Goal: Task Accomplishment & Management: Manage account settings

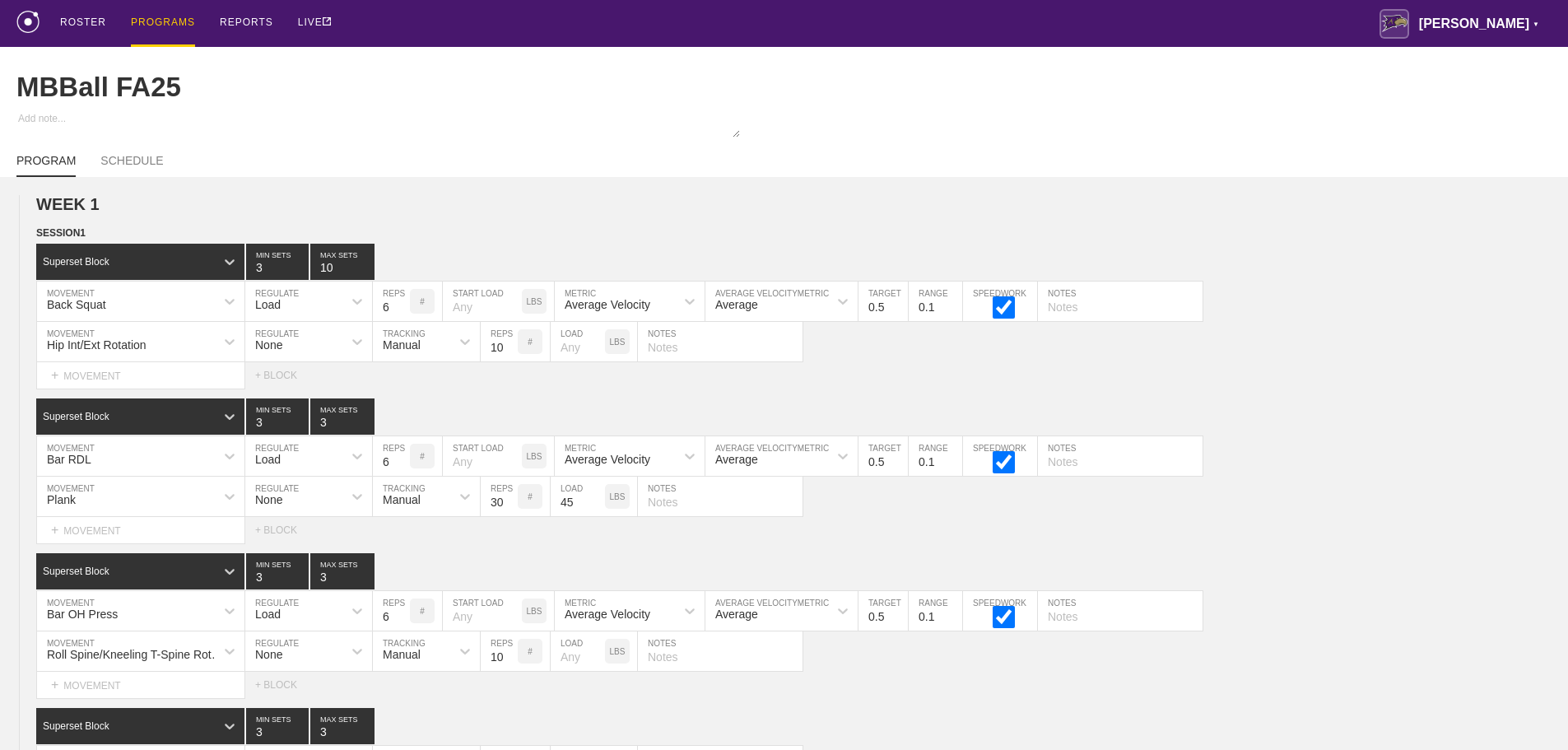
scroll to position [11300, 0]
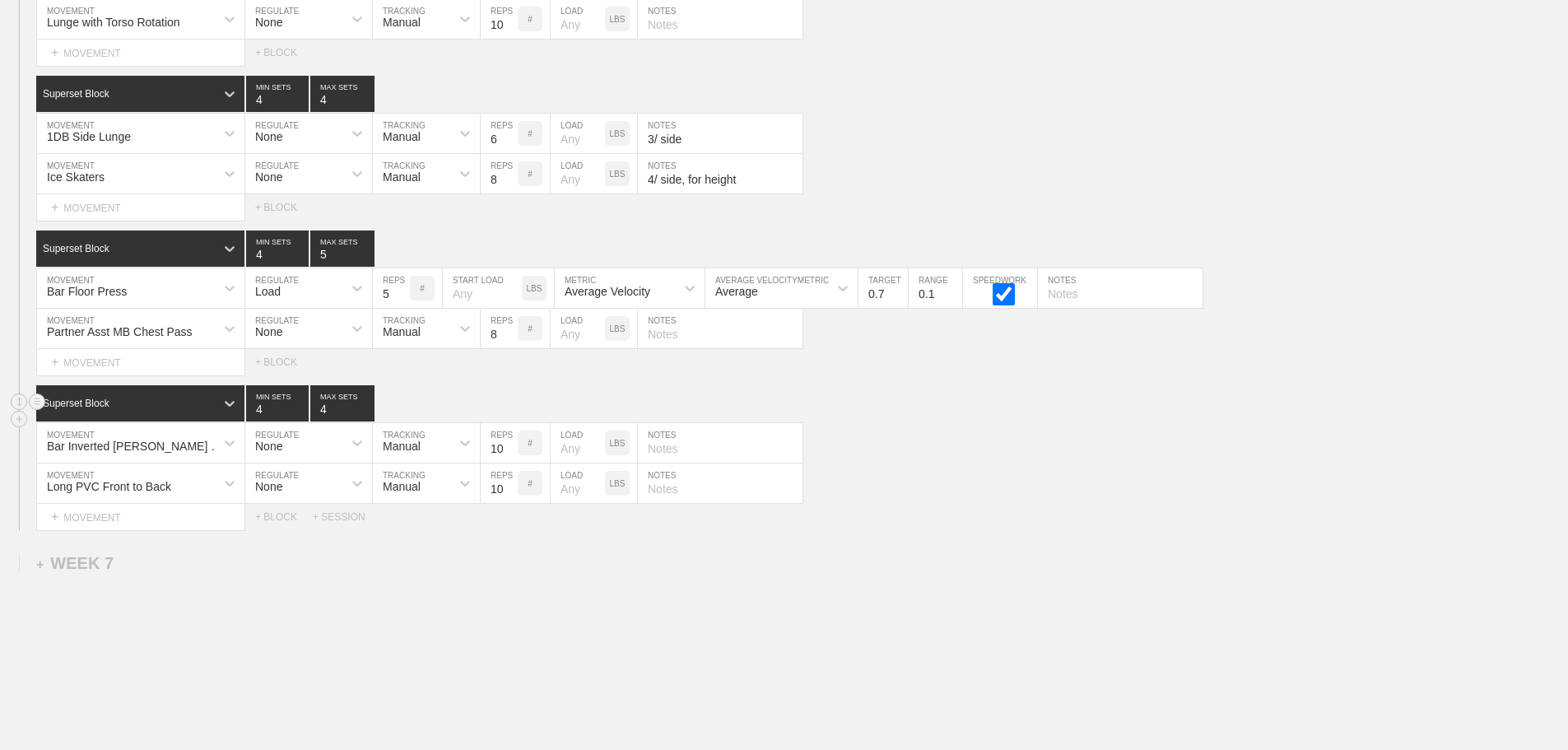
click at [1046, 420] on div "Superset Block 4 MIN SETS 4 MAX SETS" at bounding box center [801, 403] width 1532 height 36
click at [980, 492] on div "Long PVC Front to Back MOVEMENT None REGULATE Manual TRACKING 10 REPS # LOAD LB…" at bounding box center [784, 484] width 1568 height 40
click at [330, 523] on div "+ SESSION" at bounding box center [346, 516] width 66 height 12
click at [199, 586] on div "+ BLOCK" at bounding box center [139, 572] width 207 height 27
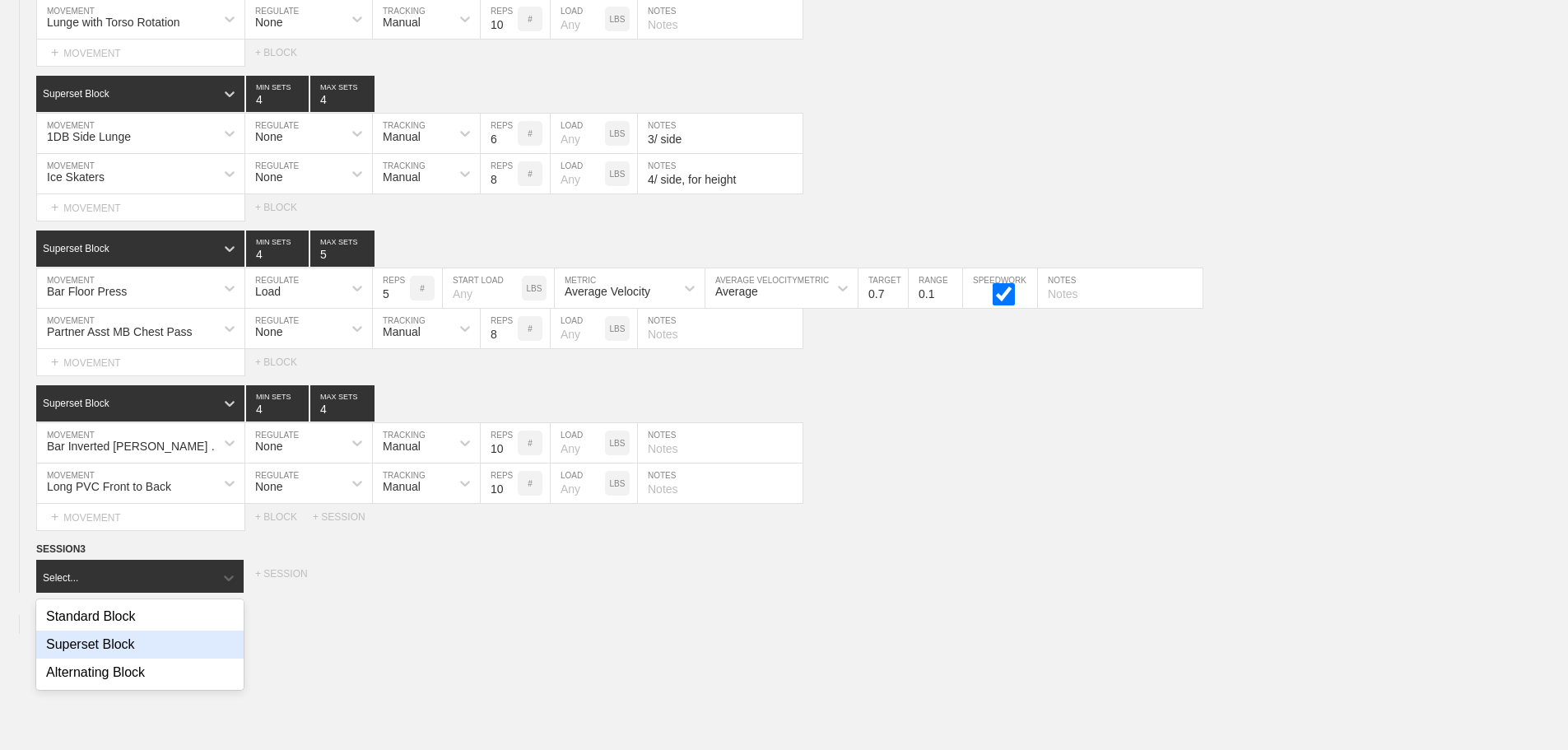
click at [134, 659] on div "Superset Block" at bounding box center [139, 644] width 207 height 28
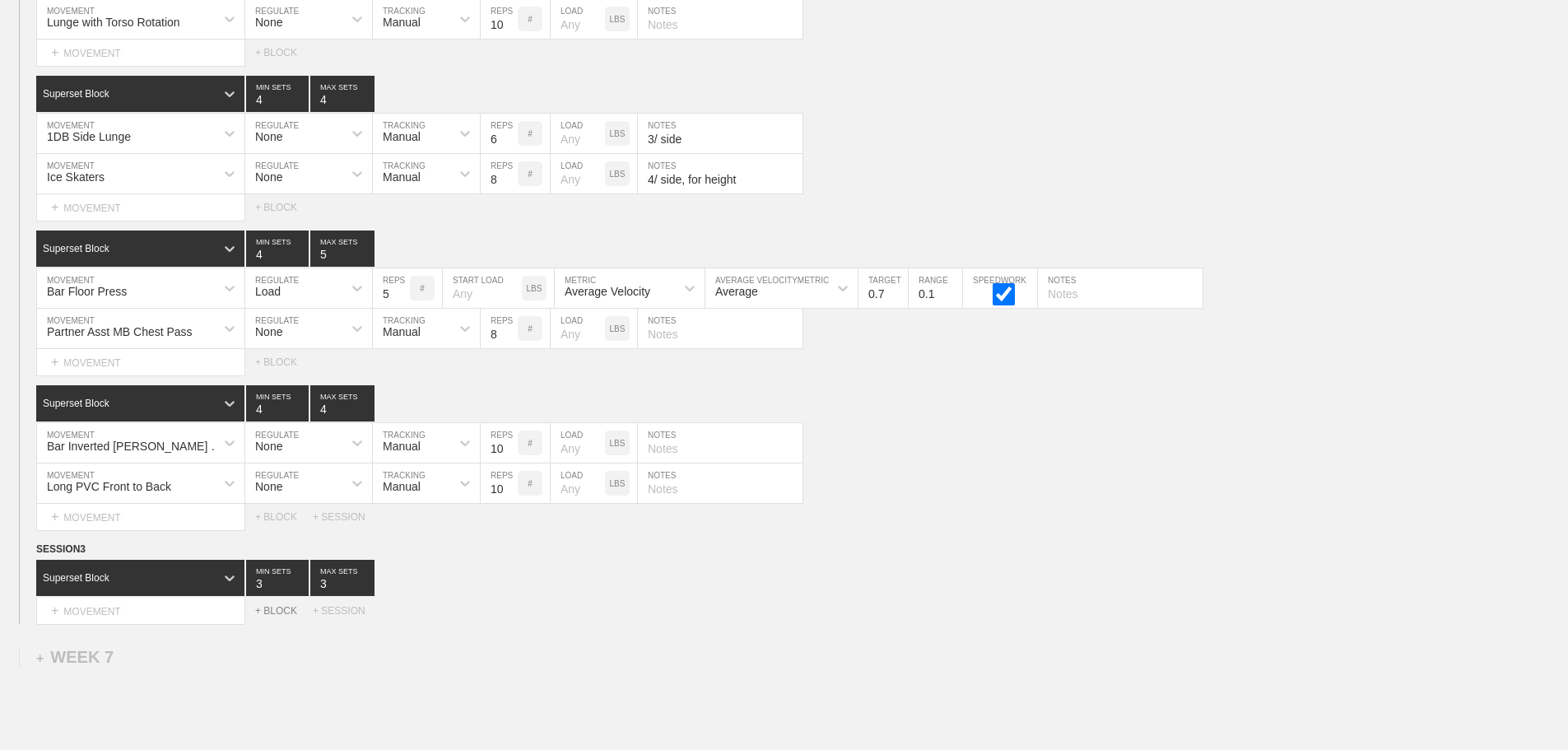
click at [281, 617] on div "+ BLOCK" at bounding box center [283, 610] width 58 height 12
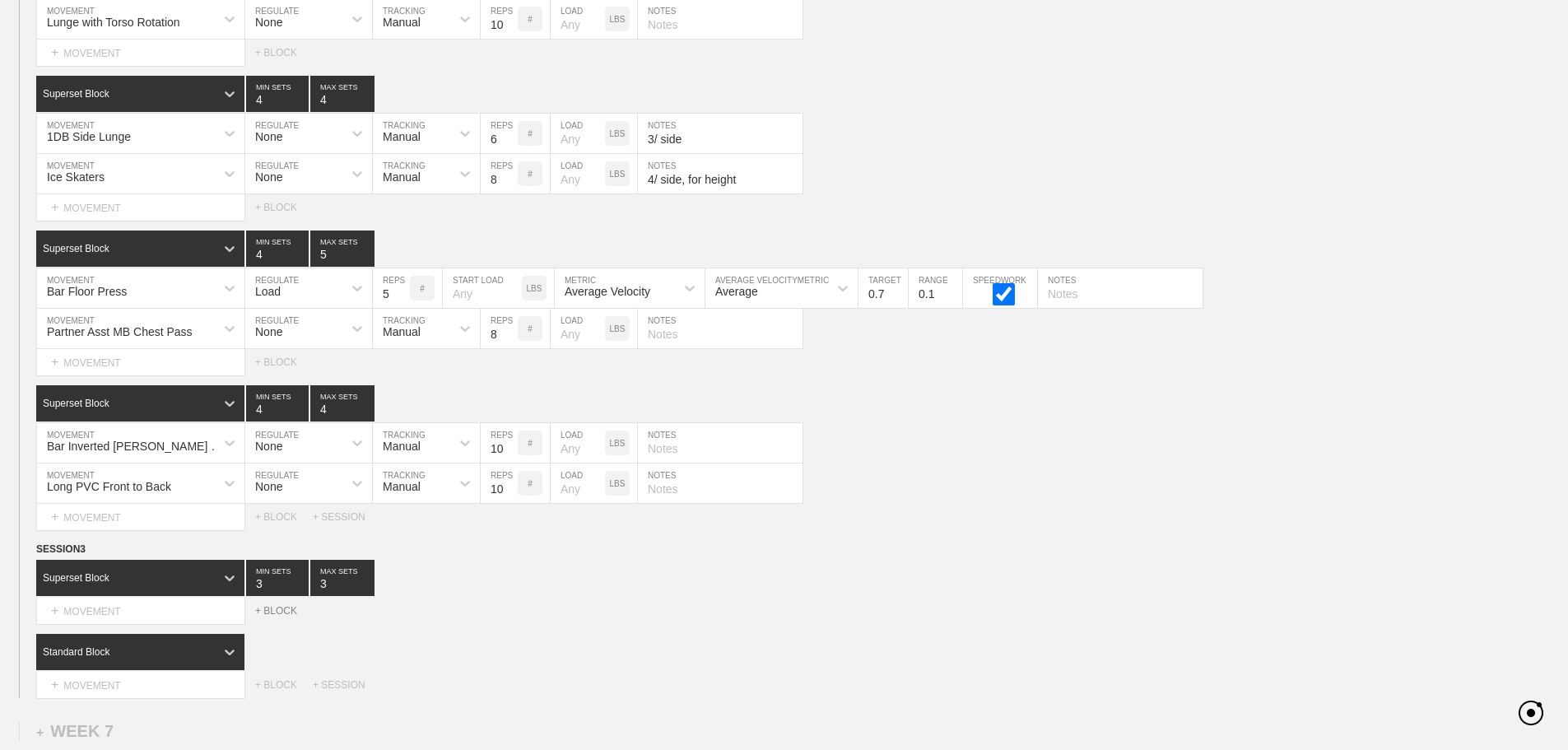
click at [281, 617] on div "+ BLOCK" at bounding box center [283, 610] width 58 height 12
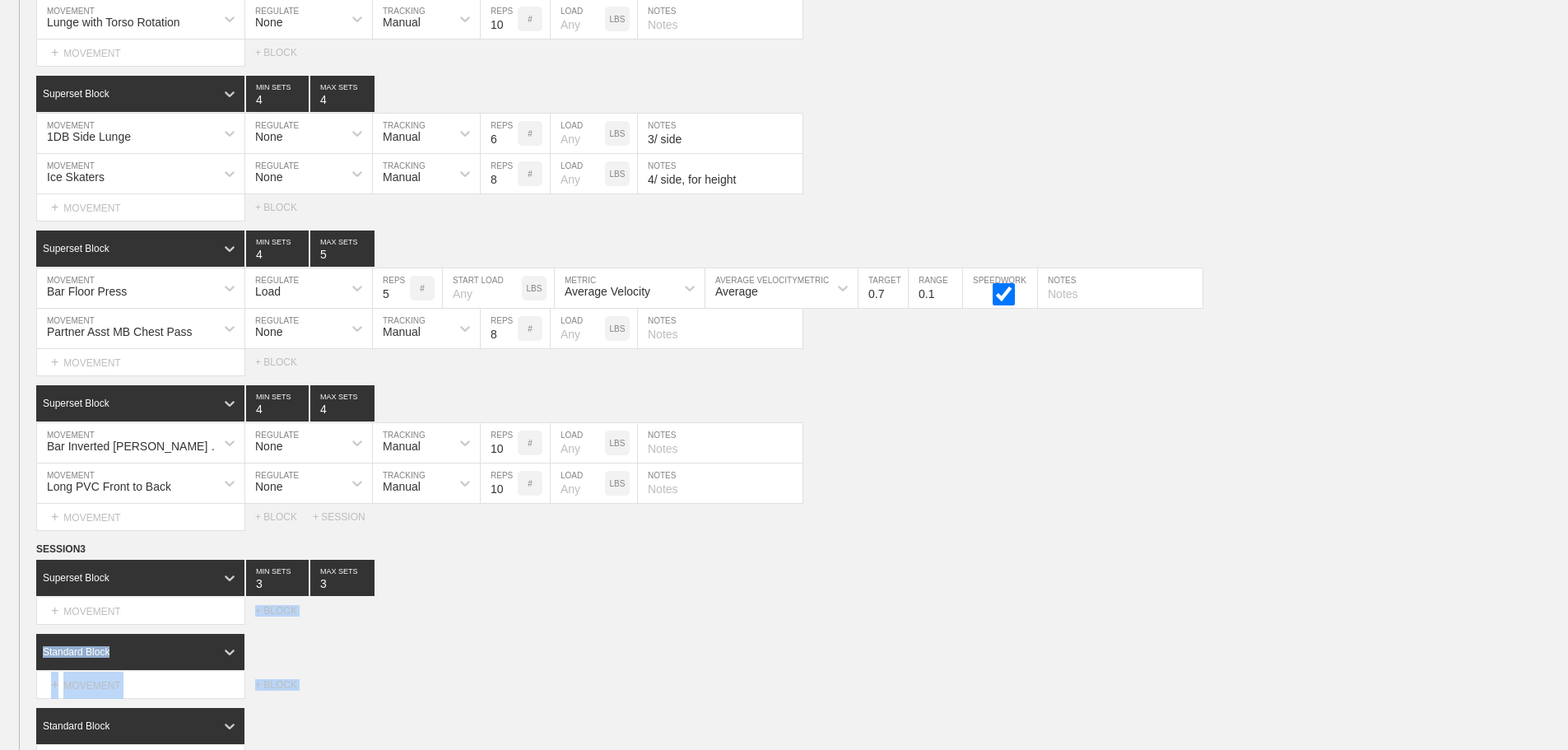
click at [633, 609] on div "Superset Block 3 MIN SETS 3 MAX SETS DUPLICATE INSERT MOVEMENT AFTER DELETE Sel…" at bounding box center [784, 592] width 1568 height 64
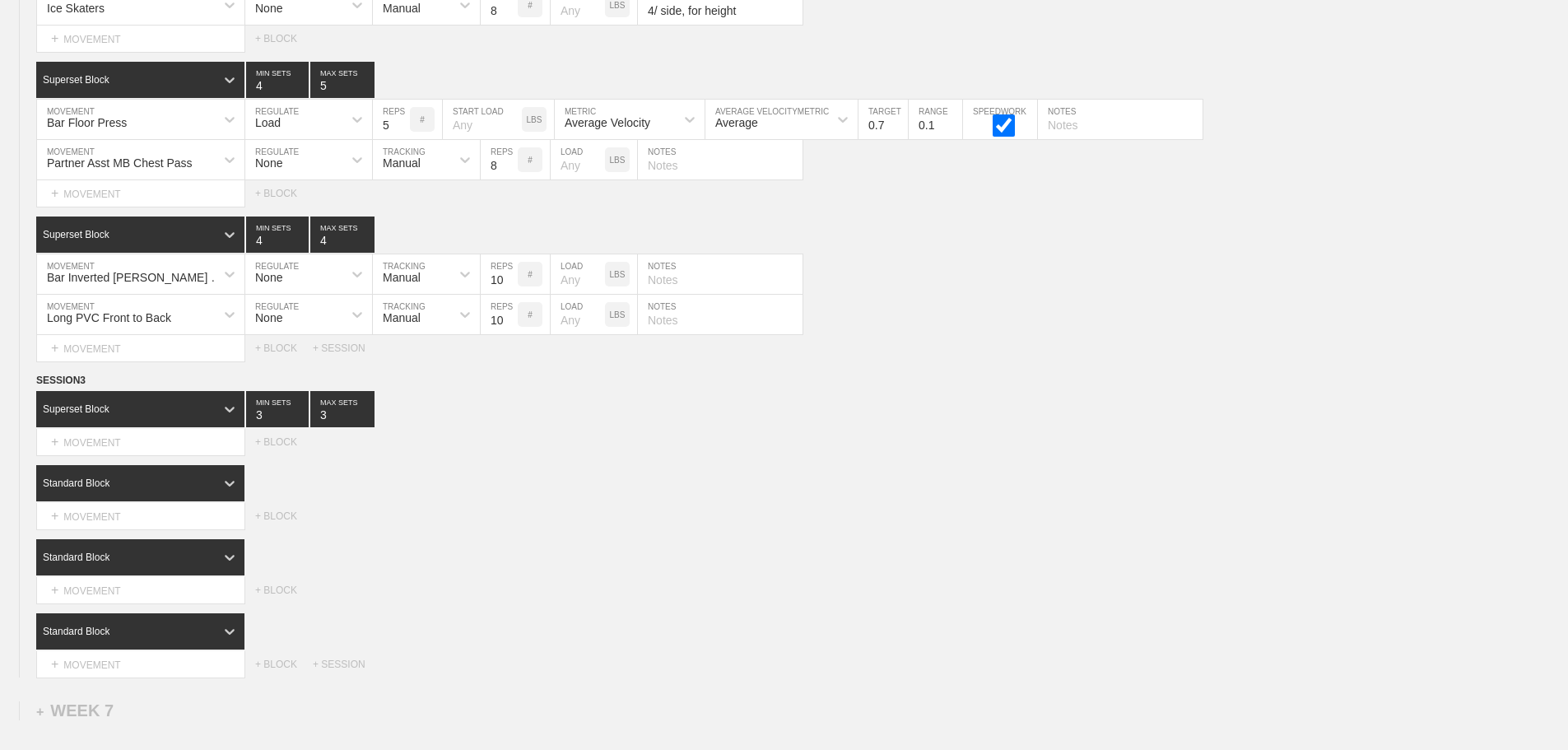
scroll to position [11629, 0]
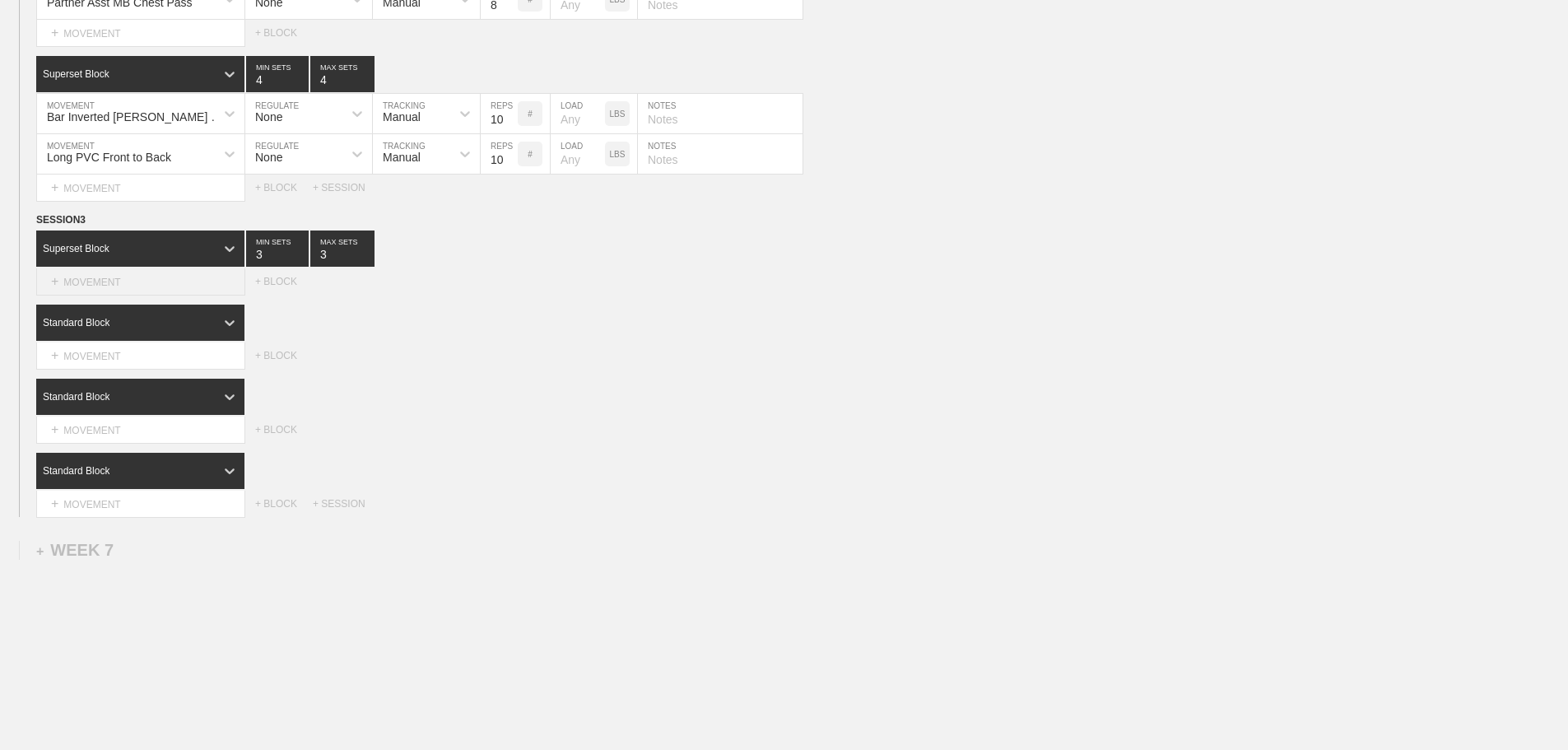
click at [157, 292] on div "+ MOVEMENT" at bounding box center [140, 283] width 209 height 28
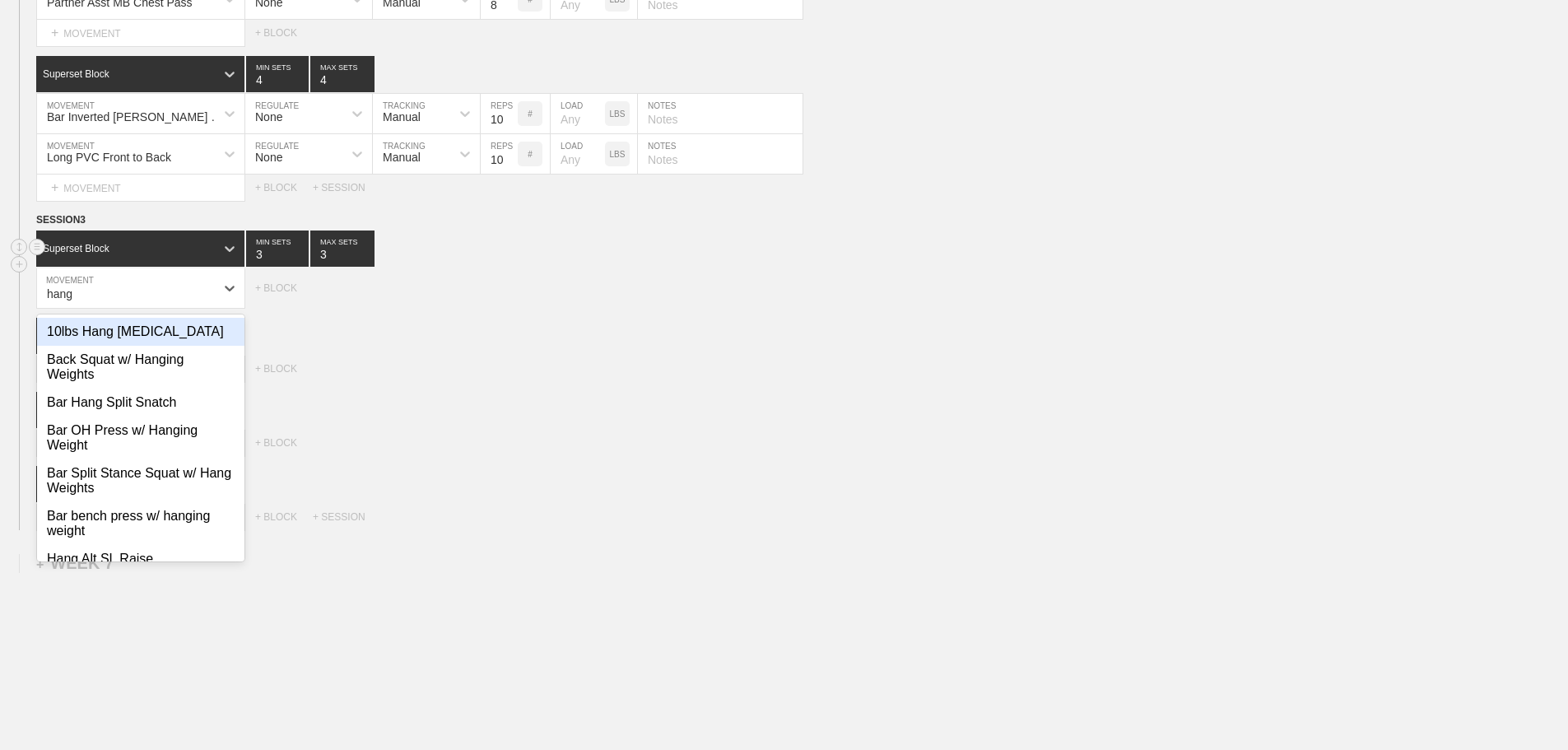
type input "hang"
type input "4"
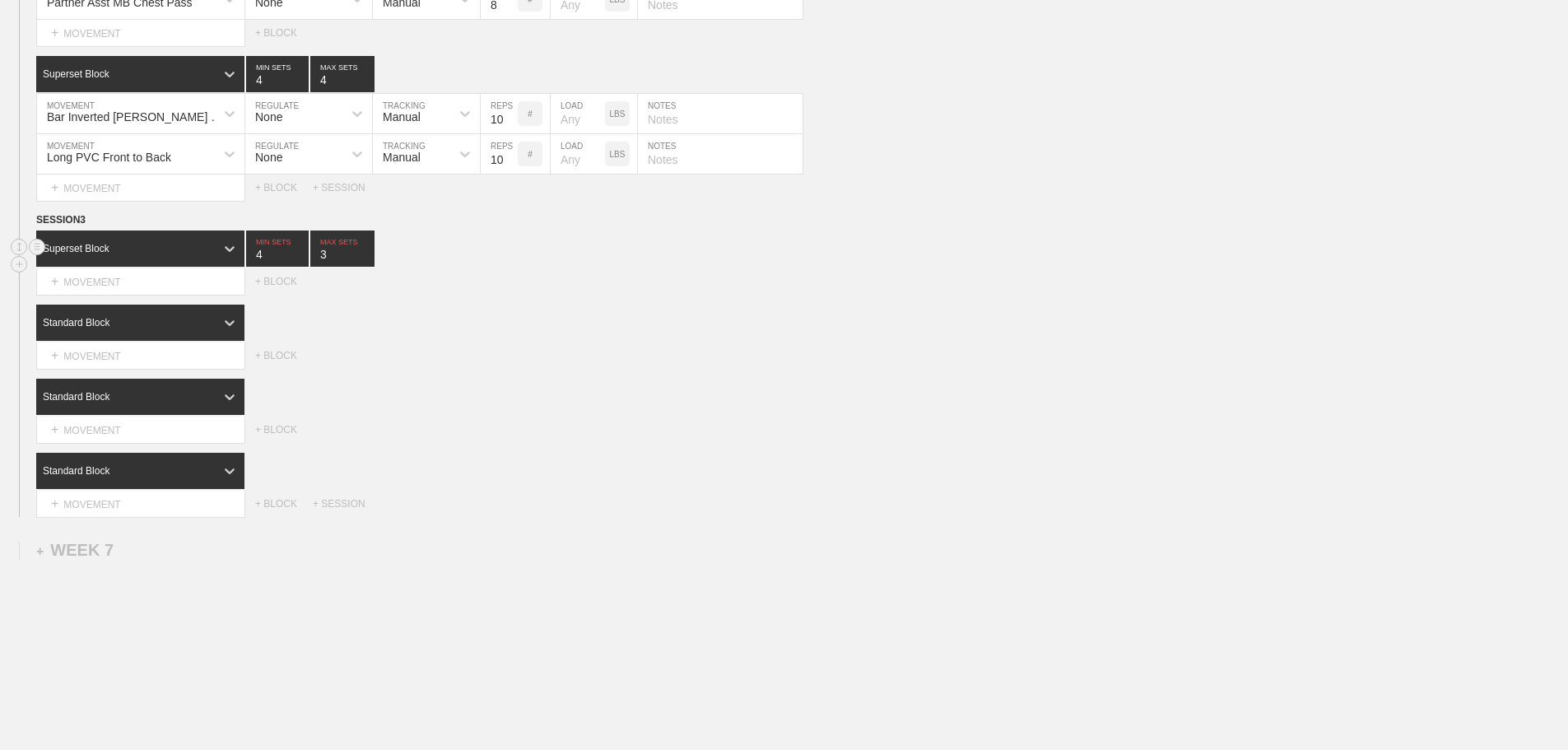
type input "4"
click at [299, 261] on input "4" at bounding box center [277, 248] width 63 height 36
click at [370, 260] on input "4" at bounding box center [342, 248] width 64 height 36
type input "5"
click at [369, 260] on input "5" at bounding box center [342, 248] width 64 height 36
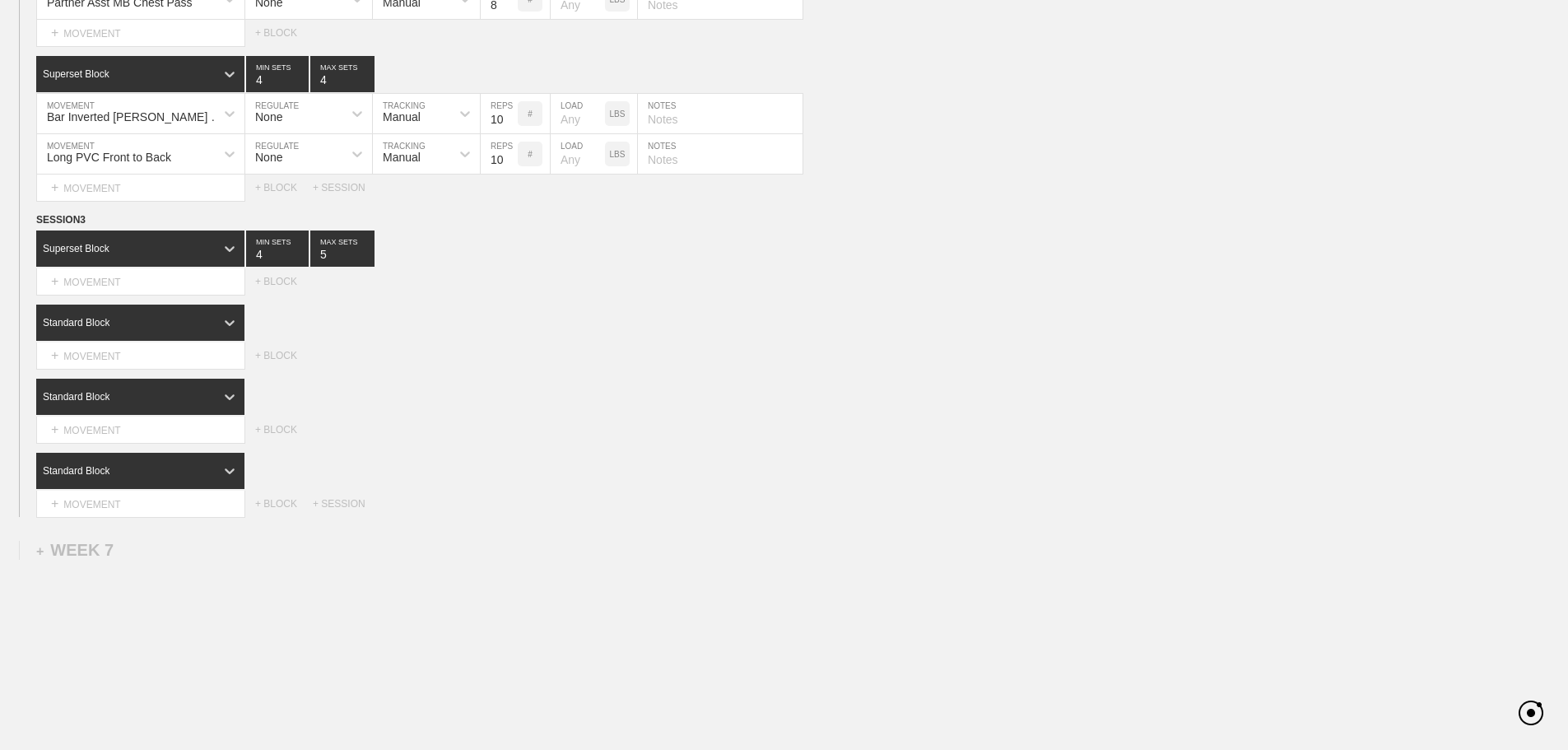
drag, startPoint x: 469, startPoint y: 289, endPoint x: 290, endPoint y: 309, distance: 180.1
click at [467, 289] on div "Select... MOVEMENT + MOVEMENT + BLOCK" at bounding box center [784, 282] width 1568 height 27
click at [190, 327] on div "Standard Block" at bounding box center [140, 322] width 208 height 36
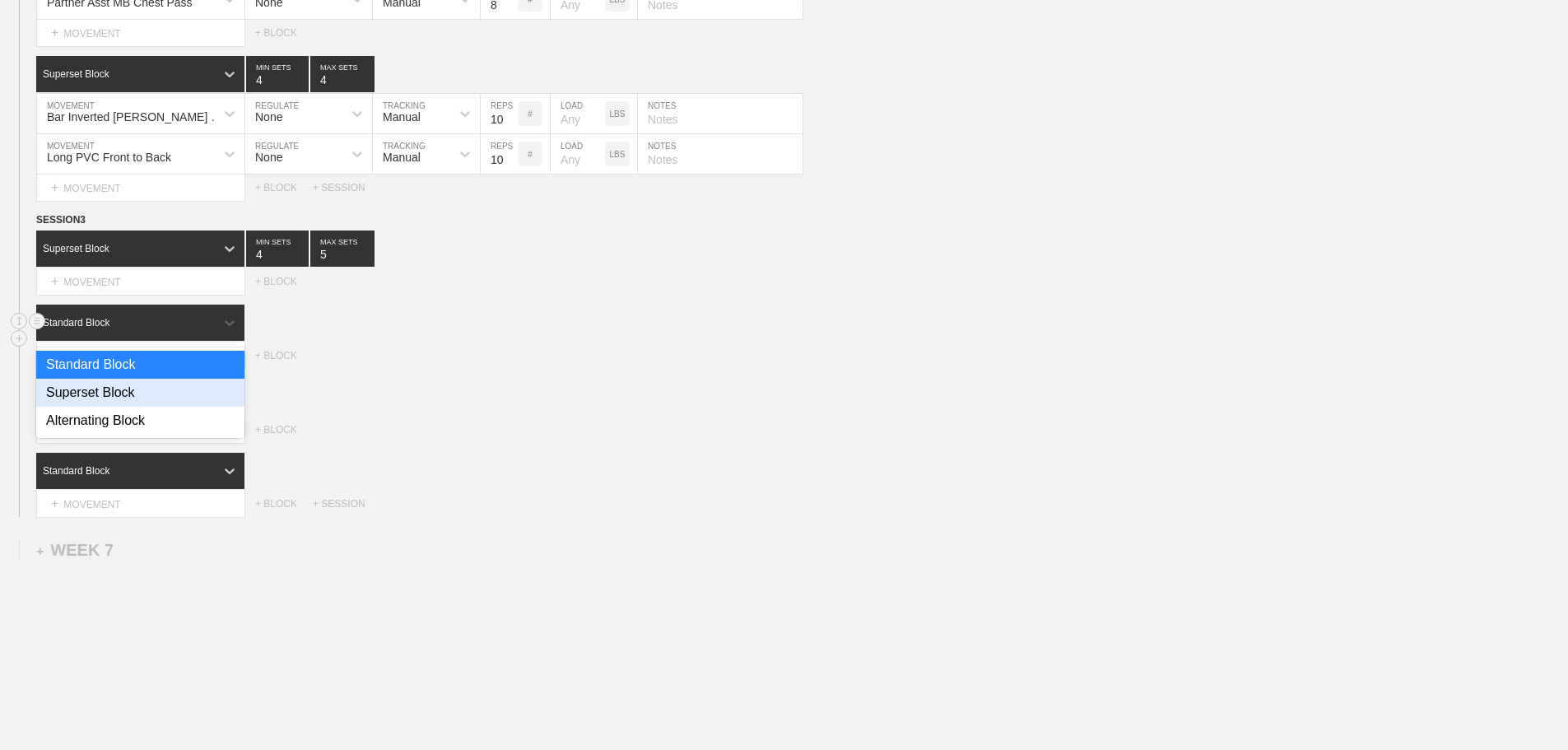
click at [121, 394] on div "Superset Block" at bounding box center [140, 392] width 208 height 28
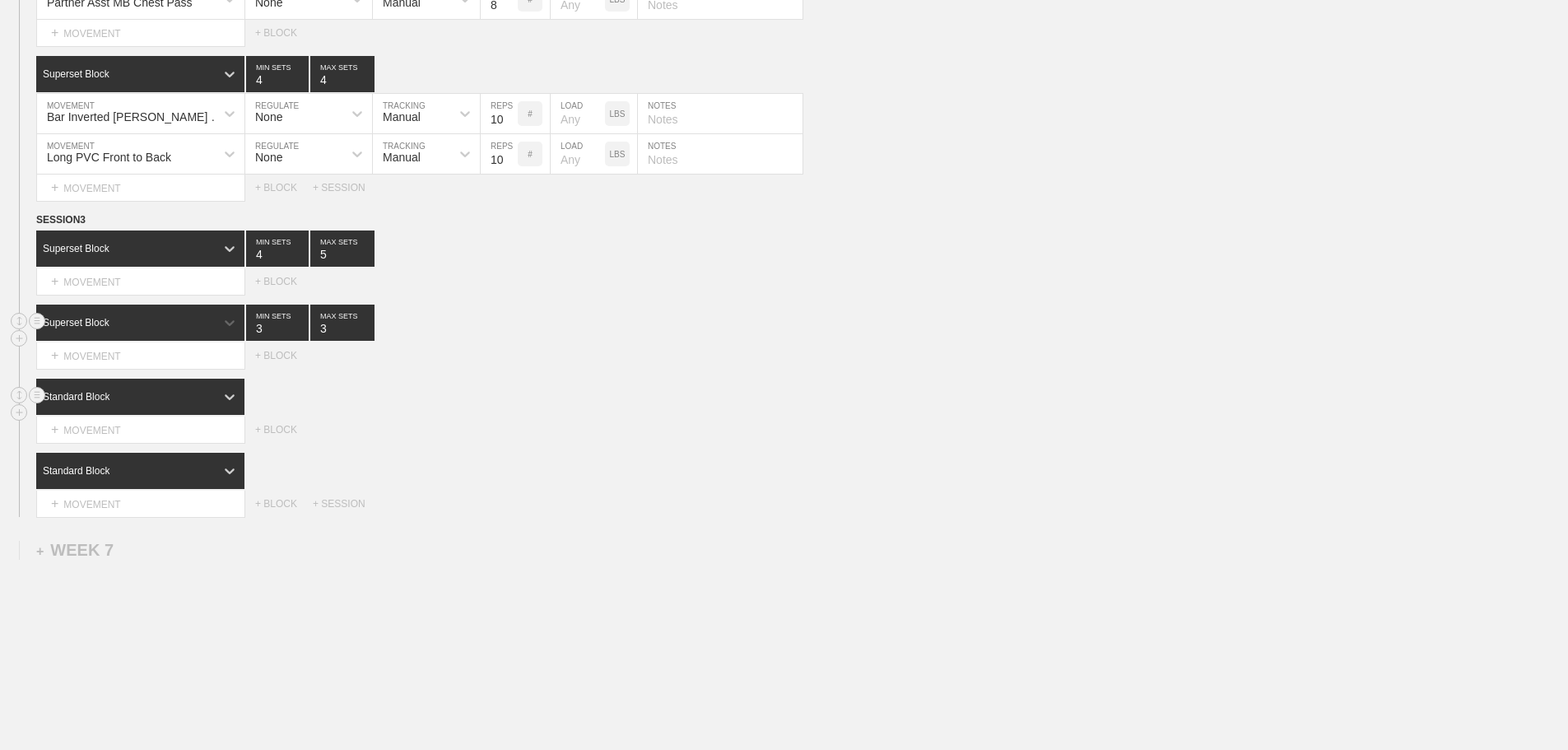
click at [196, 404] on div "Standard Block" at bounding box center [125, 397] width 179 height 15
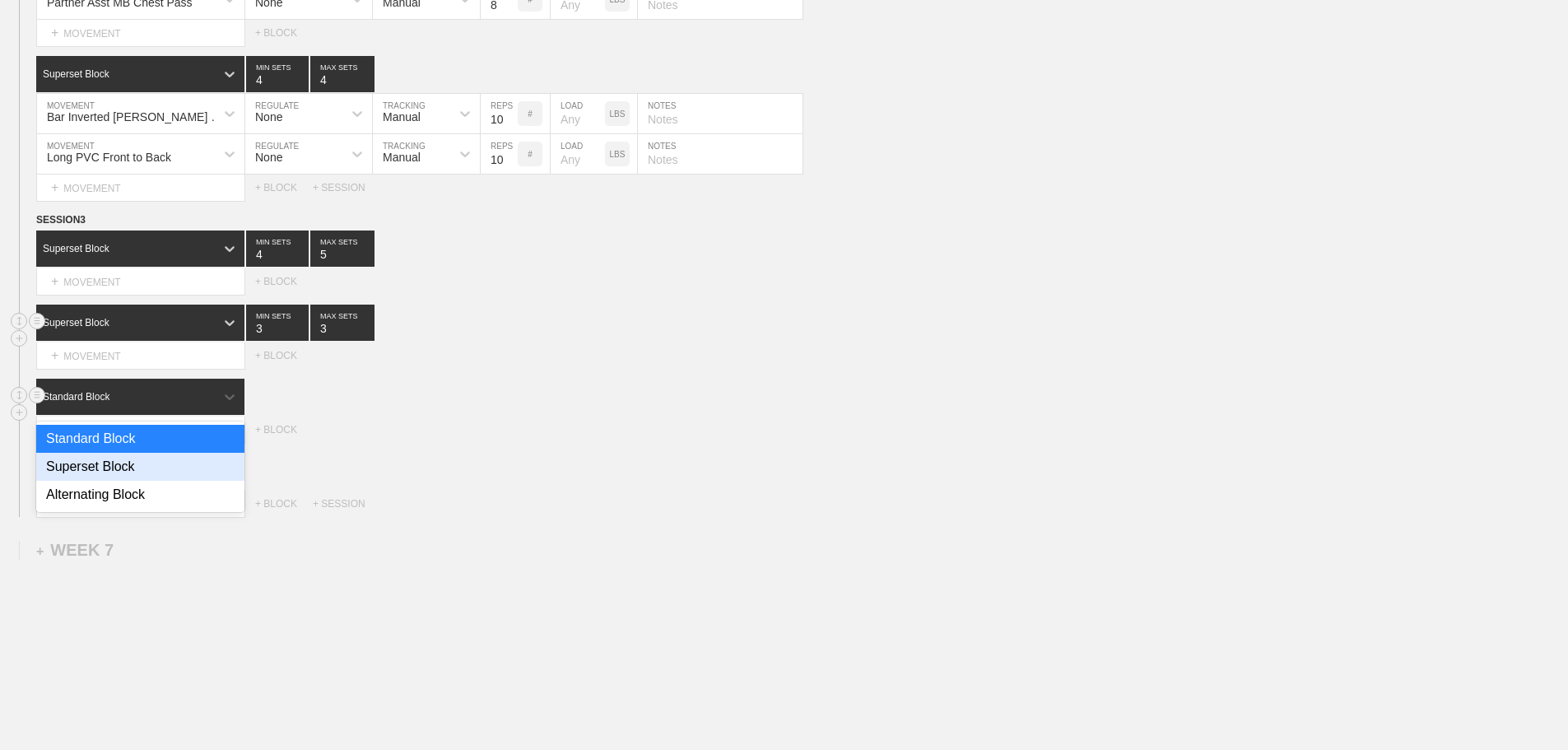
click at [123, 471] on div "Superset Block" at bounding box center [140, 467] width 208 height 28
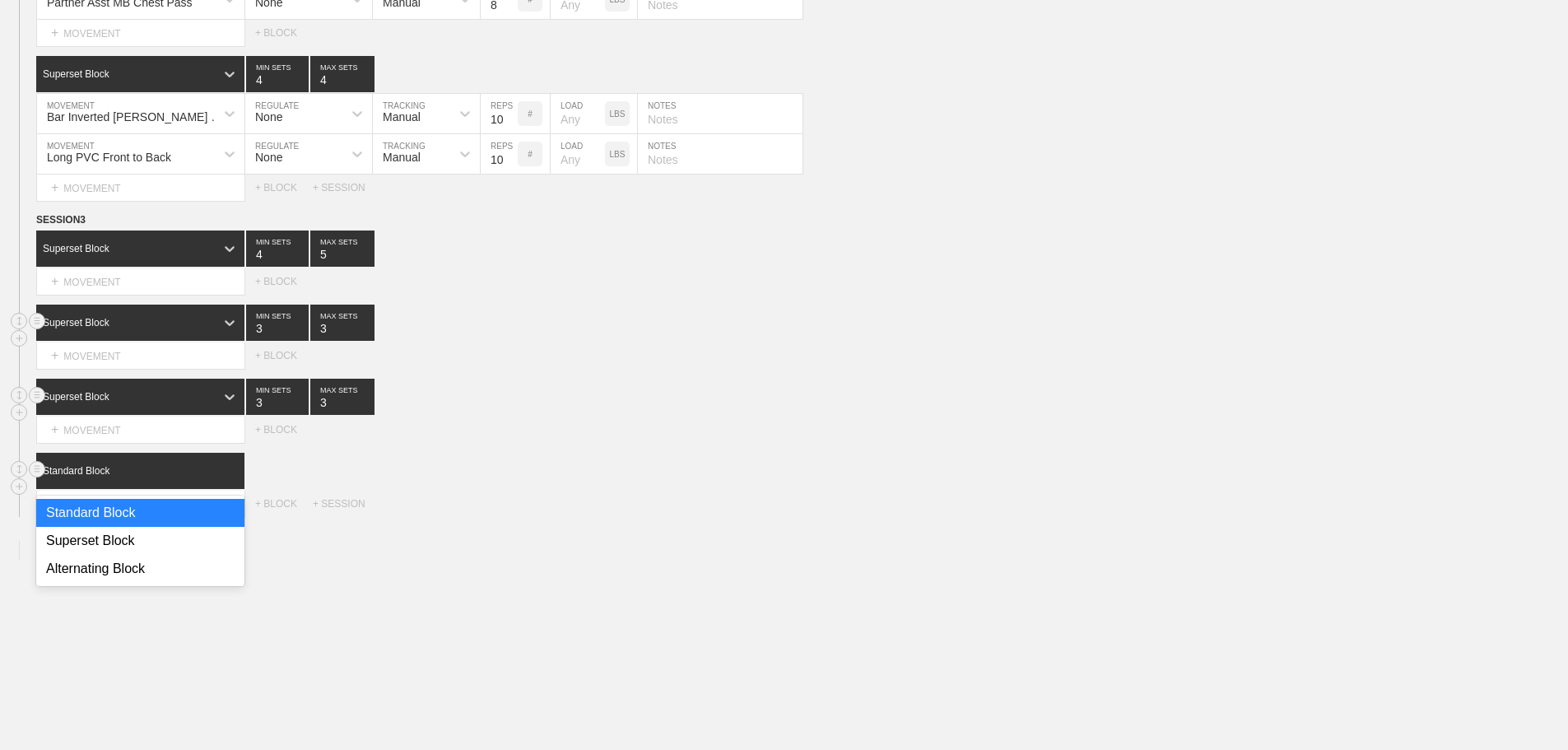
click at [215, 478] on div at bounding box center [229, 471] width 29 height 29
click at [135, 544] on div "Superset Block" at bounding box center [140, 540] width 208 height 28
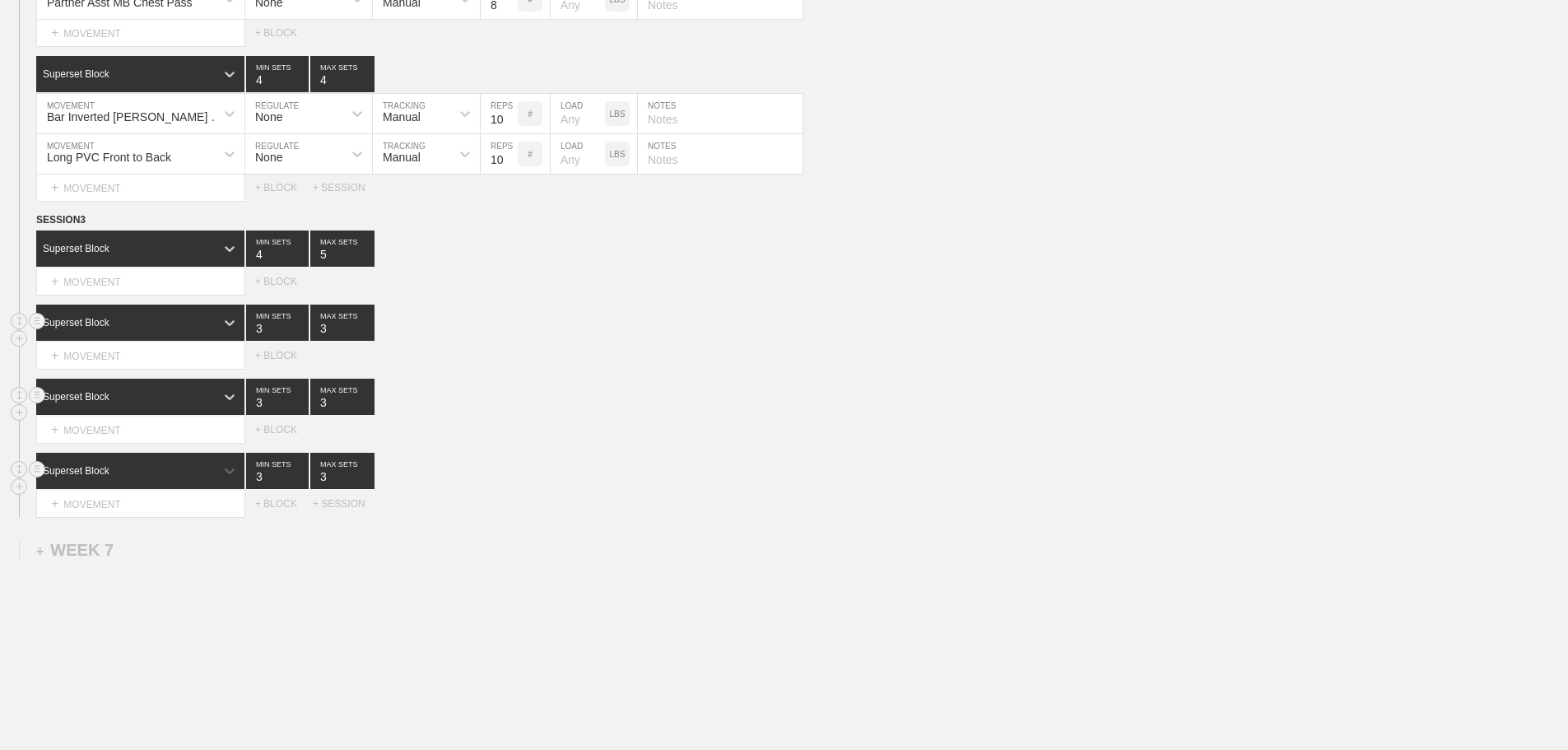
click at [588, 503] on div "Select... MOVEMENT + MOVEMENT + BLOCK + SESSION" at bounding box center [784, 503] width 1568 height 27
click at [367, 482] on input "4" at bounding box center [342, 470] width 64 height 36
type input "5"
click at [367, 482] on input "5" at bounding box center [342, 470] width 64 height 36
type input "4"
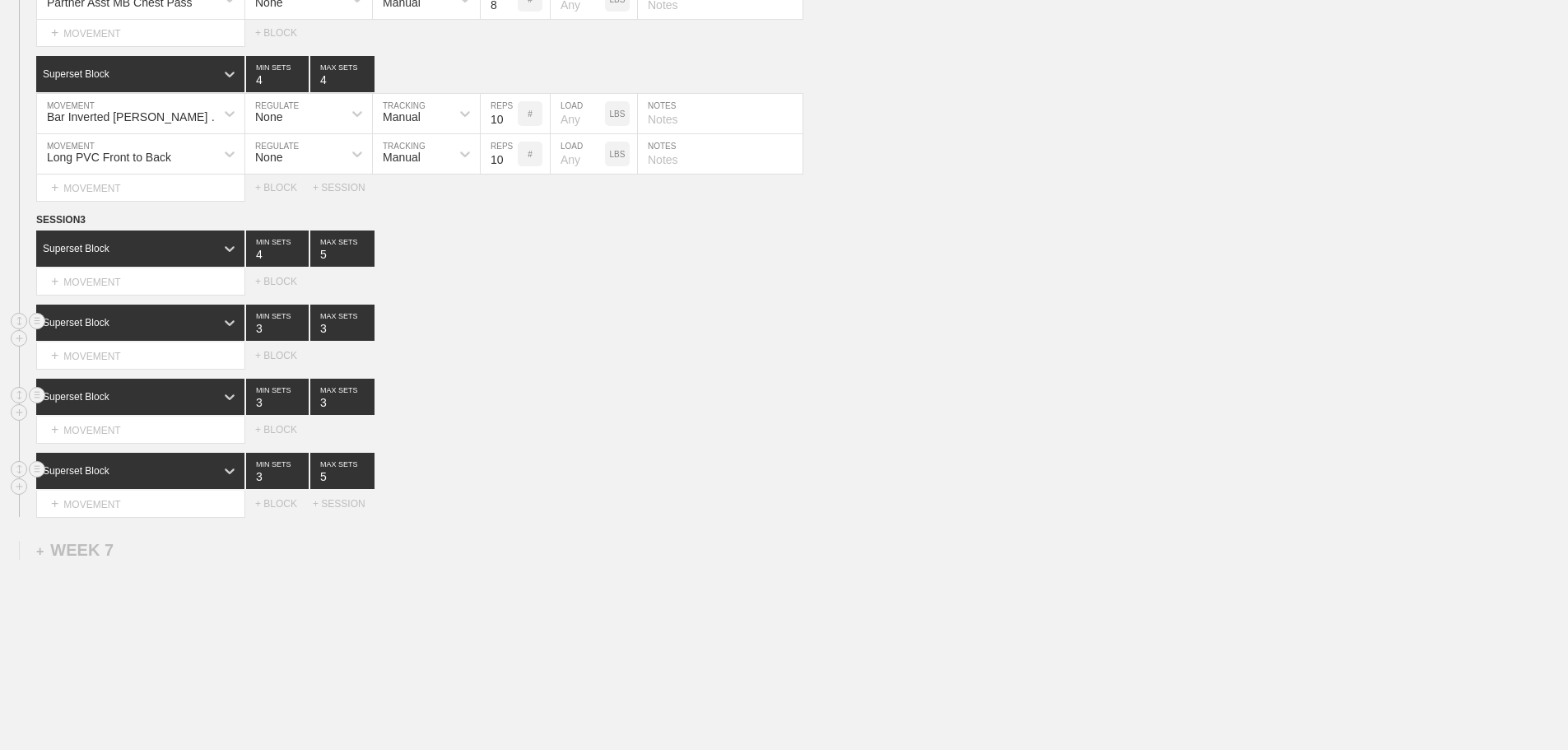
click at [300, 486] on input "4" at bounding box center [277, 470] width 63 height 36
type input "4"
click at [300, 410] on input "4" at bounding box center [277, 396] width 63 height 36
type input "4"
click at [365, 410] on input "4" at bounding box center [342, 396] width 64 height 36
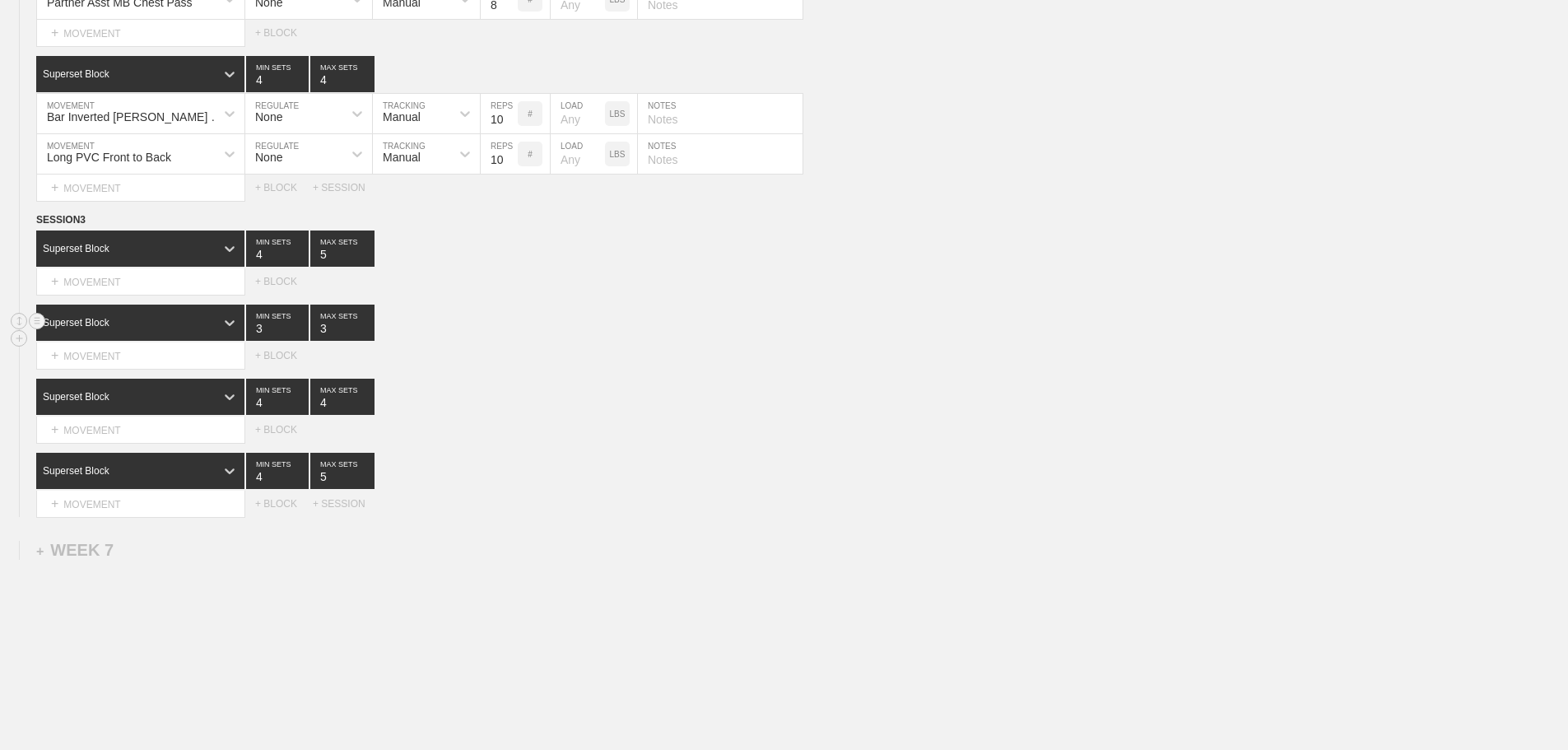
type input "4"
click at [300, 337] on input "4" at bounding box center [277, 322] width 63 height 36
drag, startPoint x: 368, startPoint y: 336, endPoint x: 408, endPoint y: 334, distance: 40.0
type input "4"
click at [370, 336] on input "4" at bounding box center [342, 322] width 64 height 36
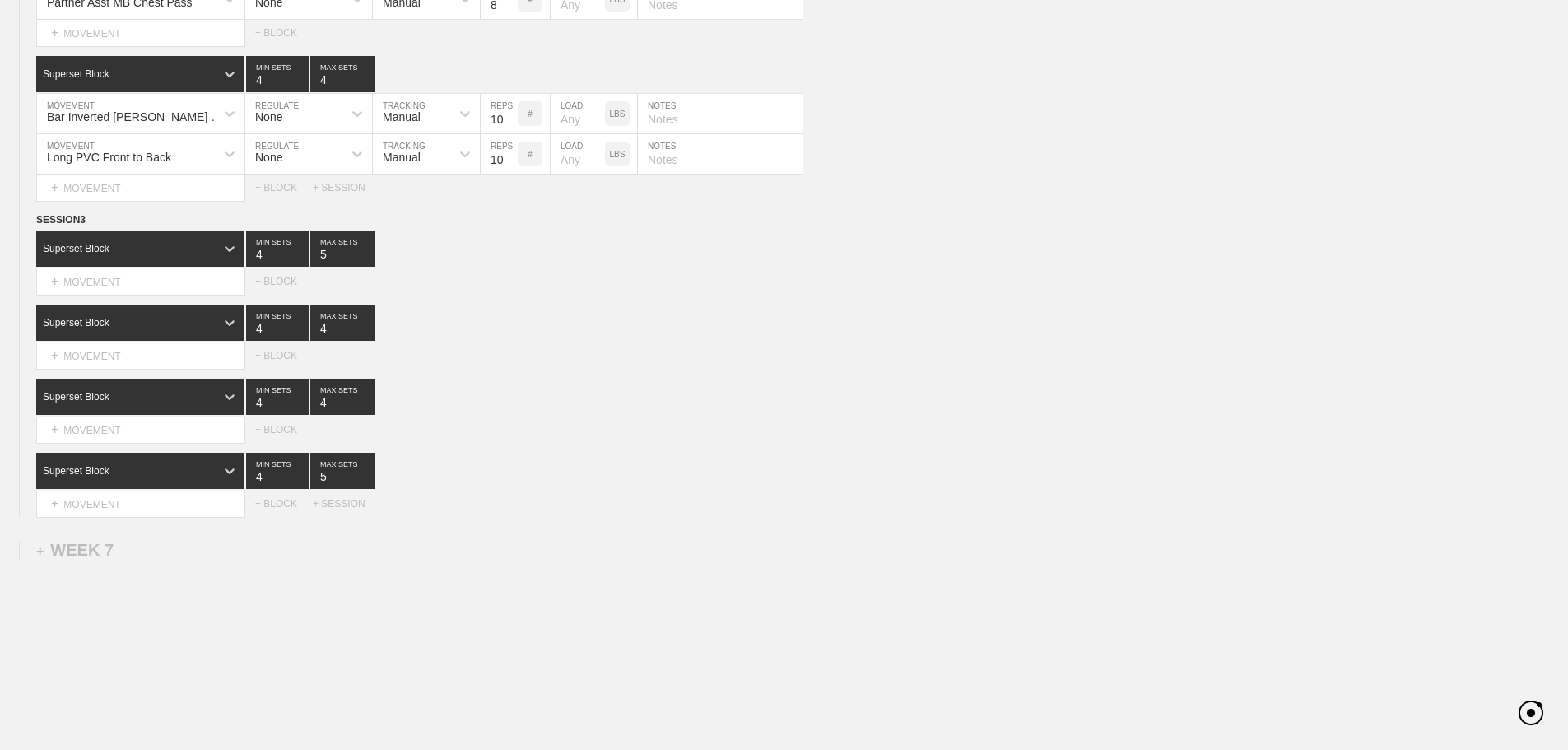
drag, startPoint x: 625, startPoint y: 337, endPoint x: 162, endPoint y: 317, distance: 463.4
click at [615, 337] on div "Superset Block 4 MIN SETS 4 MAX SETS" at bounding box center [801, 322] width 1532 height 36
click at [155, 295] on div "+ MOVEMENT" at bounding box center [140, 283] width 209 height 28
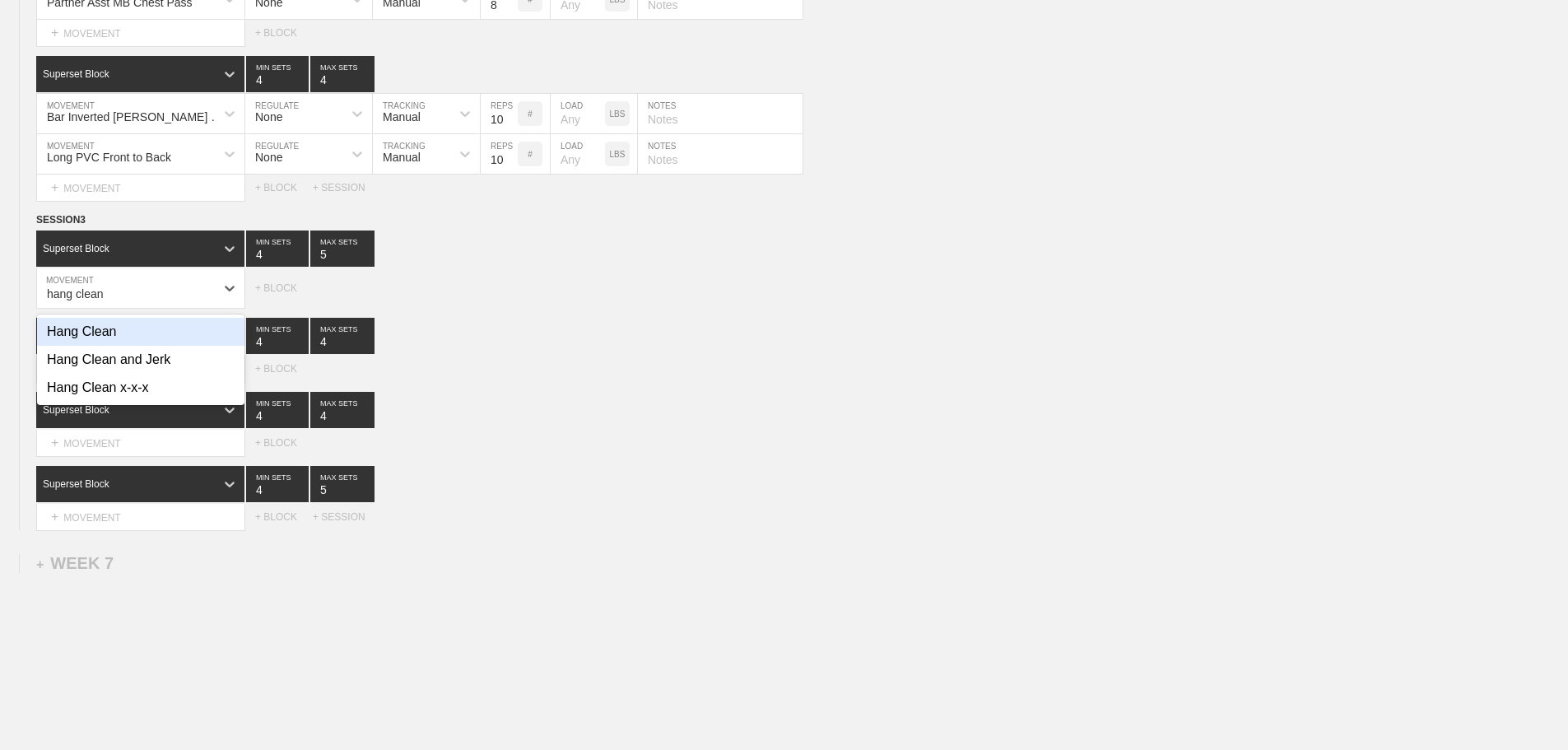
click at [113, 346] on div "Hang Clean" at bounding box center [140, 331] width 207 height 28
type input "hang clean"
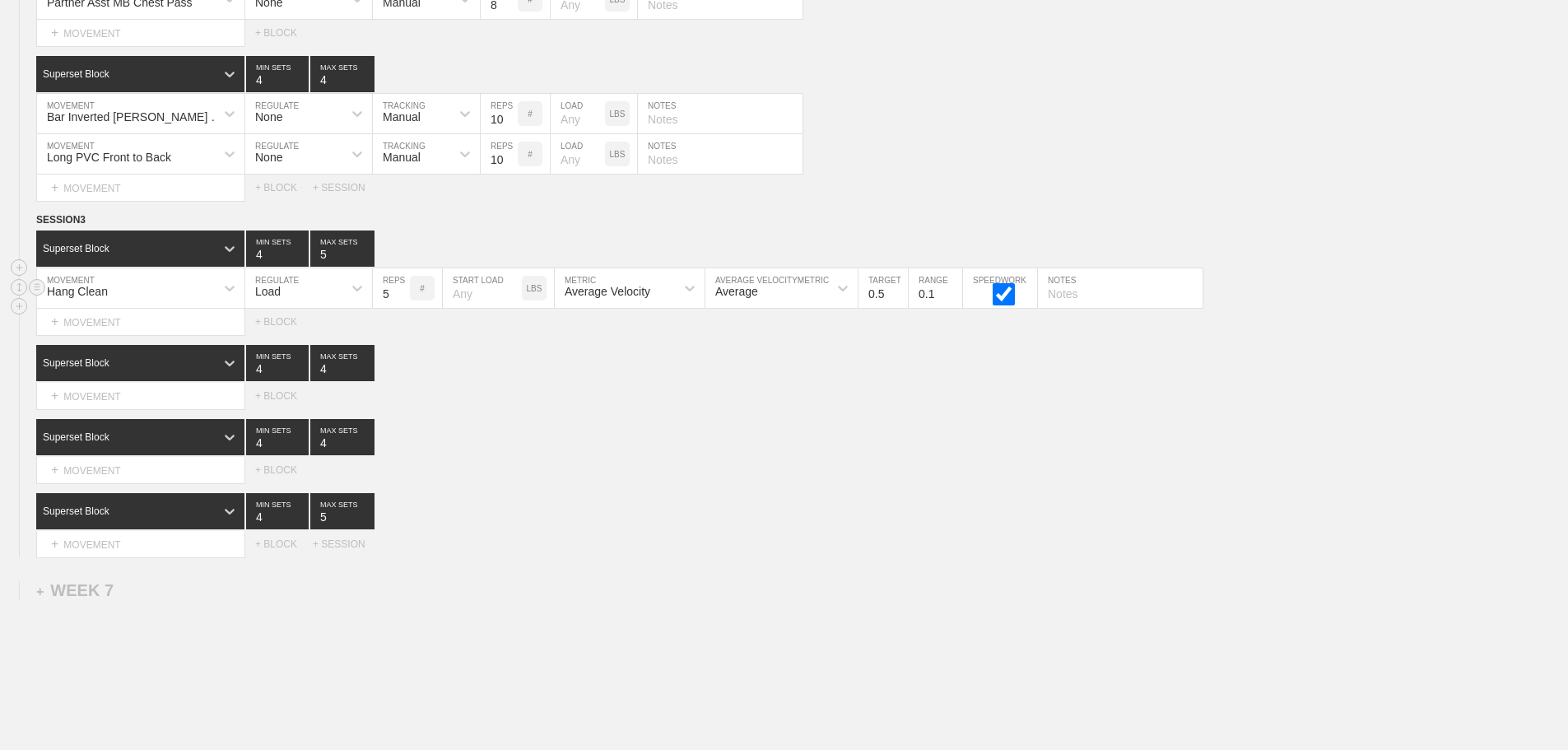
click at [398, 308] on input "5" at bounding box center [391, 288] width 37 height 40
type input "4"
click at [398, 308] on input "4" at bounding box center [391, 288] width 37 height 40
click at [658, 302] on div "Average Velocity" at bounding box center [615, 288] width 121 height 28
click at [613, 371] on div "Peak Velocity" at bounding box center [629, 360] width 150 height 28
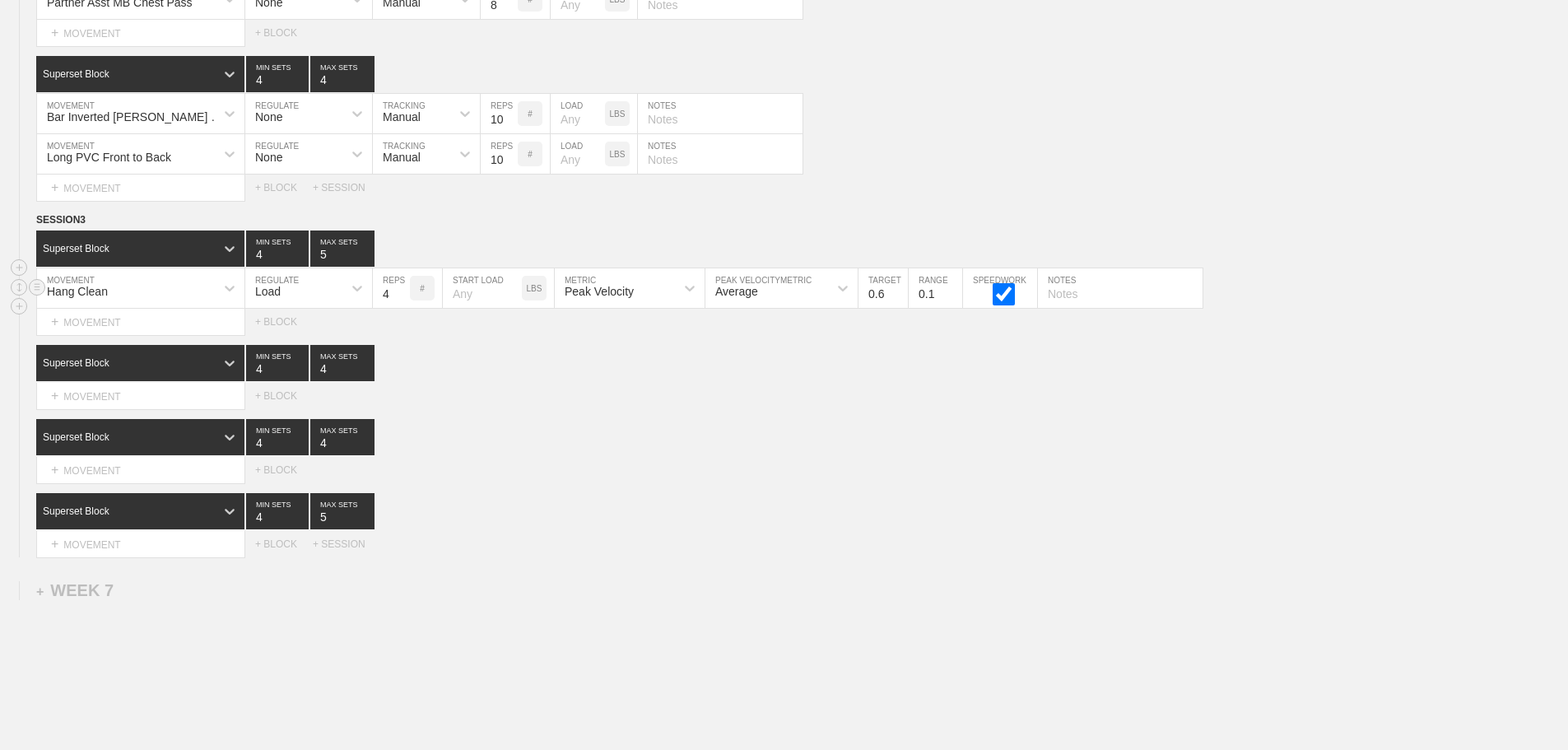
click at [901, 301] on input "0.6" at bounding box center [883, 288] width 50 height 40
click at [901, 301] on input "0.7" at bounding box center [883, 288] width 50 height 40
click at [901, 301] on input "0.8" at bounding box center [883, 288] width 50 height 40
click at [901, 301] on input "0.9" at bounding box center [883, 288] width 50 height 40
click at [901, 301] on input "1" at bounding box center [883, 288] width 50 height 40
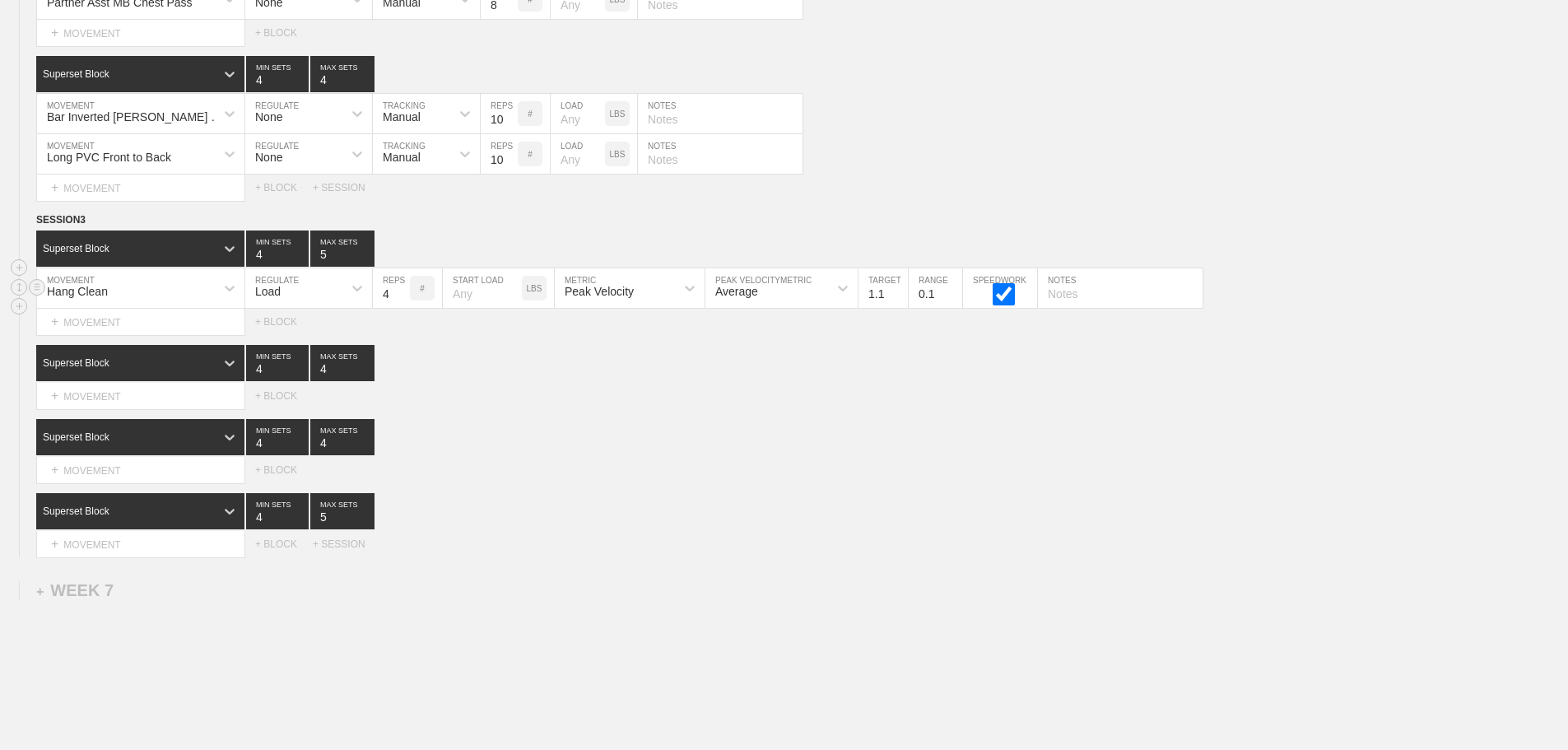
click at [901, 301] on input "1.1" at bounding box center [883, 288] width 50 height 40
click at [895, 301] on input "1.2" at bounding box center [883, 288] width 50 height 40
type input "1.3"
click at [900, 301] on input "1.3" at bounding box center [883, 288] width 50 height 40
click at [997, 448] on div "Superset Block 4 MIN SETS 4 MAX SETS" at bounding box center [801, 436] width 1532 height 36
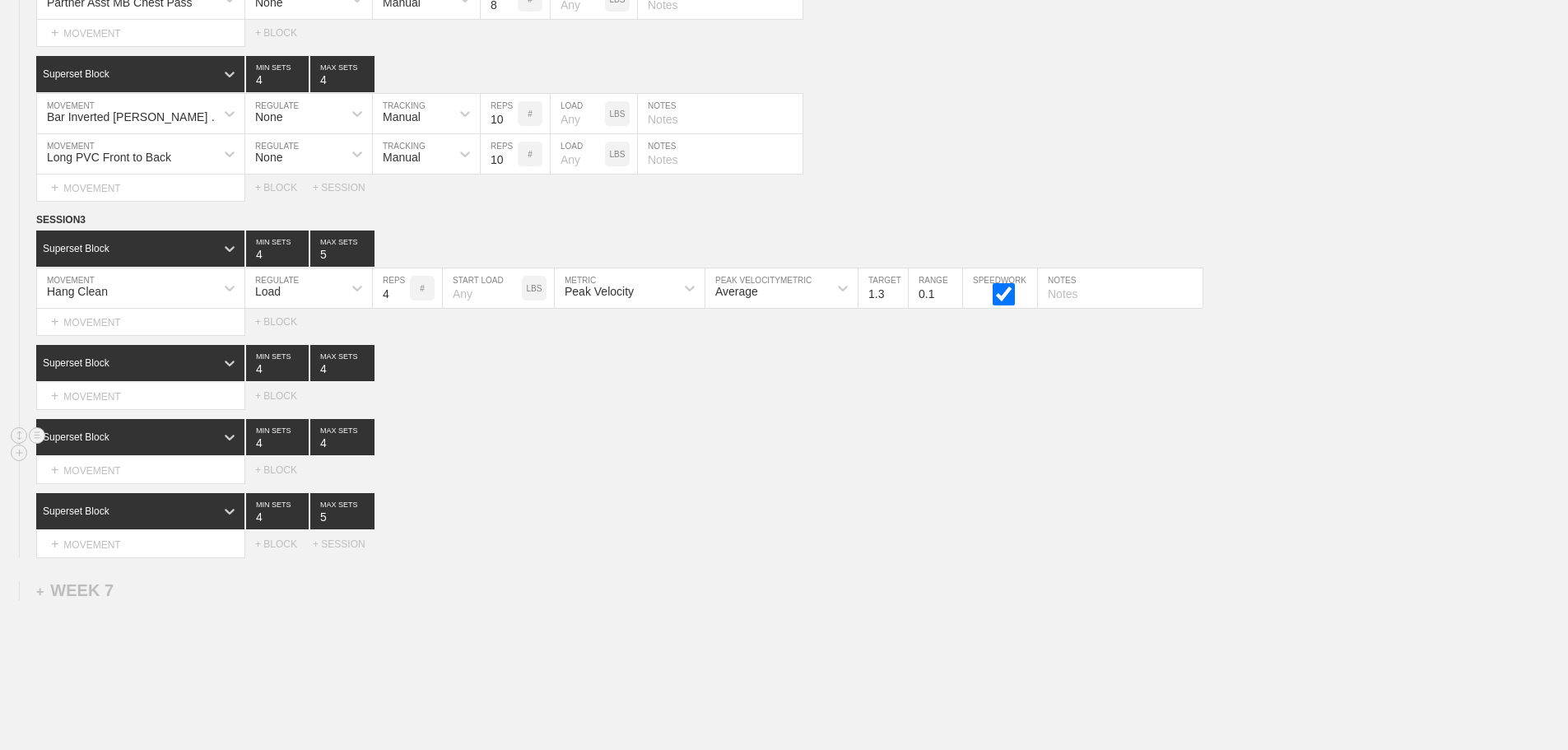
click at [998, 448] on div "Superset Block 4 MIN SETS 4 MAX SETS" at bounding box center [801, 436] width 1532 height 36
click at [123, 557] on div "+ MOVEMENT" at bounding box center [140, 545] width 209 height 28
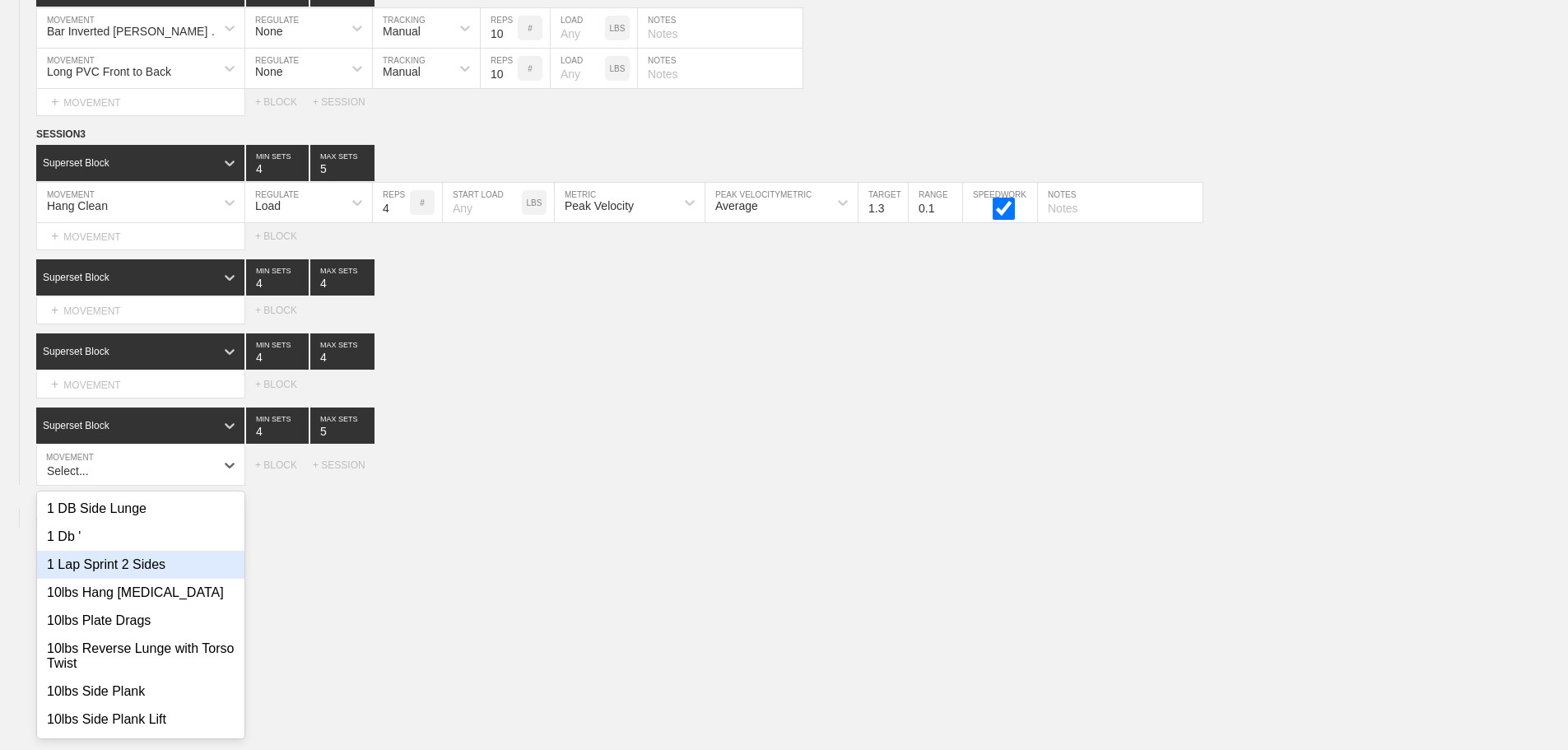
scroll to position [11722, 0]
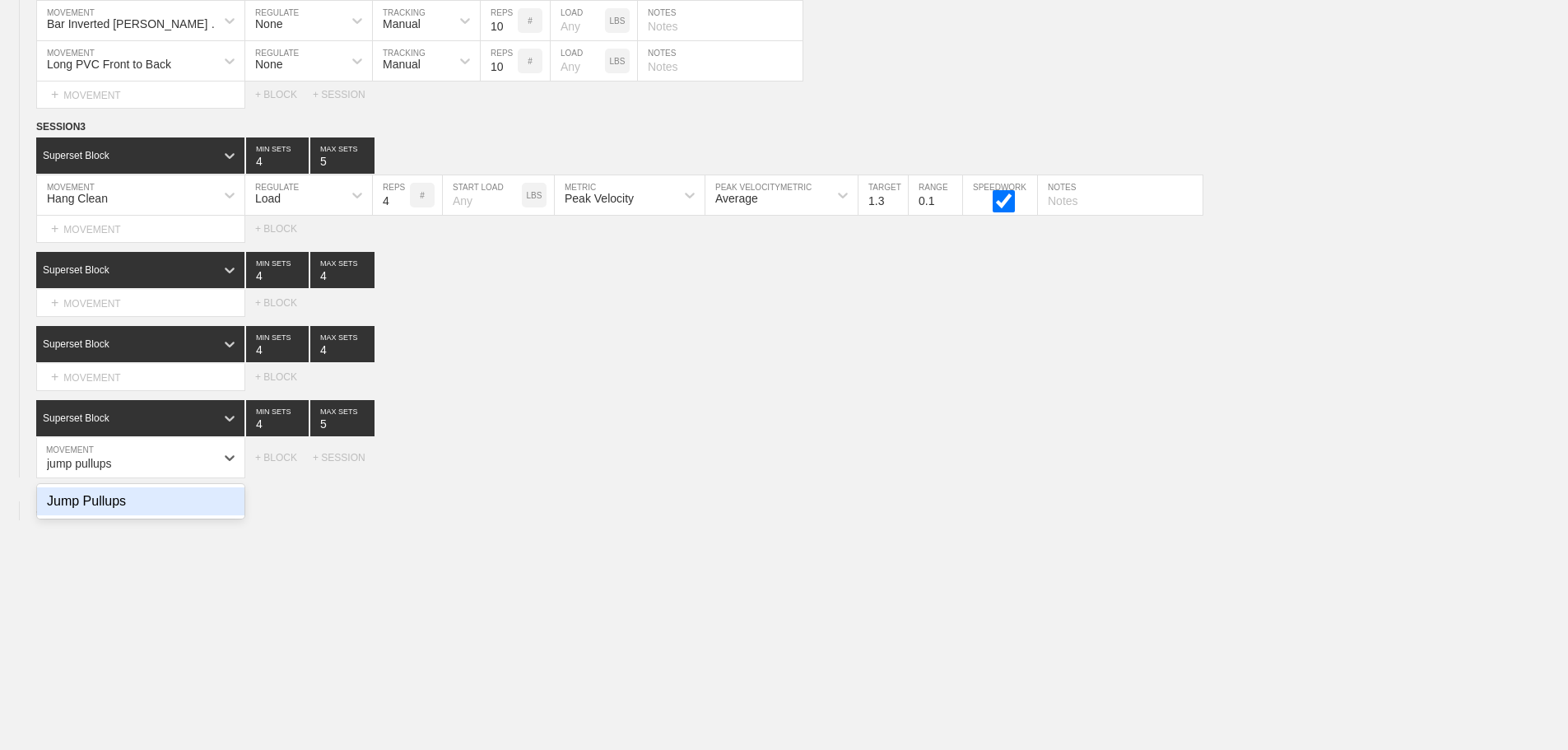
click at [121, 513] on div "Jump Pullups" at bounding box center [140, 502] width 207 height 28
type input "jump pullups"
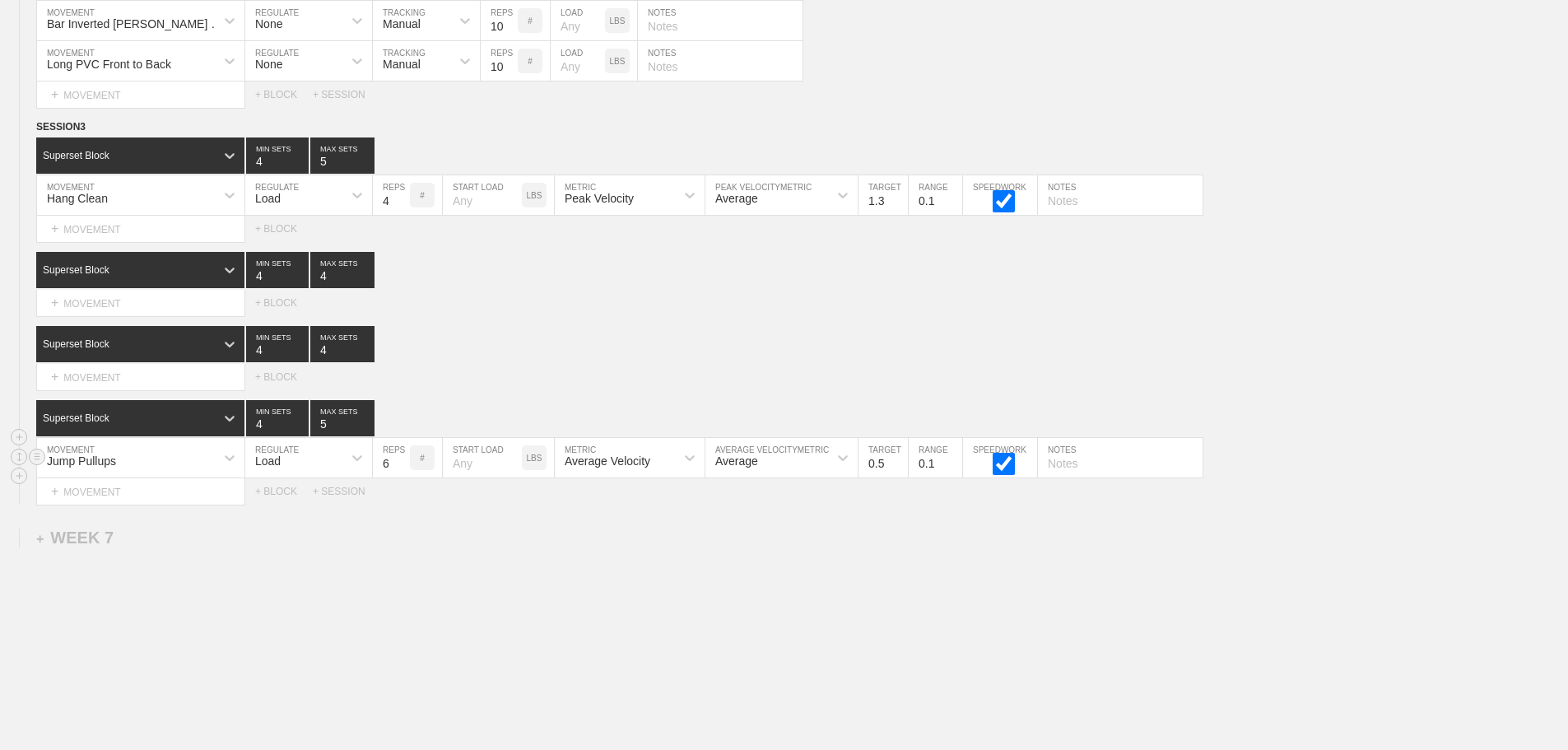
click at [291, 472] on div "Load" at bounding box center [294, 457] width 98 height 28
drag, startPoint x: 269, startPoint y: 523, endPoint x: 284, endPoint y: 491, distance: 35.3
click at [271, 515] on div "None" at bounding box center [309, 502] width 127 height 28
type input "4"
click at [368, 436] on input "4" at bounding box center [342, 418] width 64 height 36
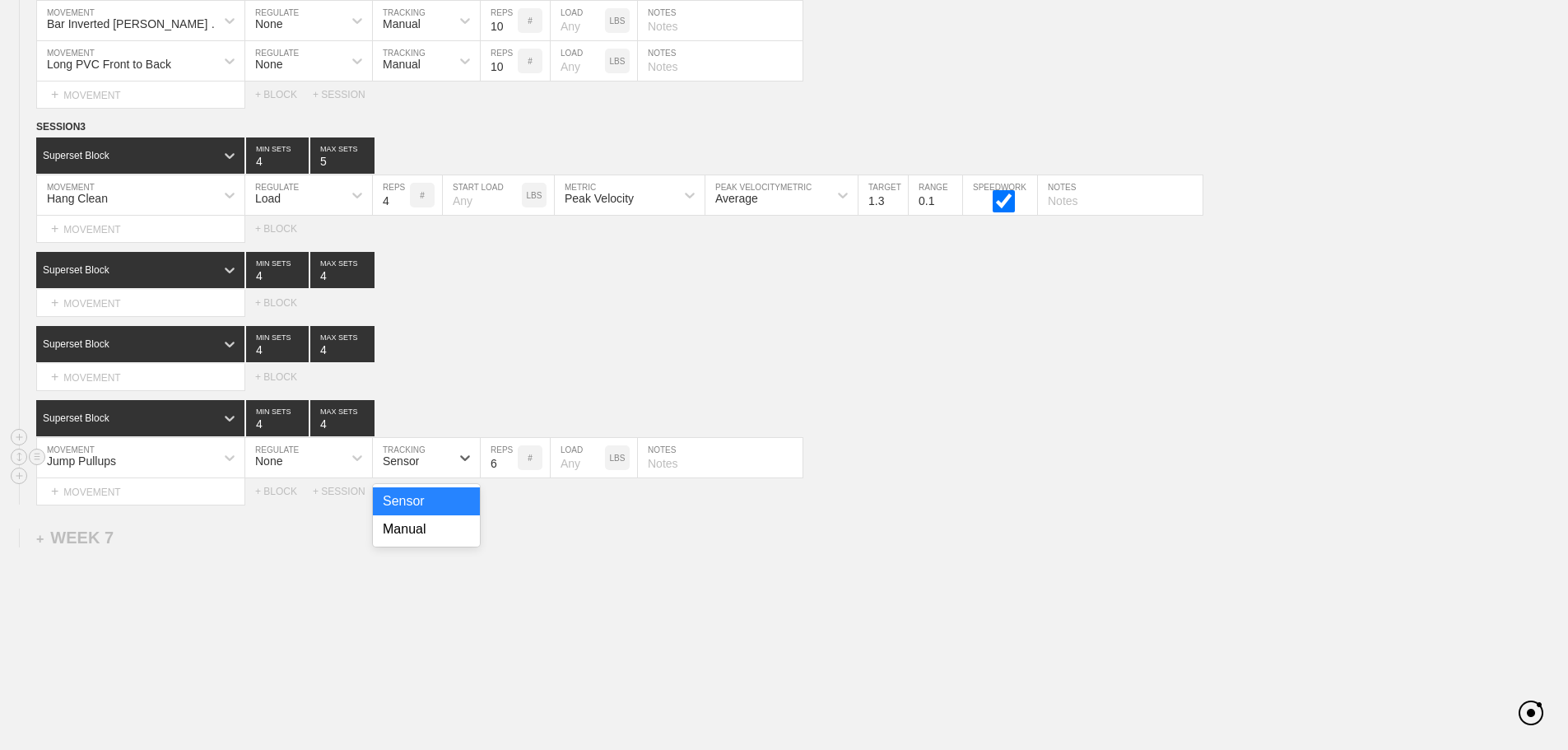
click at [420, 472] on div "Sensor" at bounding box center [411, 457] width 77 height 28
click at [402, 537] on div "Manual" at bounding box center [426, 529] width 107 height 28
click at [510, 472] on input "7" at bounding box center [499, 457] width 37 height 40
click at [510, 472] on input "8" at bounding box center [499, 457] width 37 height 40
click at [510, 472] on input "9" at bounding box center [499, 457] width 37 height 40
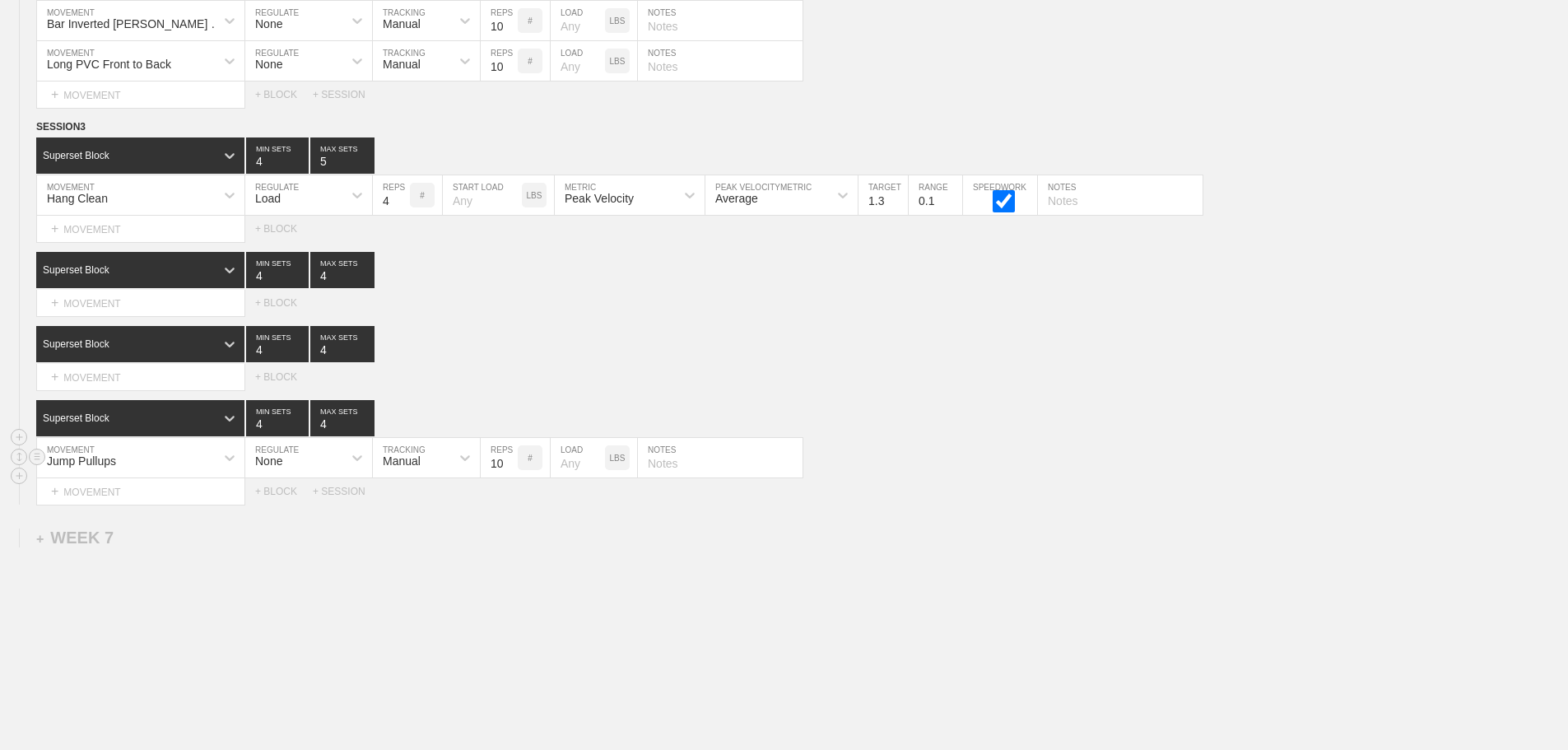
type input "10"
click at [510, 472] on input "10" at bounding box center [499, 457] width 37 height 40
click at [993, 503] on div "Select... MOVEMENT + MOVEMENT + BLOCK + SESSION" at bounding box center [784, 491] width 1568 height 27
click at [978, 503] on div "Select... MOVEMENT + MOVEMENT + BLOCK + SESSION" at bounding box center [784, 491] width 1568 height 27
click at [981, 390] on div "Select... MOVEMENT + MOVEMENT + BLOCK" at bounding box center [784, 376] width 1568 height 27
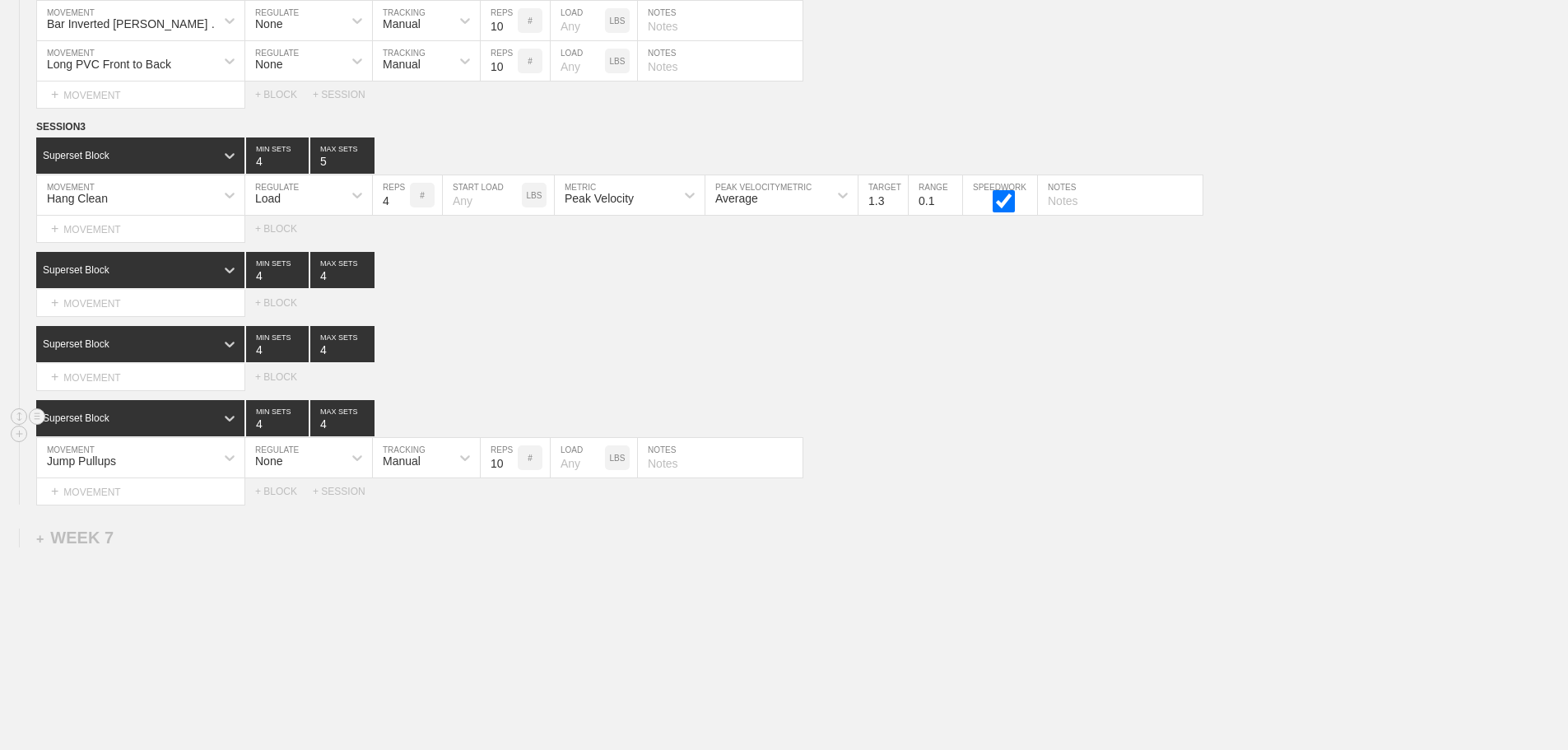
click at [1009, 427] on div "Superset Block 4 MIN SETS 4 MAX SETS" at bounding box center [801, 418] width 1532 height 36
click at [1309, 504] on div "Select... MOVEMENT + MOVEMENT + BLOCK + SESSION" at bounding box center [784, 491] width 1568 height 27
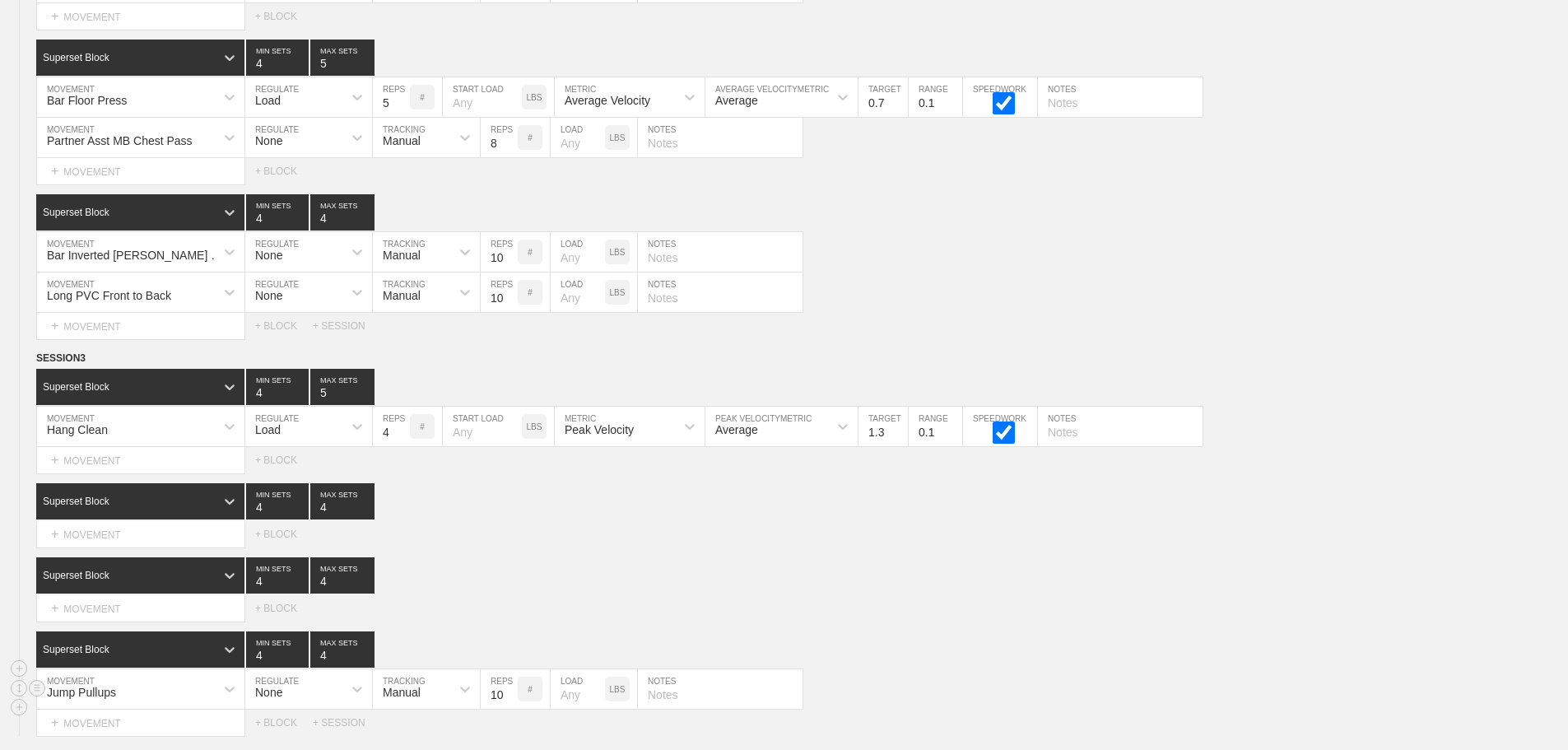
scroll to position [11475, 0]
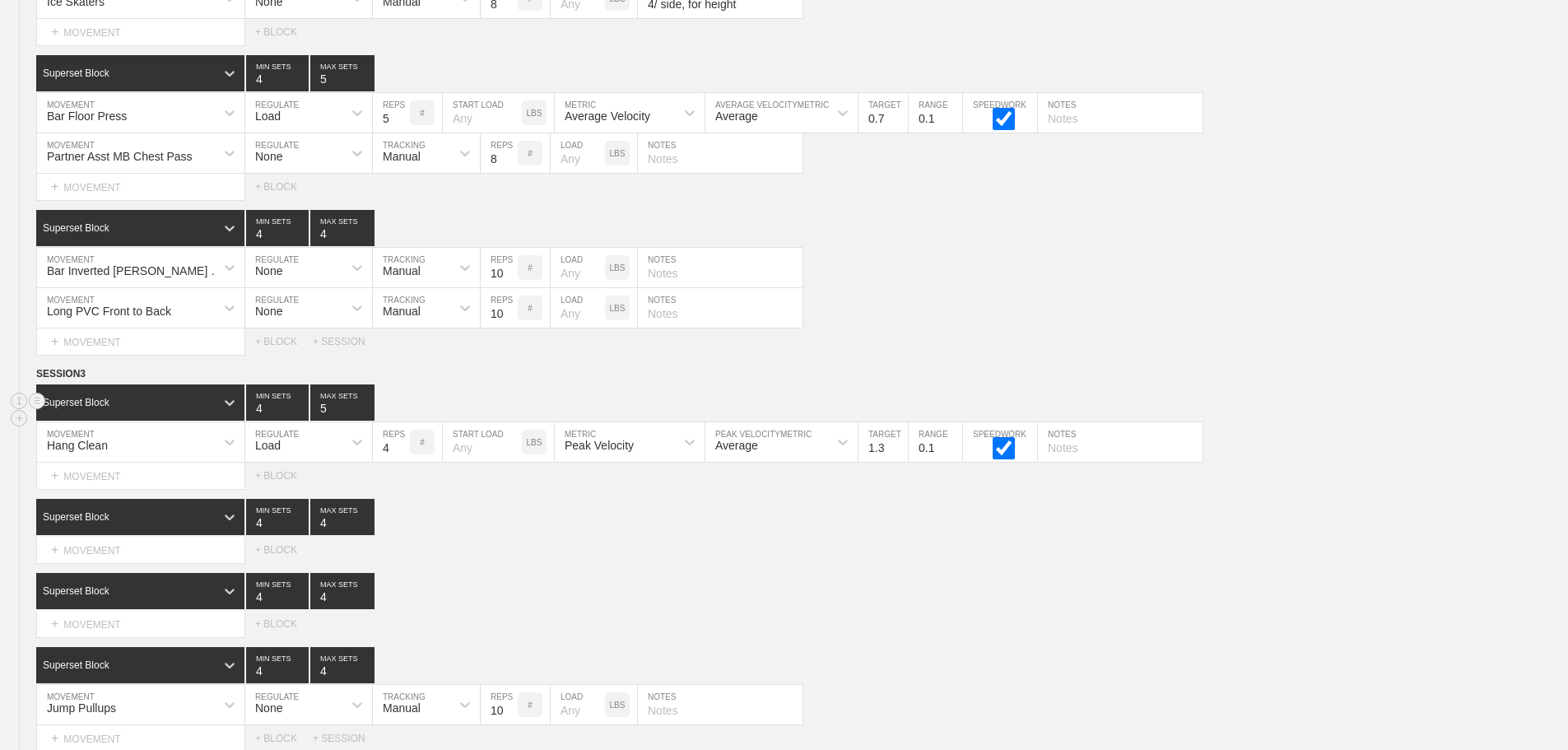
click at [1260, 408] on div "Superset Block 4 MIN SETS 5 MAX SETS" at bounding box center [801, 402] width 1532 height 36
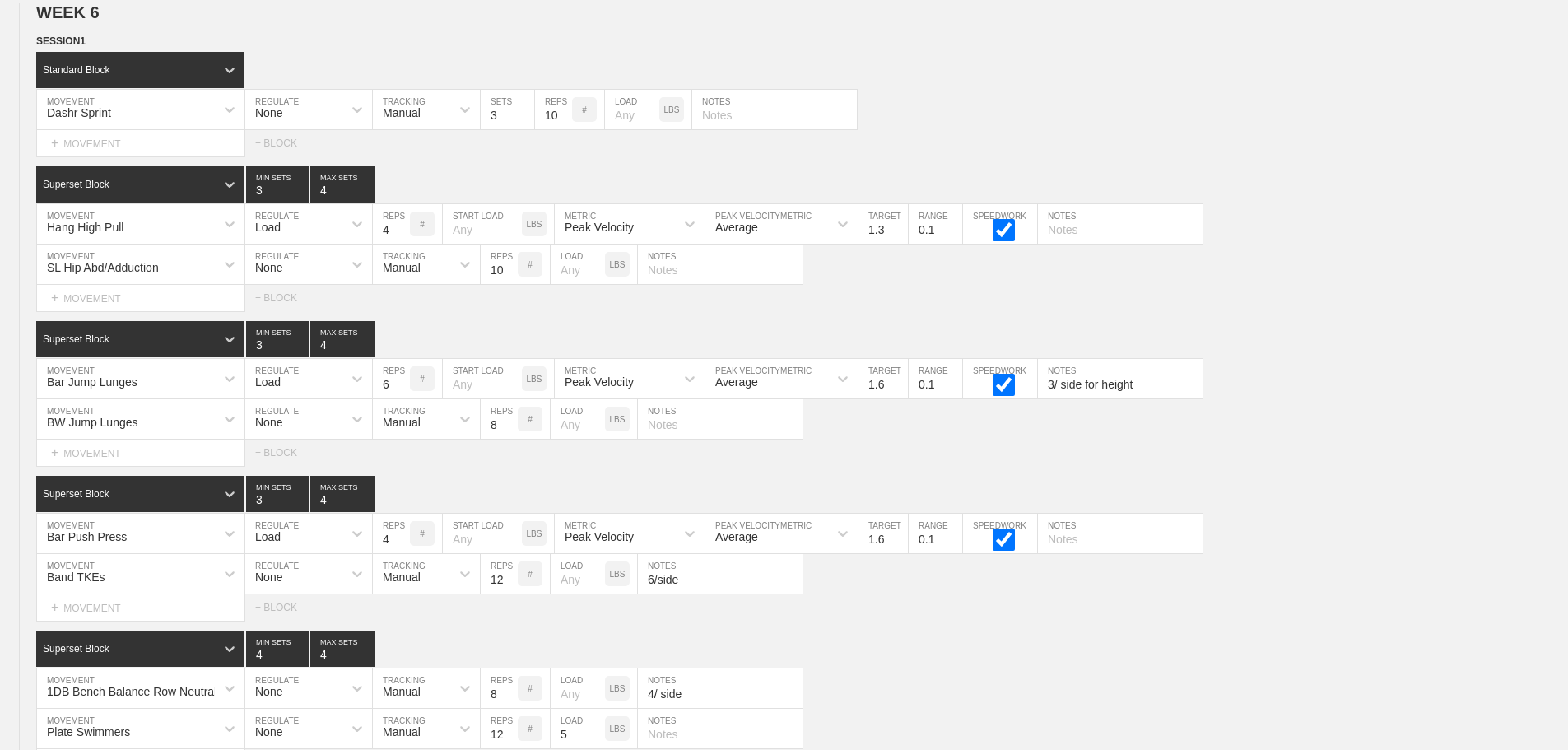
scroll to position [10405, 0]
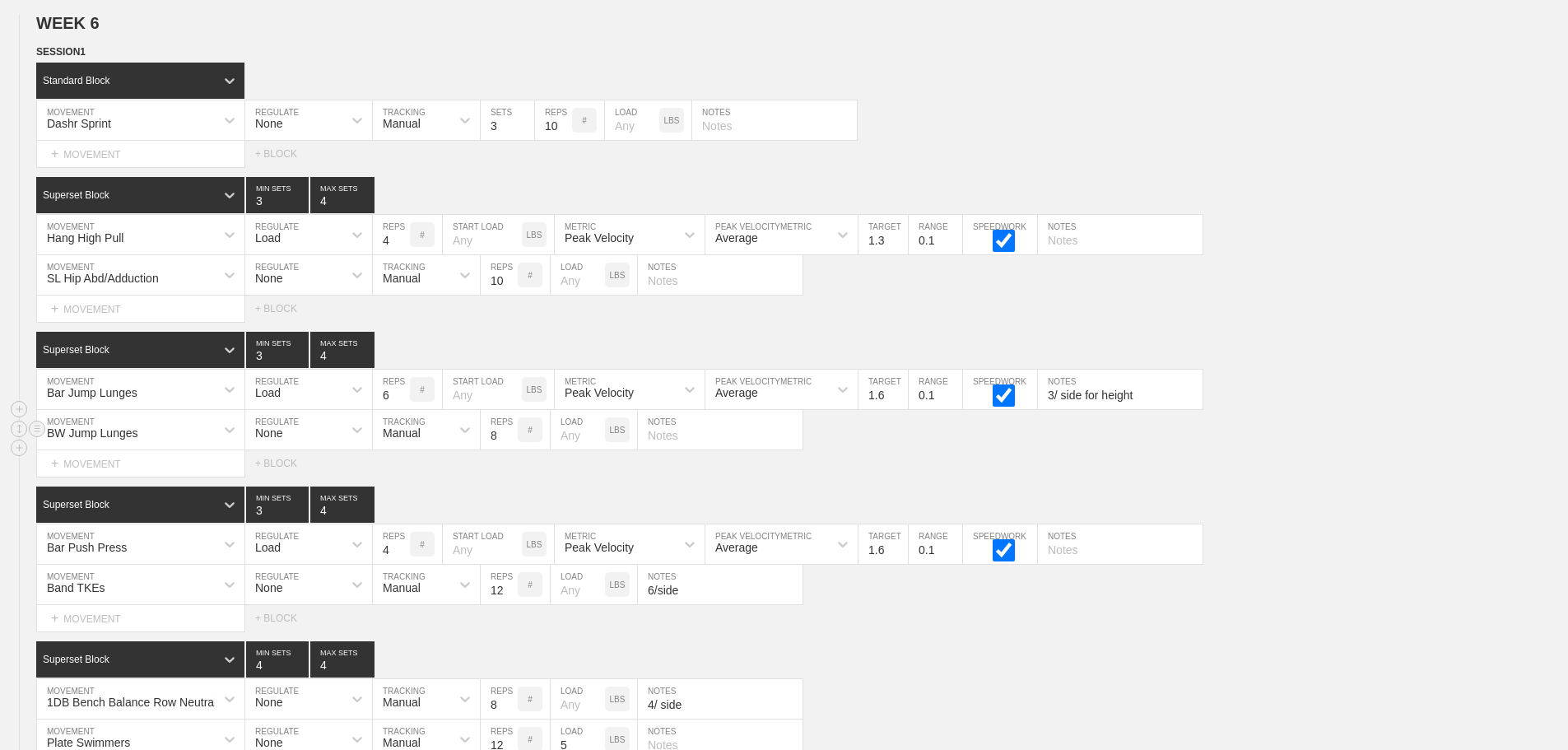
click at [1426, 436] on div "BW Jump Lunges MOVEMENT None REGULATE Manual TRACKING 8 REPS # LOAD LBS NOTES" at bounding box center [784, 430] width 1568 height 40
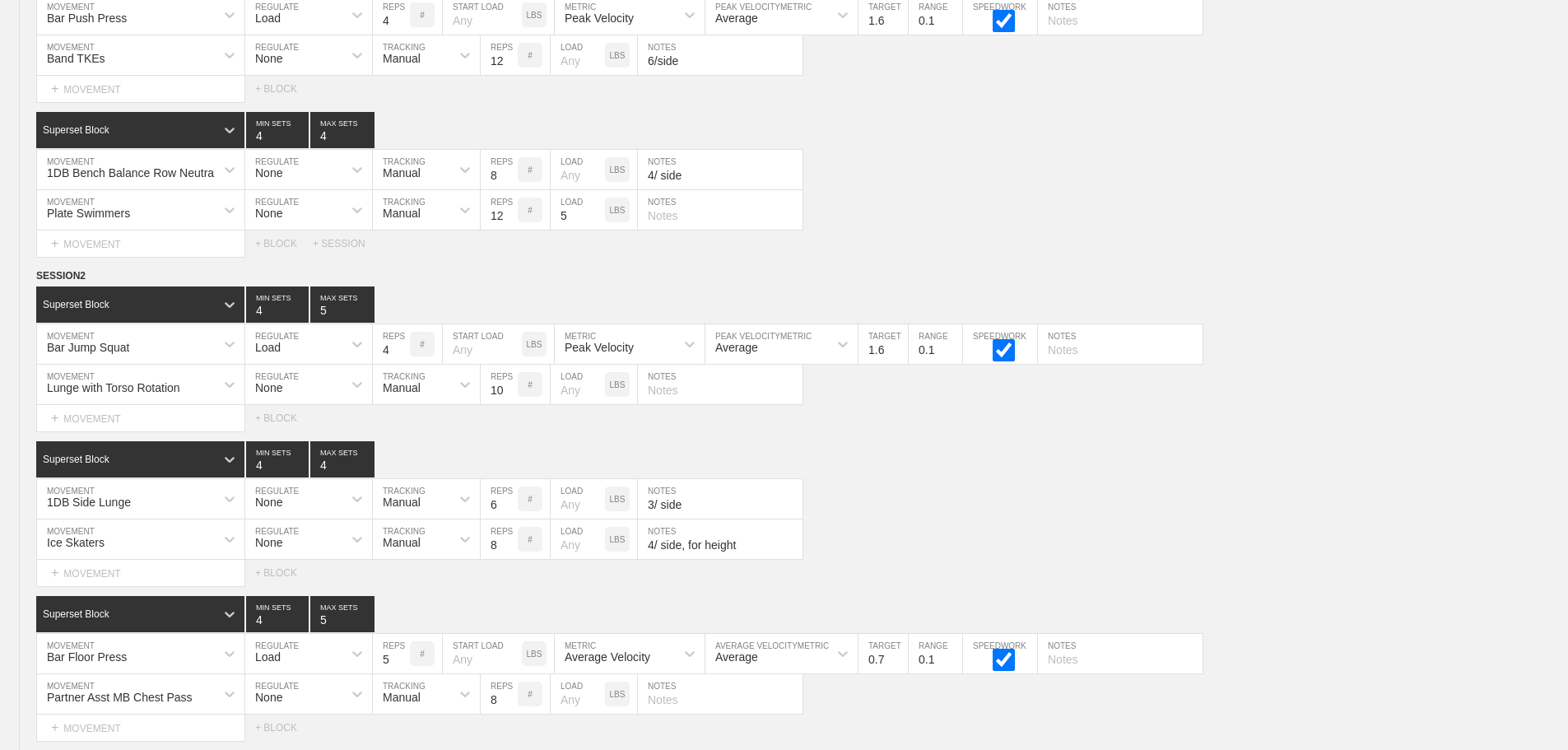
scroll to position [11779, 0]
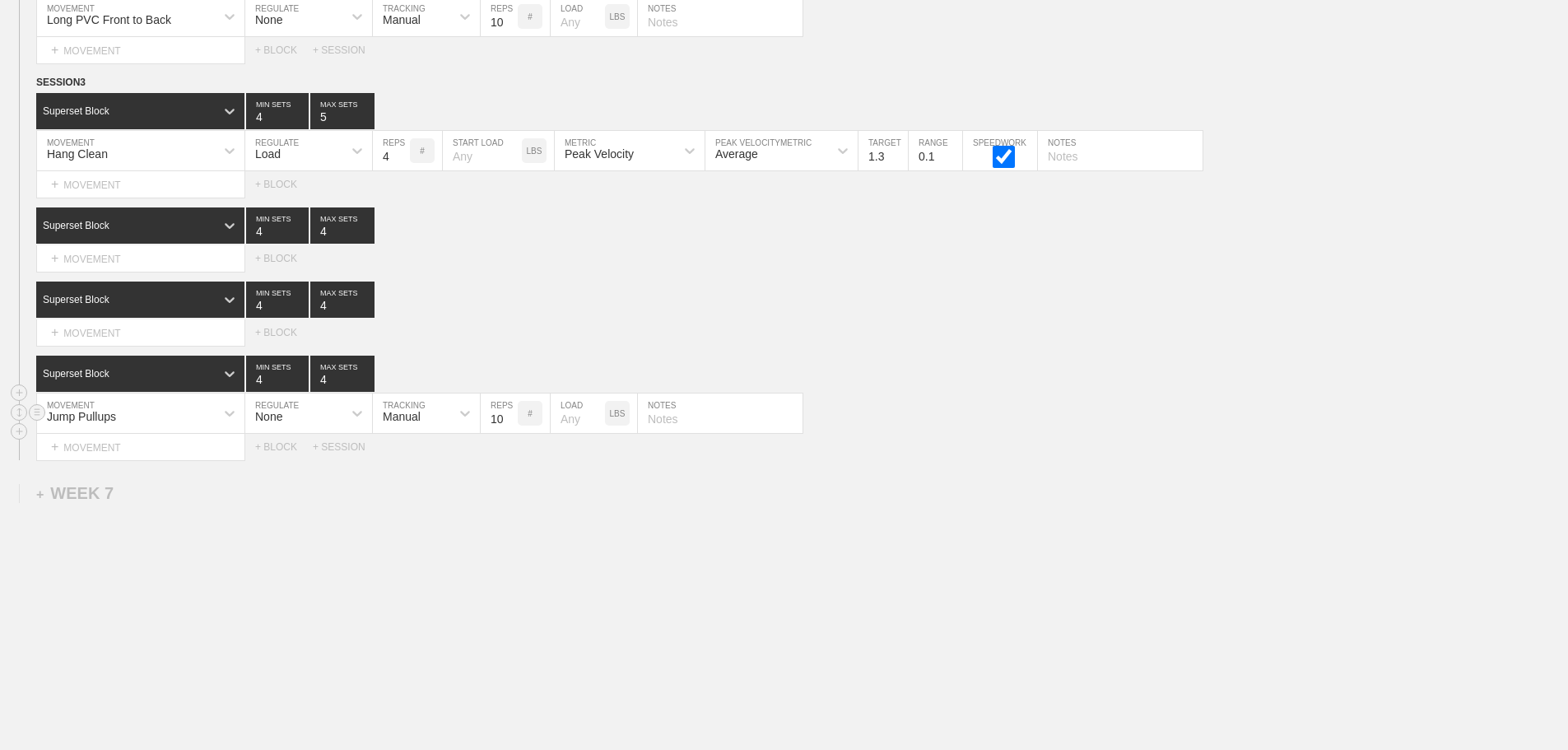
click at [1204, 396] on div "Jump Pullups MOVEMENT None REGULATE Manual TRACKING 10 REPS # LOAD LBS NOTES" at bounding box center [784, 414] width 1568 height 40
drag, startPoint x: 1023, startPoint y: 410, endPoint x: 1008, endPoint y: 410, distance: 15.0
click at [1012, 410] on div "Jump Pullups MOVEMENT None REGULATE Manual TRACKING 10 REPS # LOAD LBS NOTES" at bounding box center [784, 414] width 1568 height 40
click at [1273, 459] on div "Select... MOVEMENT + MOVEMENT + BLOCK + SESSION" at bounding box center [784, 446] width 1568 height 27
click at [148, 340] on div "+ MOVEMENT" at bounding box center [140, 333] width 209 height 28
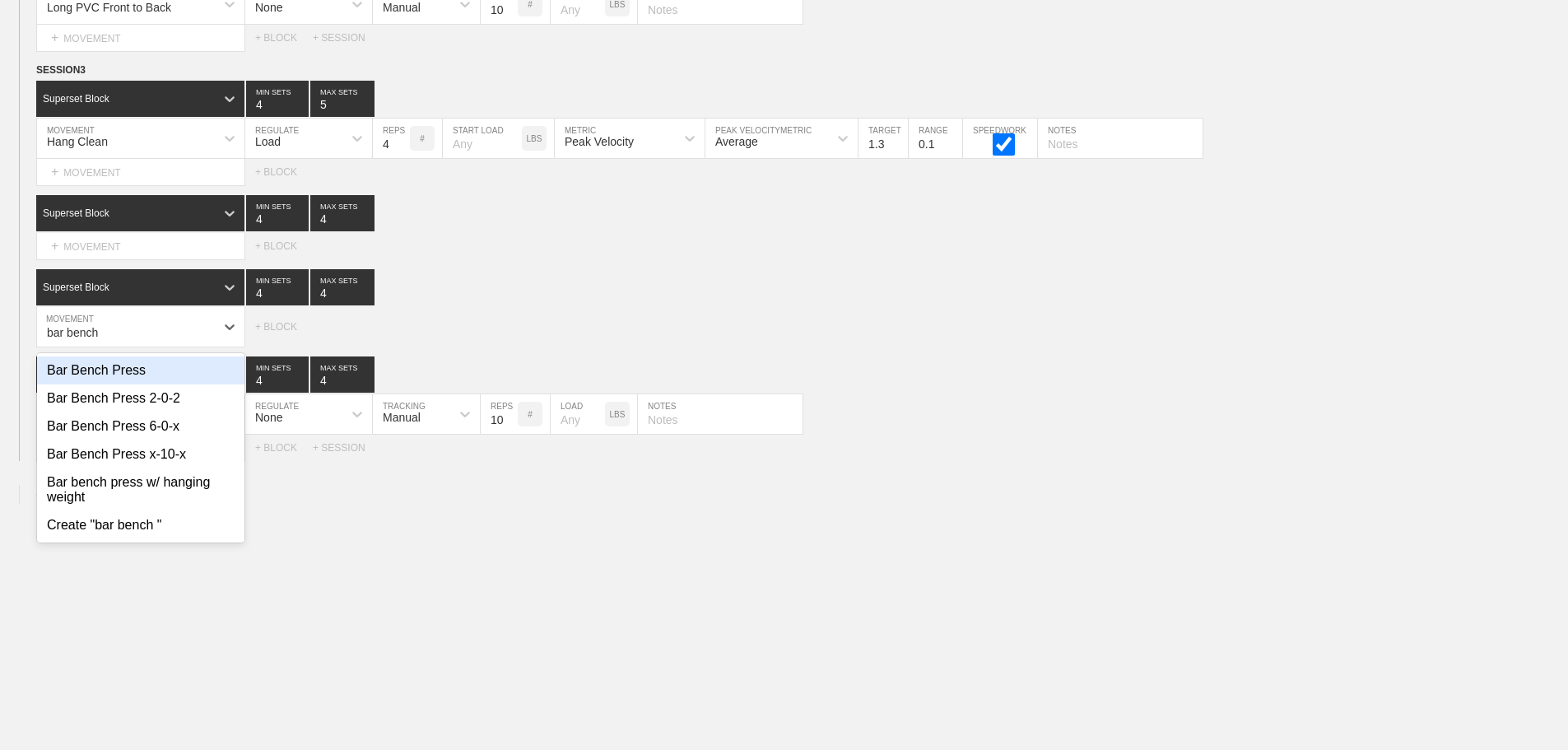
click at [160, 378] on div "Bar Bench Press" at bounding box center [140, 370] width 207 height 28
type input "bar bench"
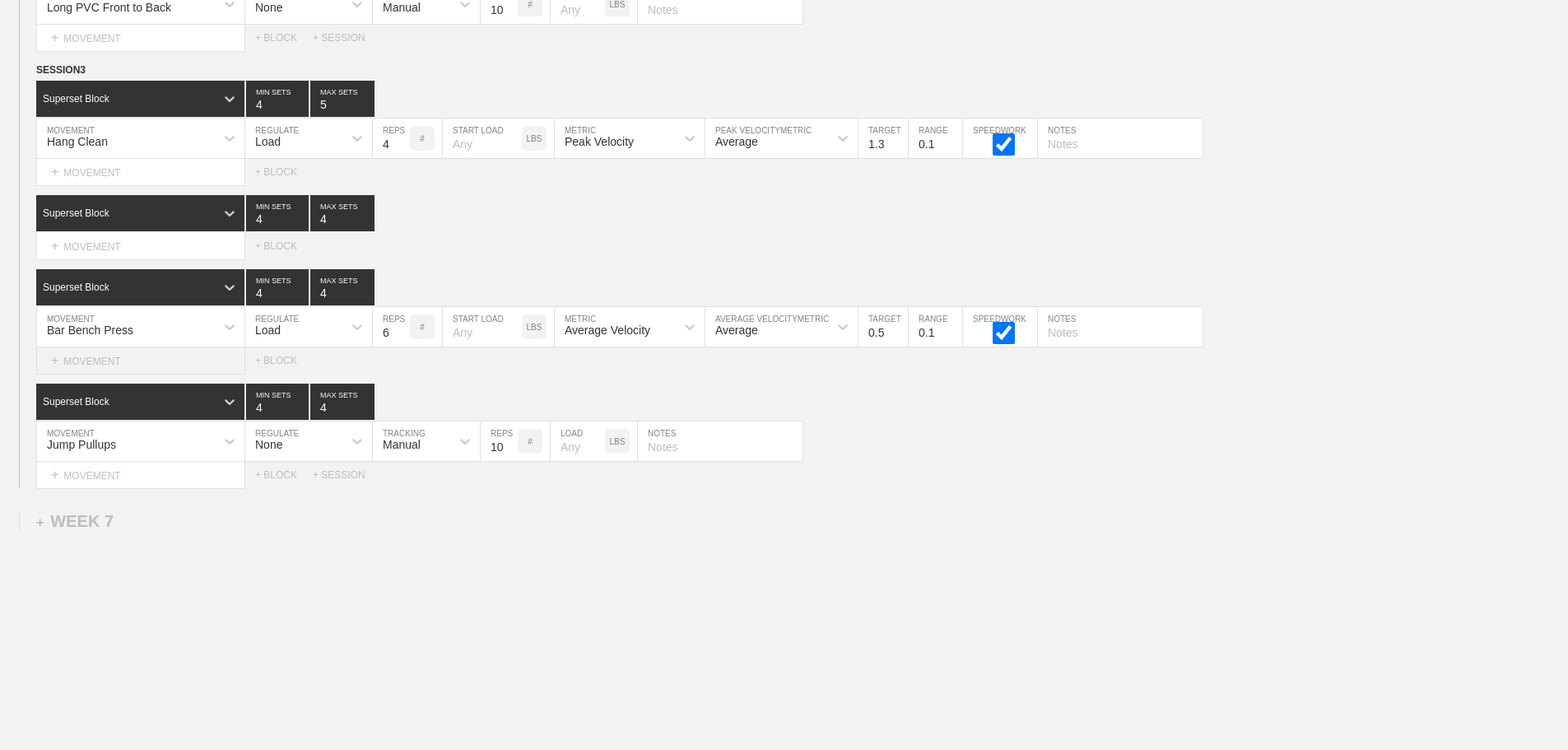
click at [135, 375] on div "+ MOVEMENT" at bounding box center [140, 361] width 209 height 28
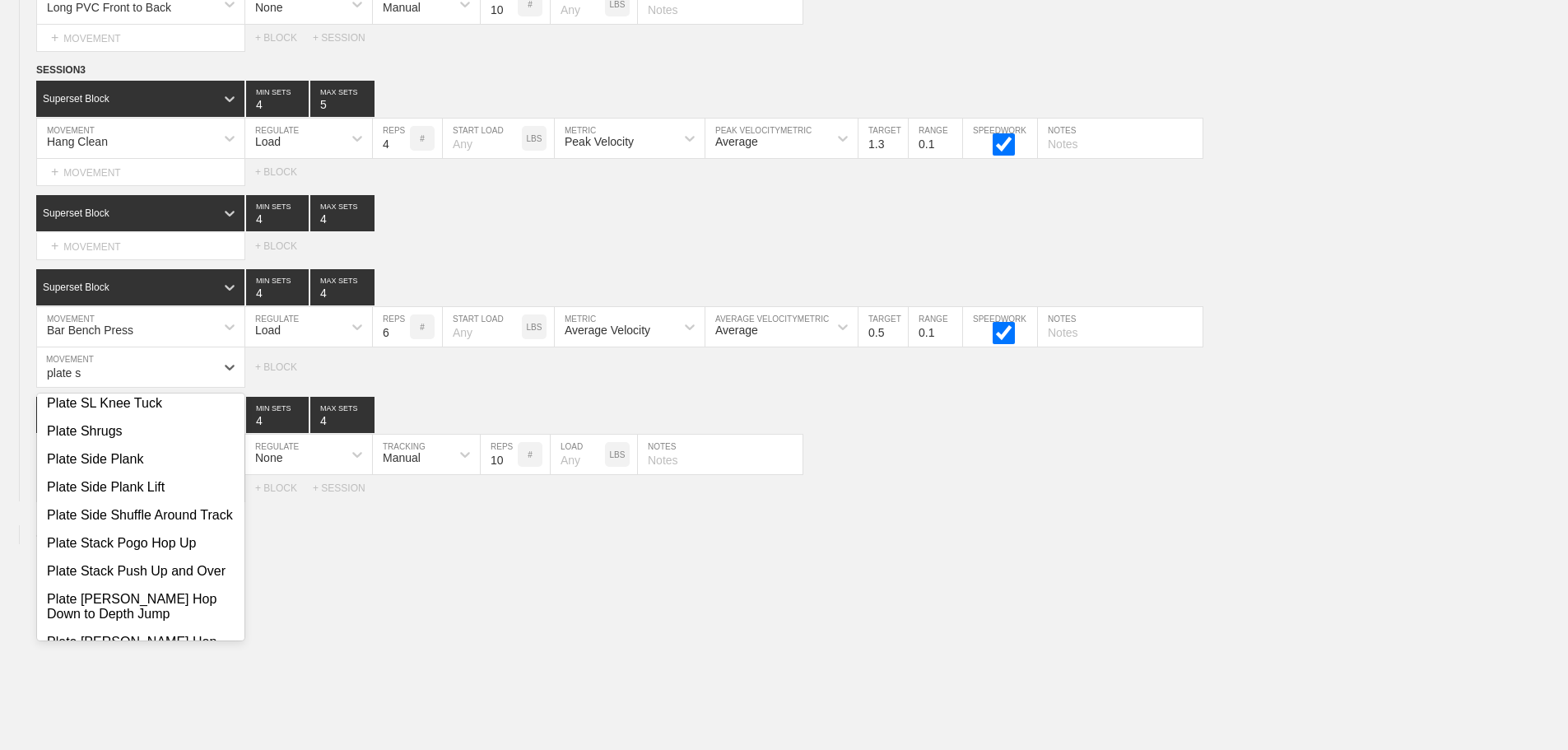
scroll to position [329, 0]
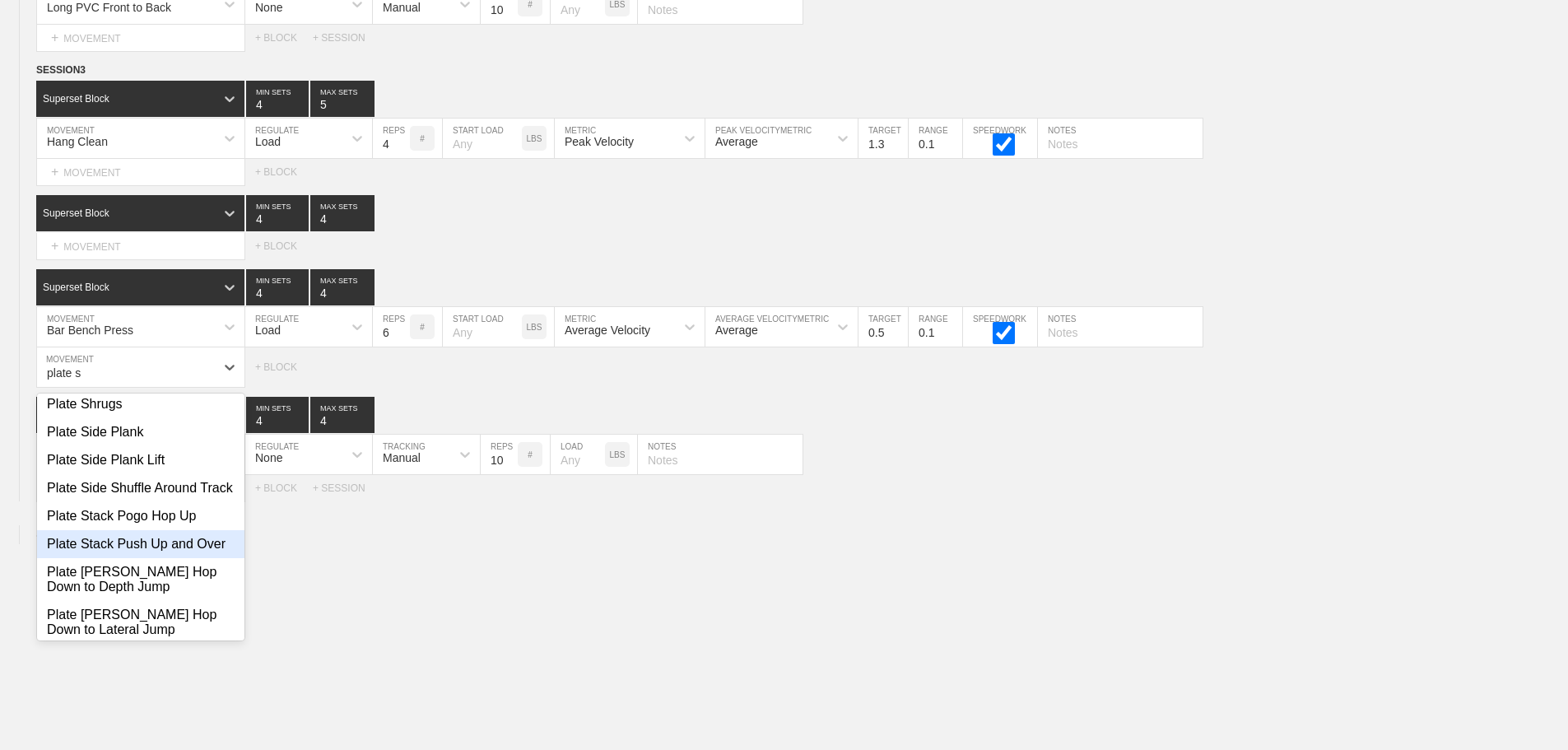
click at [141, 558] on div "Plate Stack Push Up and Over" at bounding box center [140, 544] width 207 height 28
type input "plate s"
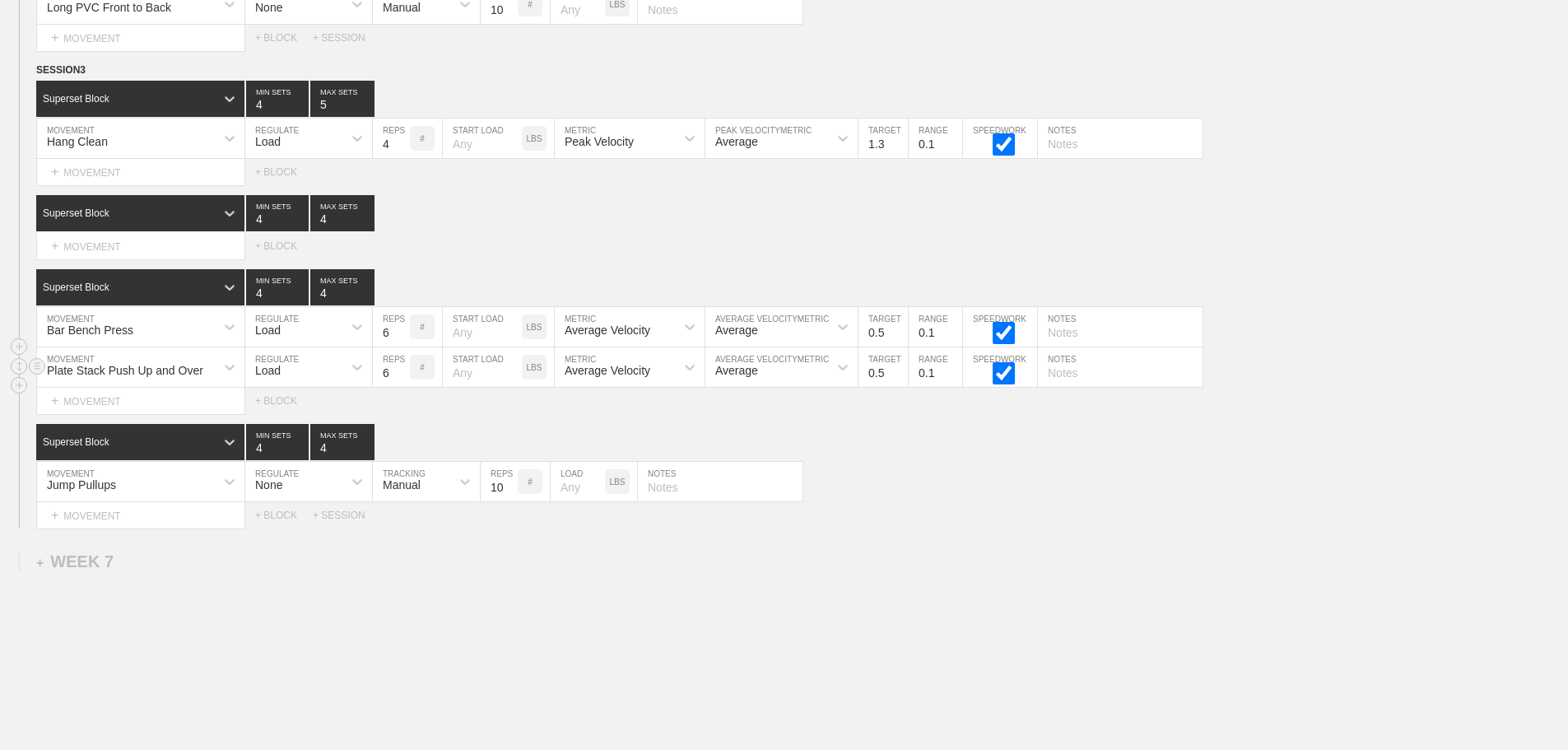
click at [281, 377] on div "Load" at bounding box center [268, 370] width 26 height 13
click at [278, 419] on div "None" at bounding box center [309, 410] width 127 height 28
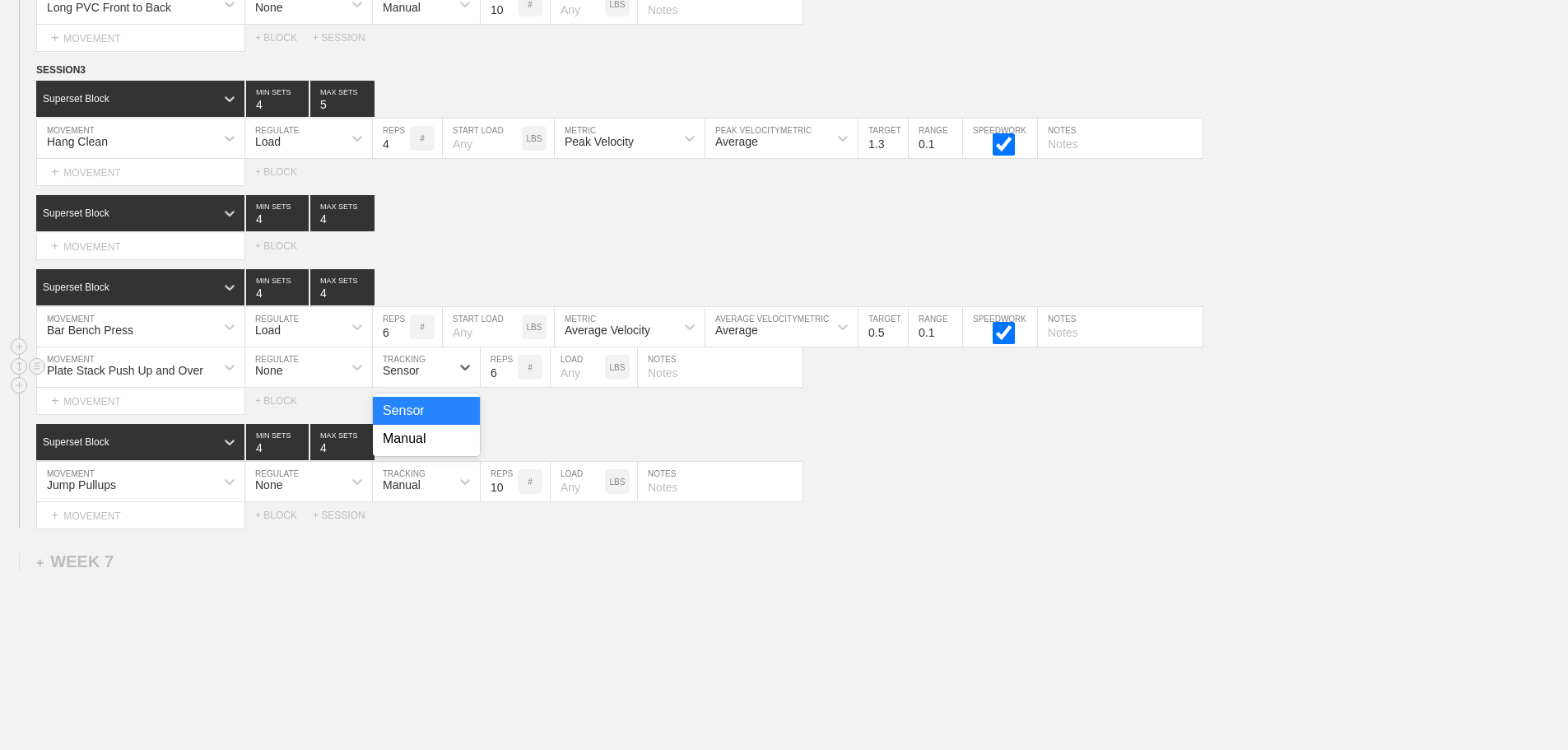
drag, startPoint x: 433, startPoint y: 377, endPoint x: 421, endPoint y: 424, distance: 48.5
click at [432, 378] on div "Sensor" at bounding box center [411, 367] width 77 height 28
drag, startPoint x: 420, startPoint y: 449, endPoint x: 496, endPoint y: 408, distance: 86.4
click at [420, 448] on div "Manual" at bounding box center [426, 439] width 107 height 28
click at [507, 379] on input "7" at bounding box center [499, 366] width 37 height 40
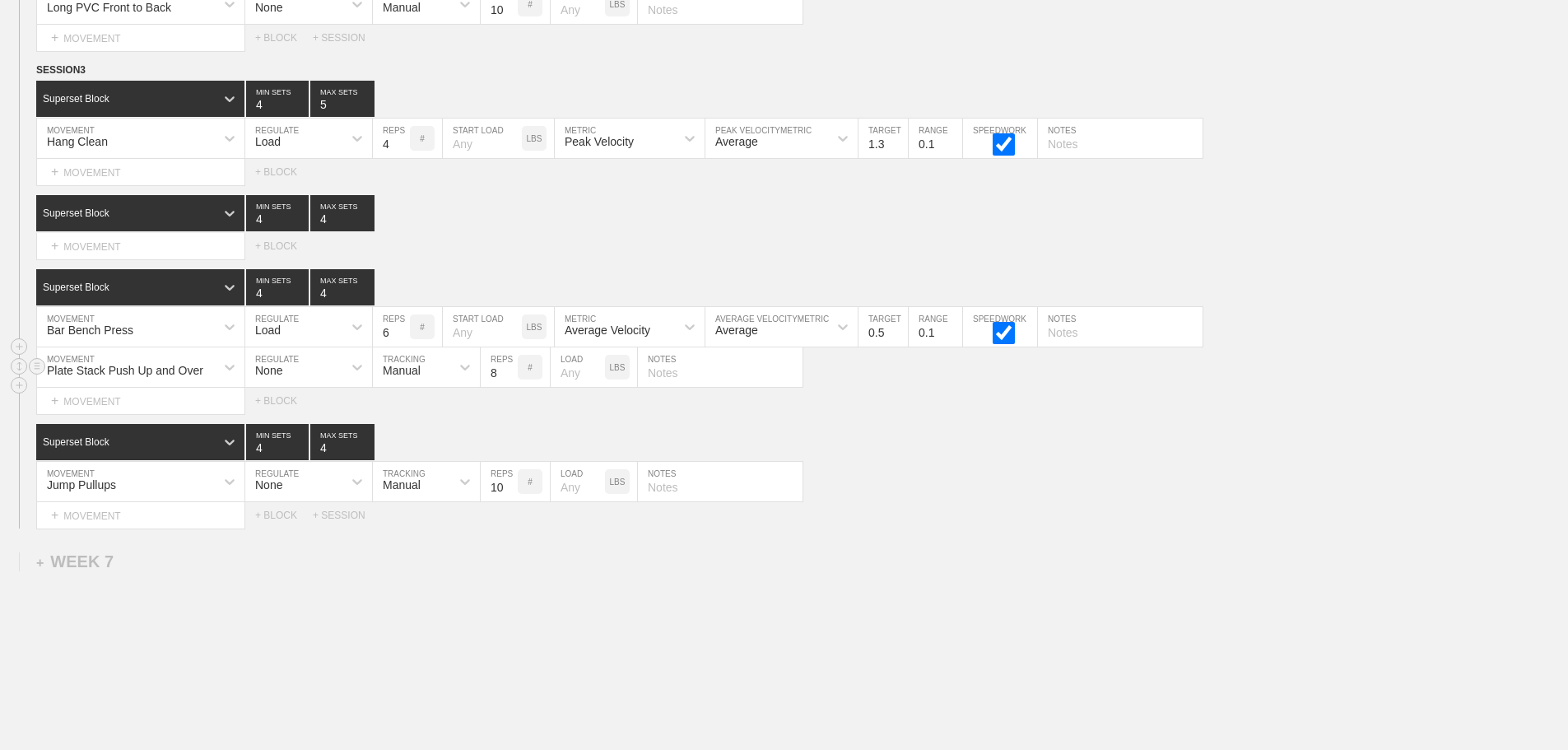
type input "8"
click at [507, 379] on input "8" at bounding box center [499, 366] width 37 height 40
click at [923, 414] on div "Select... MOVEMENT + MOVEMENT + BLOCK" at bounding box center [784, 400] width 1568 height 27
type input "5"
click at [401, 347] on input "5" at bounding box center [391, 327] width 37 height 40
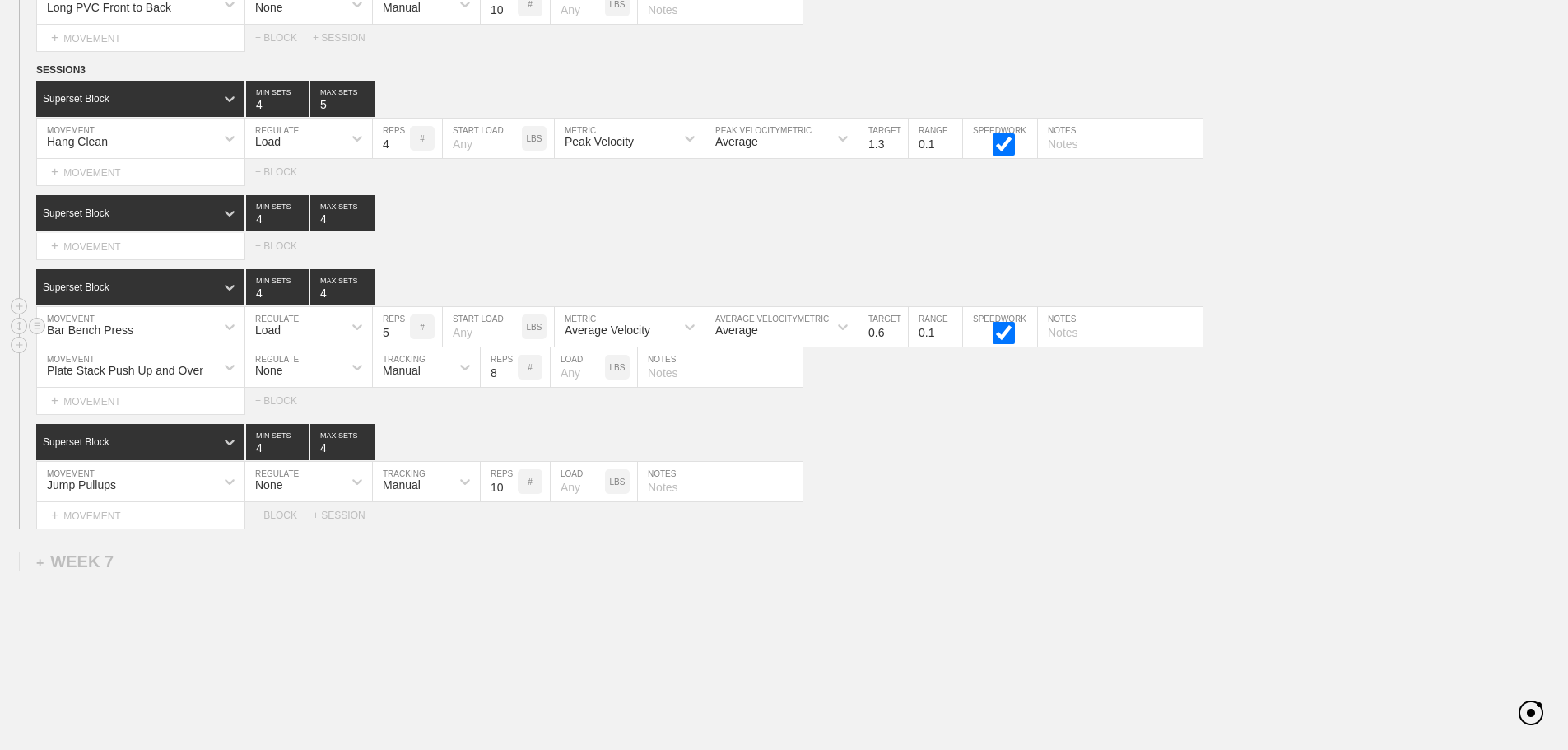
click at [901, 341] on input "0.6" at bounding box center [883, 327] width 50 height 40
type input "0.7"
click at [901, 341] on input "0.7" at bounding box center [883, 327] width 50 height 40
click at [981, 414] on div "Select... MOVEMENT + MOVEMENT + BLOCK" at bounding box center [784, 400] width 1568 height 27
type input "5"
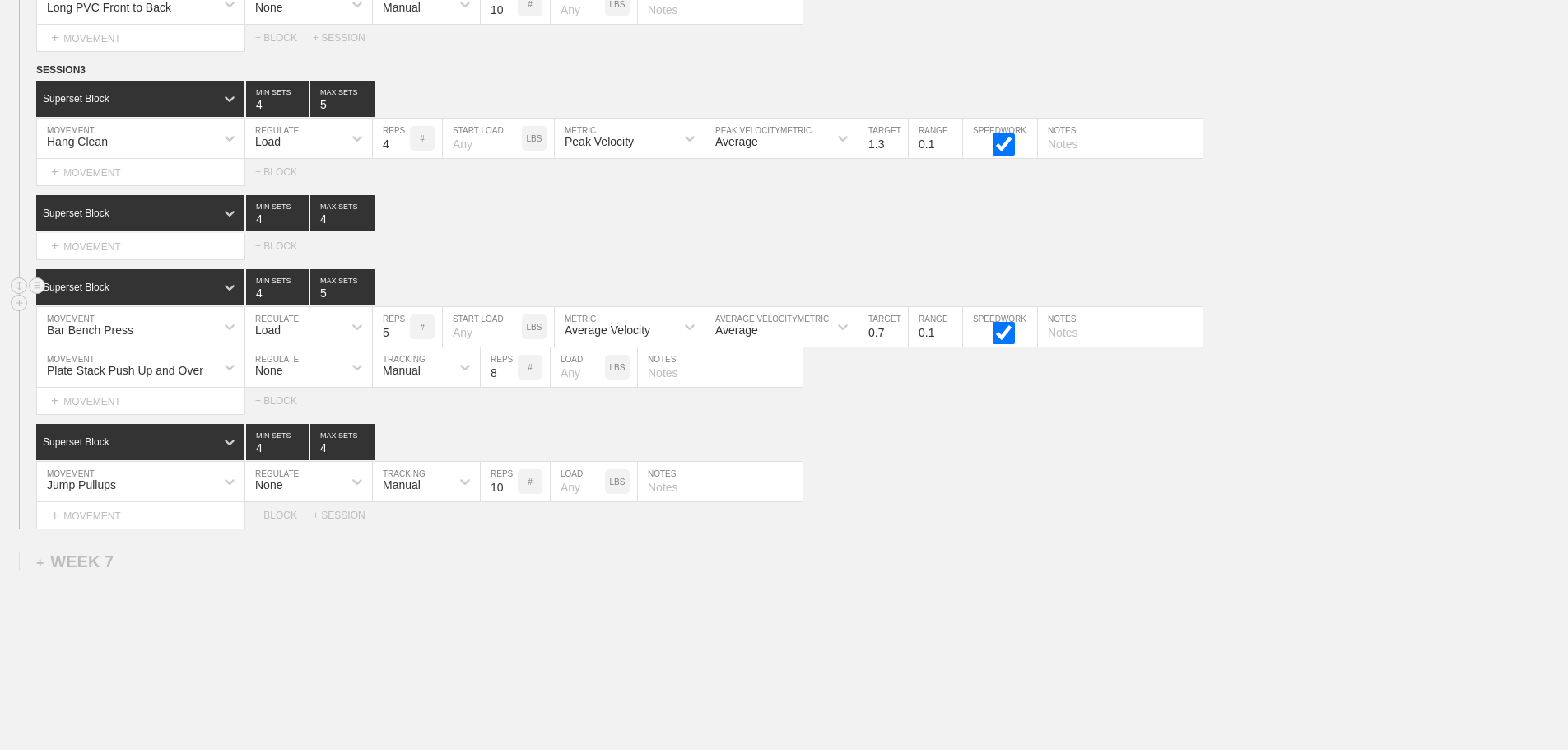
click at [363, 299] on input "5" at bounding box center [342, 286] width 64 height 36
click at [962, 438] on div "Superset Block 4 MIN SETS 4 MAX SETS" at bounding box center [801, 442] width 1532 height 36
click at [981, 460] on div "Superset Block 4 MIN SETS 4 MAX SETS" at bounding box center [801, 442] width 1532 height 36
click at [1017, 502] on div "Jump Pullups MOVEMENT None REGULATE Manual TRACKING 10 REPS # LOAD LBS NOTES" at bounding box center [784, 482] width 1568 height 40
click at [856, 256] on div "Select... MOVEMENT + MOVEMENT + BLOCK" at bounding box center [784, 246] width 1568 height 27
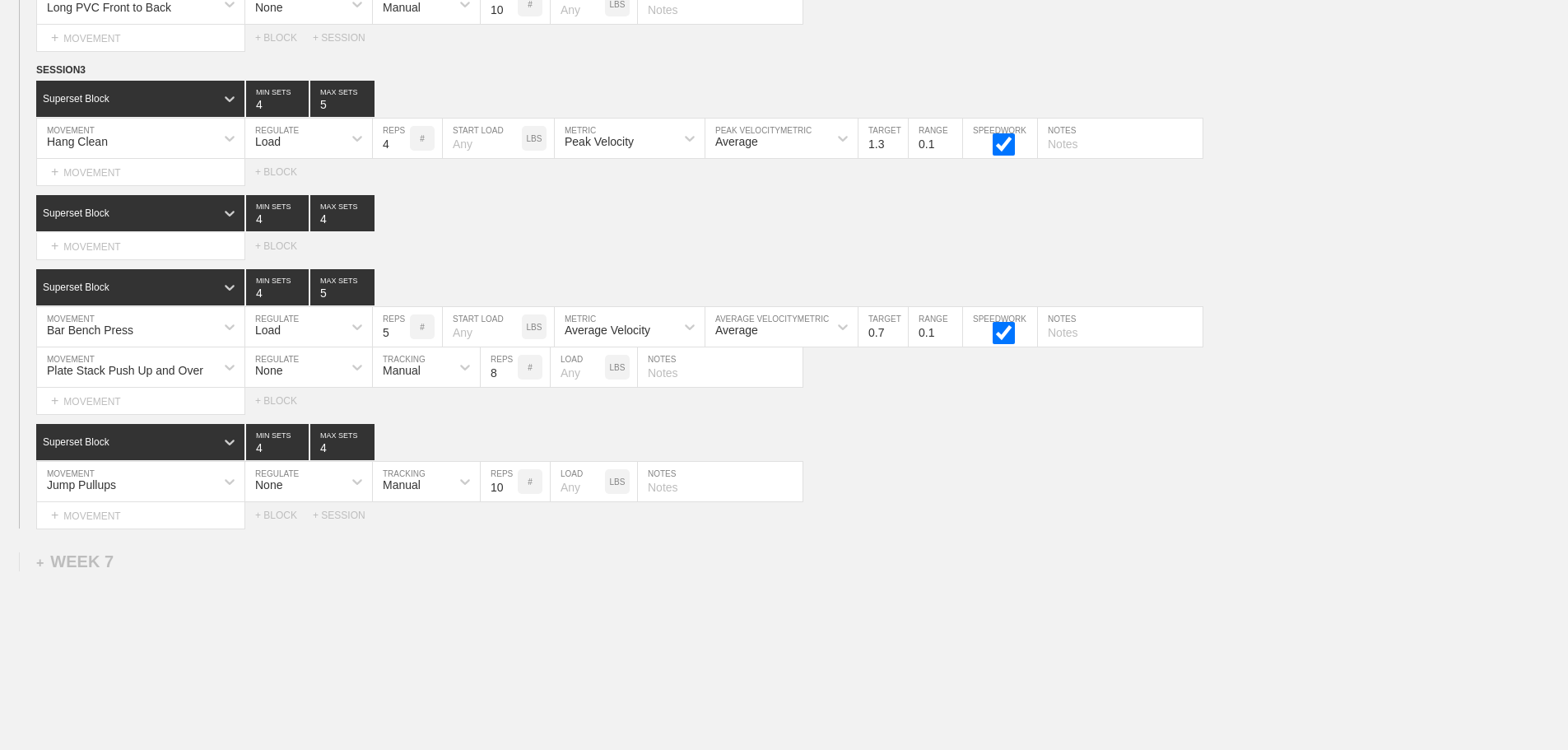
click at [1173, 518] on div "Select... MOVEMENT + MOVEMENT + BLOCK + SESSION" at bounding box center [784, 515] width 1568 height 27
click at [992, 502] on div "Jump Pullups MOVEMENT None REGULATE Manual TRACKING 10 REPS # LOAD LBS NOTES" at bounding box center [784, 482] width 1568 height 40
click at [965, 414] on div "Select... MOVEMENT + MOVEMENT + BLOCK" at bounding box center [784, 400] width 1568 height 27
click at [1223, 246] on div "Select... MOVEMENT + MOVEMENT + BLOCK" at bounding box center [784, 246] width 1568 height 27
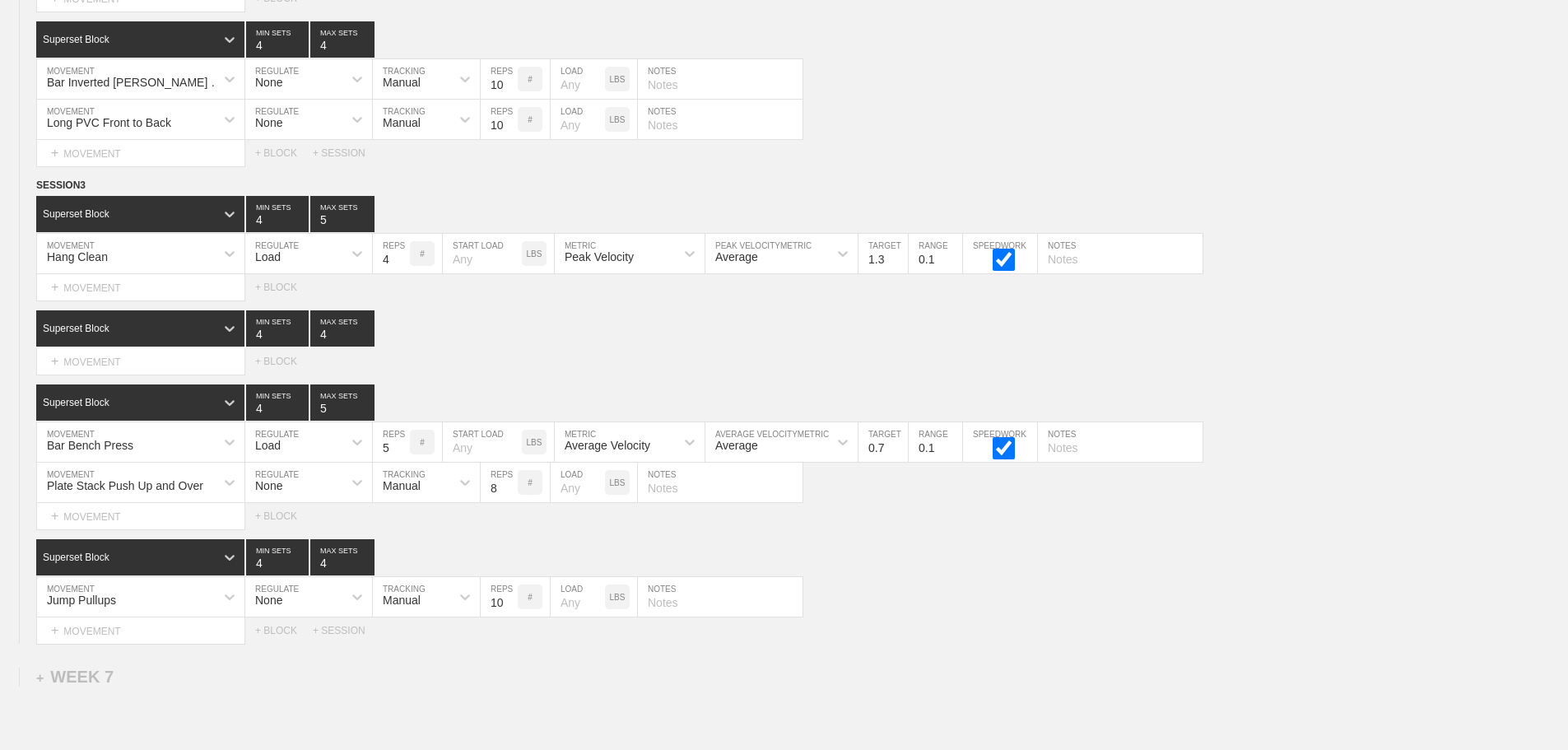
scroll to position [11859, 0]
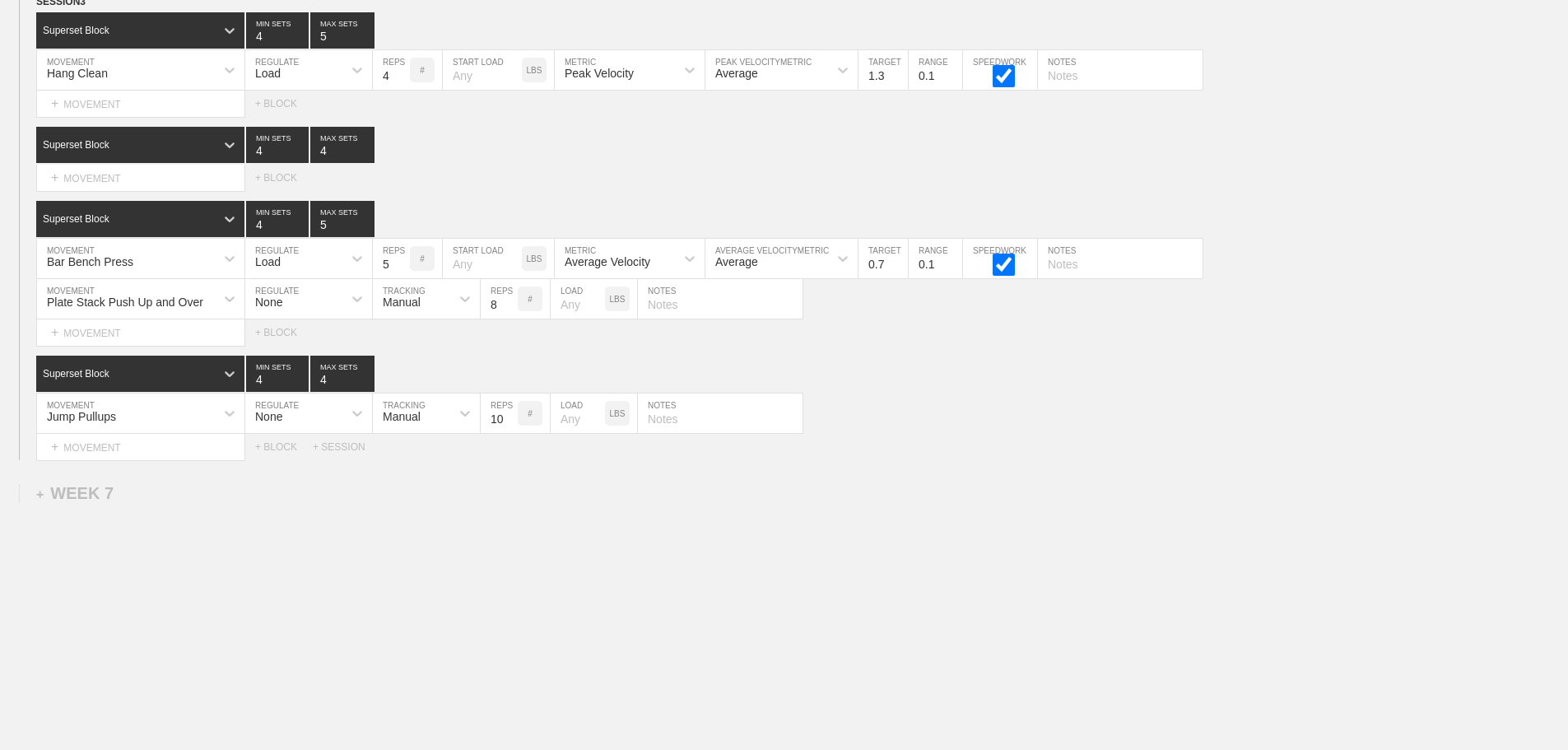
click at [995, 446] on div "Select... MOVEMENT + MOVEMENT + BLOCK + SESSION" at bounding box center [784, 446] width 1568 height 27
click at [1182, 456] on div "Select... MOVEMENT + MOVEMENT + BLOCK + SESSION" at bounding box center [784, 446] width 1568 height 27
click at [112, 178] on div "+ MOVEMENT" at bounding box center [140, 179] width 209 height 28
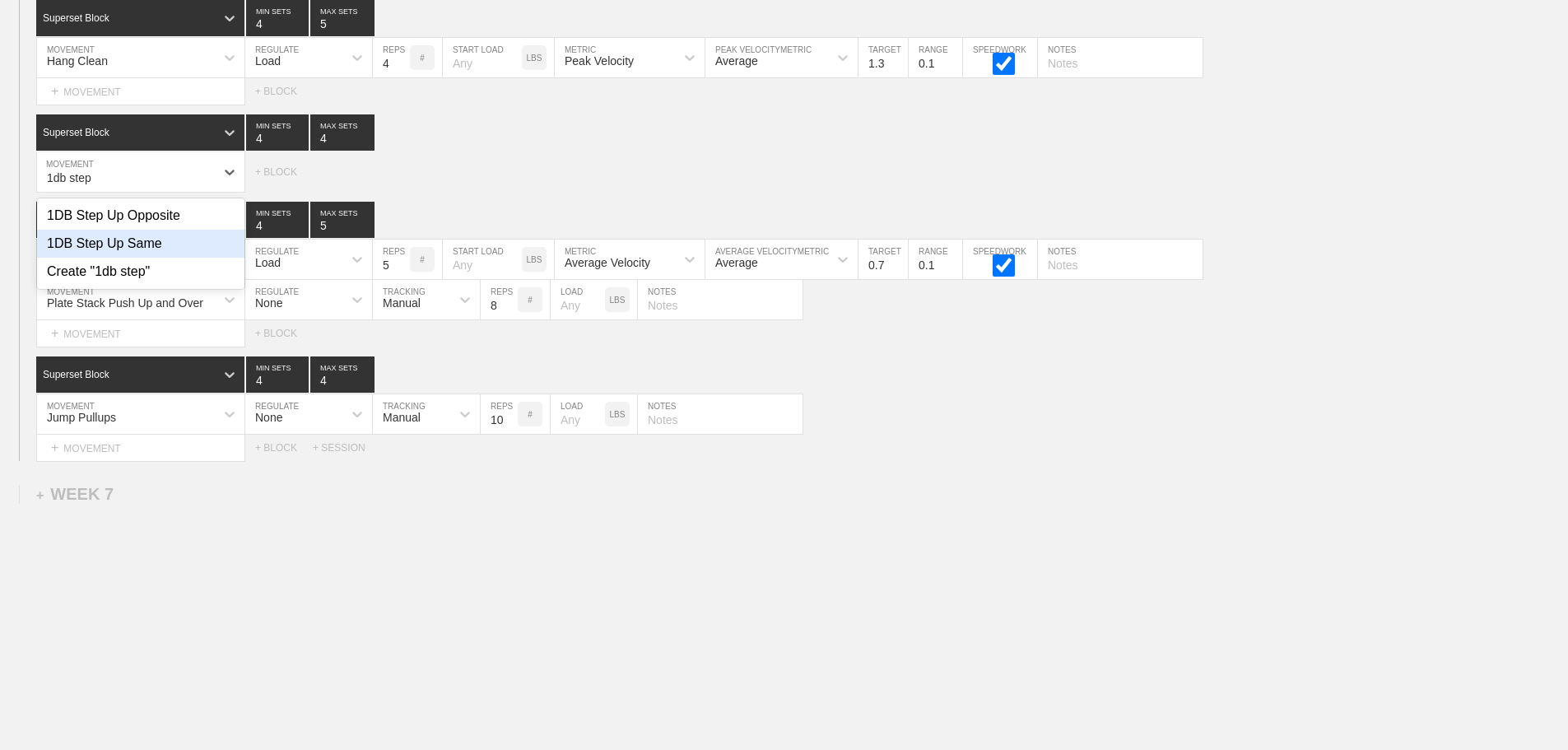
click at [156, 256] on div "1DB Step Up Same" at bounding box center [140, 244] width 207 height 28
type input "1db step"
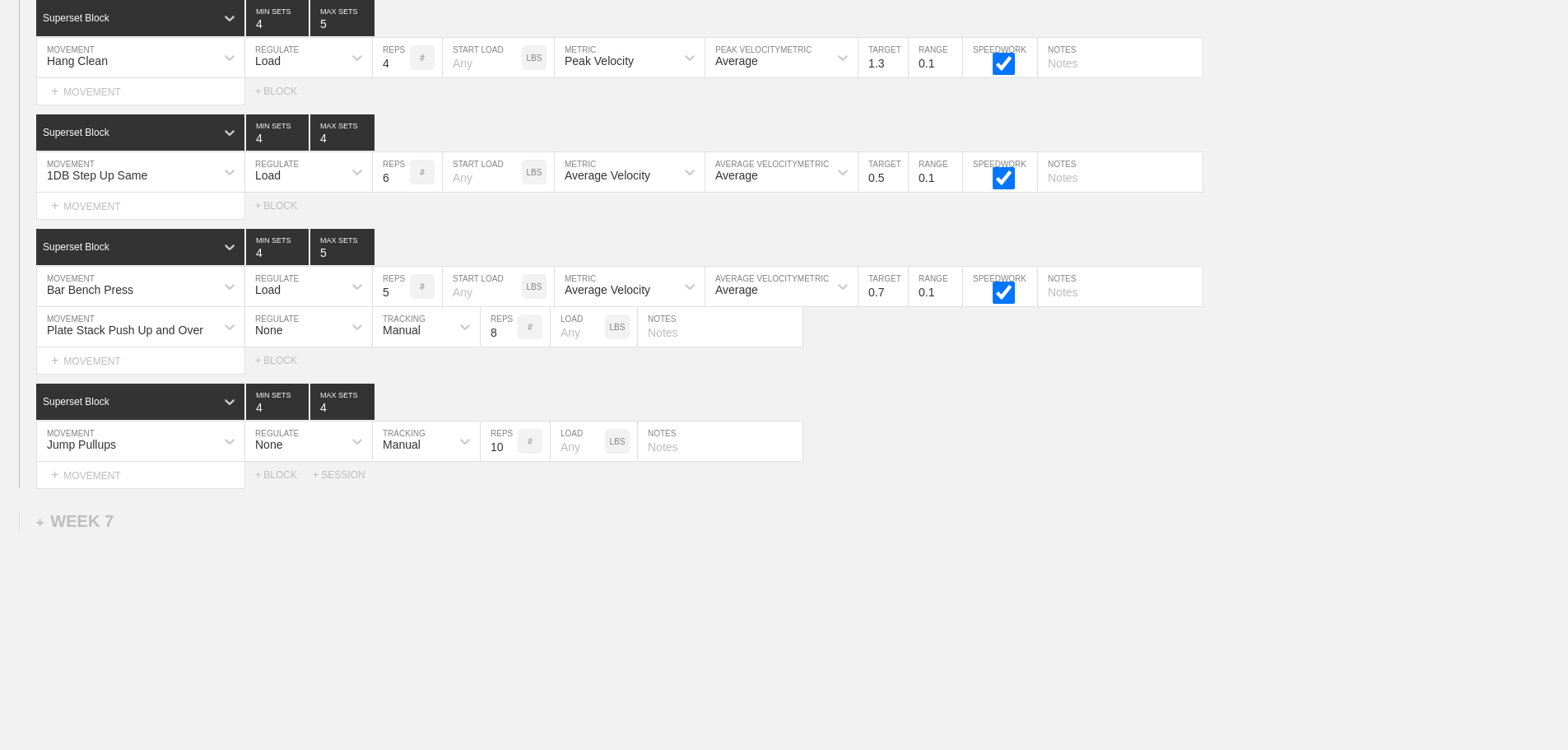
click at [856, 374] on div "Select... MOVEMENT + MOVEMENT + BLOCK" at bounding box center [784, 360] width 1568 height 27
click at [923, 388] on div "SESSION 3 Superset Block 4 MIN SETS 5 MAX SETS DUPLICATE INSERT MOVEMENT AFTER …" at bounding box center [784, 234] width 1568 height 507
click at [842, 372] on div "Select... MOVEMENT + MOVEMENT + BLOCK" at bounding box center [784, 360] width 1568 height 27
click at [114, 216] on div "+ MOVEMENT" at bounding box center [140, 206] width 209 height 28
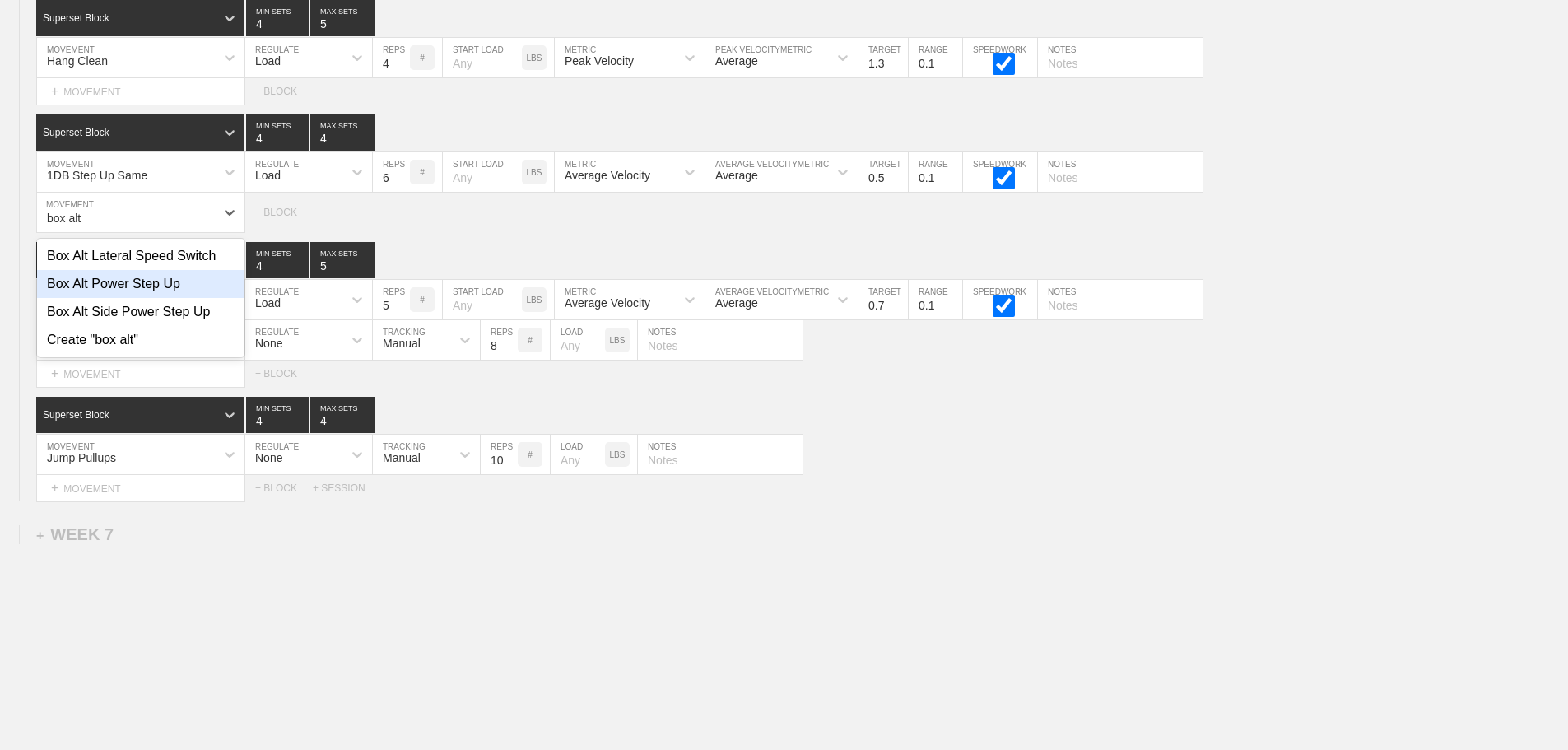
click at [136, 293] on div "Box Alt Power Step Up" at bounding box center [140, 283] width 207 height 28
type input "box alt"
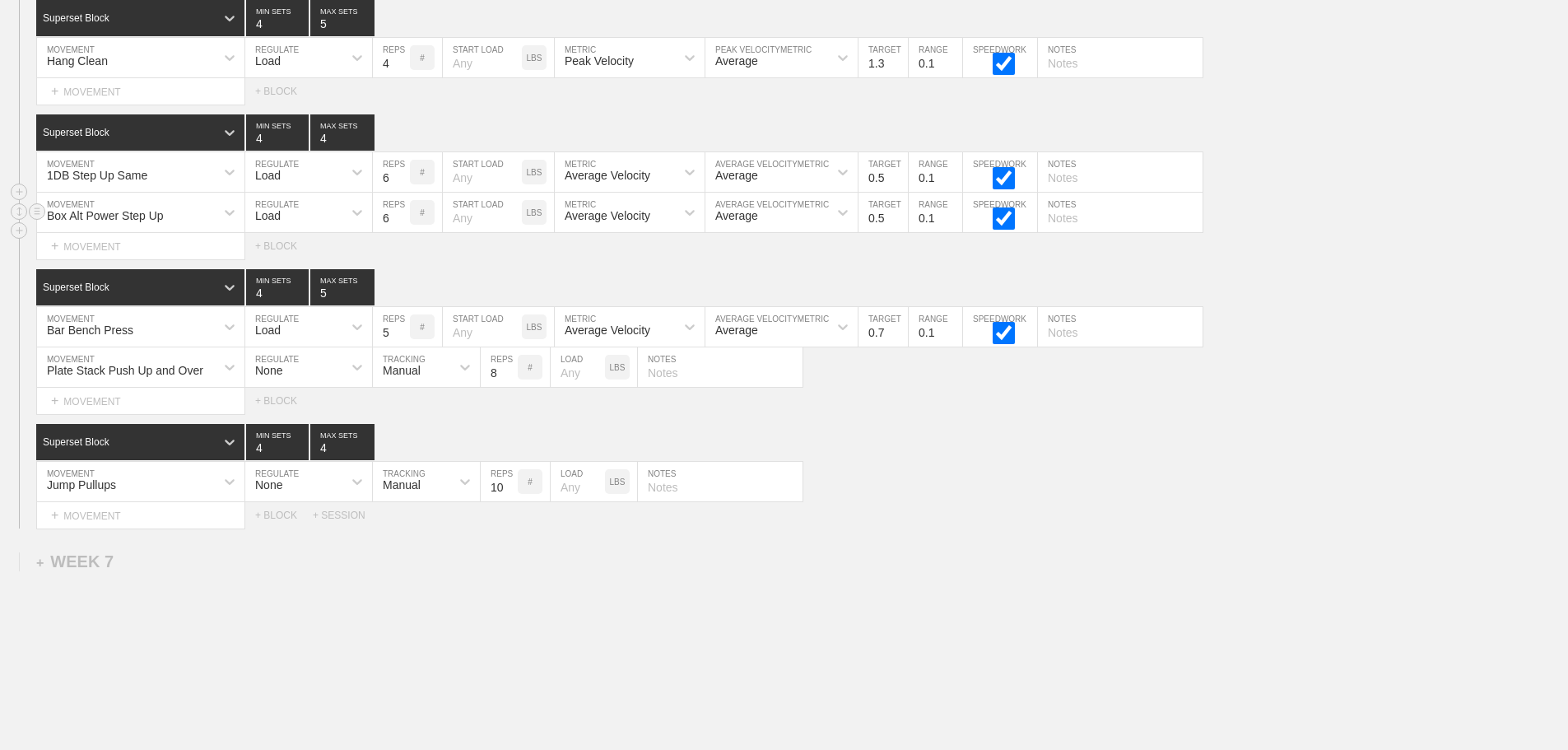
click at [269, 222] on div "Load" at bounding box center [268, 215] width 26 height 13
click at [269, 269] on div "None" at bounding box center [309, 256] width 127 height 28
click at [400, 223] on div "Sensor" at bounding box center [400, 215] width 36 height 13
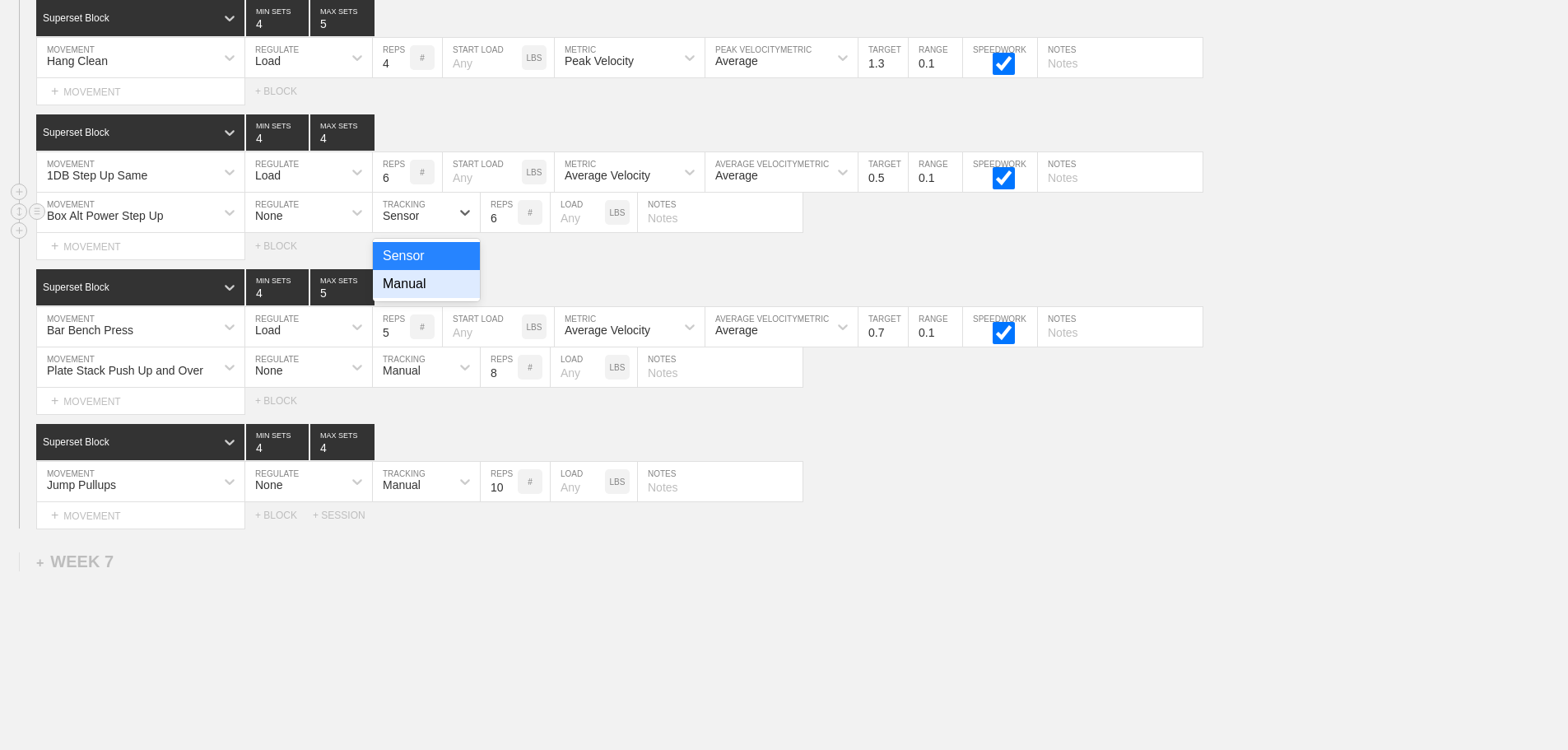
click at [434, 294] on div "Manual" at bounding box center [426, 283] width 107 height 28
click at [509, 225] on input "7" at bounding box center [499, 212] width 37 height 40
type input "8"
click at [509, 225] on input "8" at bounding box center [499, 212] width 37 height 40
click at [660, 230] on input "text" at bounding box center [720, 212] width 165 height 40
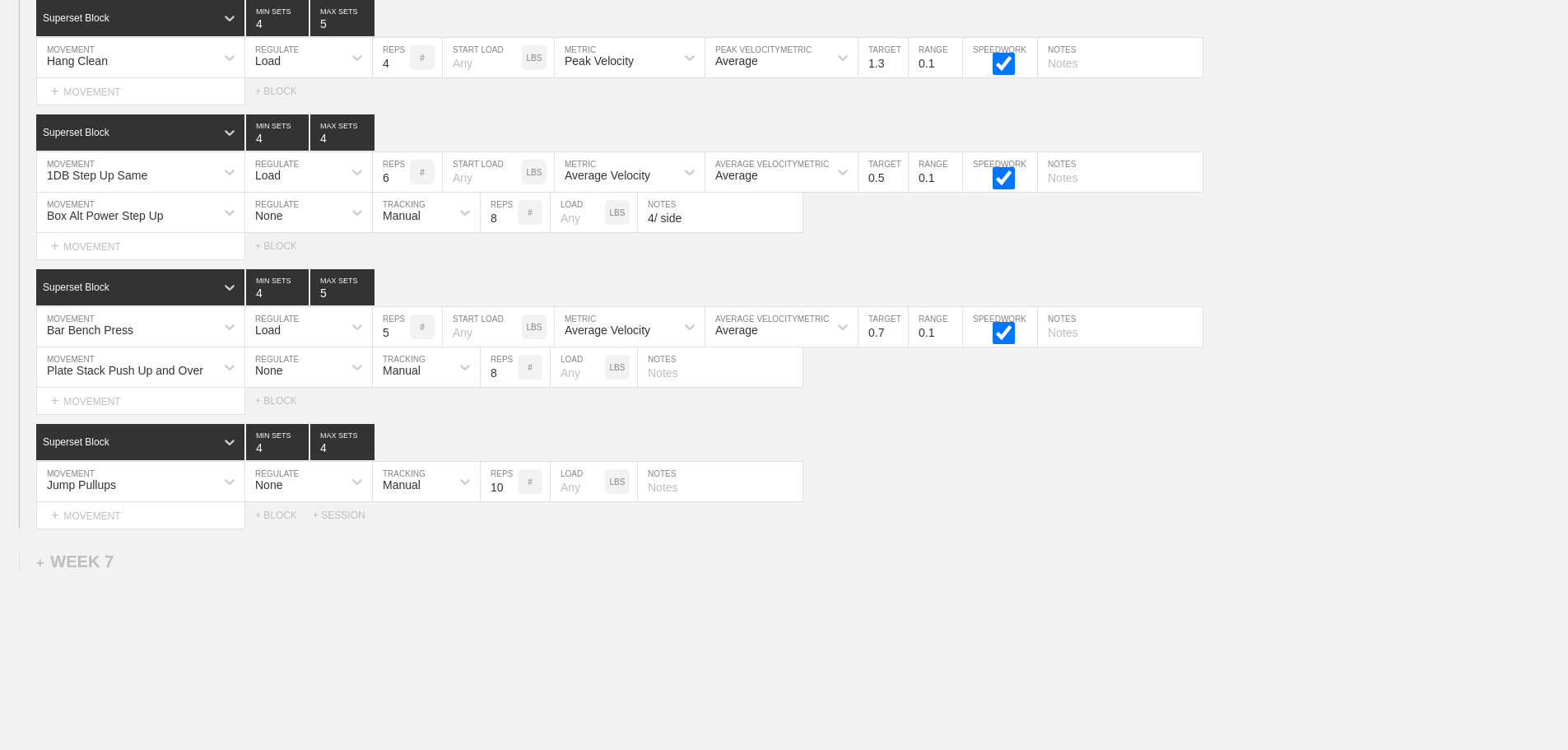
type input "4/ side"
click at [876, 260] on div "Select... MOVEMENT + MOVEMENT + BLOCK" at bounding box center [784, 246] width 1568 height 27
click at [293, 179] on div "Load" at bounding box center [294, 172] width 98 height 28
click at [282, 225] on div "None" at bounding box center [309, 215] width 127 height 28
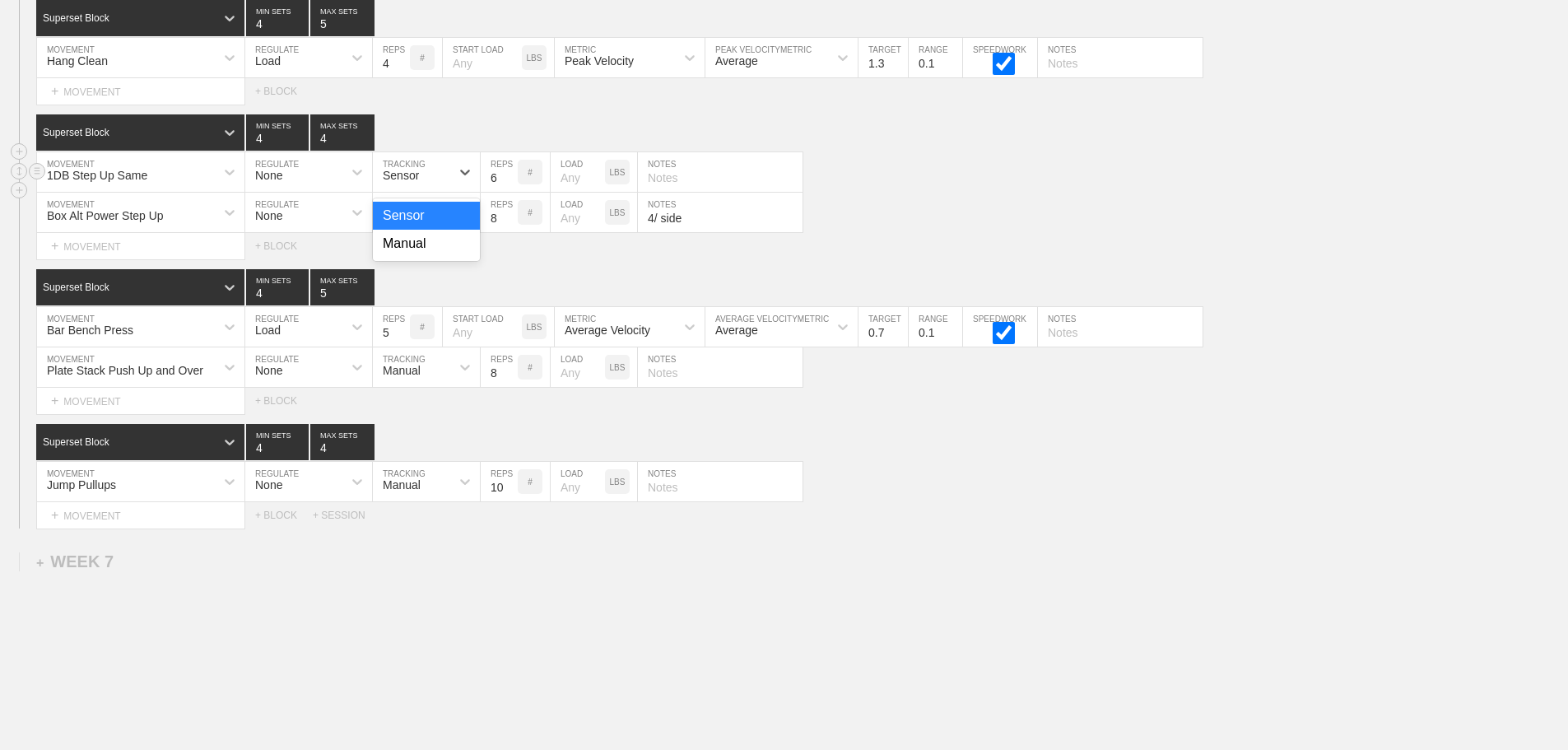
click at [397, 182] on div "Sensor" at bounding box center [400, 175] width 36 height 13
click at [410, 258] on div "Manual" at bounding box center [426, 244] width 107 height 28
click at [667, 191] on input "text" at bounding box center [720, 171] width 165 height 40
type input "3/ side"
click at [963, 227] on div "Box Alt Power Step Up MOVEMENT None REGULATE Manual TRACKING 8 REPS # LOAD LBS …" at bounding box center [784, 213] width 1568 height 40
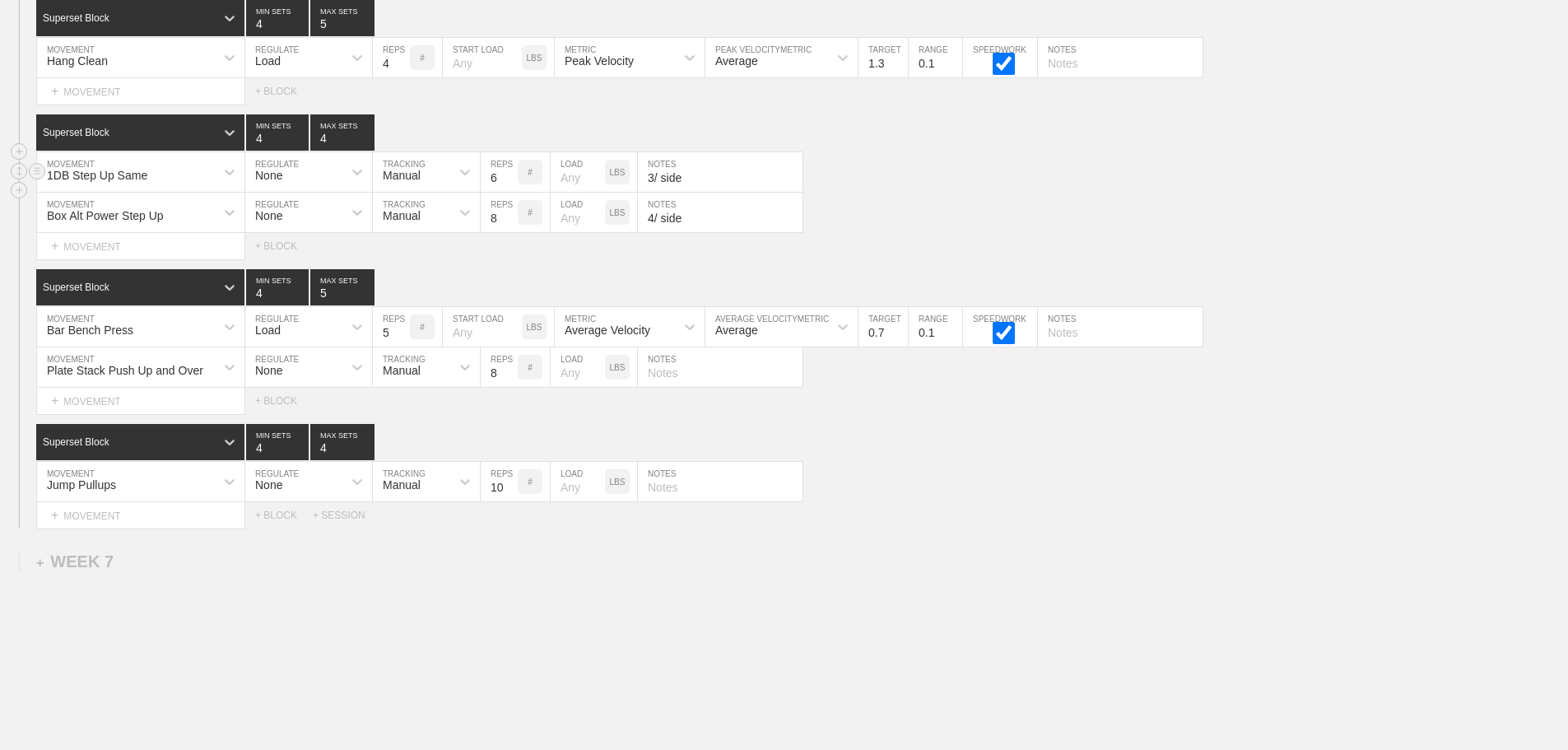
click at [1043, 192] on div "1DB Step Up Same MOVEMENT None REGULATE Manual TRACKING 6 REPS # LOAD LBS 3/ si…" at bounding box center [784, 172] width 1568 height 40
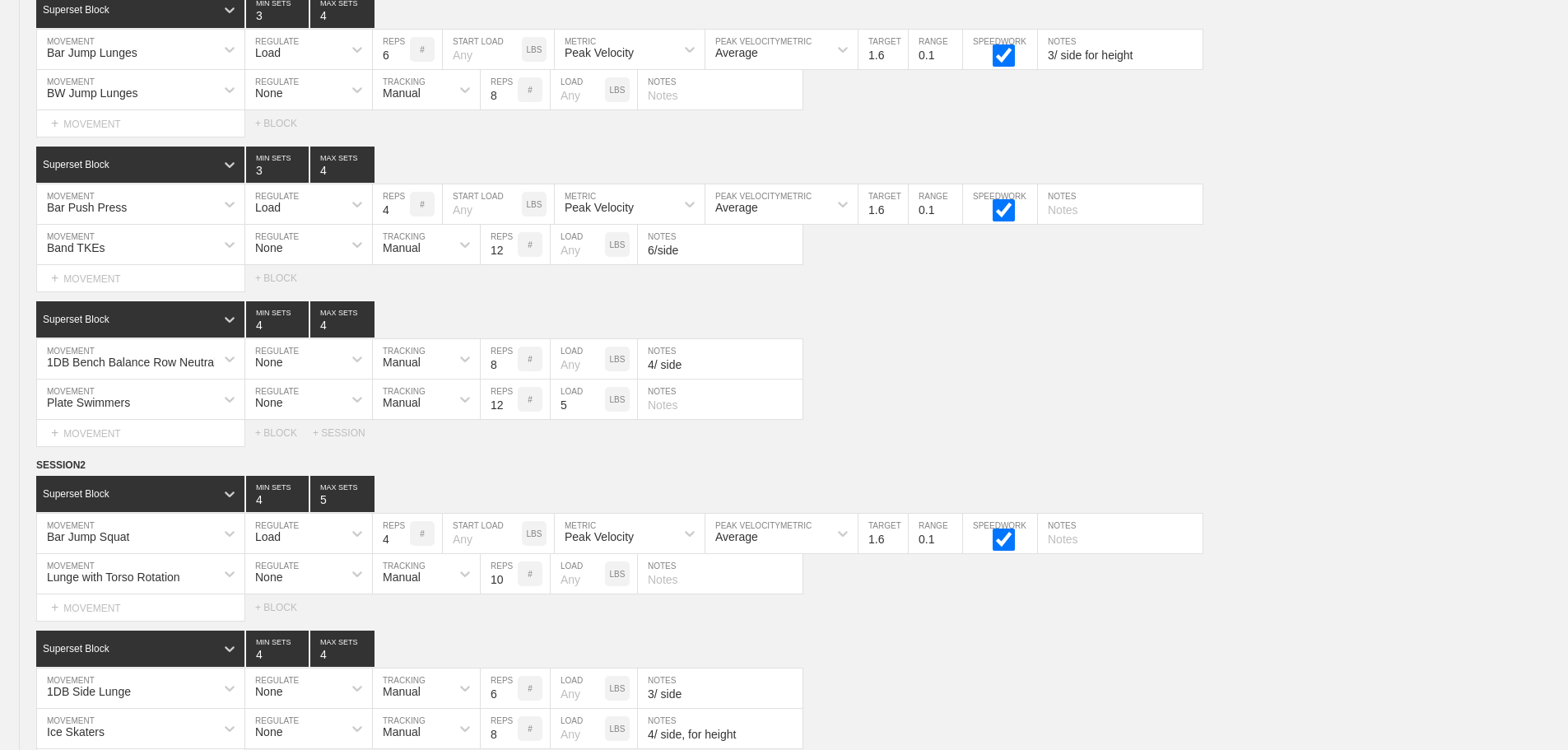
scroll to position [11672, 0]
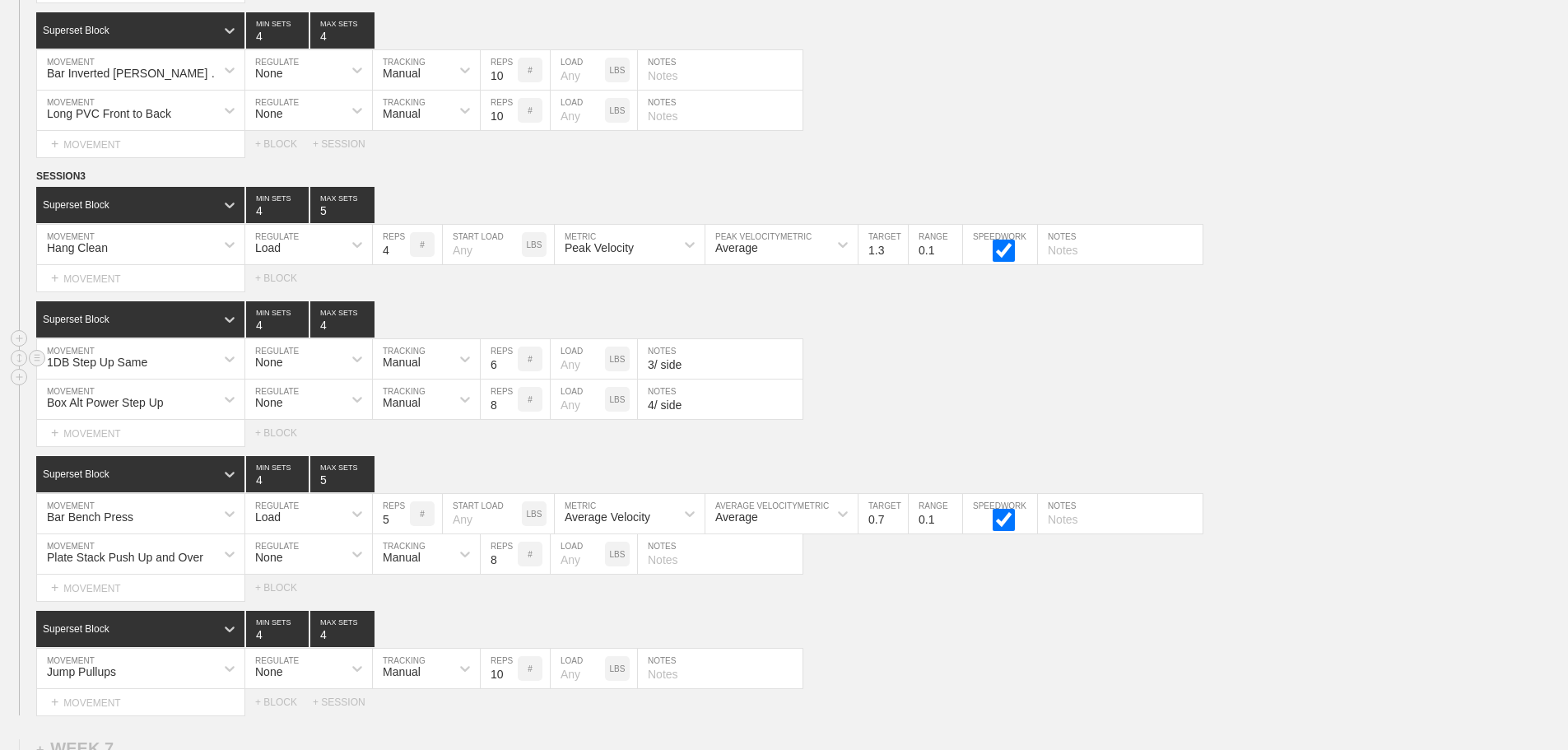
click at [1329, 363] on div "1DB Step Up Same MOVEMENT None REGULATE Manual TRACKING 6 REPS # LOAD LBS 3/ si…" at bounding box center [784, 360] width 1568 height 40
click at [948, 406] on div "Box Alt Power Step Up MOVEMENT None REGULATE Manual TRACKING 8 REPS # LOAD LBS …" at bounding box center [784, 399] width 1568 height 40
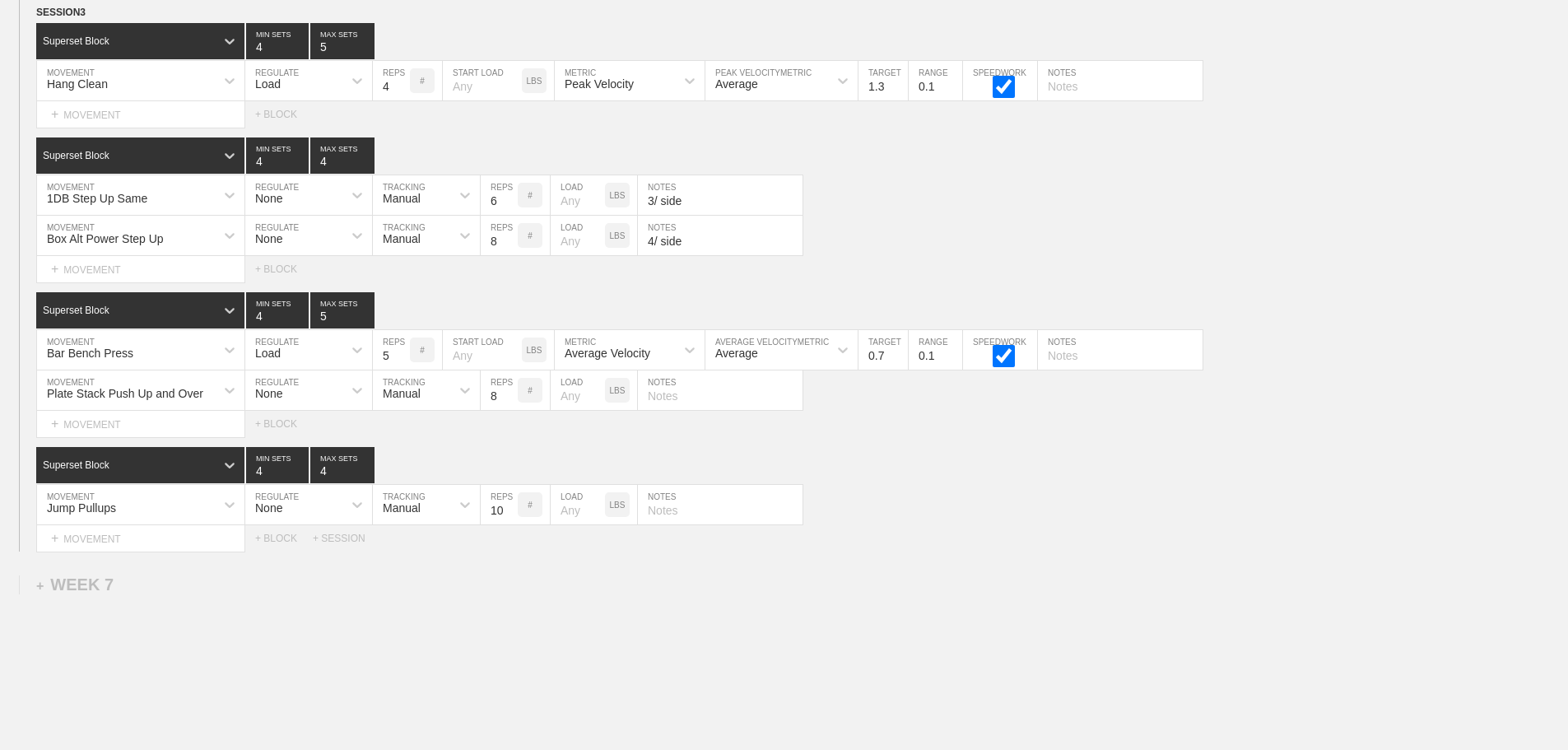
scroll to position [11837, 0]
drag, startPoint x: 1129, startPoint y: 554, endPoint x: 1111, endPoint y: 537, distance: 24.8
click at [1127, 549] on div "Select... MOVEMENT + MOVEMENT + BLOCK + SESSION" at bounding box center [784, 537] width 1568 height 27
click at [659, 406] on input "text" at bounding box center [720, 389] width 165 height 40
type input "4/ side"
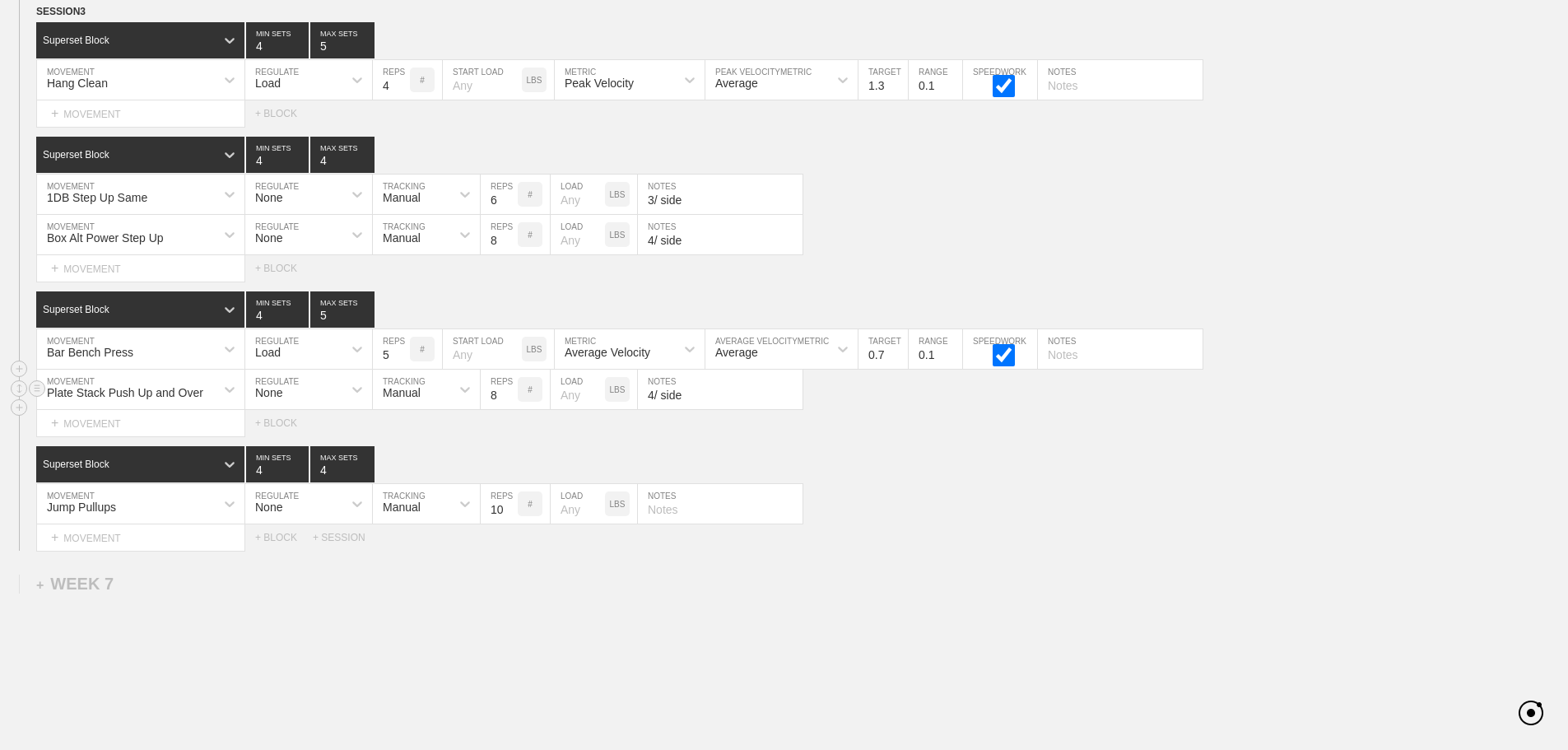
click at [880, 410] on div "Plate Stack Push Up and Over MOVEMENT None REGULATE Manual TRACKING 8 REPS # LO…" at bounding box center [784, 390] width 1568 height 40
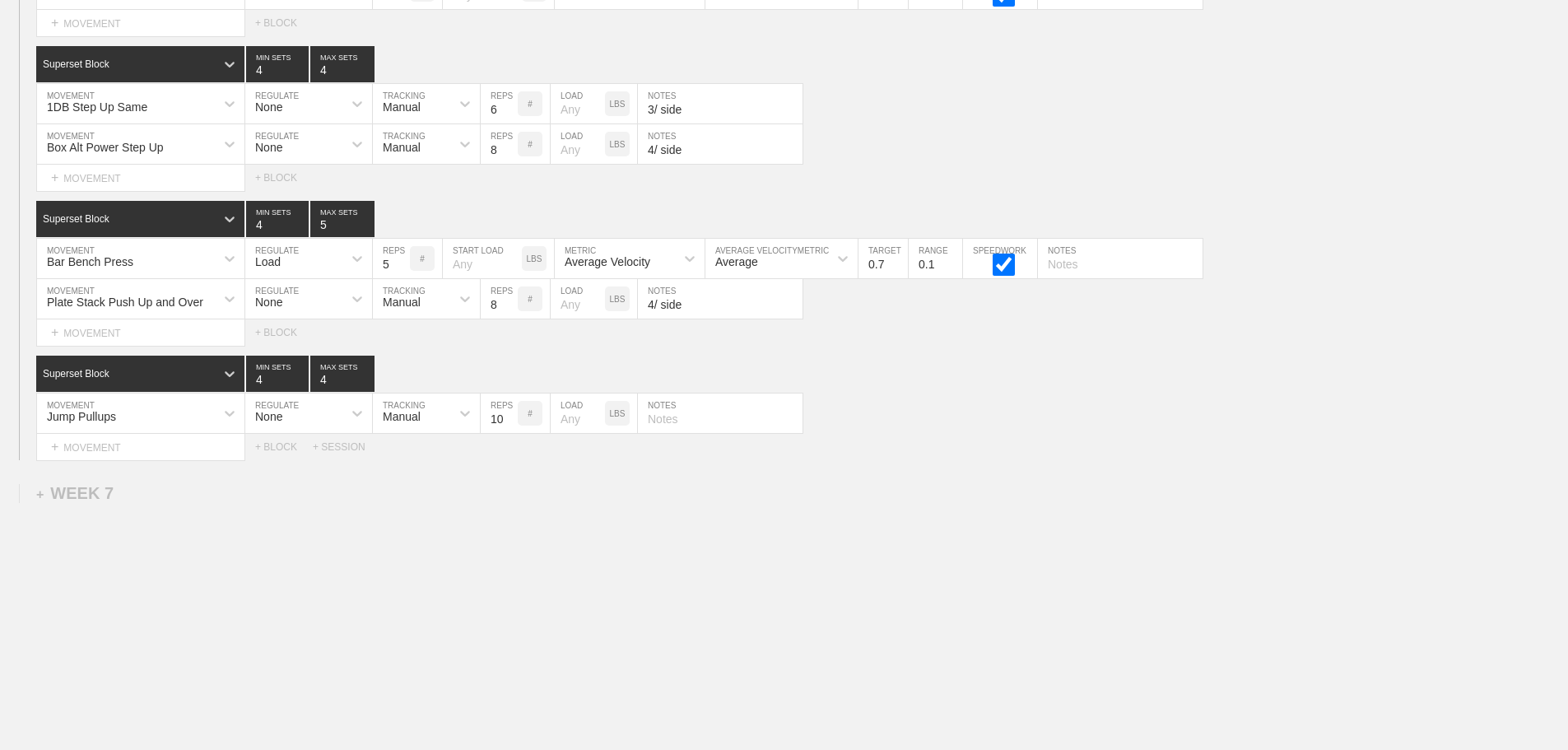
scroll to position [11940, 0]
click at [905, 363] on div "Superset Block 4 MIN SETS 4 MAX SETS" at bounding box center [801, 373] width 1532 height 36
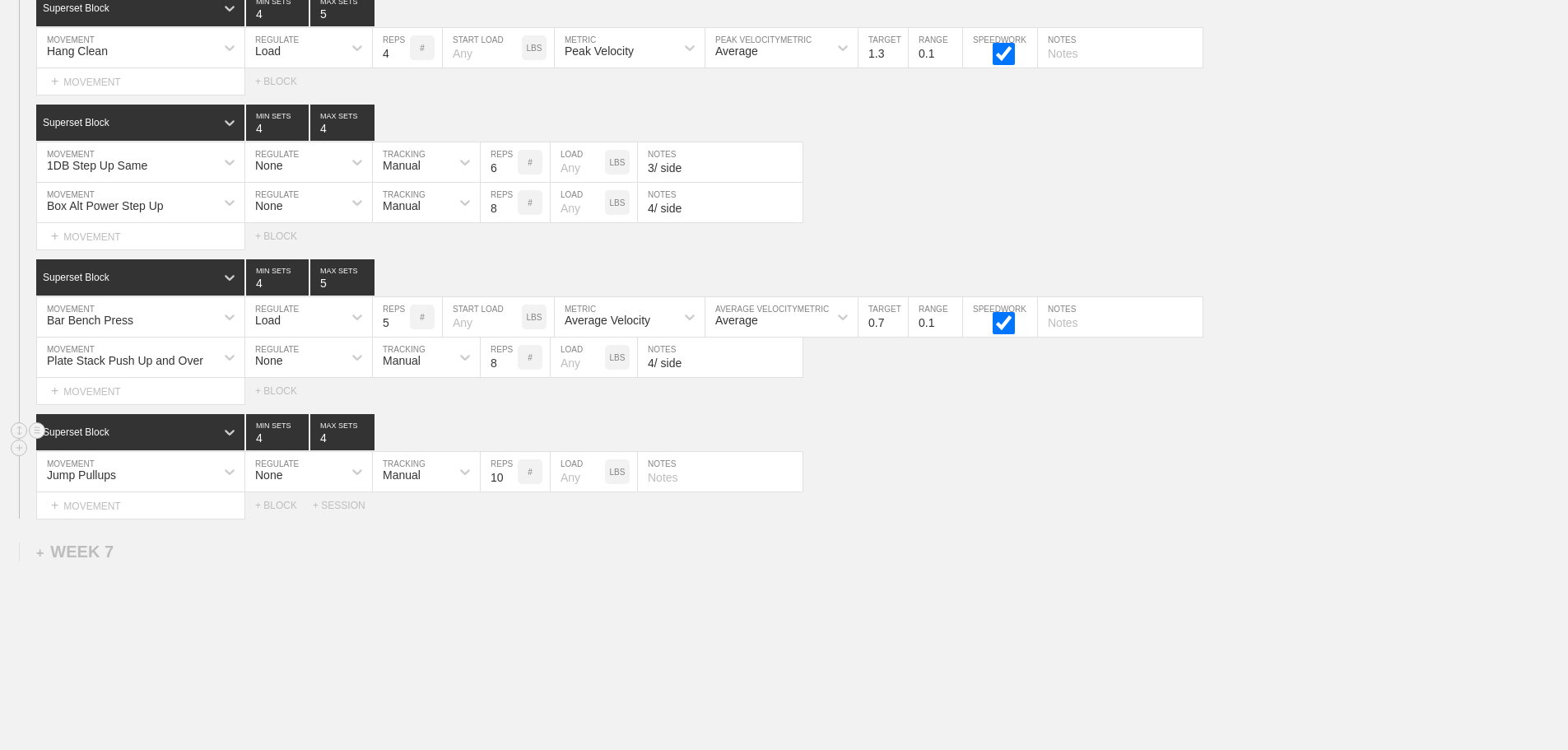
scroll to position [11775, 0]
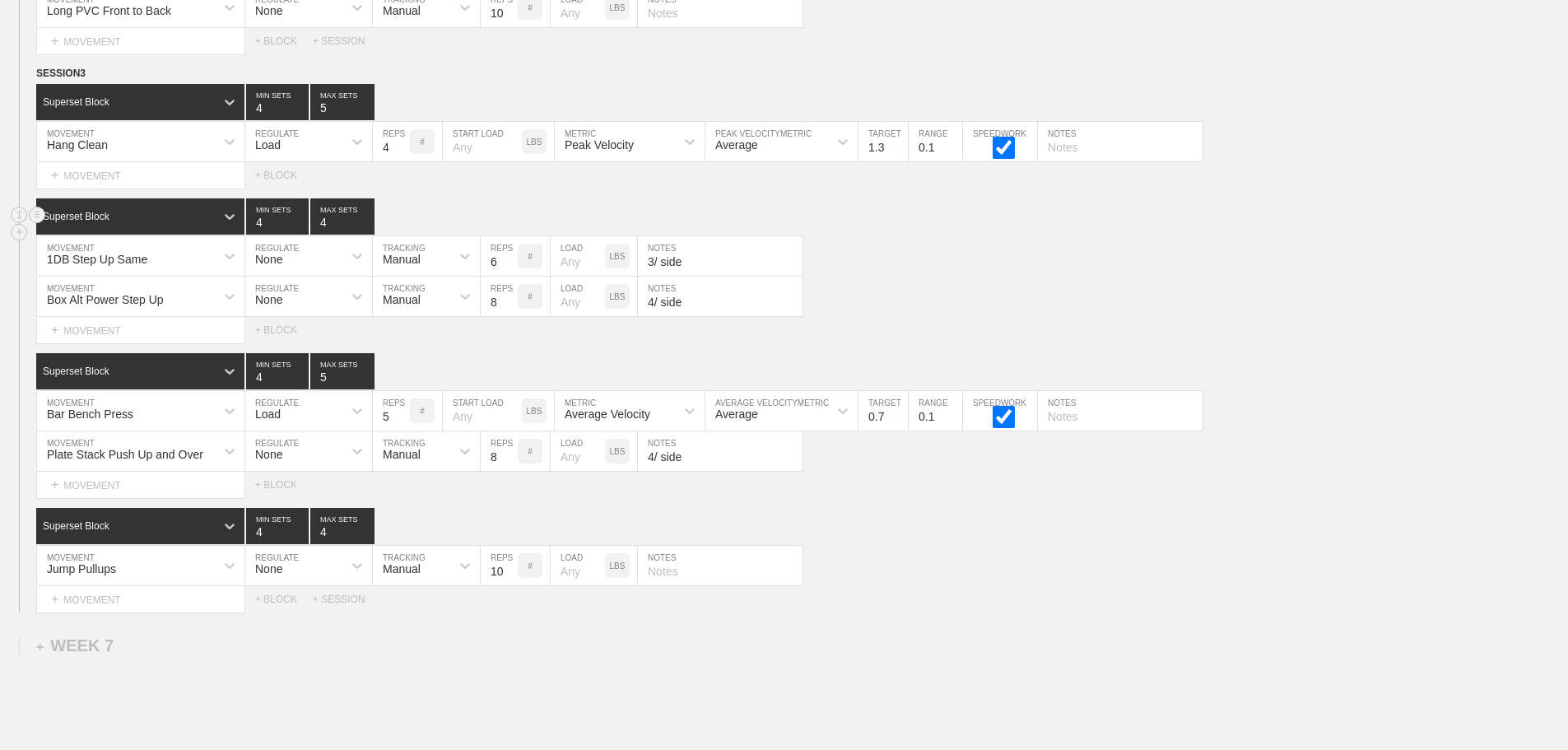
drag, startPoint x: 955, startPoint y: 250, endPoint x: 980, endPoint y: 216, distance: 42.2
click at [966, 236] on div "Superset Block 4 MIN SETS 4 MAX SETS DUPLICATE INSERT MOVEMENT AFTER DELETE 1DB…" at bounding box center [784, 271] width 1568 height 144
click at [1331, 362] on div "SESSION 3 Superset Block 4 MIN SETS 5 MAX SETS DUPLICATE INSERT MOVEMENT AFTER …" at bounding box center [784, 339] width 1568 height 548
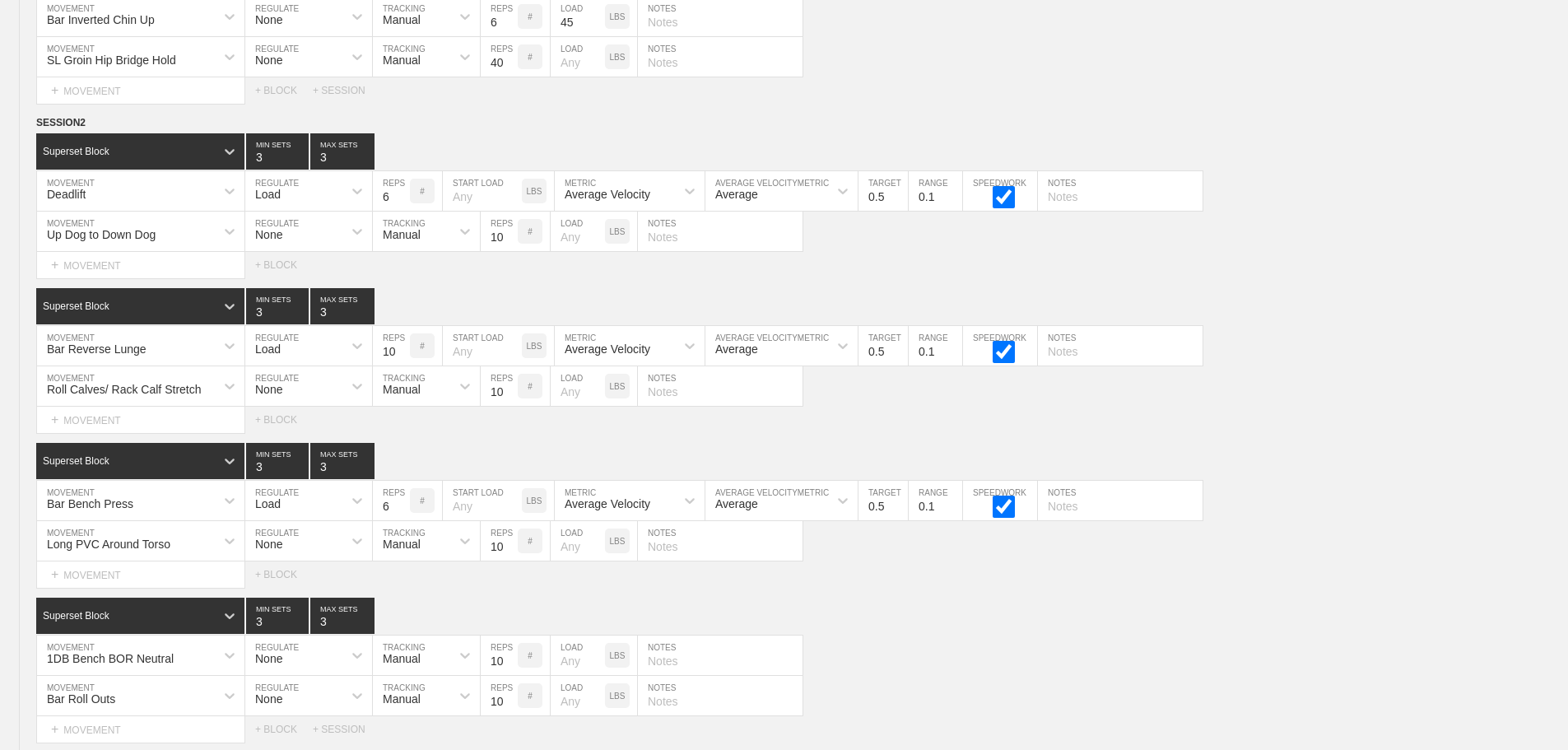
scroll to position [0, 0]
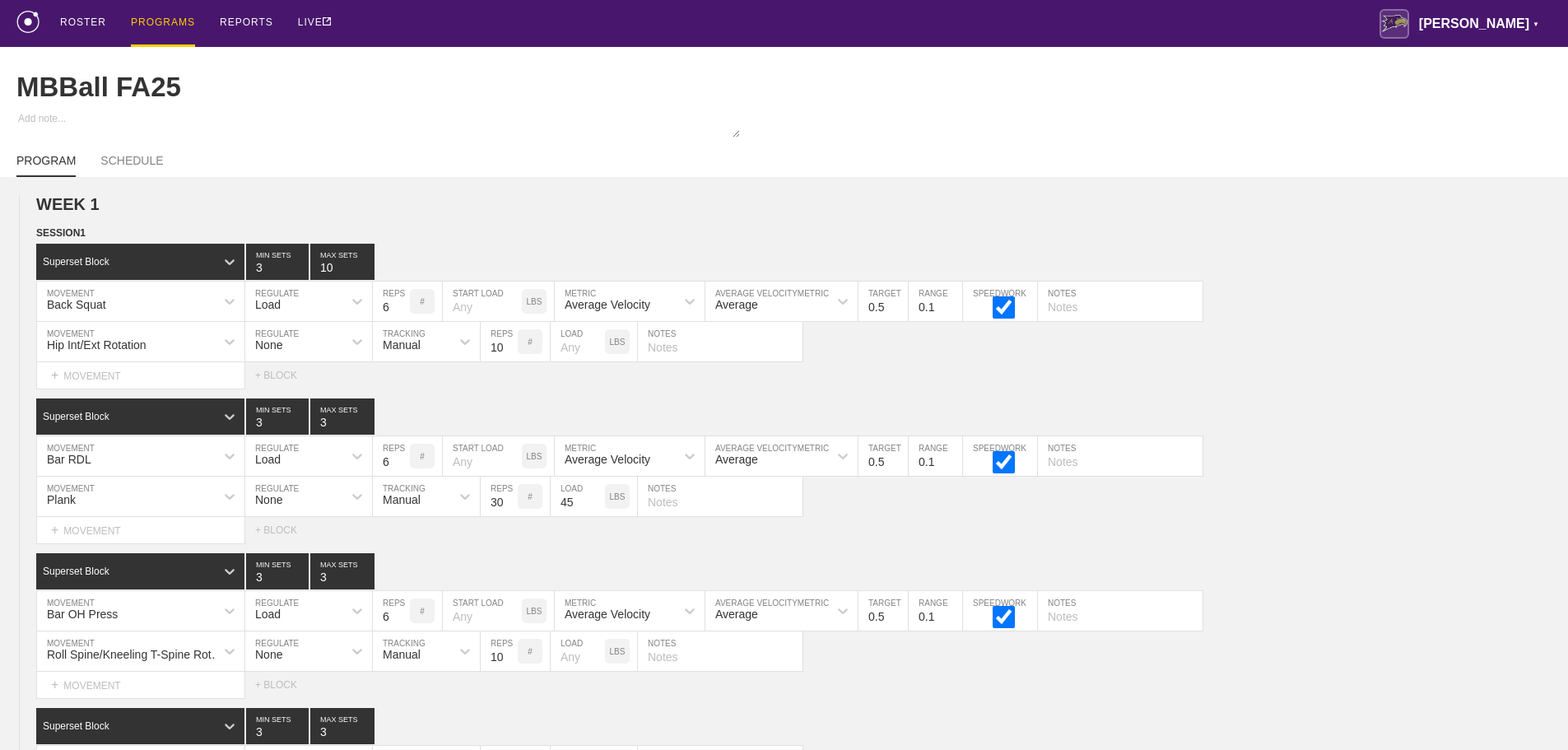
click at [160, 22] on div "PROGRAMS" at bounding box center [163, 23] width 64 height 47
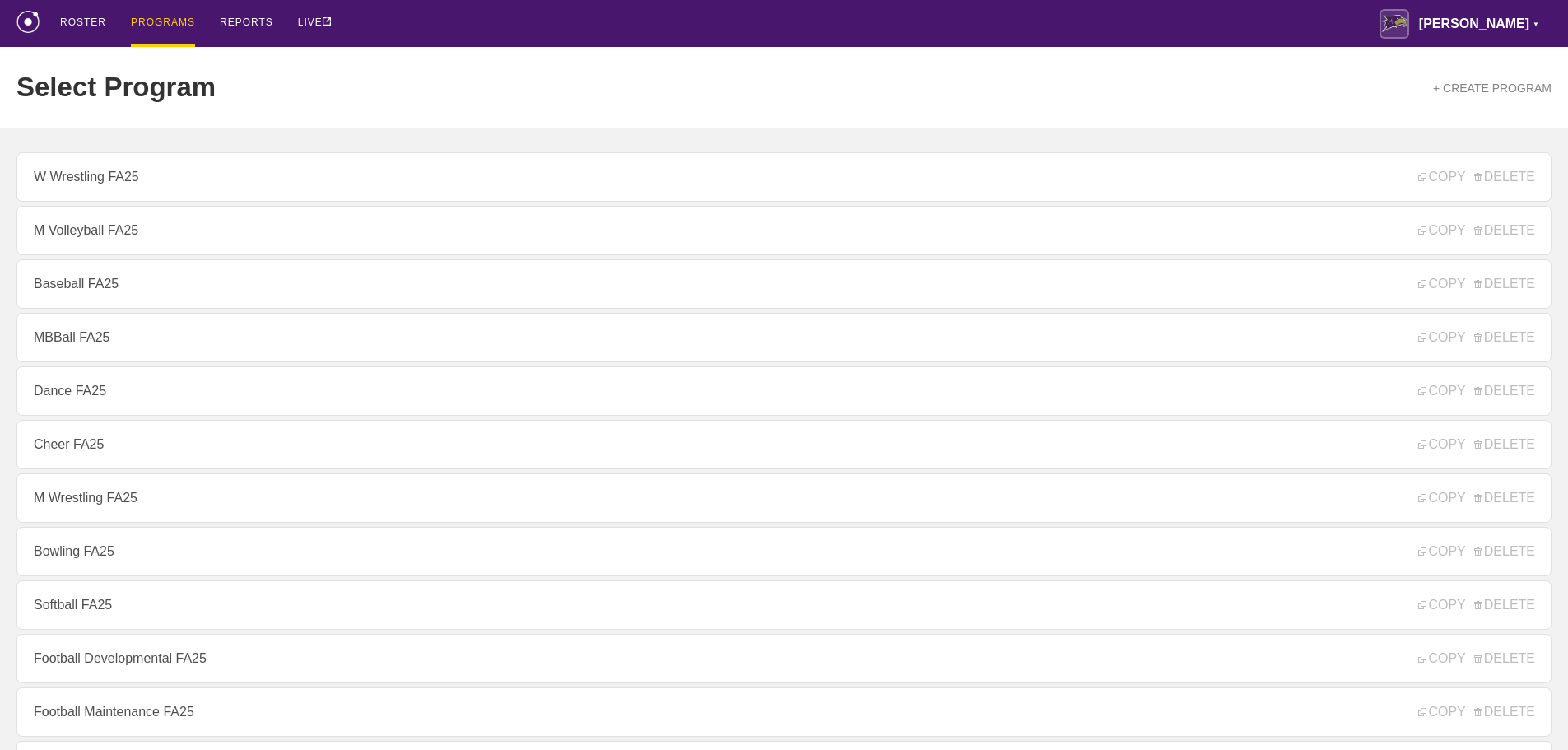
click at [114, 508] on link "M Wrestling FA25" at bounding box center [784, 498] width 1535 height 50
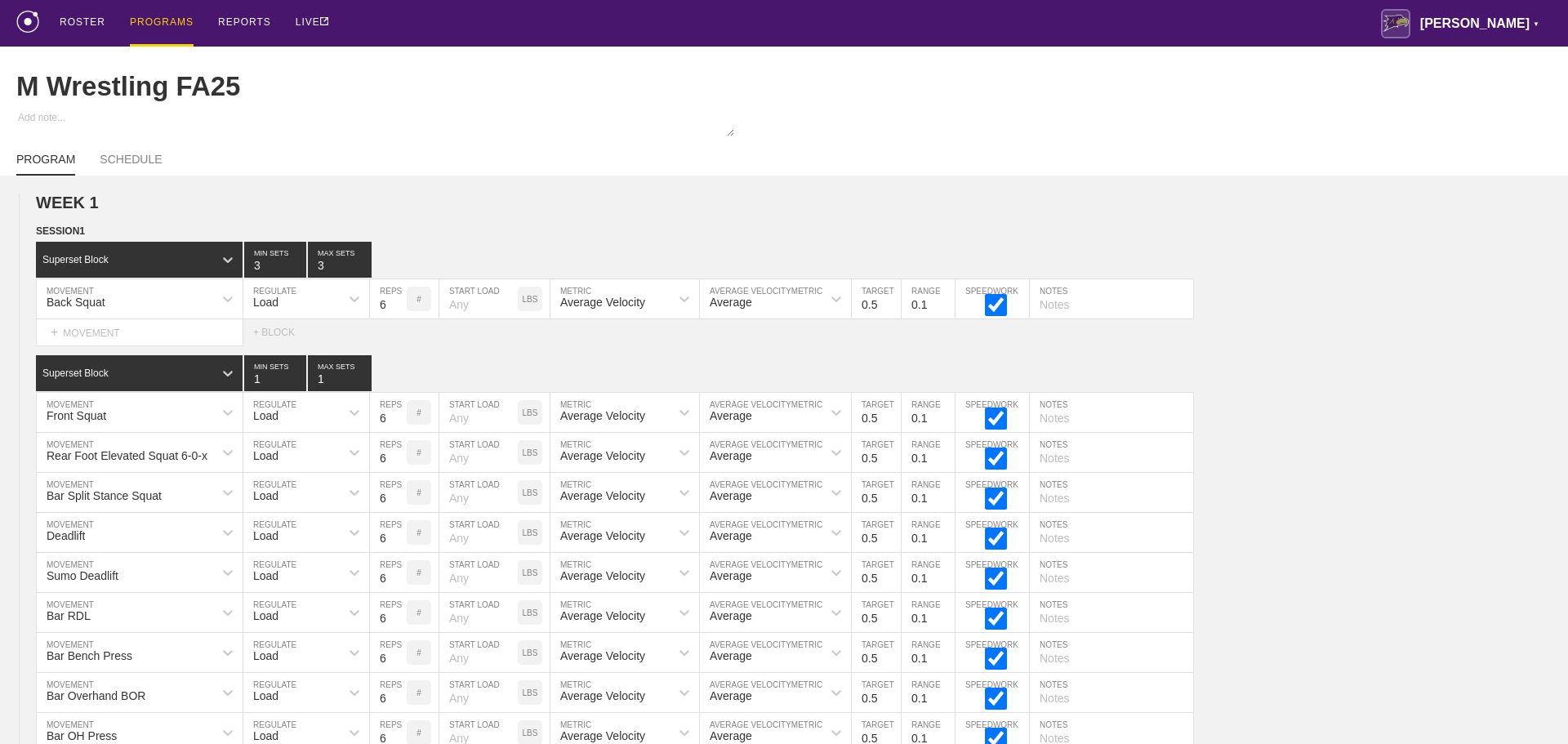
type textarea "x"
type input "M Wrestling FA25"
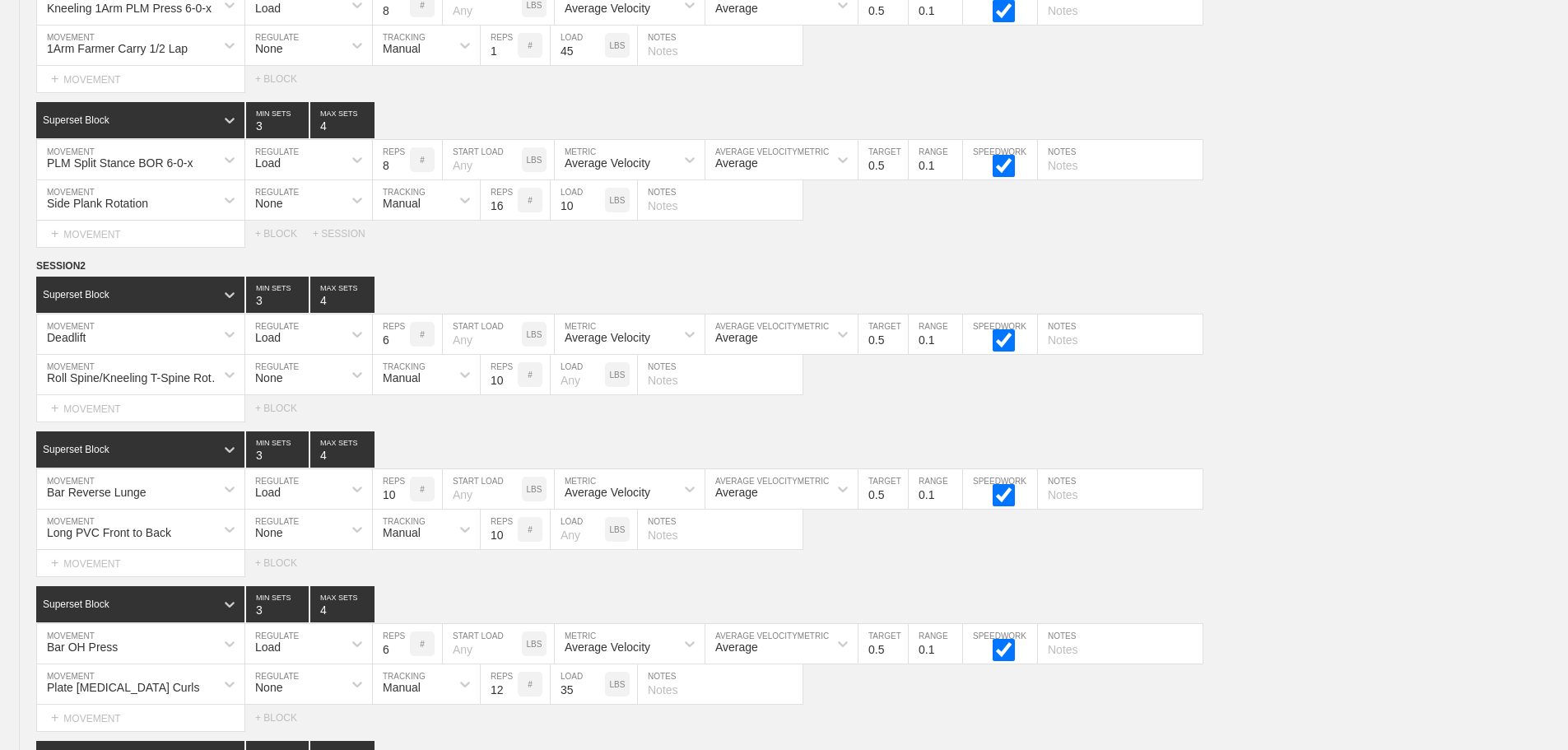
scroll to position [11459, 0]
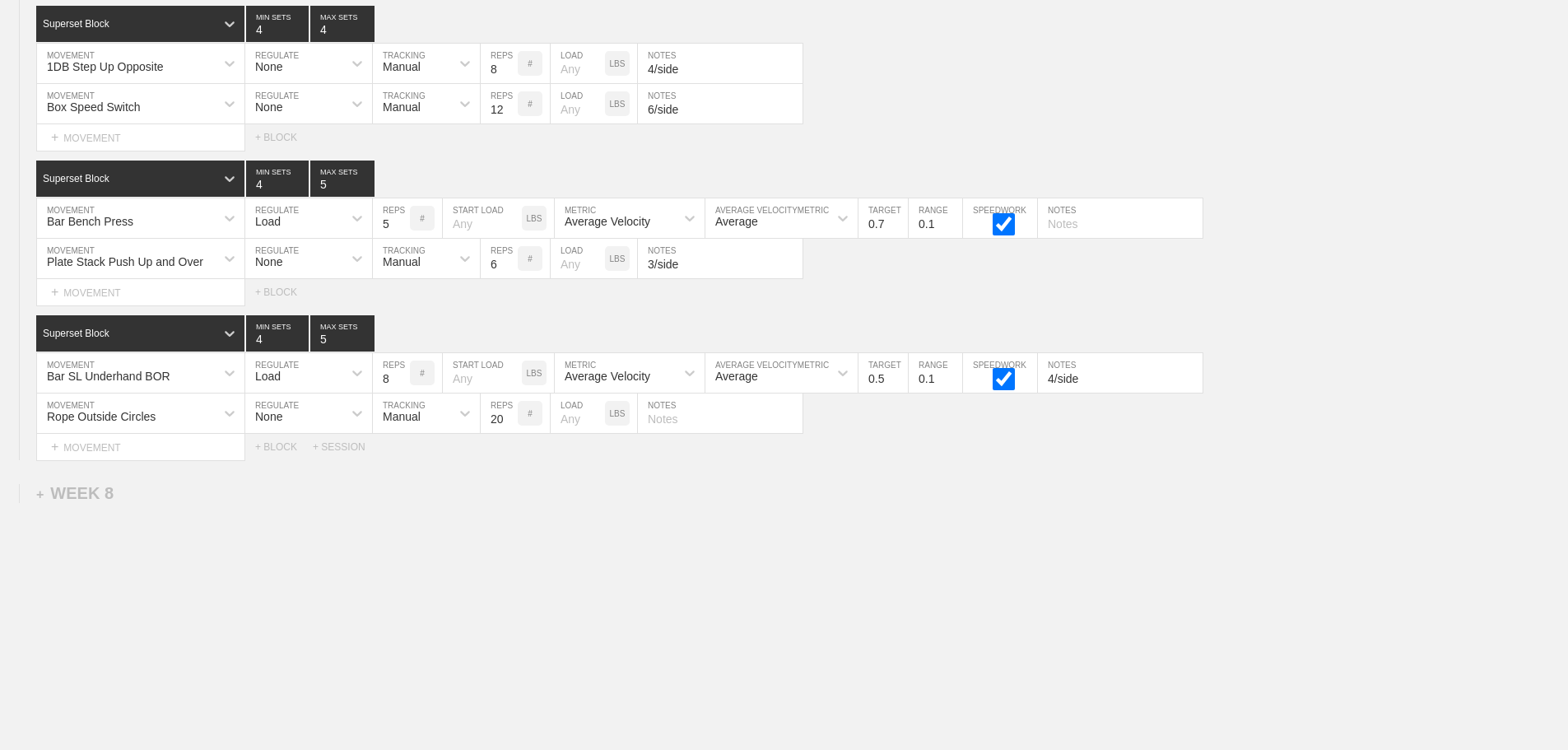
click at [1337, 285] on div "Select... MOVEMENT + MOVEMENT + BLOCK" at bounding box center [784, 292] width 1568 height 27
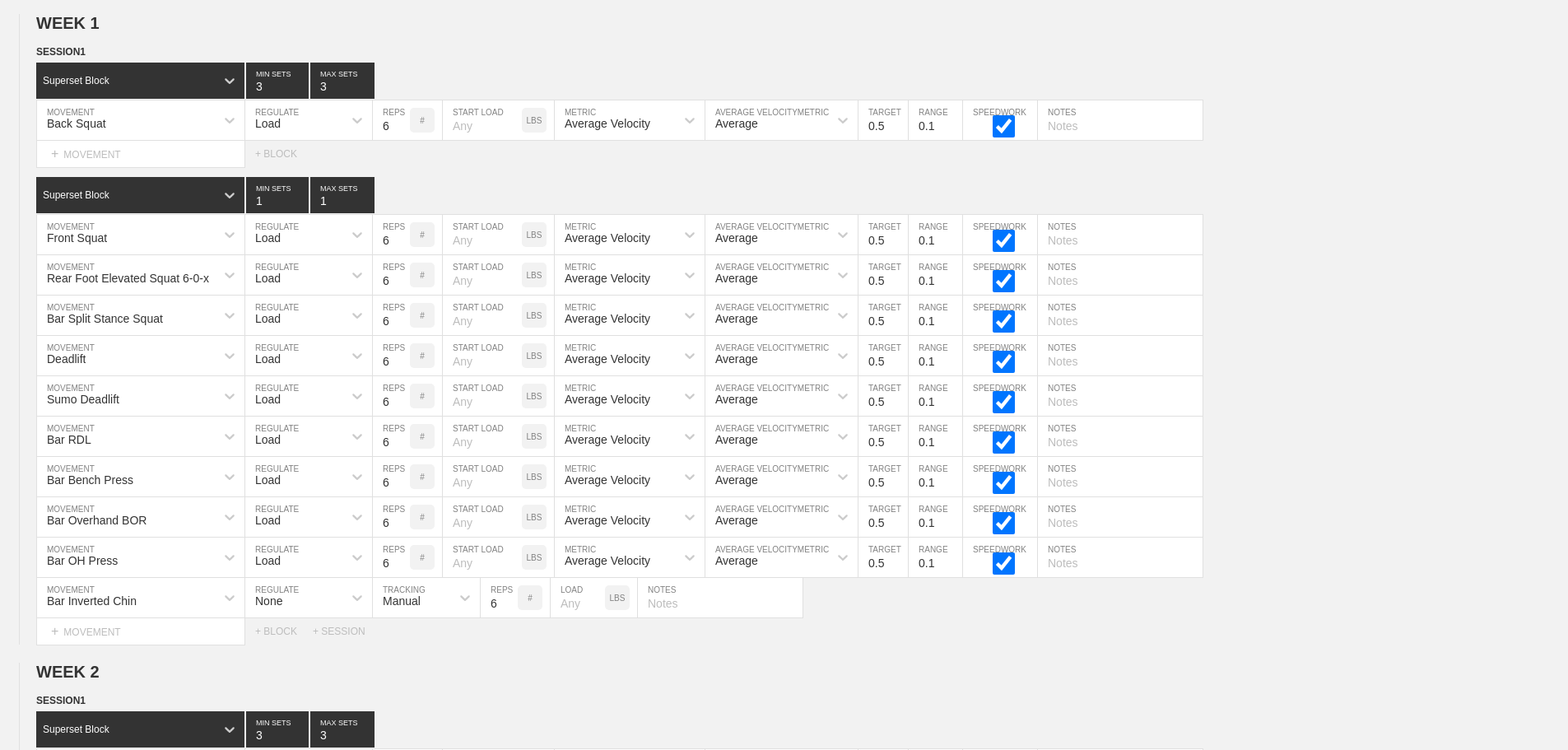
scroll to position [0, 0]
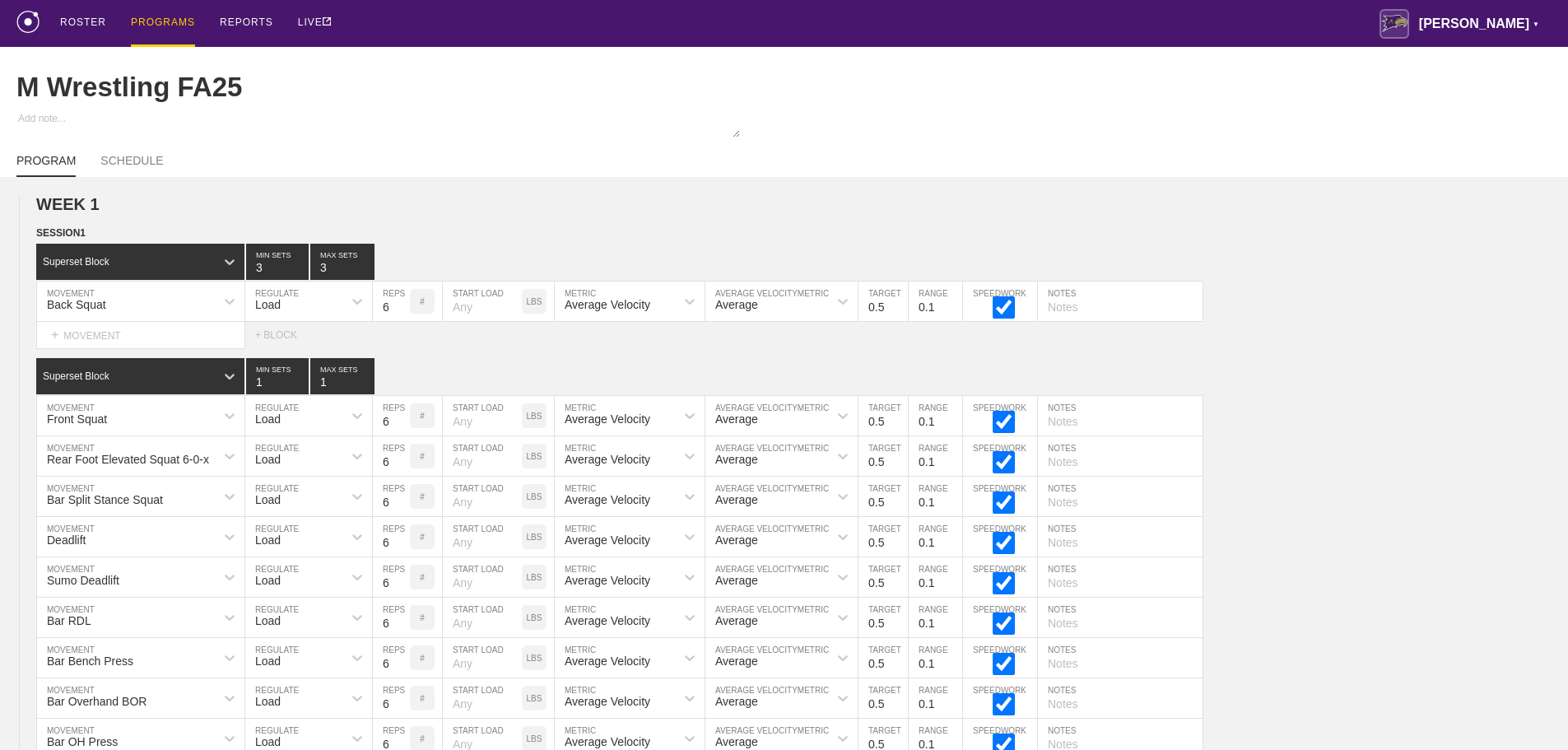
click at [159, 17] on div "PROGRAMS" at bounding box center [163, 23] width 64 height 47
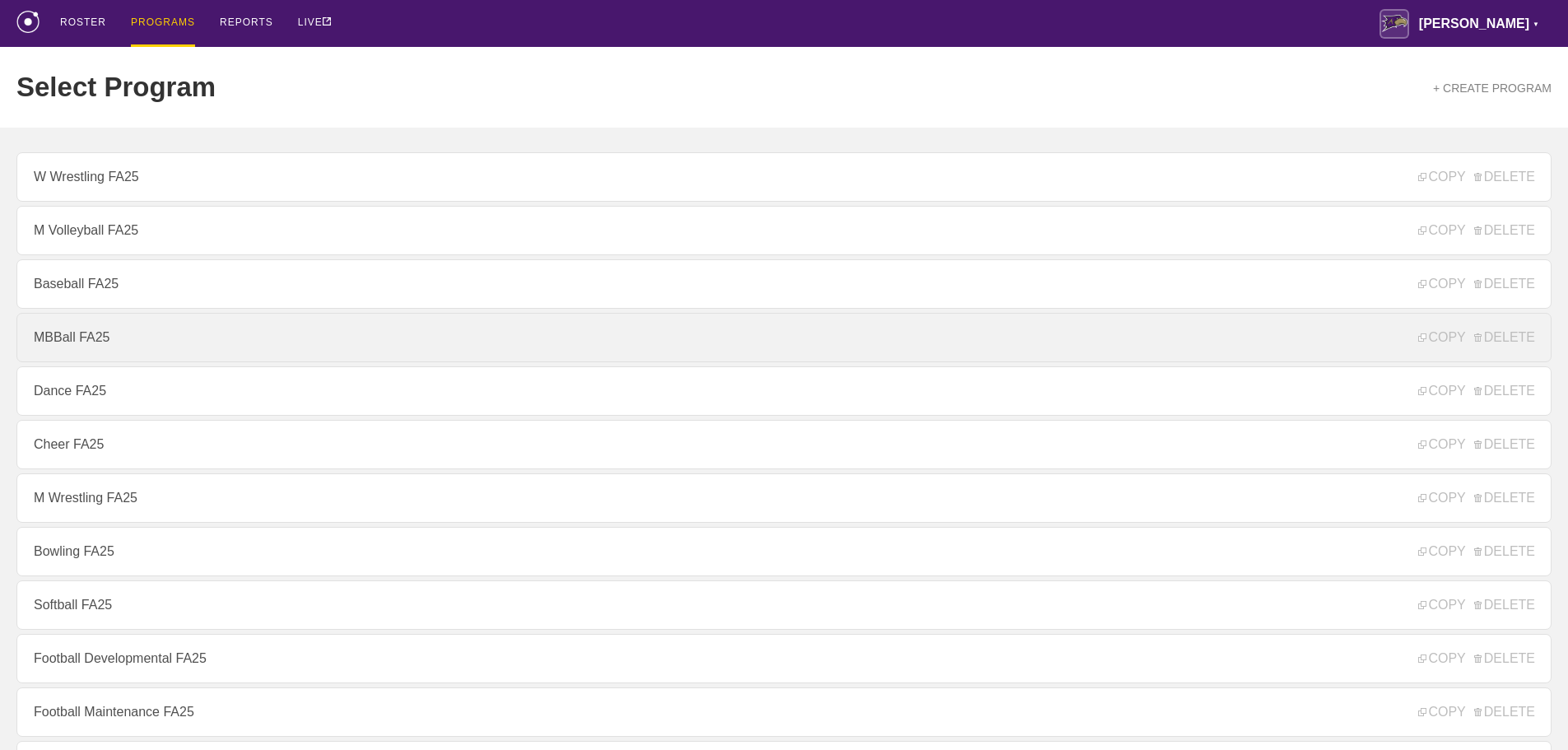
click at [89, 340] on link "MBBall FA25" at bounding box center [784, 338] width 1535 height 50
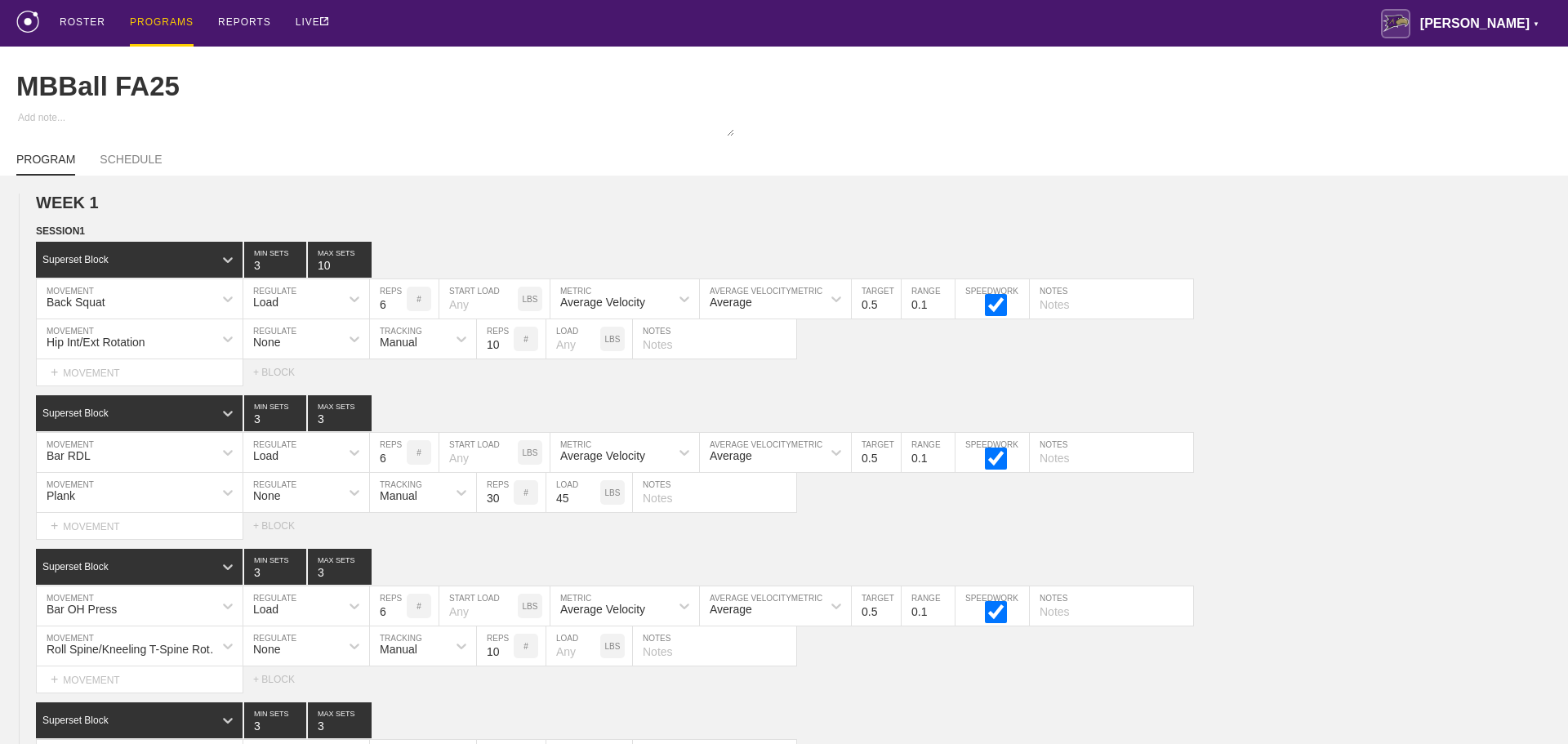
type textarea "x"
type input "MBBall FA25"
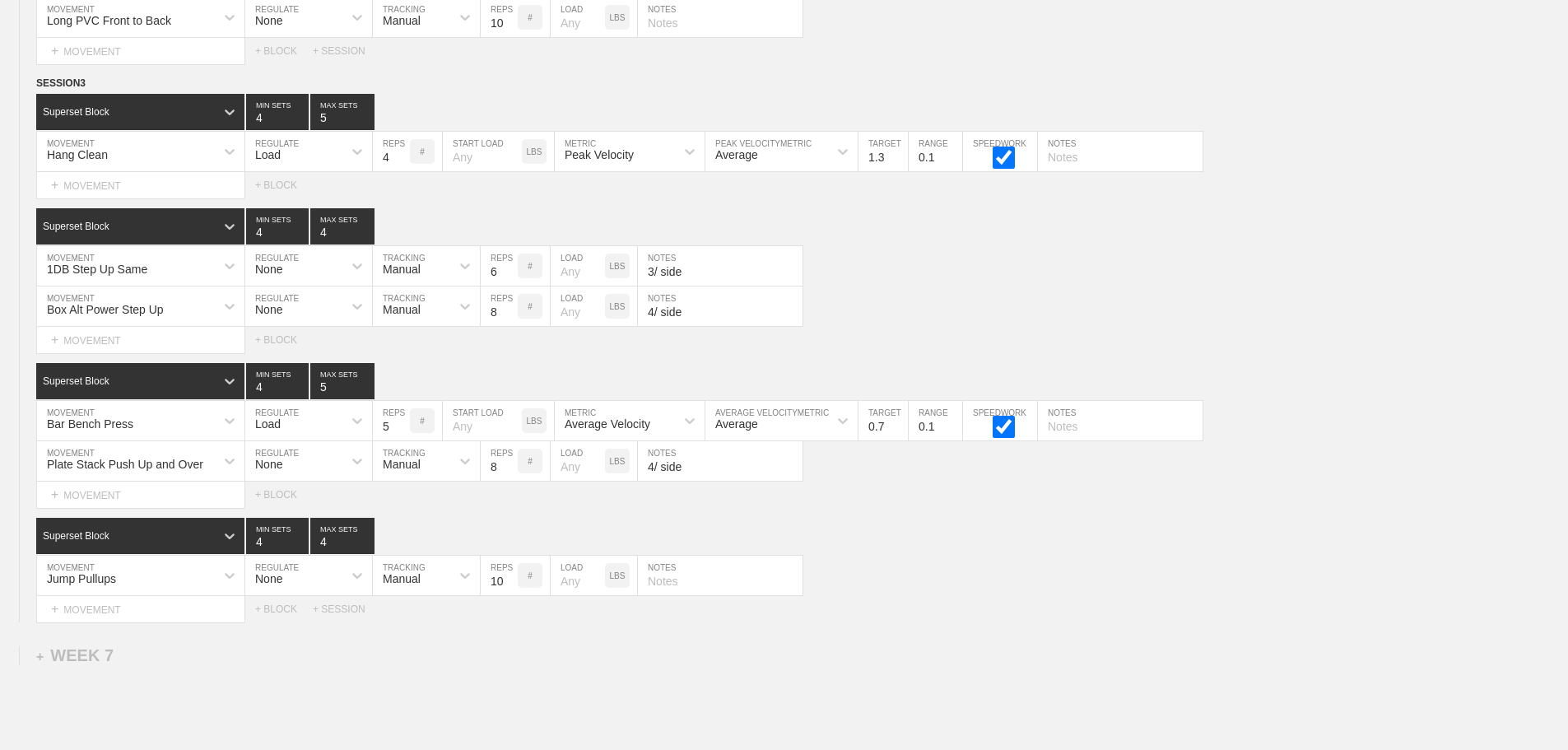
scroll to position [11940, 0]
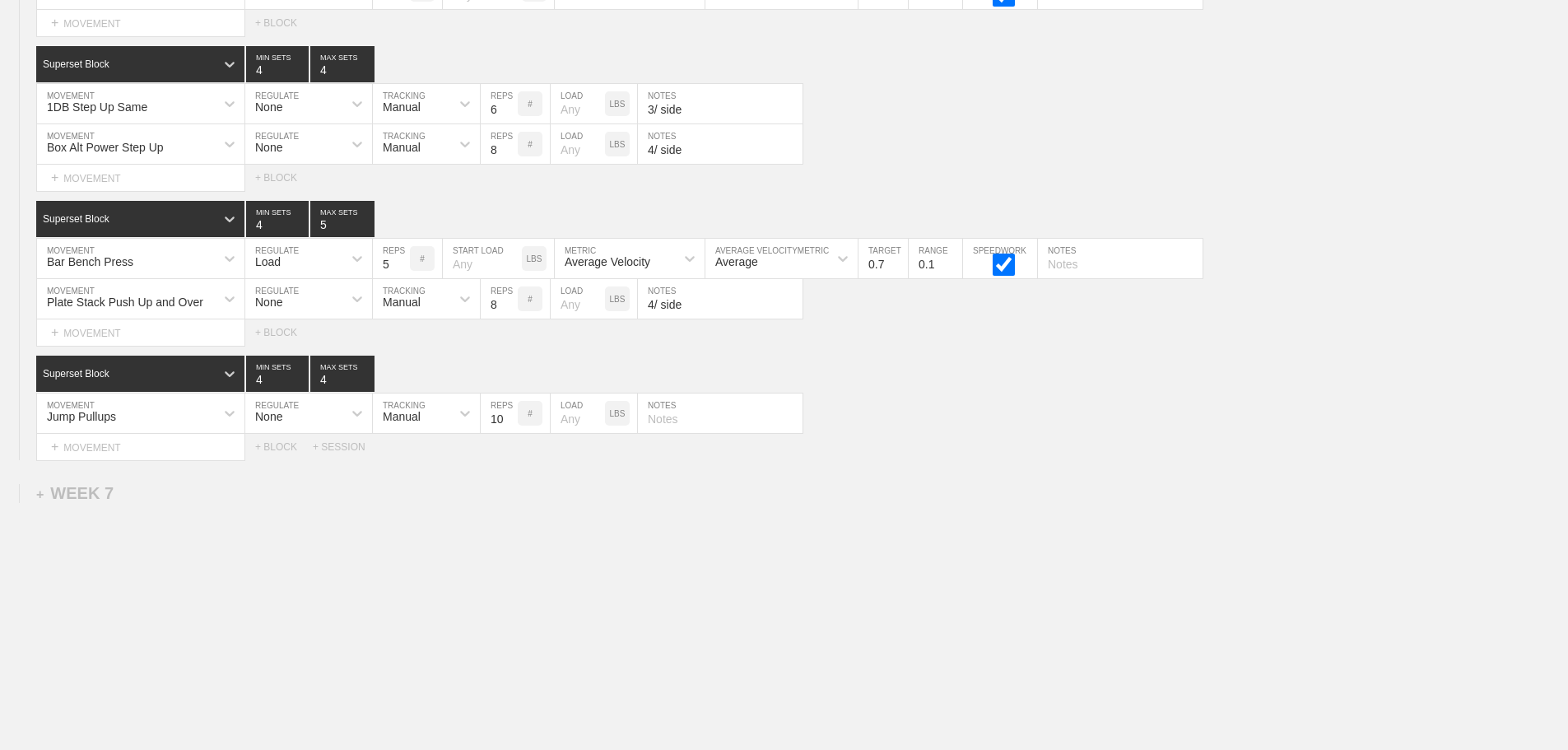
drag, startPoint x: 1392, startPoint y: 575, endPoint x: 1100, endPoint y: 488, distance: 304.7
click at [508, 306] on input "7" at bounding box center [499, 298] width 37 height 40
type input "6"
click at [508, 306] on input "6" at bounding box center [499, 298] width 37 height 40
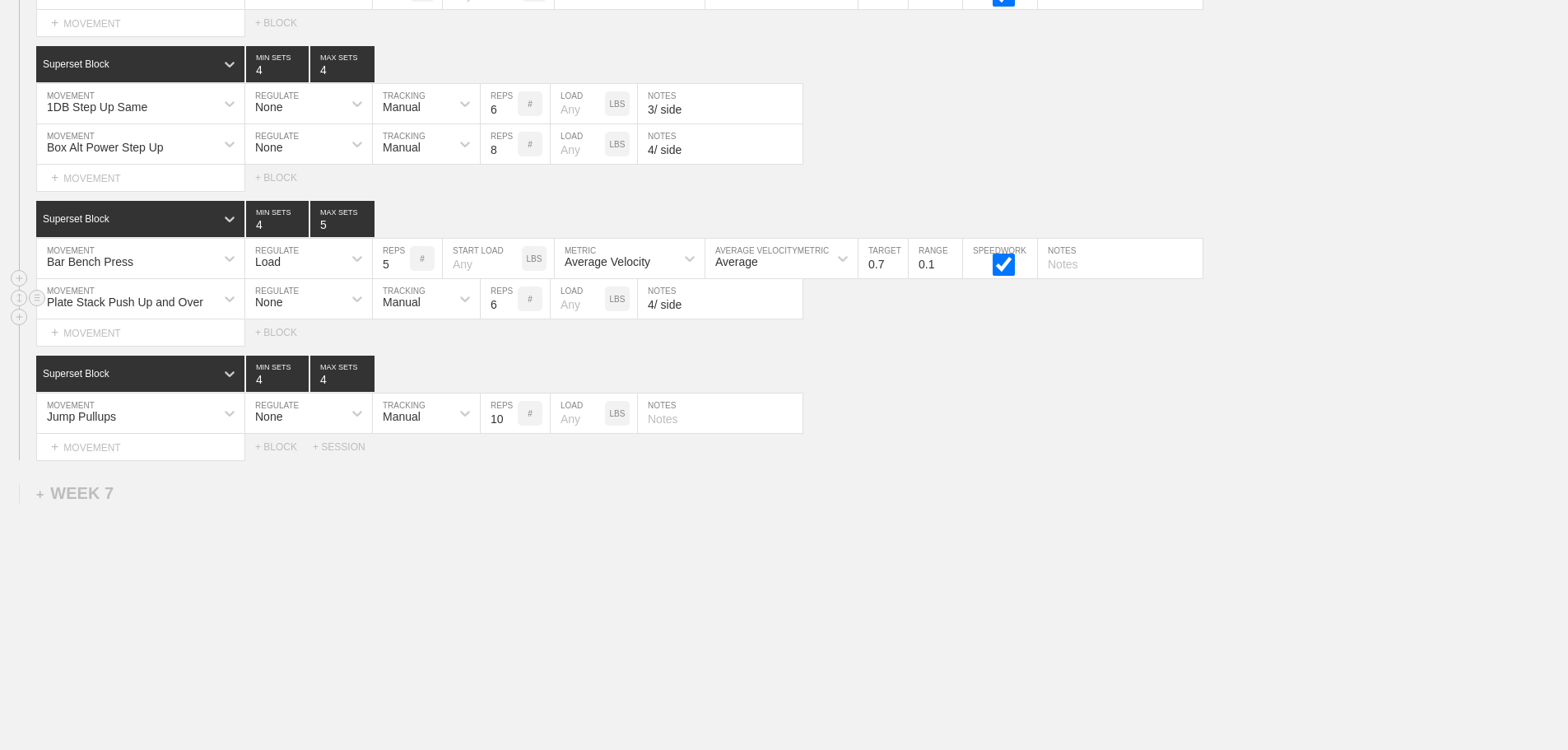
click at [652, 305] on input "4/ side" at bounding box center [720, 298] width 165 height 40
type input "3/ side"
click at [924, 412] on div "Jump Pullups MOVEMENT None REGULATE Manual TRACKING 10 REPS # LOAD LBS NOTES" at bounding box center [784, 414] width 1568 height 40
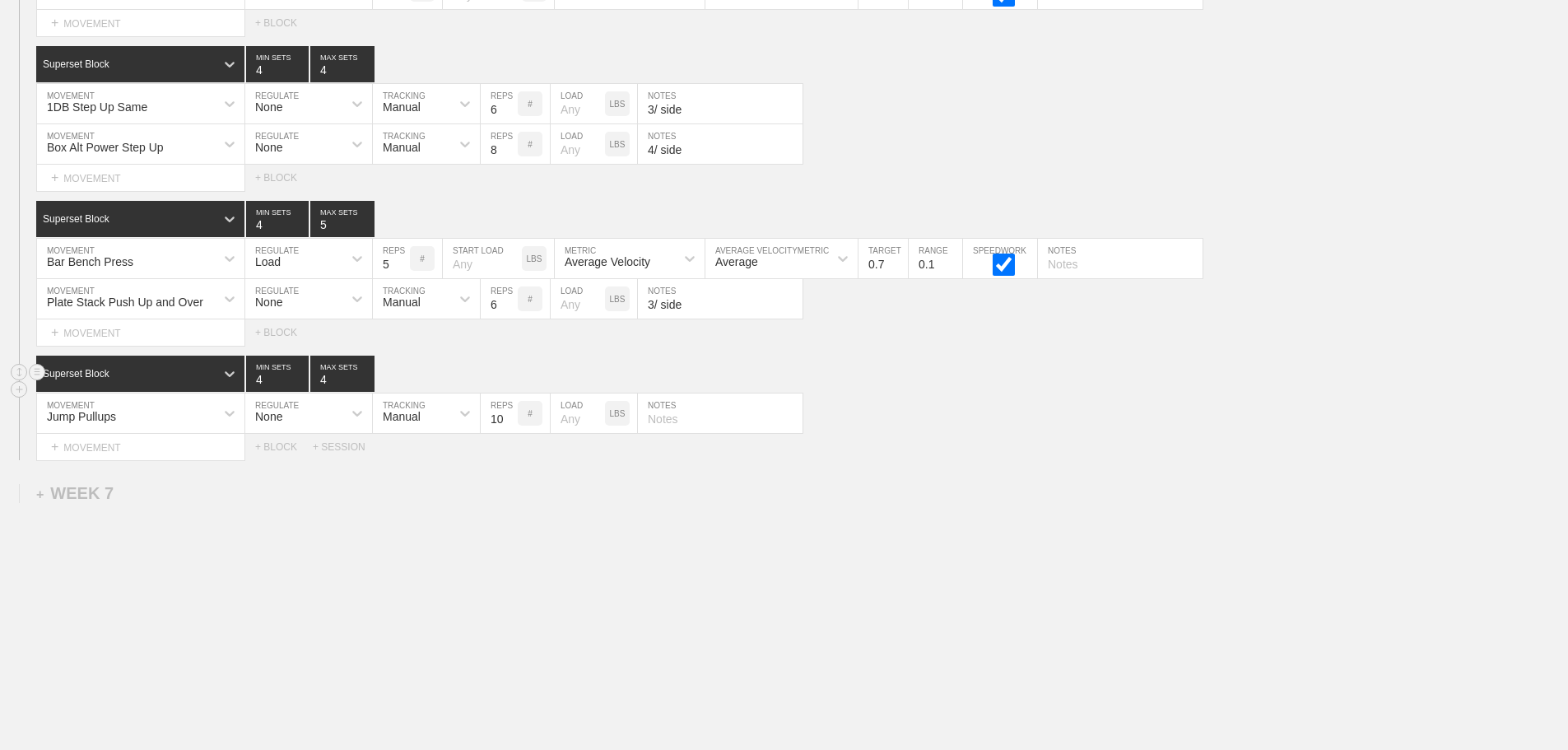
click at [870, 387] on div "Superset Block 4 MIN SETS 4 MAX SETS" at bounding box center [801, 373] width 1532 height 36
click at [956, 445] on div "Select... MOVEMENT + MOVEMENT + BLOCK + SESSION" at bounding box center [784, 446] width 1568 height 27
click at [998, 443] on div "Select... MOVEMENT + MOVEMENT + BLOCK + SESSION" at bounding box center [784, 446] width 1568 height 27
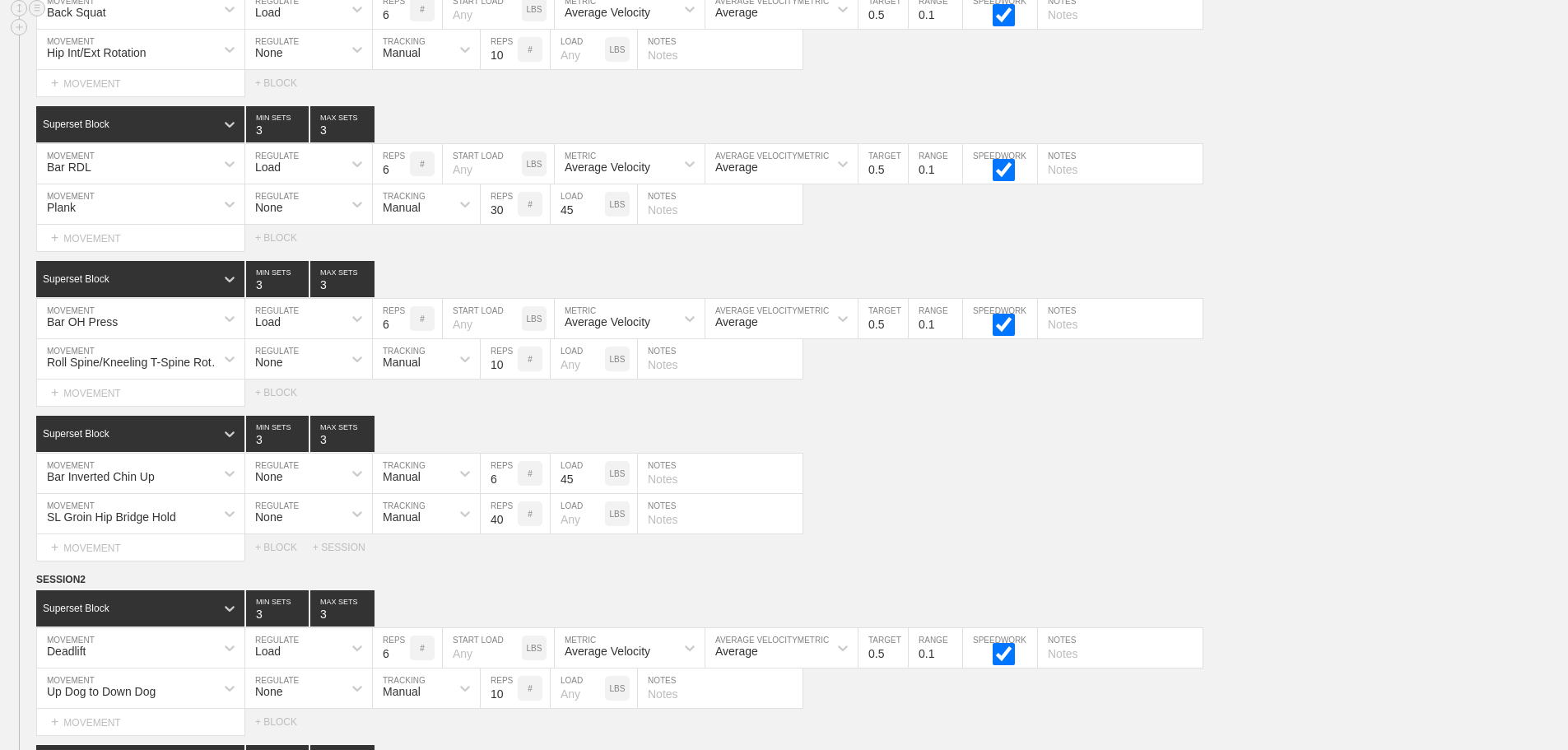
scroll to position [776, 0]
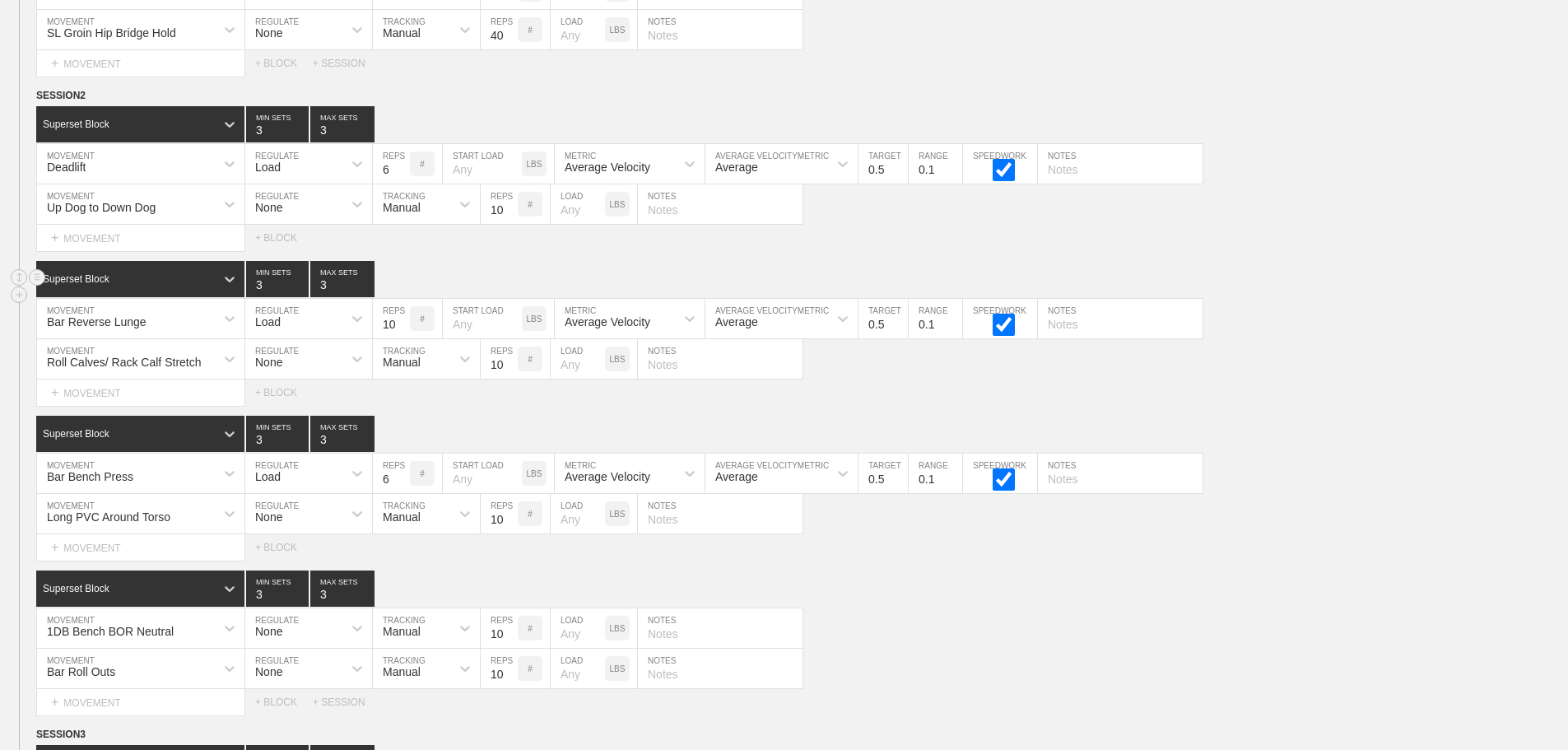
drag, startPoint x: 1415, startPoint y: 333, endPoint x: 1423, endPoint y: 305, distance: 29.1
click at [1416, 323] on div "Bar Reverse Lunge MOVEMENT Load REGULATE 10 REPS # START LOAD LBS Average Veloc…" at bounding box center [784, 319] width 1568 height 40
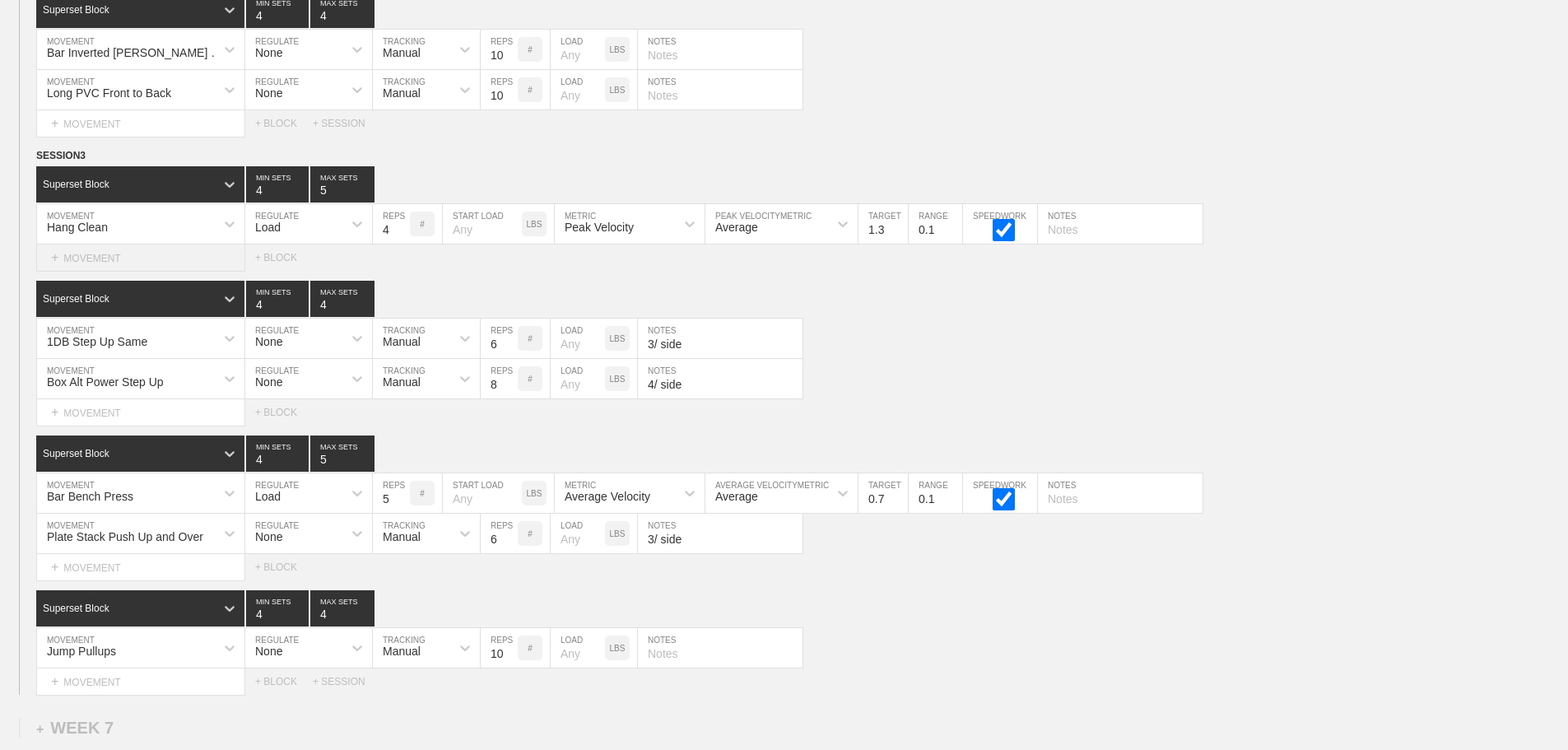
click at [98, 271] on div "+ MOVEMENT" at bounding box center [140, 259] width 209 height 28
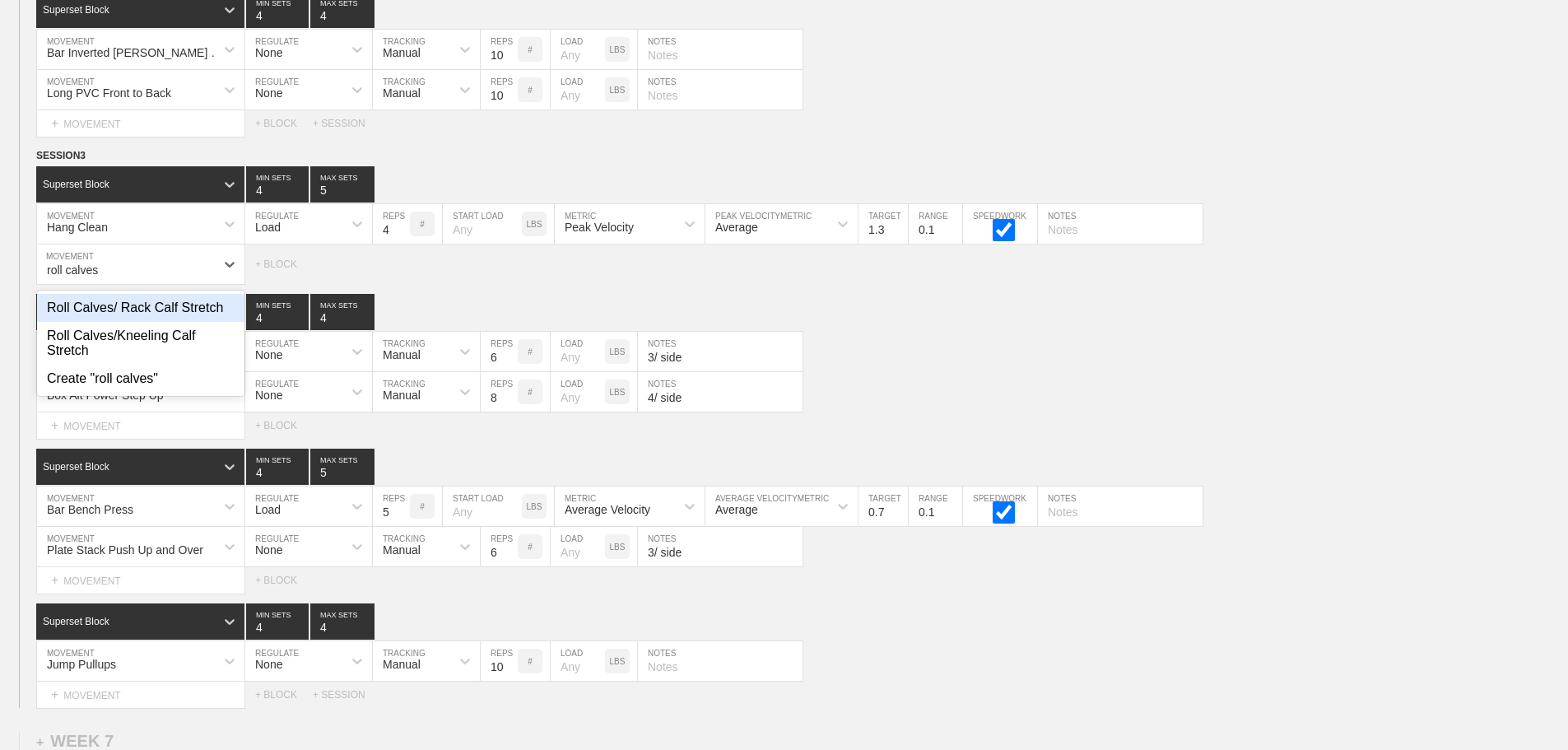
click at [158, 322] on div "Roll Calves/ Rack Calf Stretch" at bounding box center [140, 307] width 207 height 28
type input "roll calves"
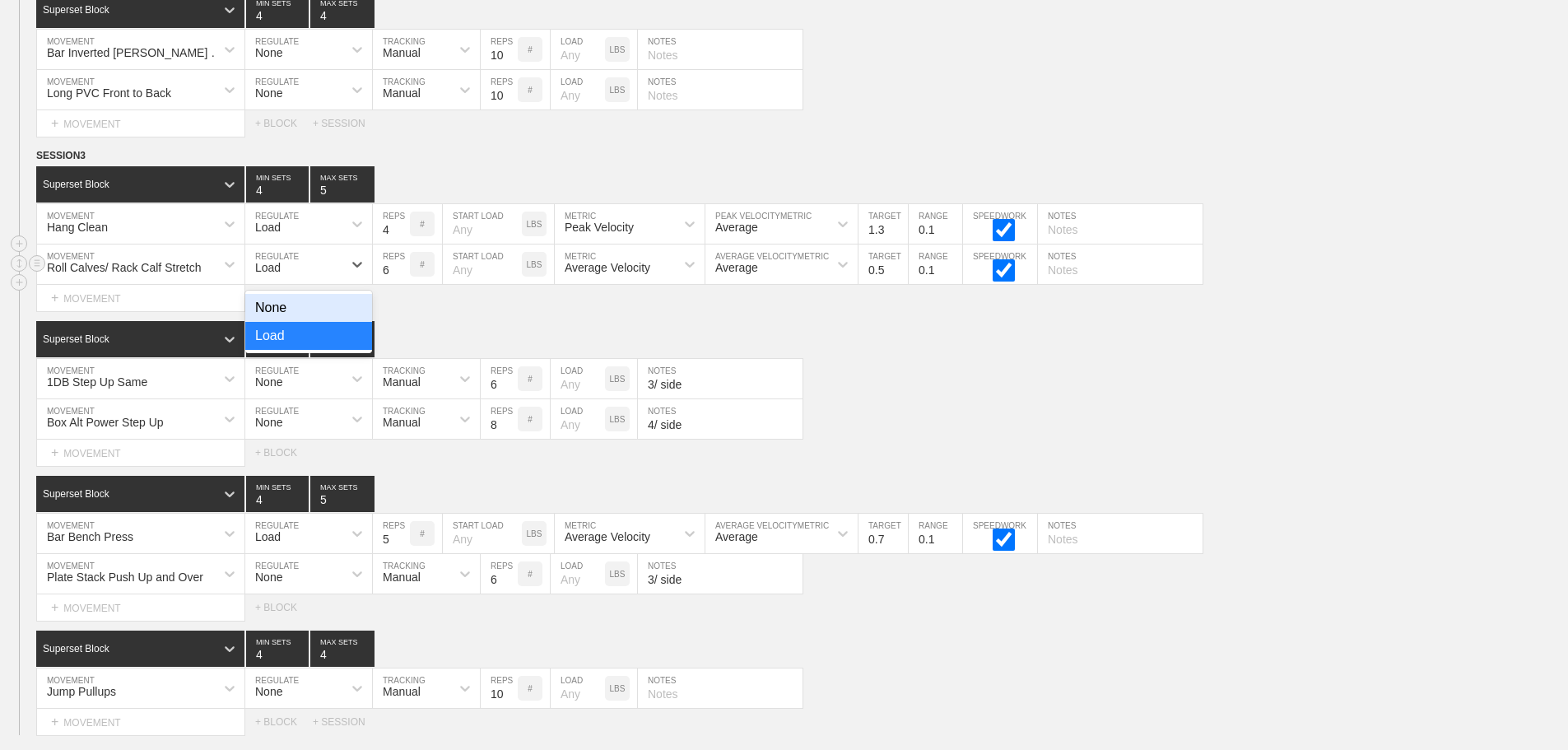
click at [271, 274] on div "Load" at bounding box center [268, 268] width 26 height 13
click at [295, 322] on div "None" at bounding box center [309, 307] width 127 height 28
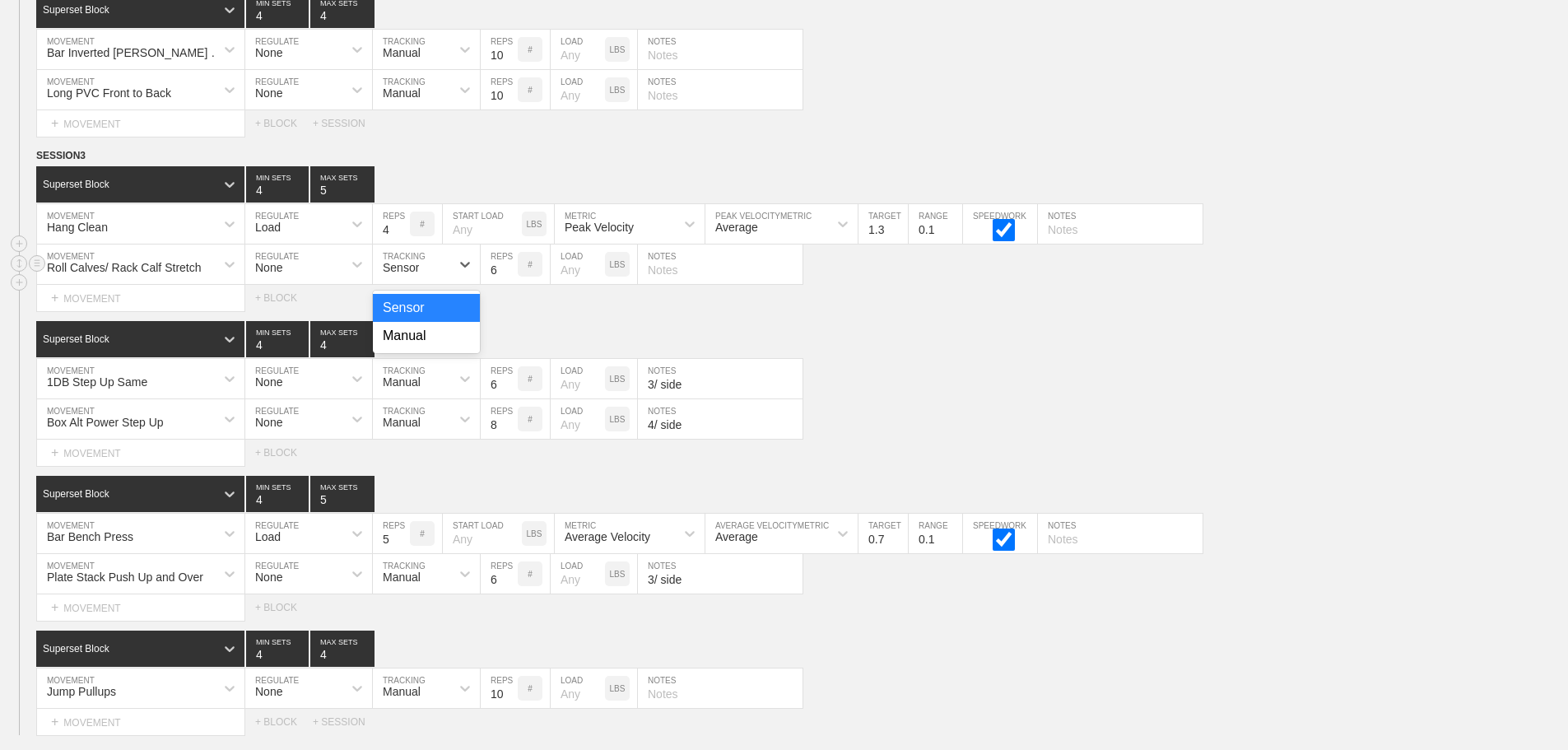
click at [422, 278] on div "Sensor" at bounding box center [411, 264] width 77 height 28
drag, startPoint x: 420, startPoint y: 353, endPoint x: 526, endPoint y: 284, distance: 126.5
click at [432, 342] on div "Manual" at bounding box center [426, 336] width 107 height 28
click at [509, 275] on input "7" at bounding box center [499, 264] width 37 height 40
click at [509, 275] on input "8" at bounding box center [499, 264] width 37 height 40
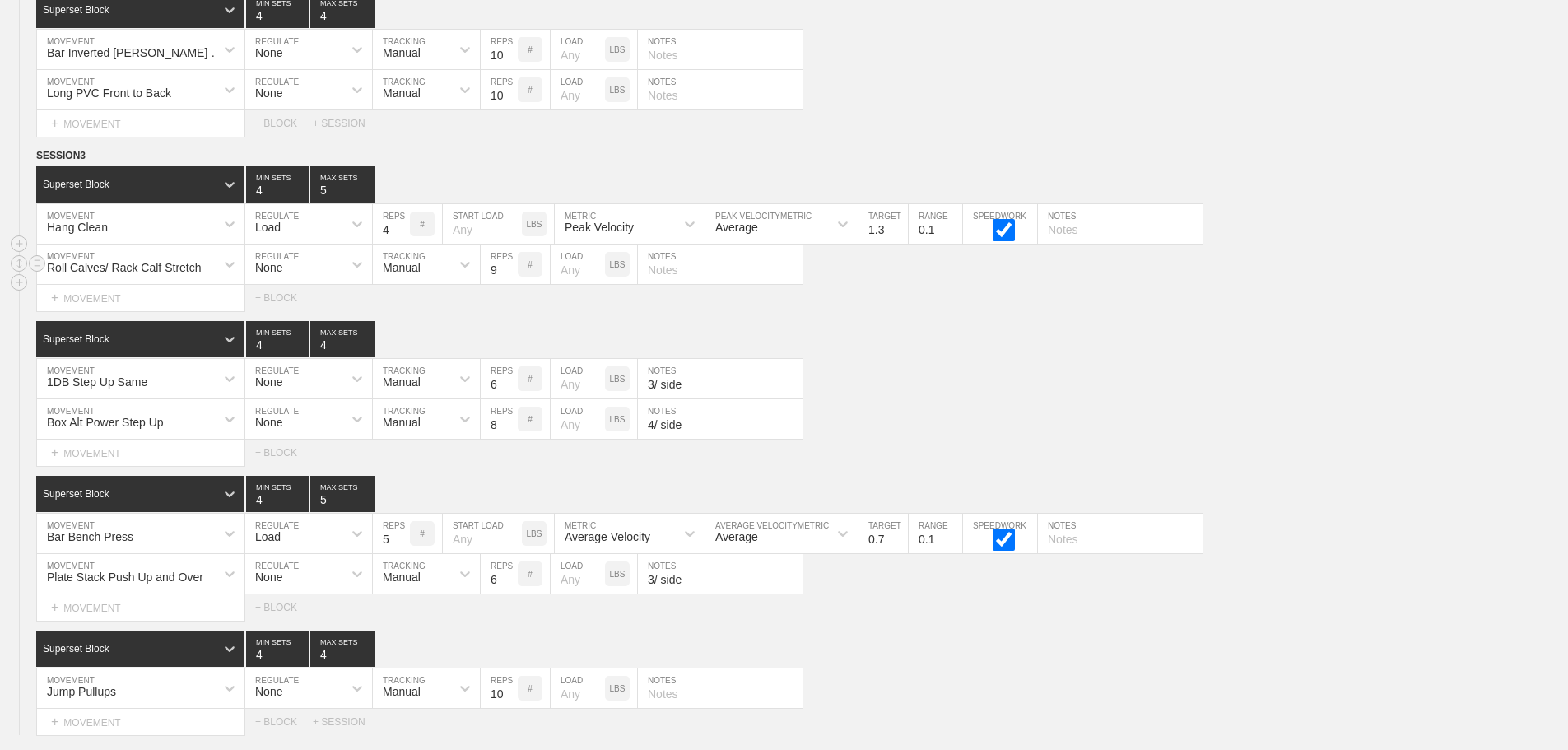
click at [509, 275] on input "9" at bounding box center [499, 264] width 37 height 40
type input "10"
click at [509, 275] on input "10" at bounding box center [499, 264] width 37 height 40
click at [1021, 311] on div "Select... MOVEMENT + MOVEMENT + BLOCK" at bounding box center [784, 297] width 1568 height 27
click at [951, 399] on div "1DB Step Up Same MOVEMENT None REGULATE Manual TRACKING 6 REPS # LOAD LBS 3/ si…" at bounding box center [784, 379] width 1568 height 40
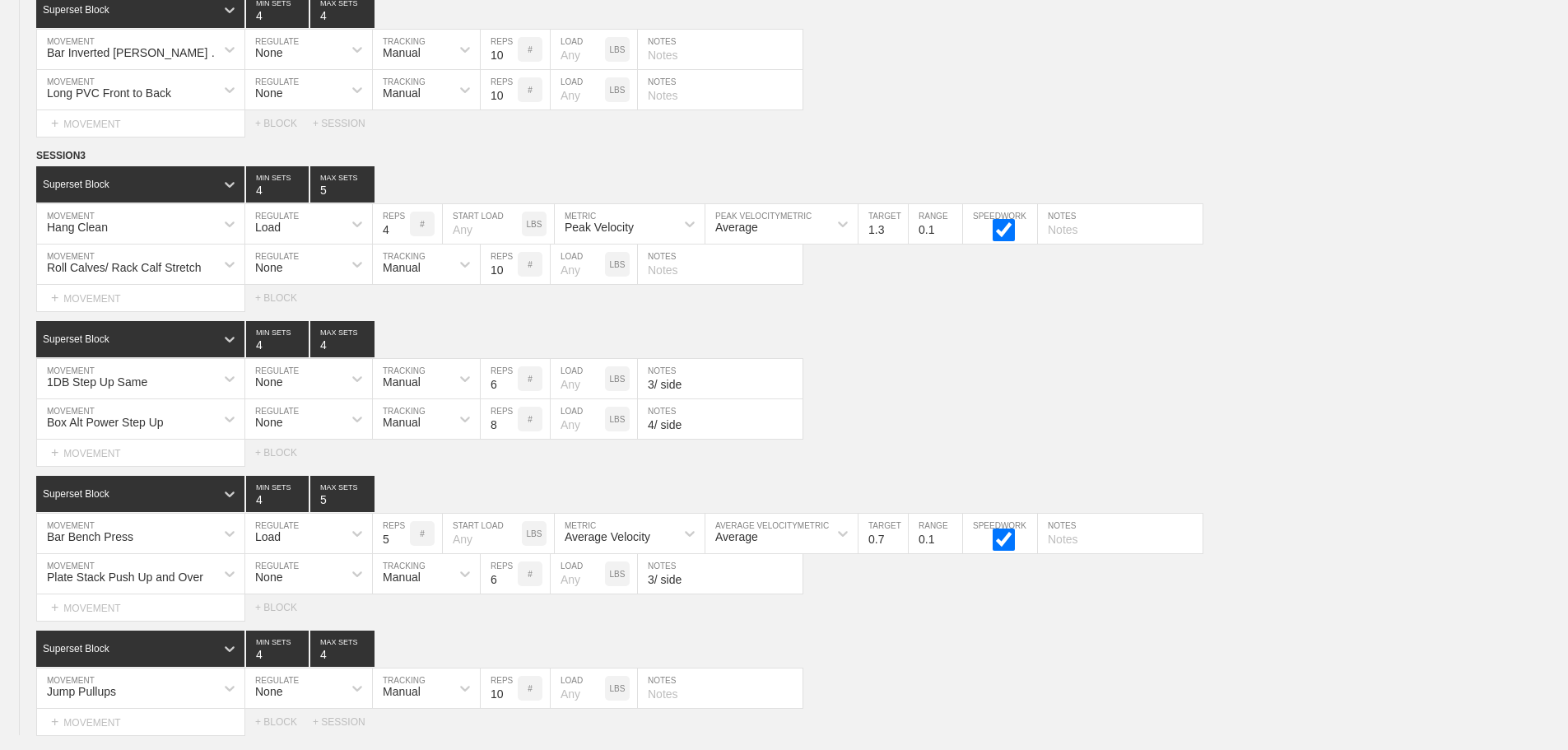
click at [1317, 485] on div "SESSION 3 Superset Block 4 MIN SETS 5 MAX SETS DUPLICATE INSERT MOVEMENT AFTER …" at bounding box center [784, 441] width 1568 height 588
type input "5"
click at [1039, 411] on div "Box Alt Power Step Up MOVEMENT None REGULATE Manual TRACKING 8 REPS # LOAD LBS …" at bounding box center [784, 420] width 1568 height 40
click at [901, 651] on div "Superset Block 4 MIN SETS 4 MAX SETS" at bounding box center [801, 648] width 1532 height 36
click at [1253, 417] on div "Box Alt Power Step Up MOVEMENT None REGULATE Manual TRACKING 8 REPS # LOAD LBS …" at bounding box center [784, 420] width 1568 height 40
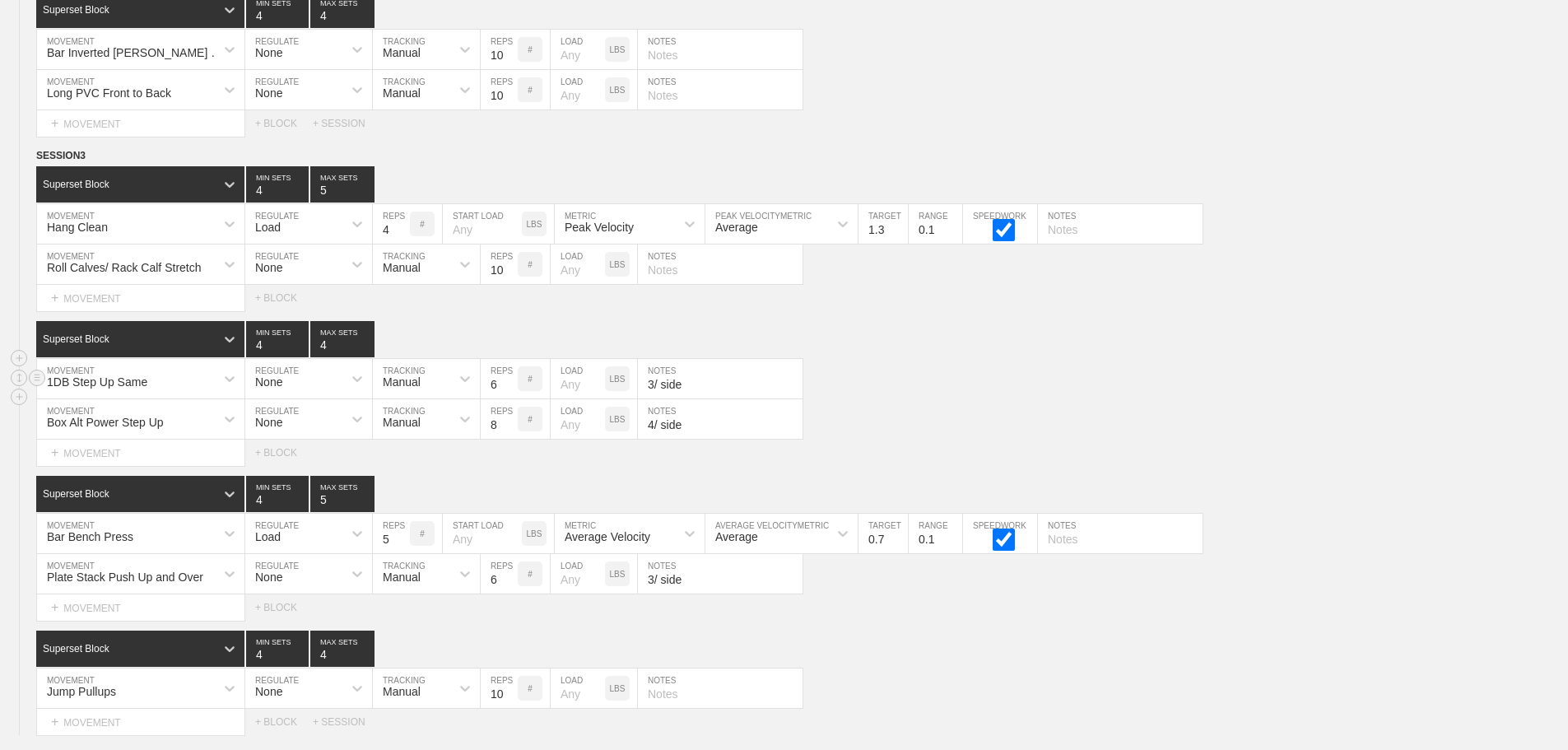
click at [1122, 399] on div "1DB Step Up Same MOVEMENT None REGULATE Manual TRACKING 6 REPS # LOAD LBS 3/ si…" at bounding box center [784, 379] width 1568 height 40
drag, startPoint x: 1341, startPoint y: 433, endPoint x: 1518, endPoint y: 416, distance: 177.8
click at [1366, 438] on div "Box Alt Power Step Up MOVEMENT None REGULATE Manual TRACKING 8 REPS # LOAD LBS …" at bounding box center [784, 420] width 1568 height 40
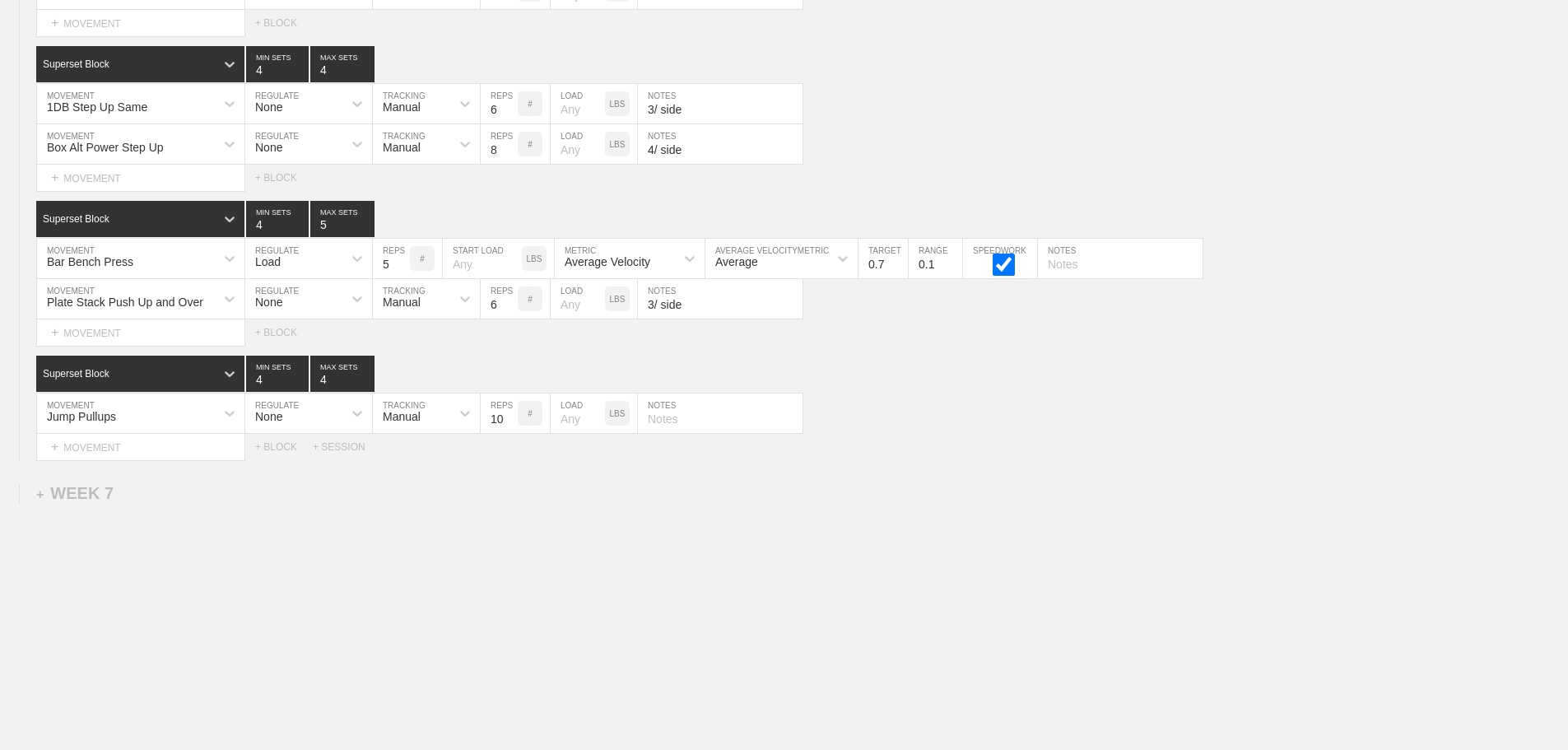
click at [874, 436] on div "Select... MOVEMENT + MOVEMENT + BLOCK + SESSION" at bounding box center [784, 446] width 1568 height 27
click at [151, 448] on div "+ MOVEMENT" at bounding box center [140, 447] width 209 height 28
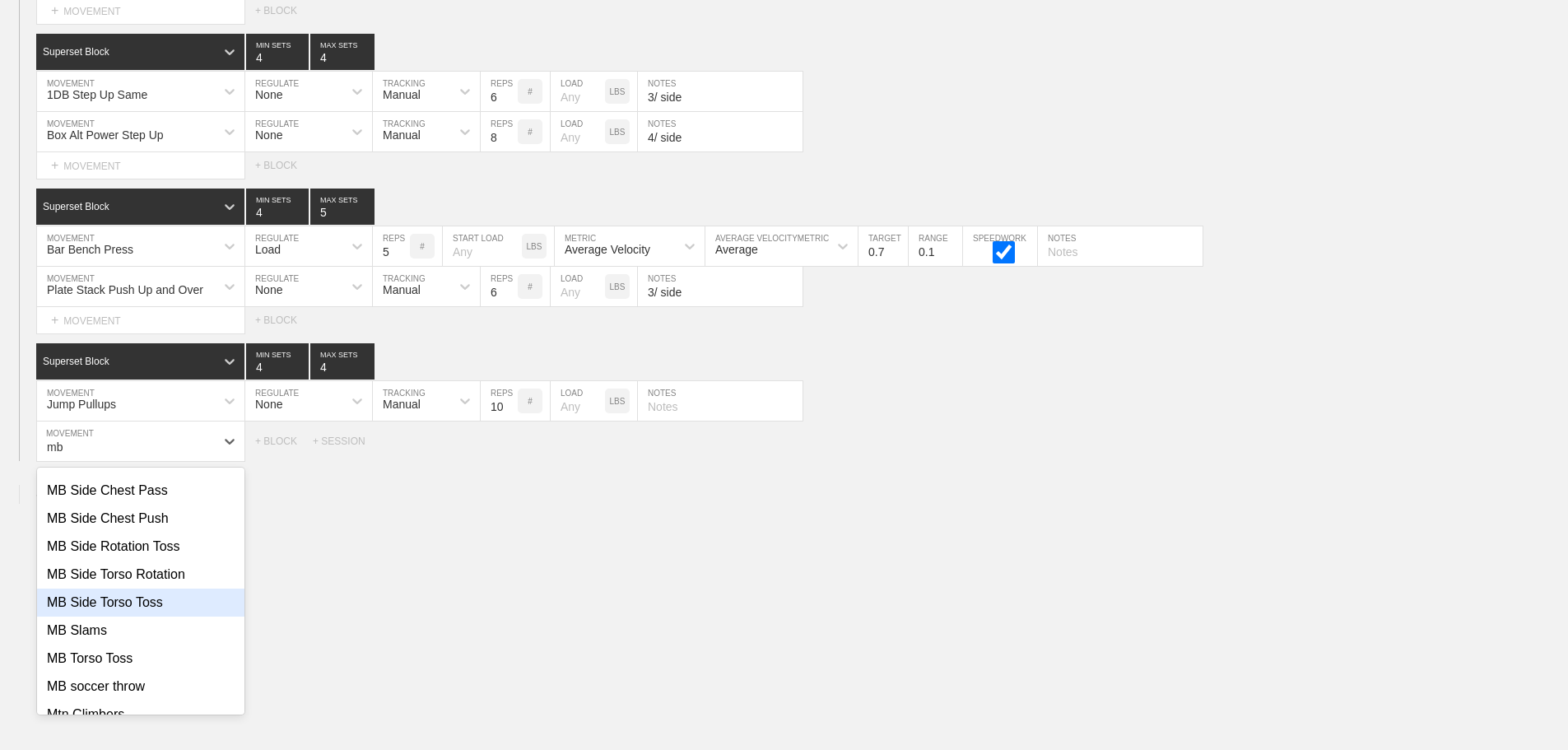
scroll to position [165, 0]
type input "mb"
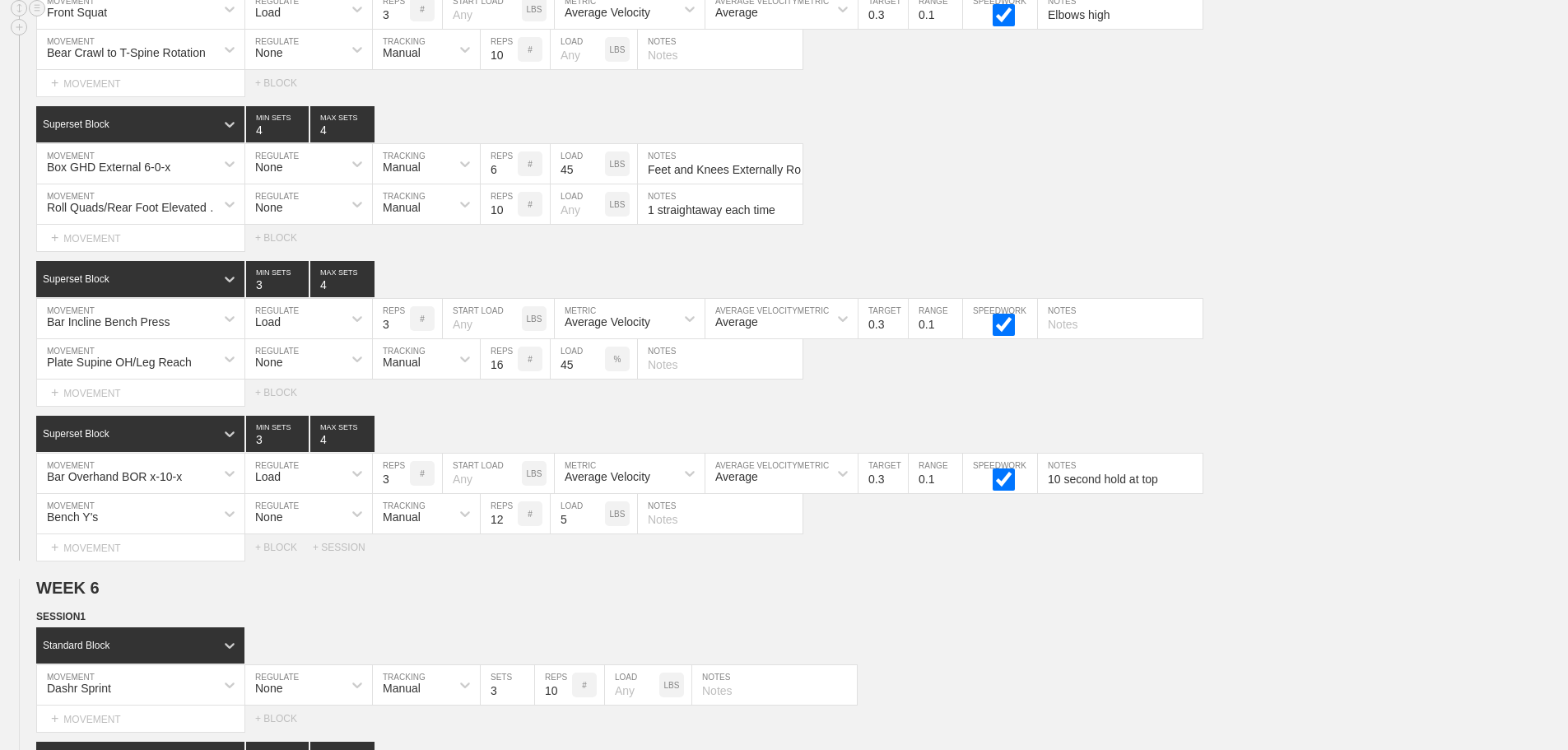
scroll to position [447, 0]
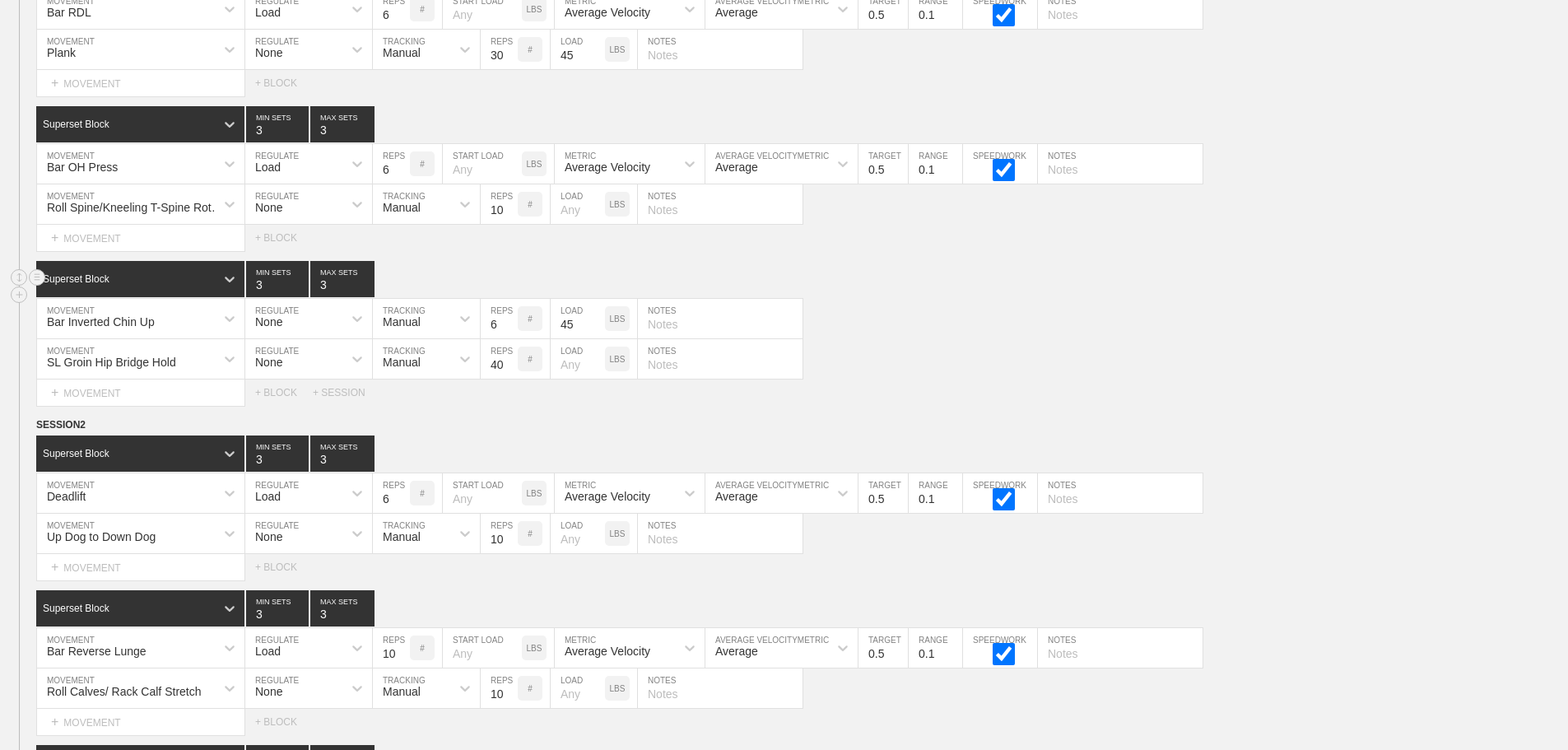
click at [1516, 283] on div "Superset Block 3 MIN SETS 3 MAX SETS" at bounding box center [801, 279] width 1532 height 36
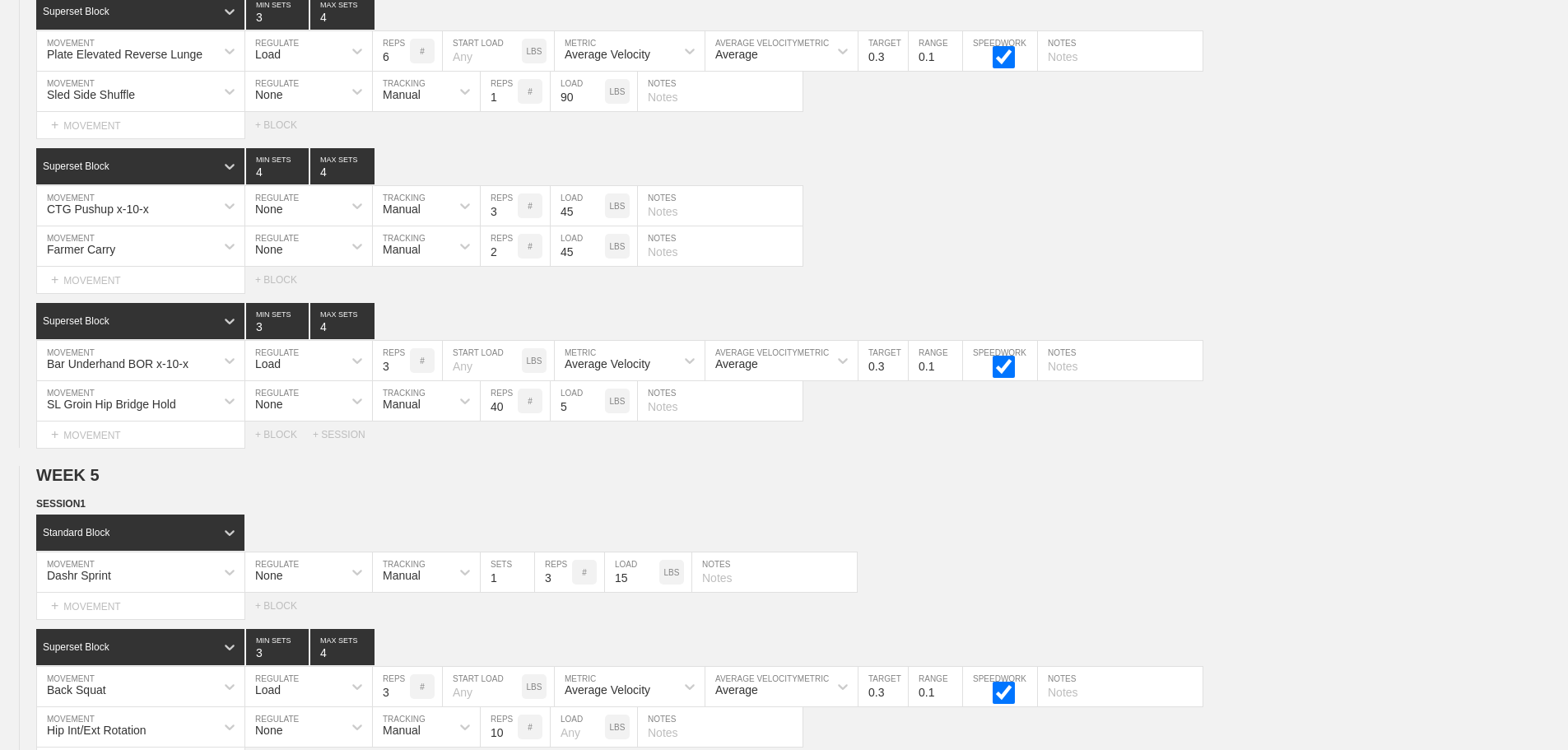
scroll to position [11981, 0]
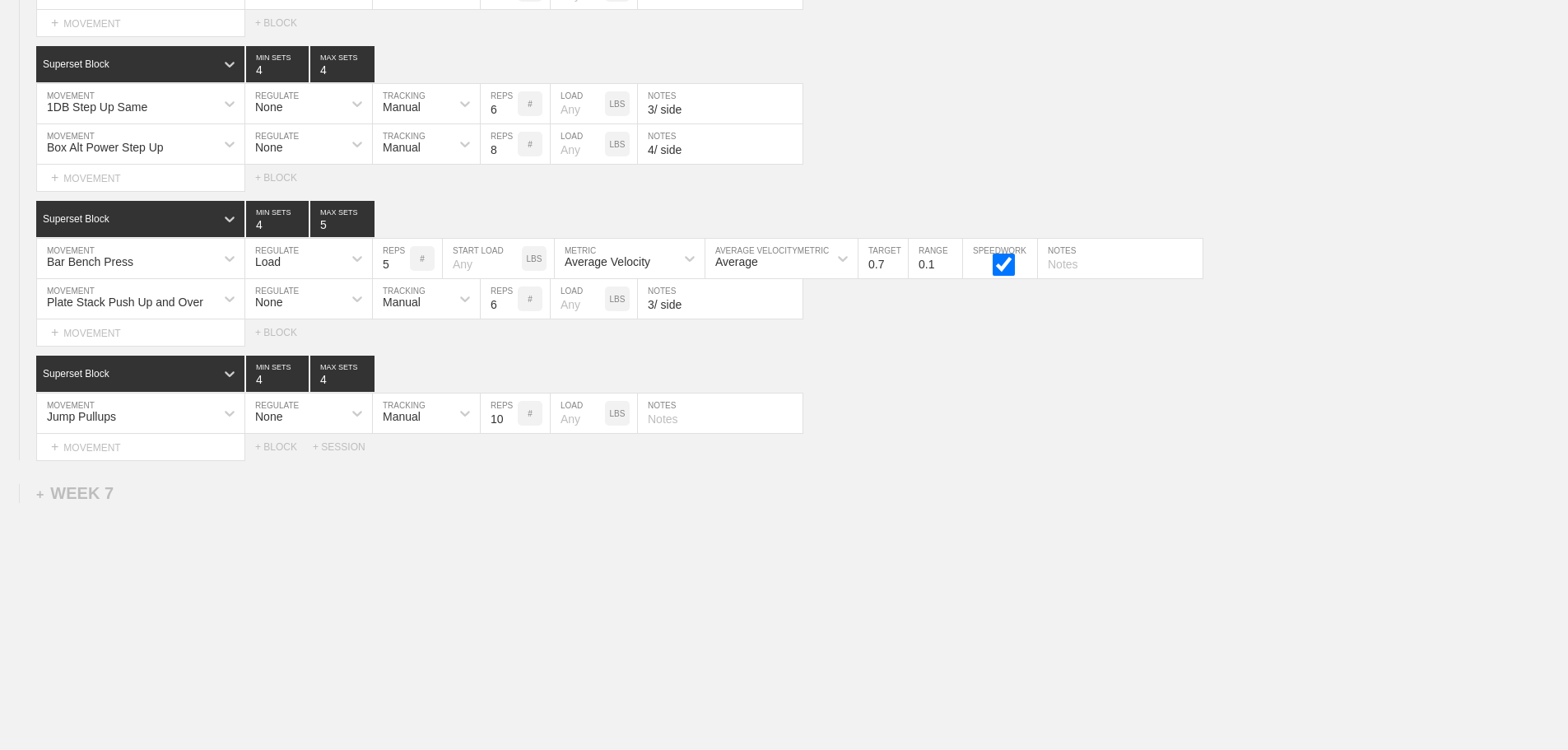
click at [167, 449] on div "+ MOVEMENT" at bounding box center [140, 447] width 209 height 28
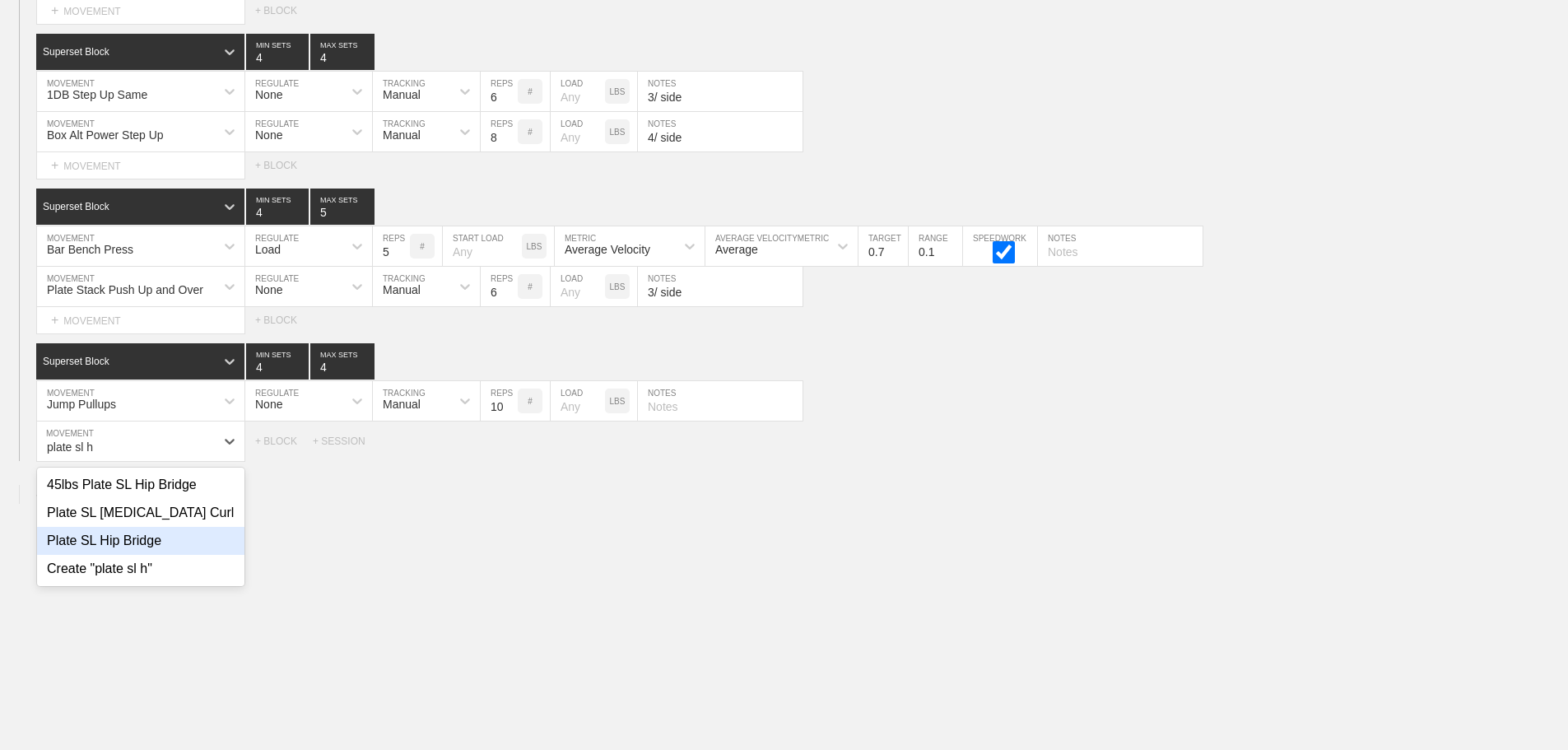
click at [136, 554] on div "Plate SL Hip Bridge" at bounding box center [140, 540] width 207 height 28
type input "plate sl h"
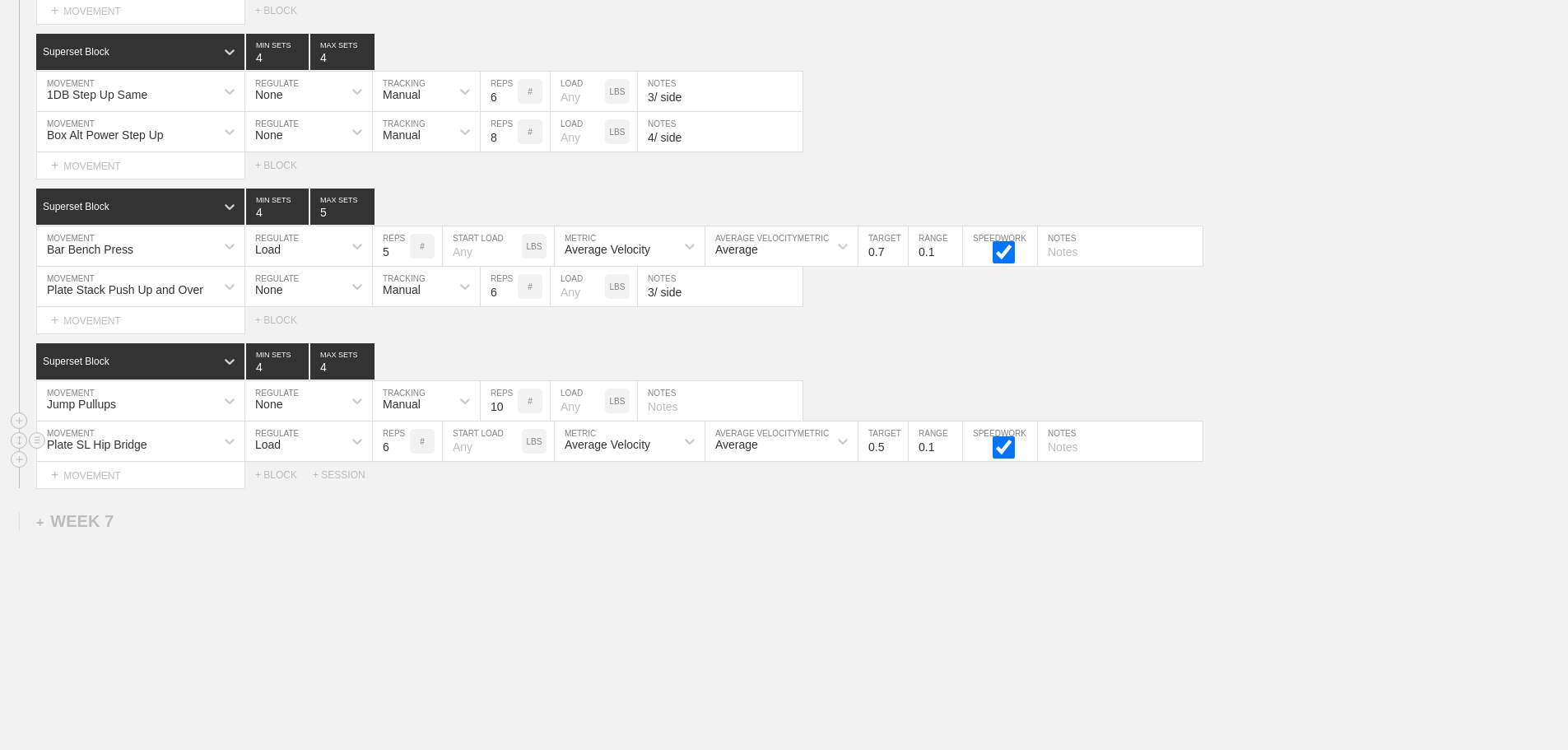
click at [271, 449] on div "Load" at bounding box center [294, 441] width 98 height 28
click at [276, 499] on div "None" at bounding box center [309, 485] width 127 height 28
click at [409, 451] on div "Sensor" at bounding box center [400, 444] width 36 height 13
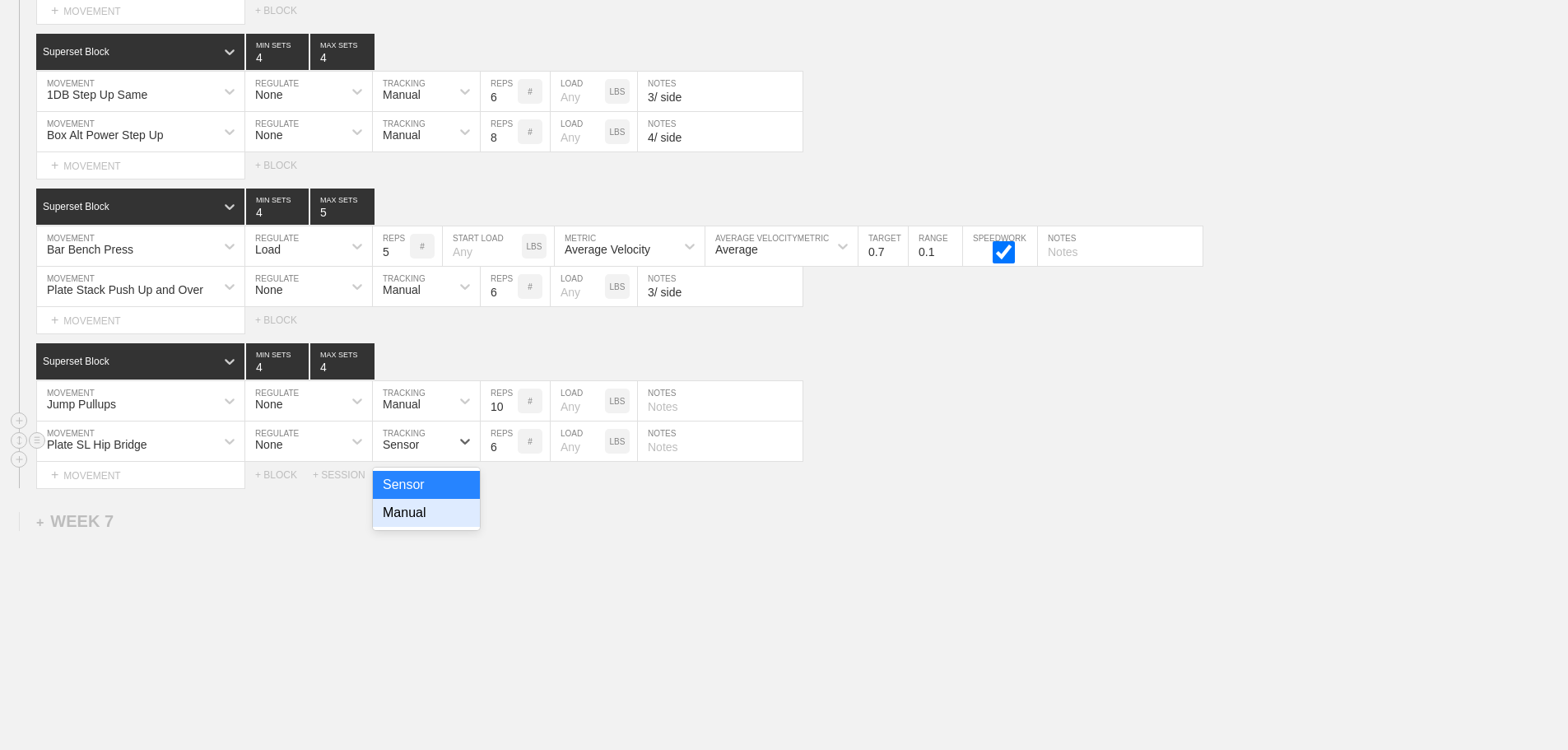
drag, startPoint x: 415, startPoint y: 525, endPoint x: 512, endPoint y: 473, distance: 110.1
click at [416, 524] on div "Manual" at bounding box center [426, 513] width 107 height 28
click at [509, 455] on input "7" at bounding box center [499, 441] width 37 height 40
click at [509, 455] on input "8" at bounding box center [499, 441] width 37 height 40
click at [509, 455] on input "9" at bounding box center [499, 441] width 37 height 40
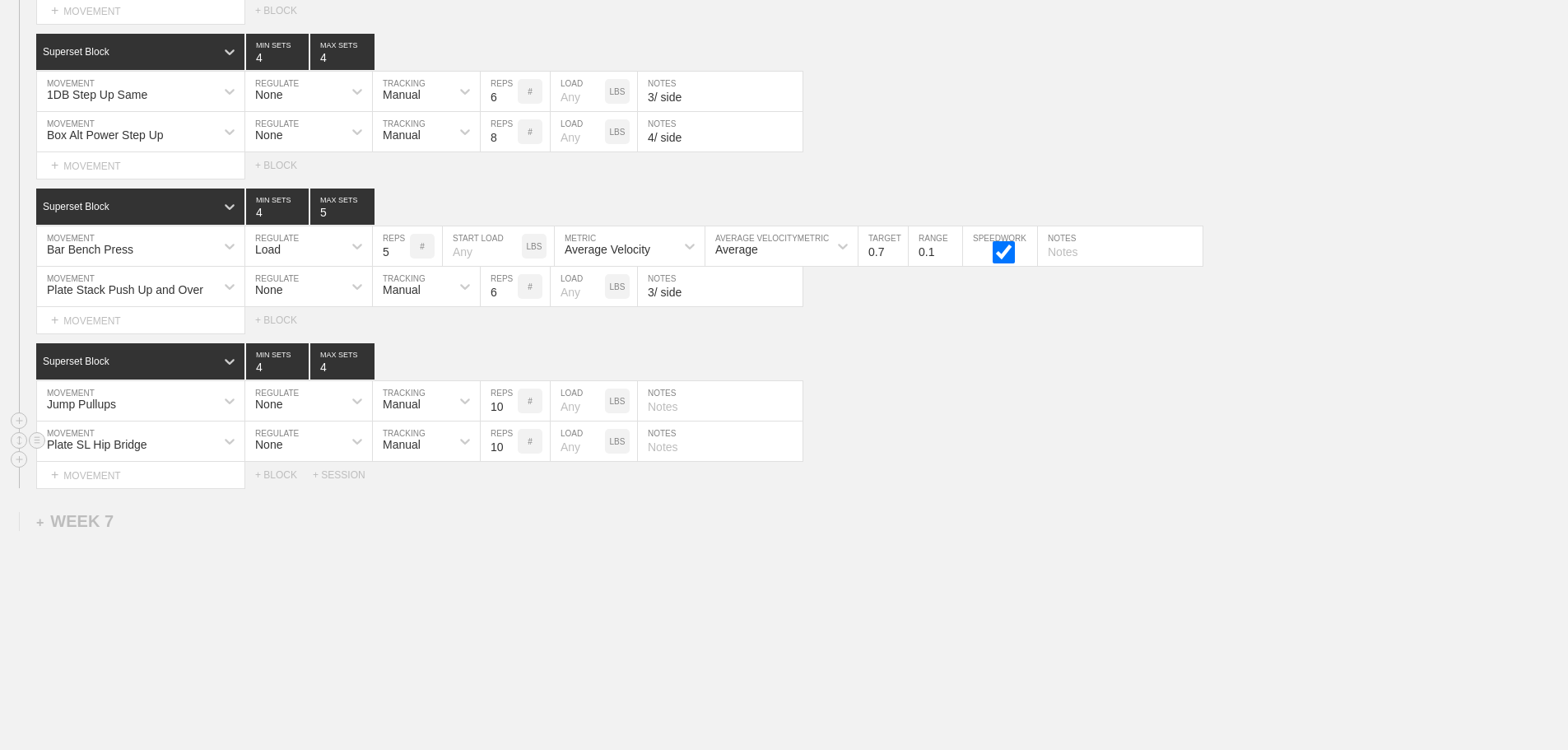
click at [509, 455] on input "10" at bounding box center [499, 441] width 37 height 40
click at [509, 455] on input "11" at bounding box center [499, 441] width 37 height 40
type input "12"
click at [509, 455] on input "12" at bounding box center [499, 441] width 37 height 40
click at [571, 461] on input "number" at bounding box center [577, 441] width 54 height 40
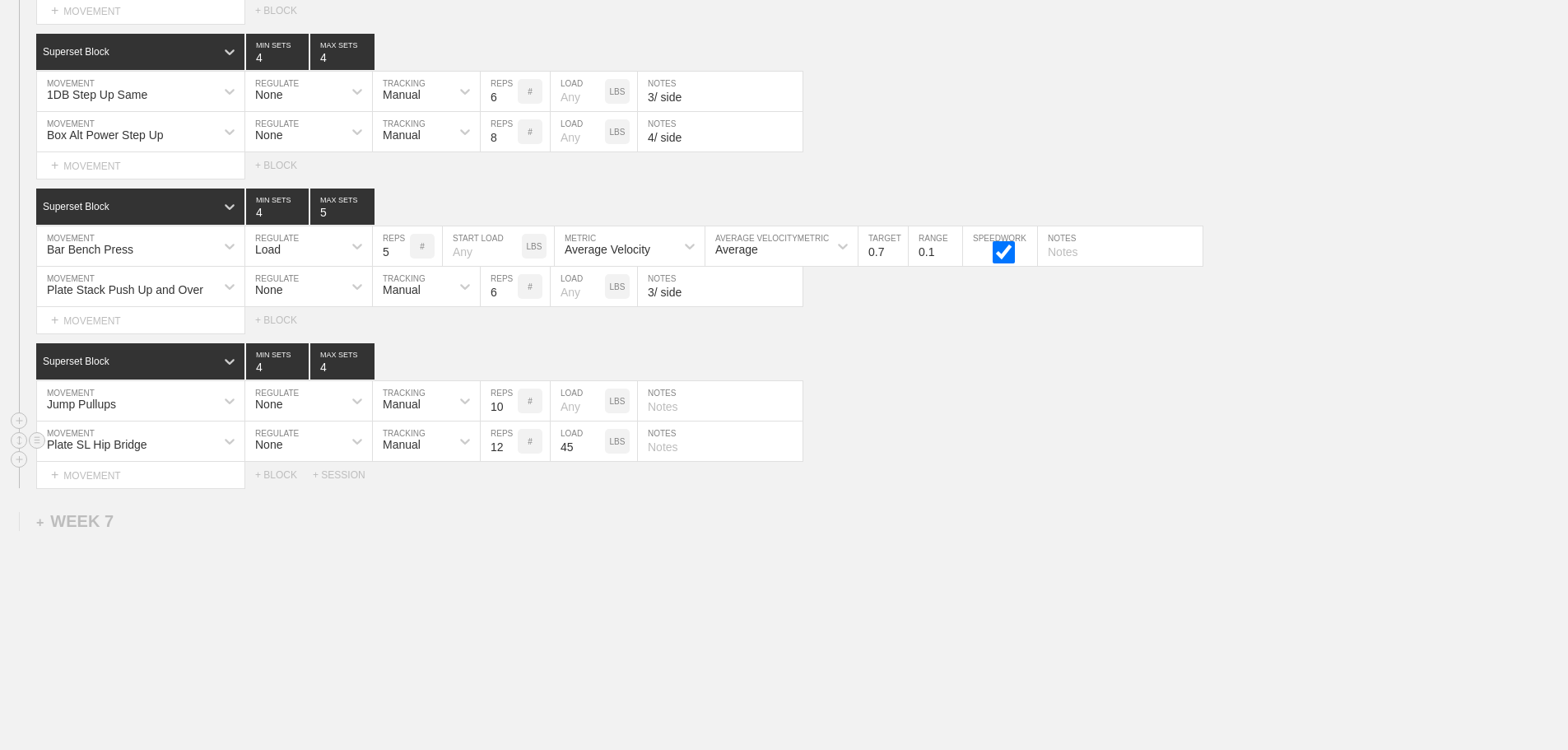
type input "45"
click at [510, 456] on input "13" at bounding box center [499, 441] width 37 height 40
click at [510, 456] on input "14" at bounding box center [499, 441] width 37 height 40
click at [510, 456] on input "15" at bounding box center [499, 441] width 37 height 40
type input "16"
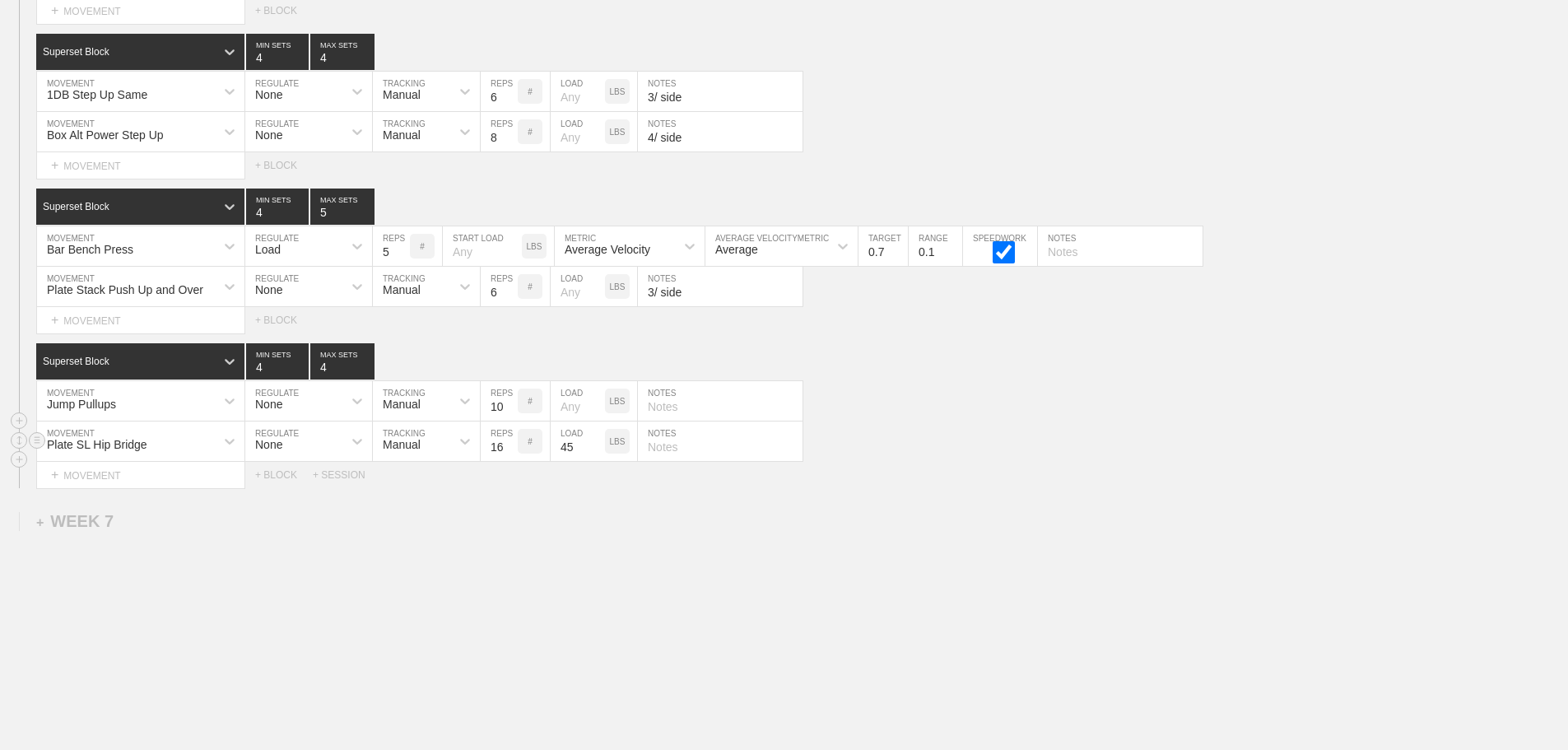
click at [510, 456] on input "16" at bounding box center [499, 441] width 37 height 40
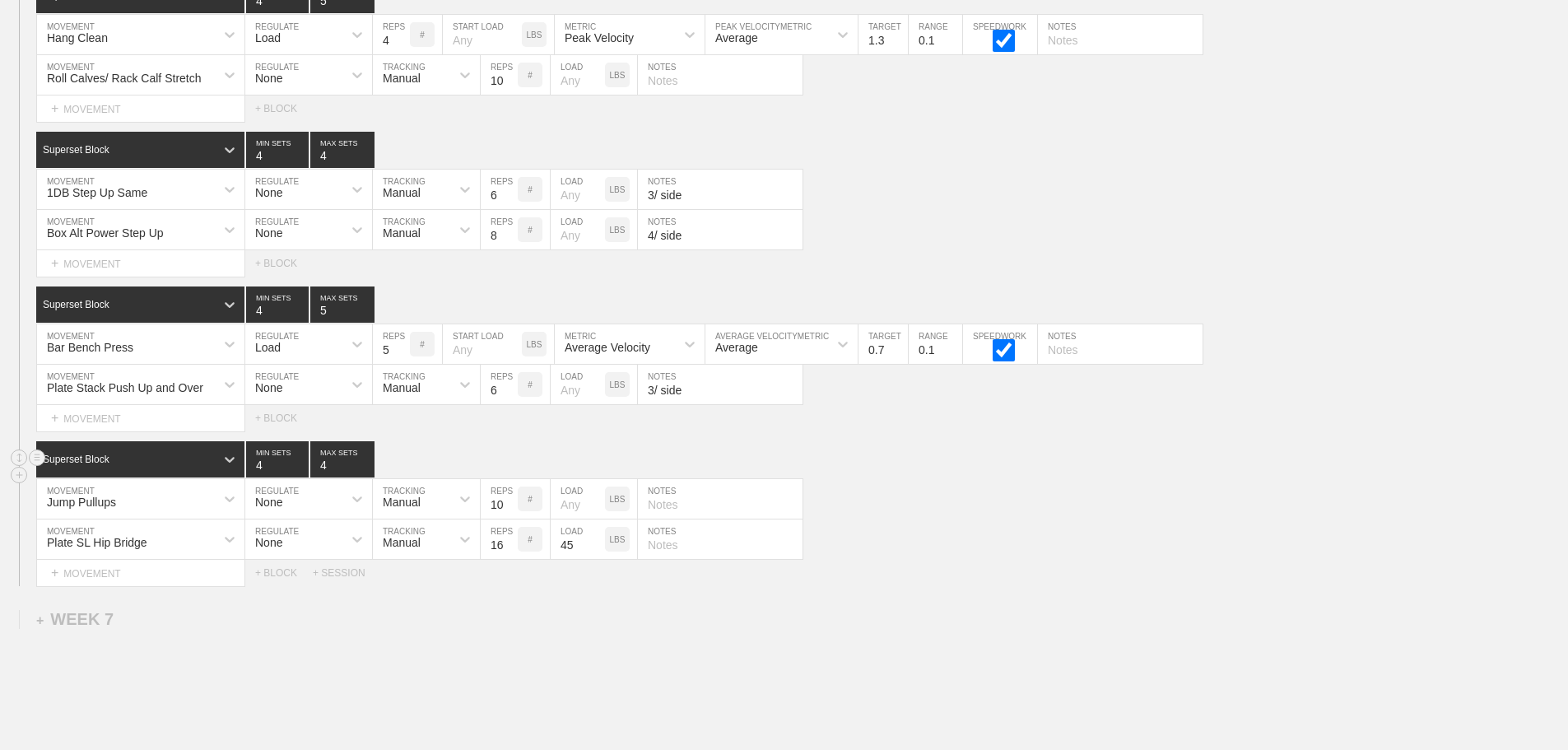
scroll to position [11898, 0]
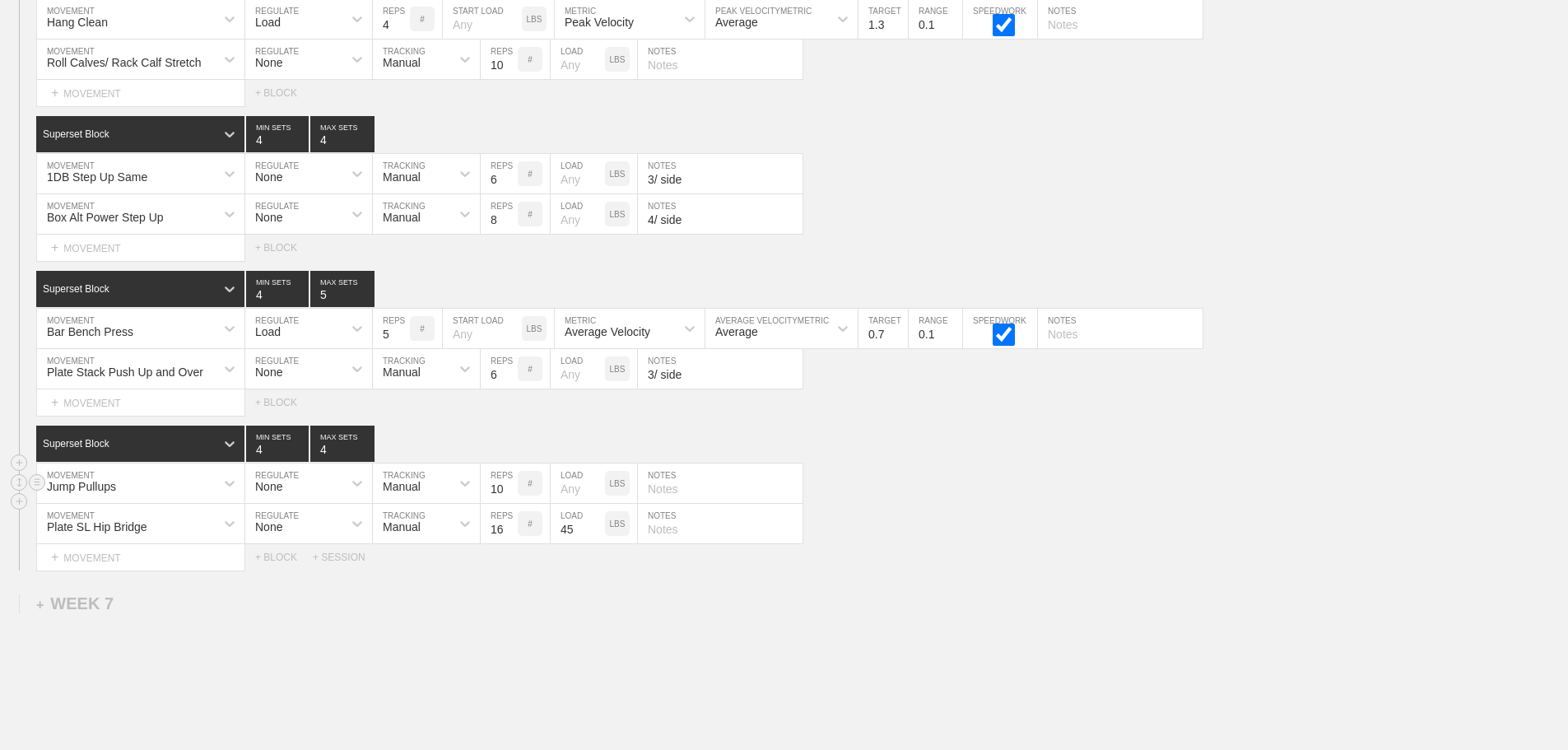
click at [965, 503] on div "Jump Pullups MOVEMENT None REGULATE Manual TRACKING 10 REPS # LOAD LBS NOTES" at bounding box center [784, 484] width 1568 height 40
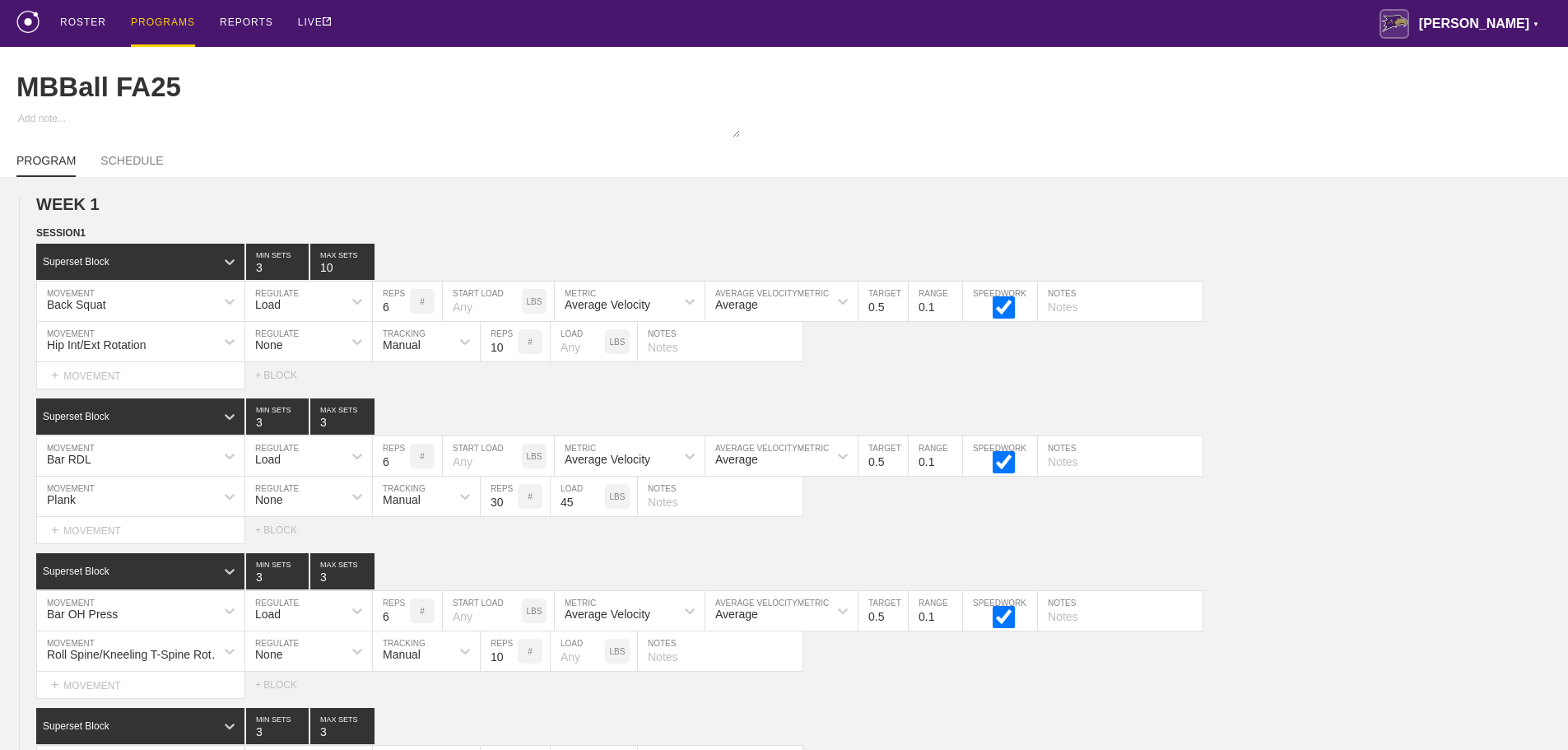
click at [167, 20] on div "PROGRAMS" at bounding box center [163, 23] width 64 height 47
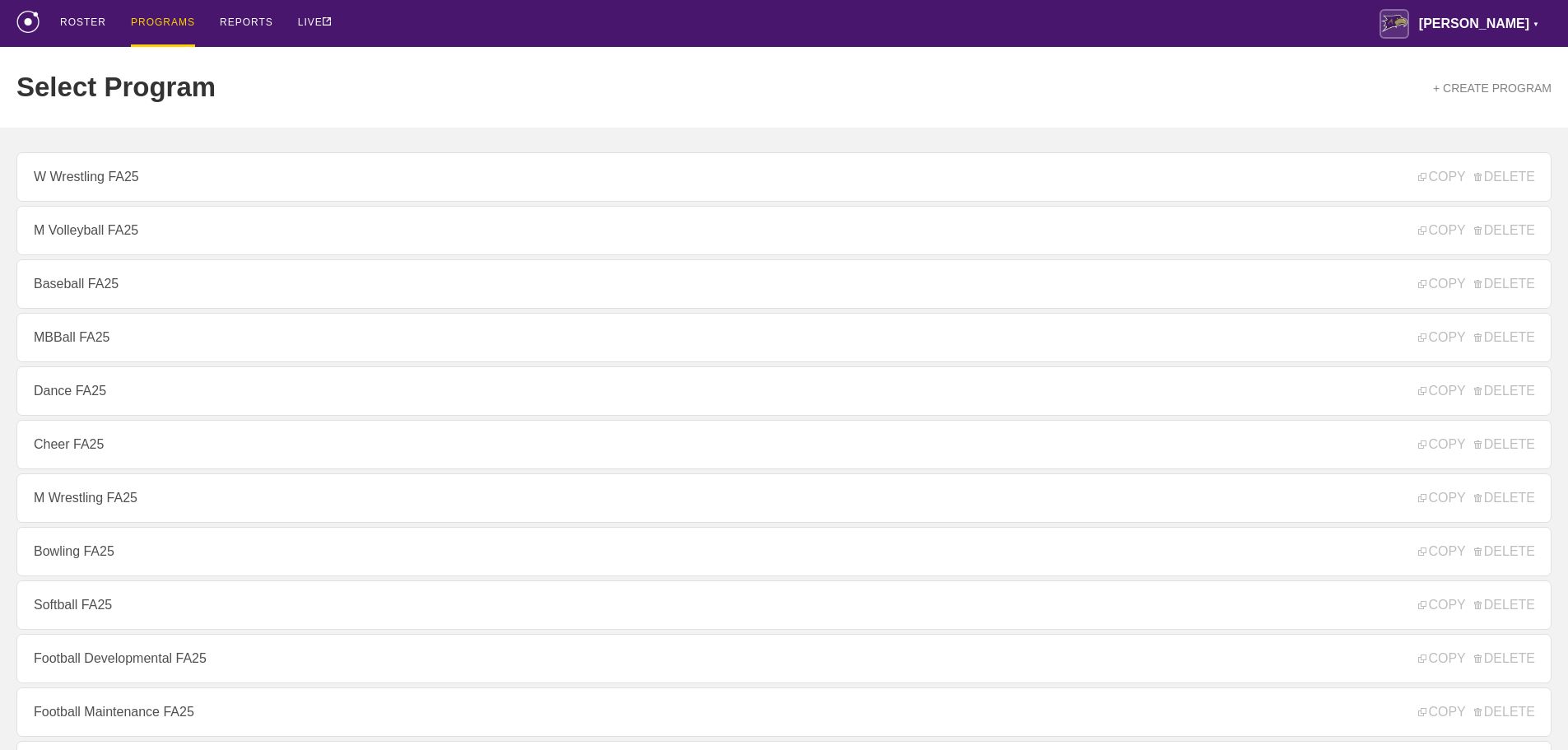
click at [404, 69] on div "Select Program + CREATE PROGRAM" at bounding box center [784, 87] width 1535 height 81
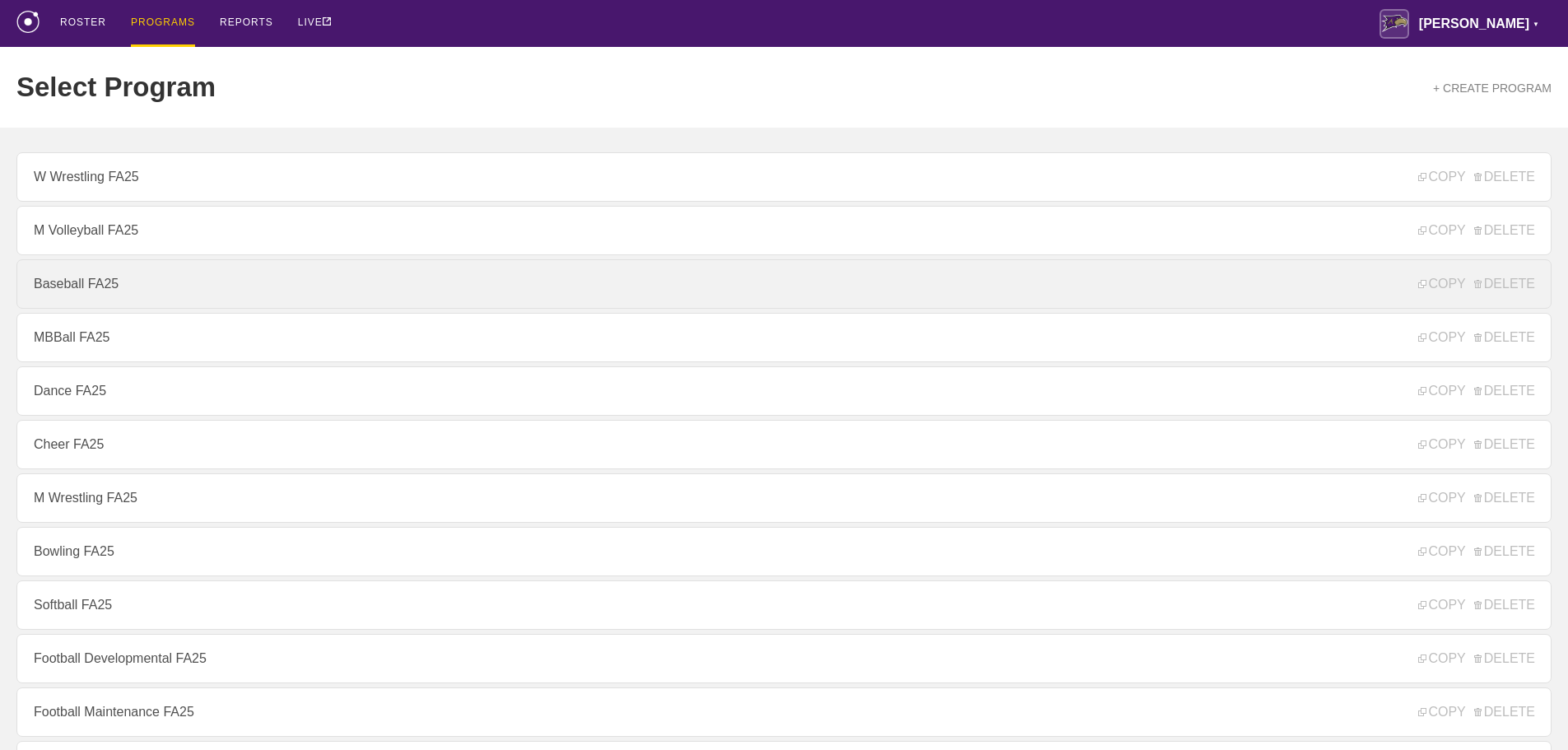
click at [117, 294] on link "Baseball FA25" at bounding box center [784, 284] width 1535 height 50
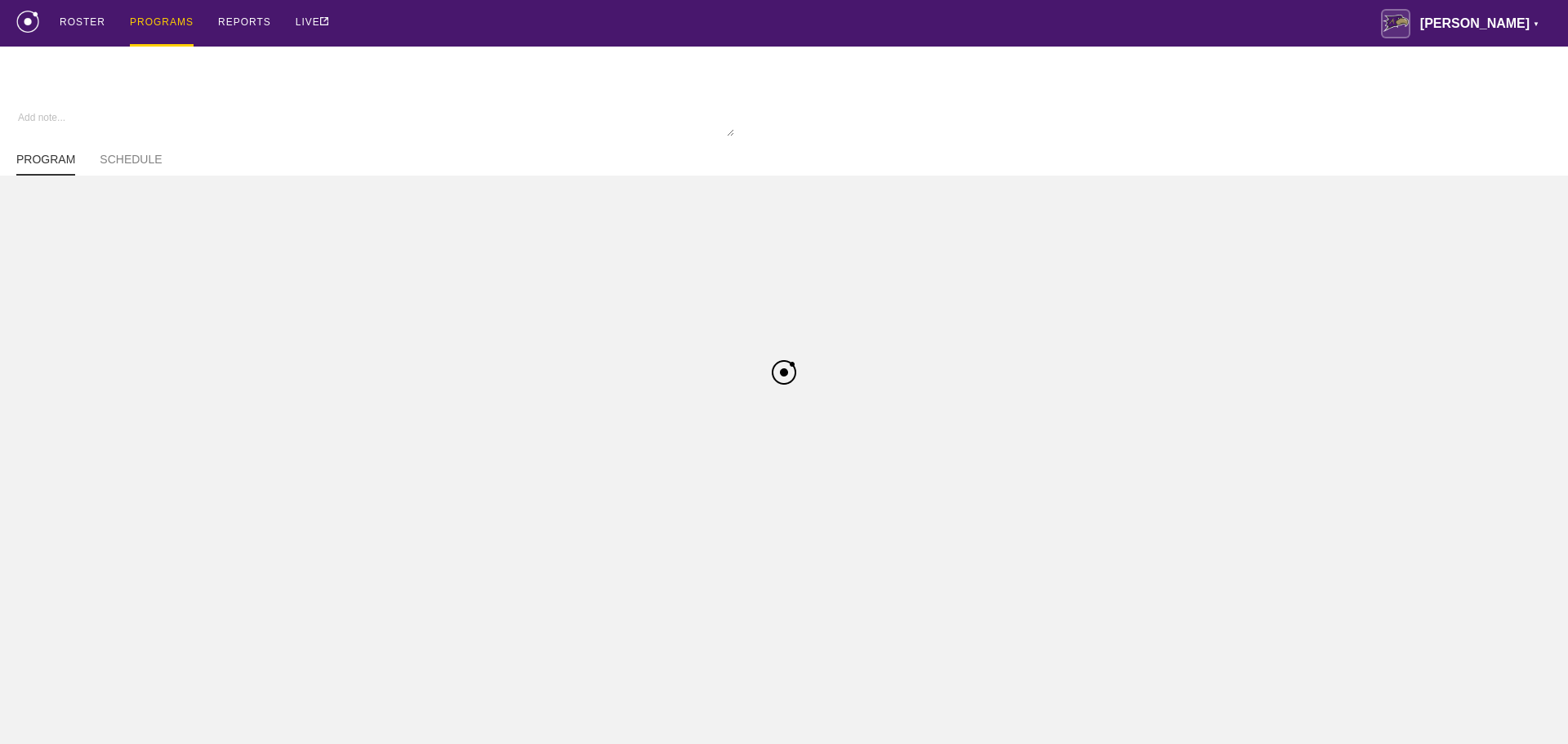
type textarea "x"
type input "Baseball FA25"
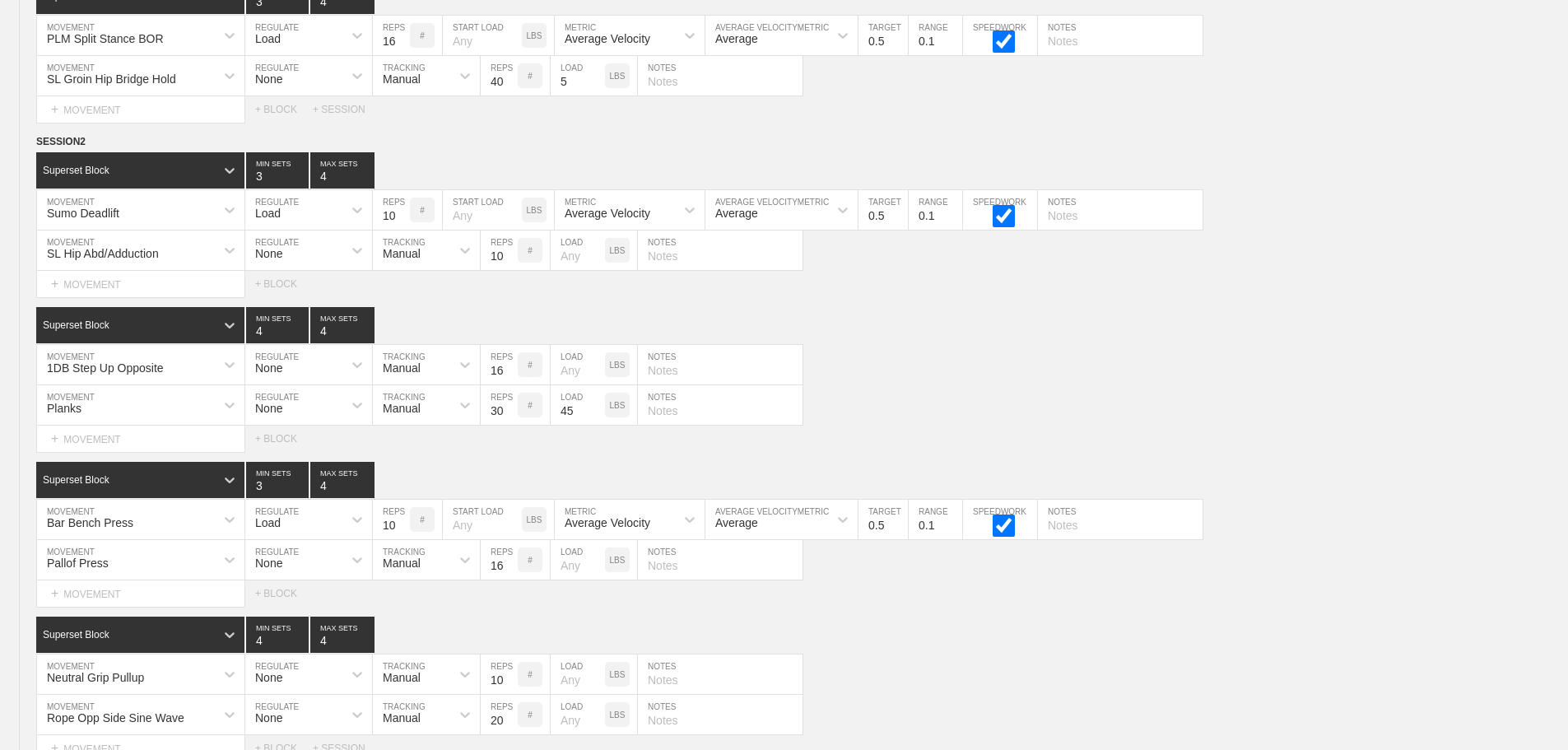
scroll to position [11382, 0]
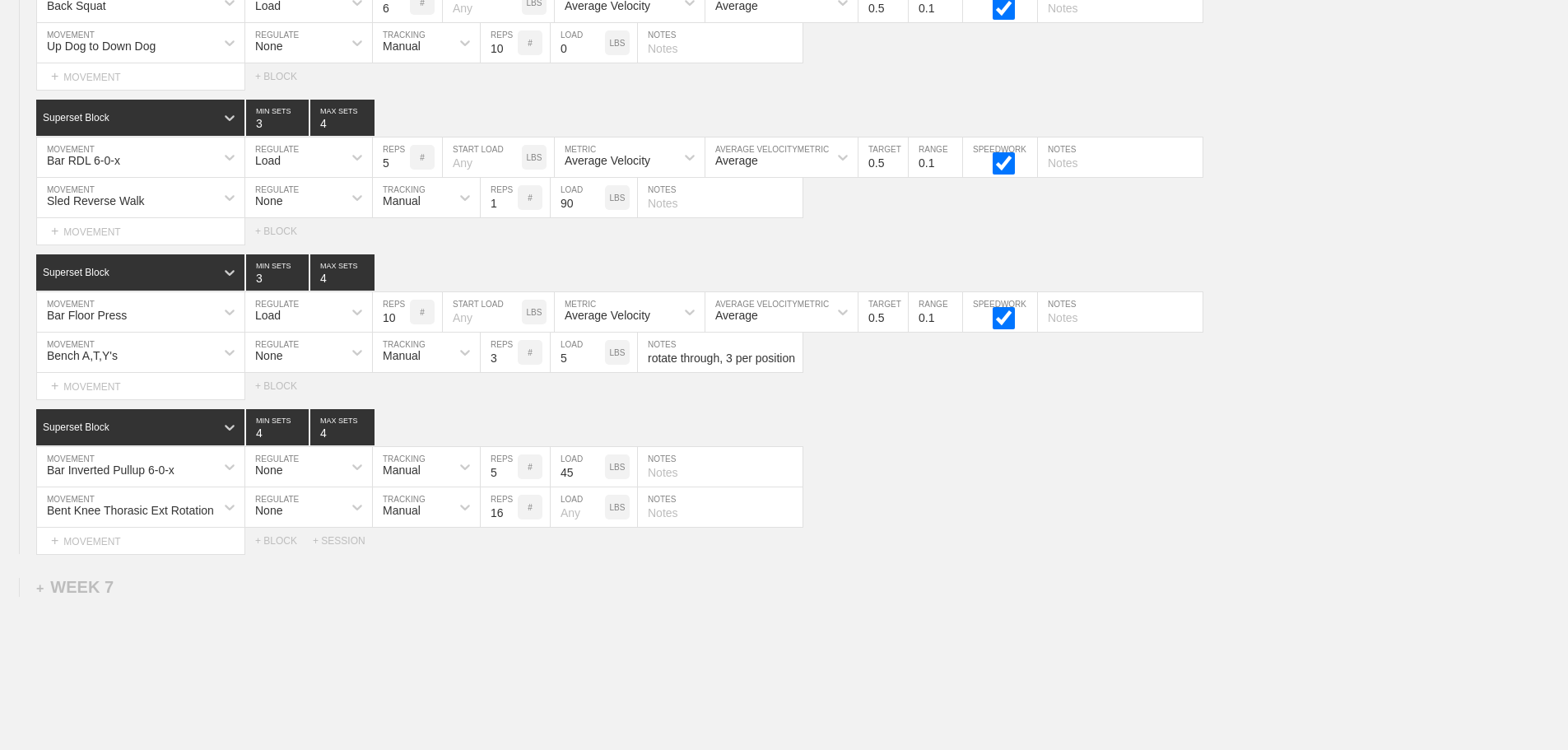
scroll to position [11135, 0]
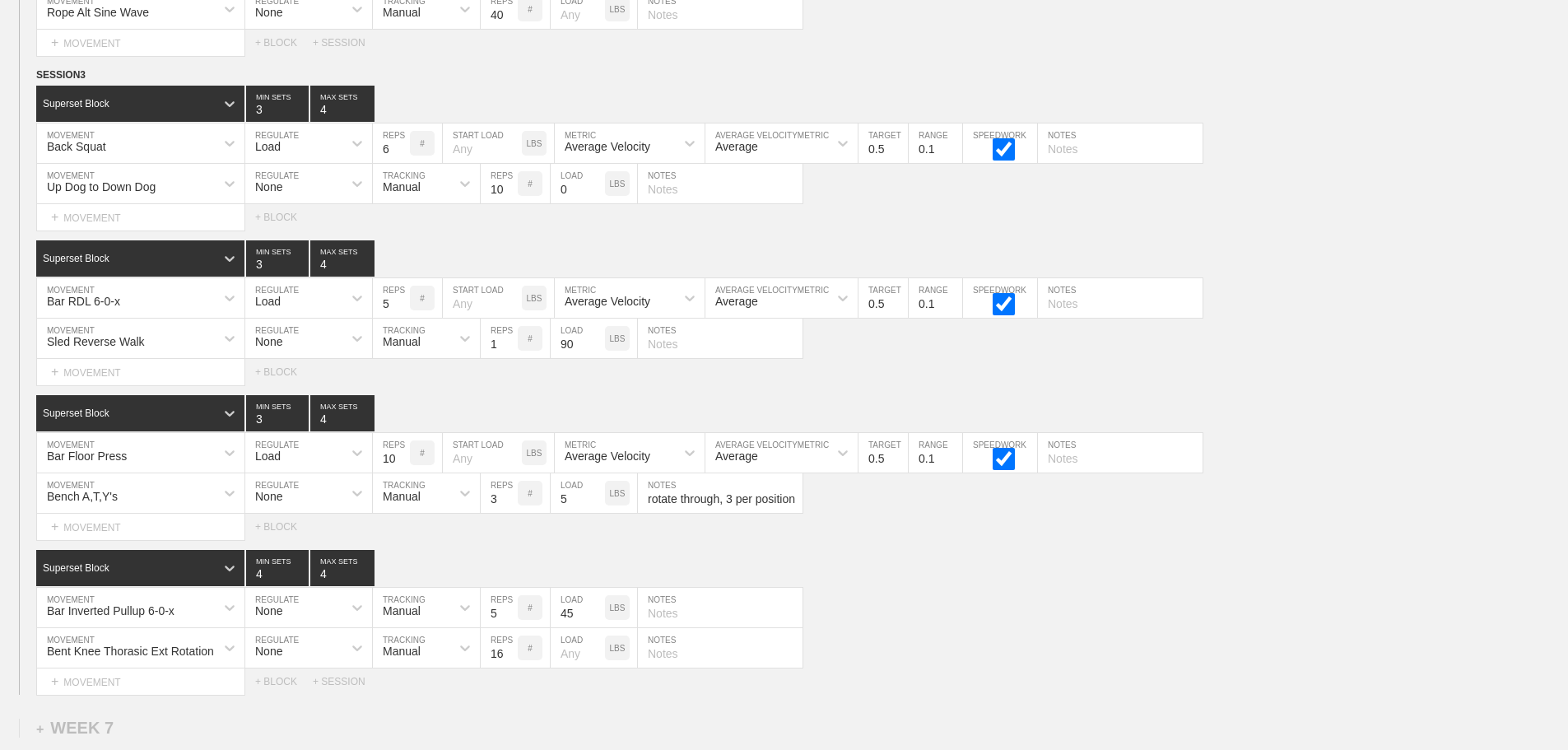
click at [1266, 376] on div "Select... MOVEMENT + MOVEMENT + BLOCK" at bounding box center [784, 372] width 1568 height 27
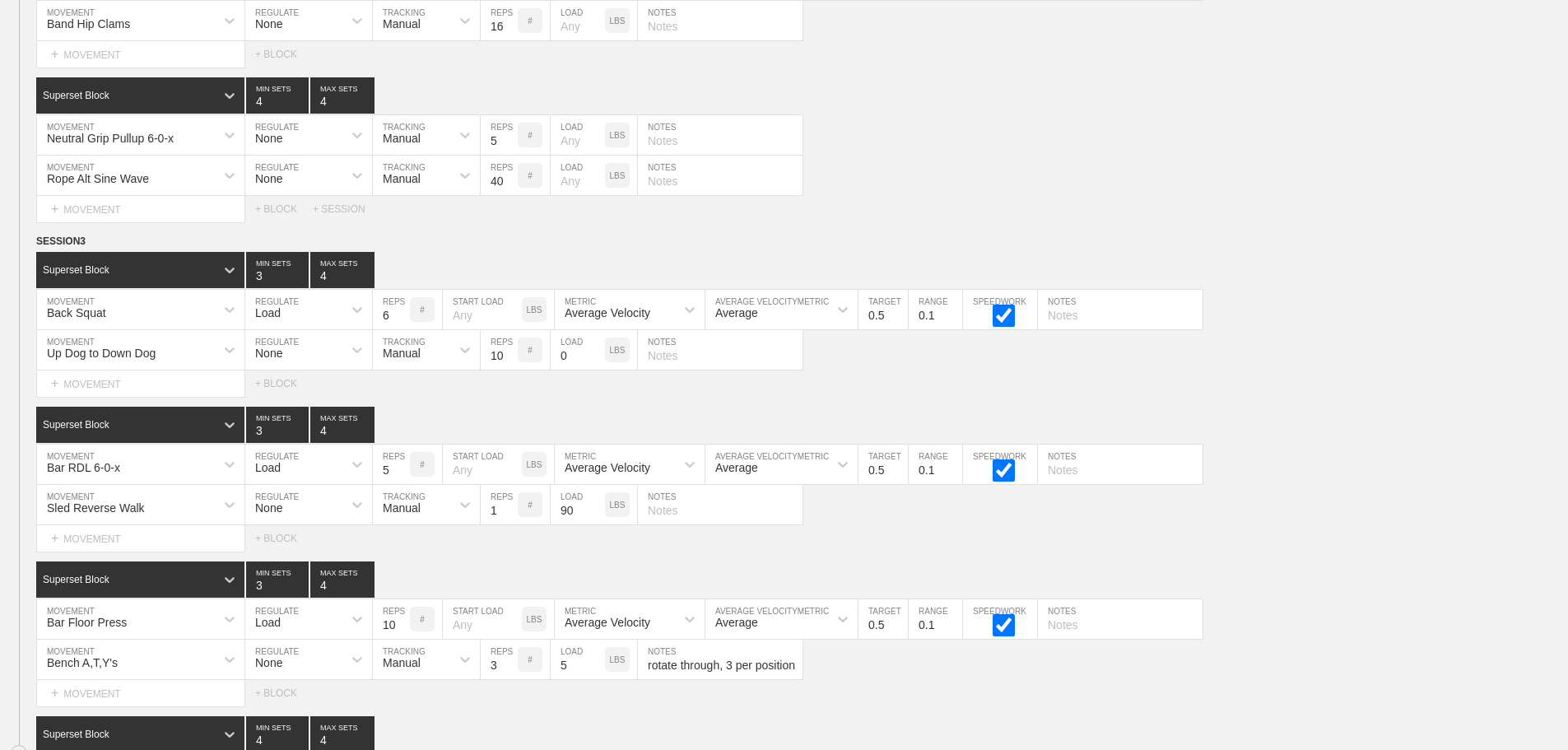
scroll to position [11300, 0]
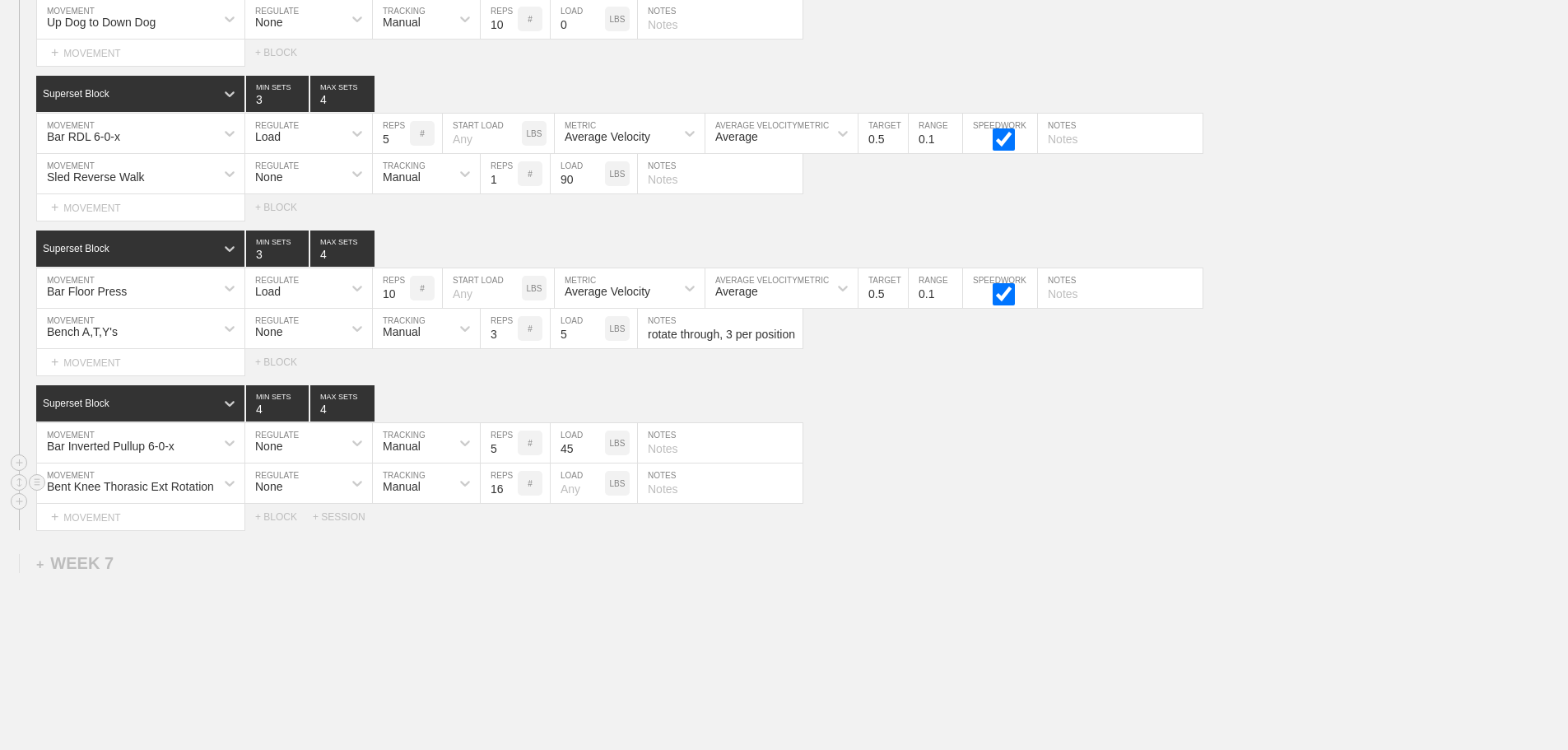
click at [1009, 502] on div "Bent Knee Thorasic Ext Rotation MOVEMENT None REGULATE Manual TRACKING 16 REPS …" at bounding box center [784, 484] width 1568 height 40
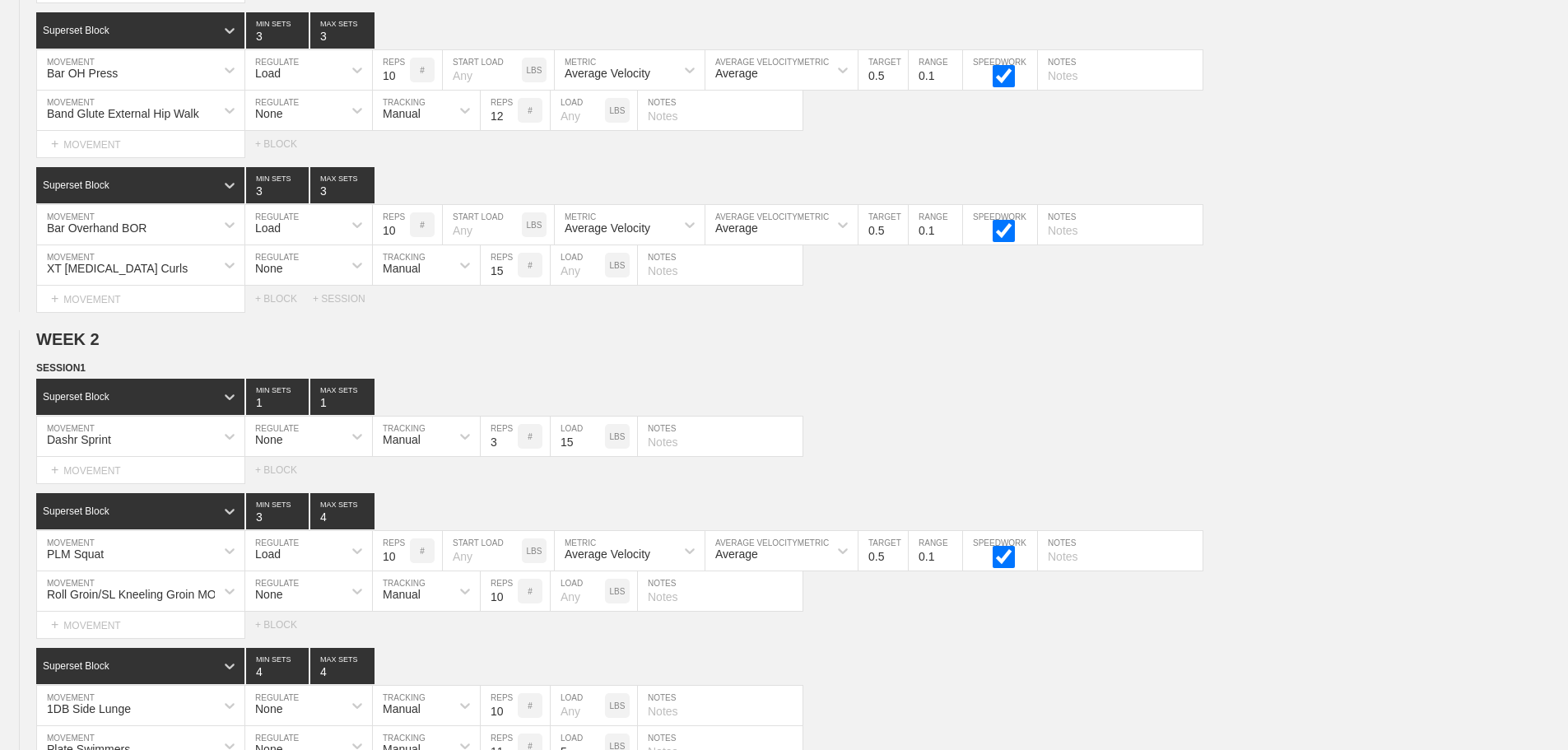
scroll to position [0, 0]
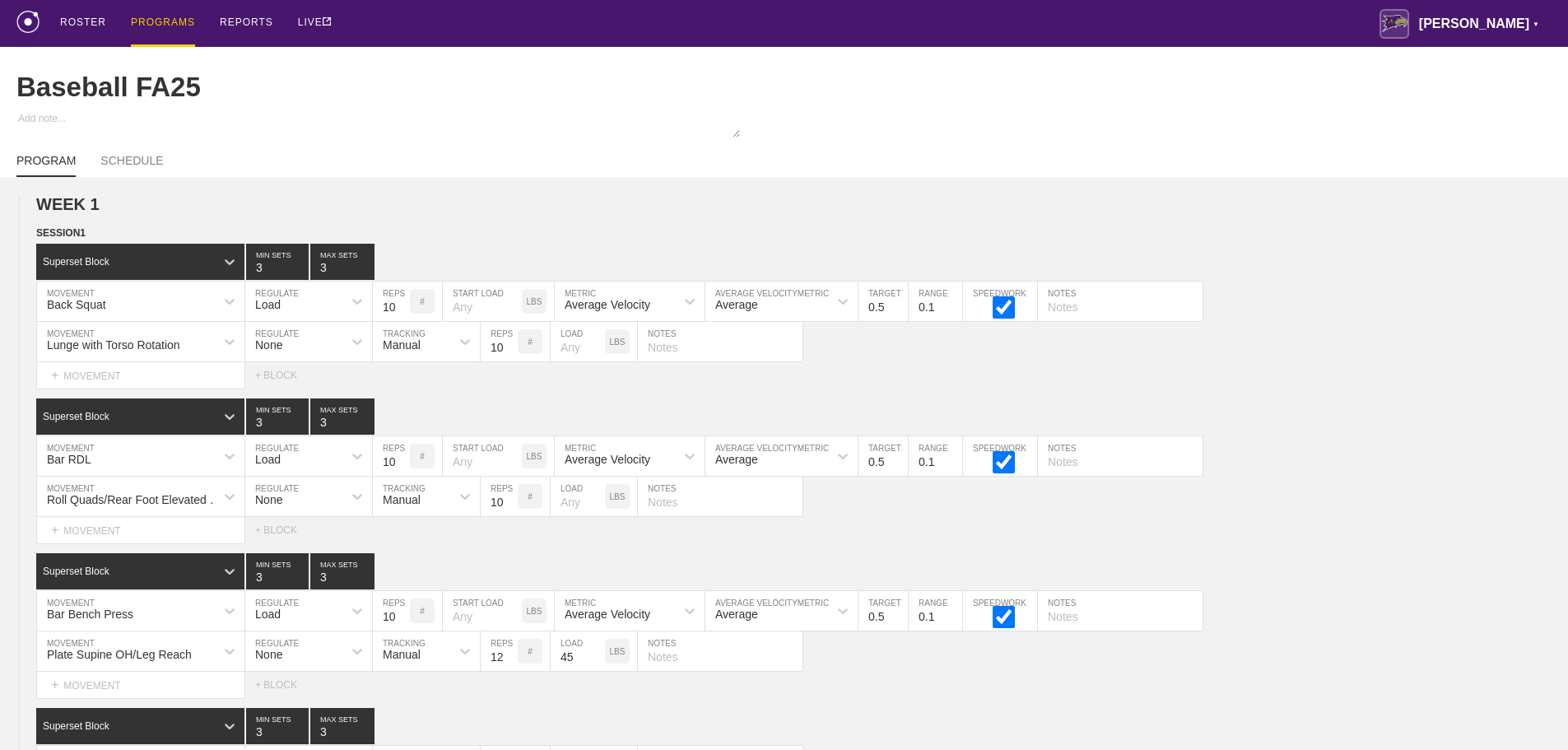
click at [167, 17] on div "PROGRAMS" at bounding box center [163, 23] width 64 height 47
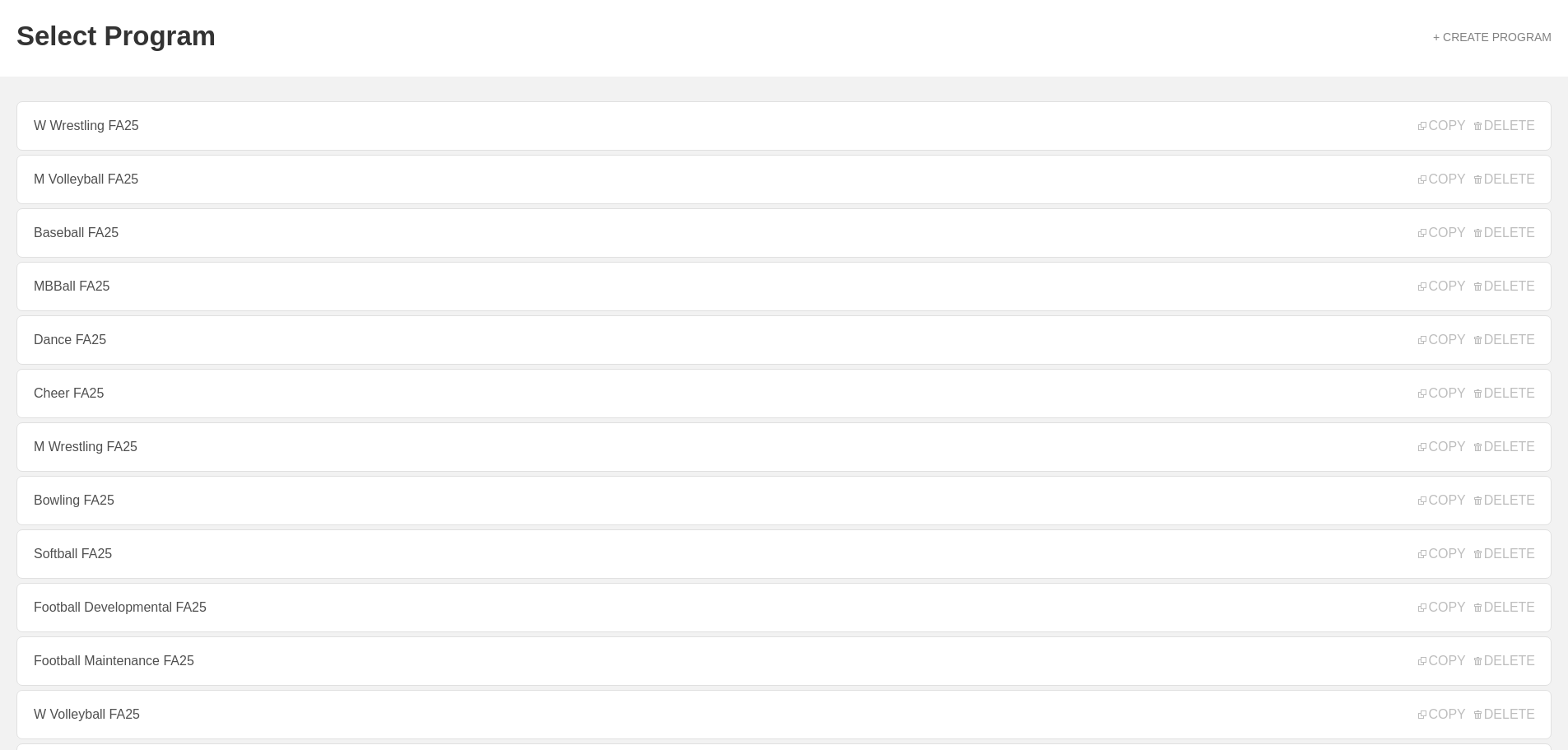
scroll to position [165, 0]
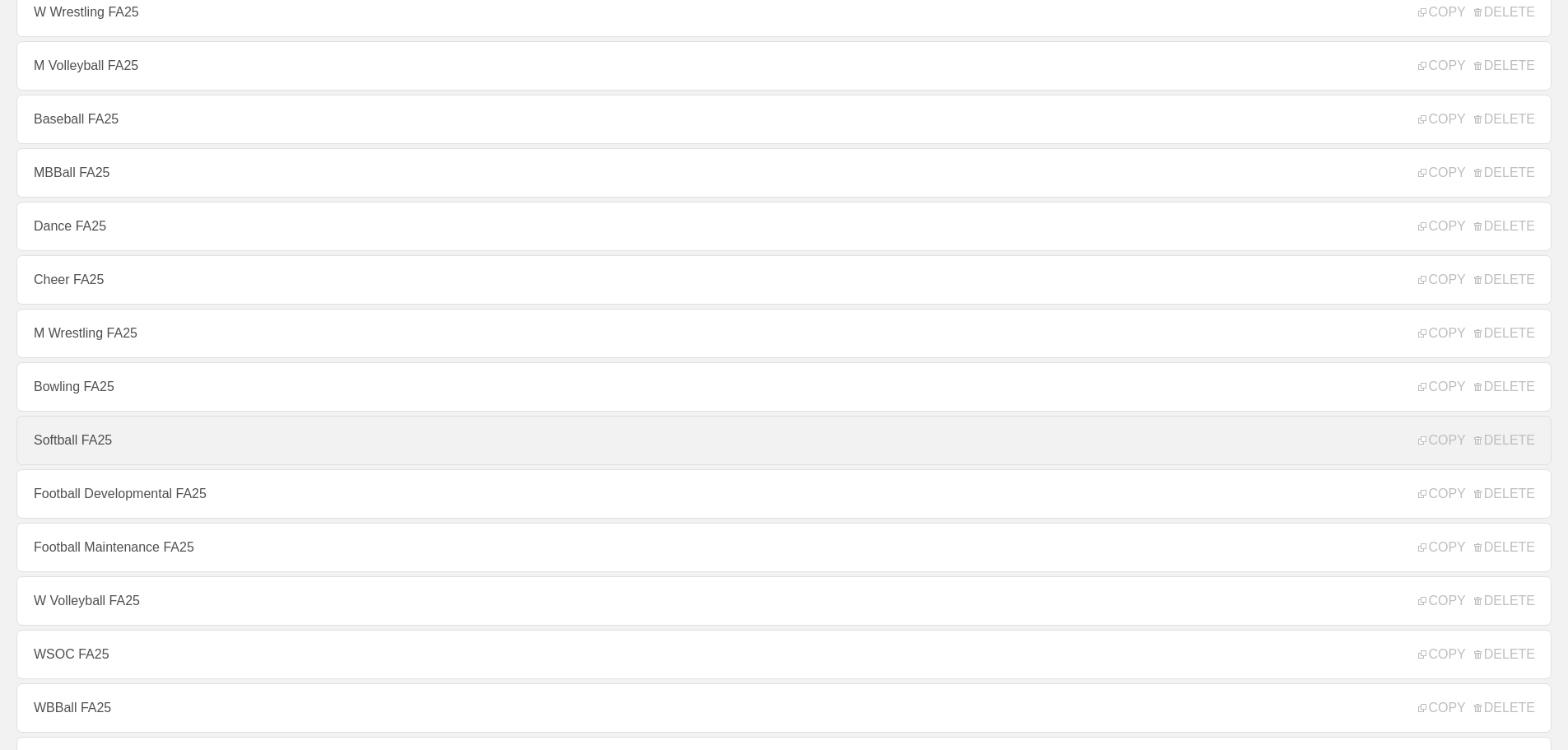
click at [90, 447] on link "Softball FA25" at bounding box center [784, 441] width 1535 height 50
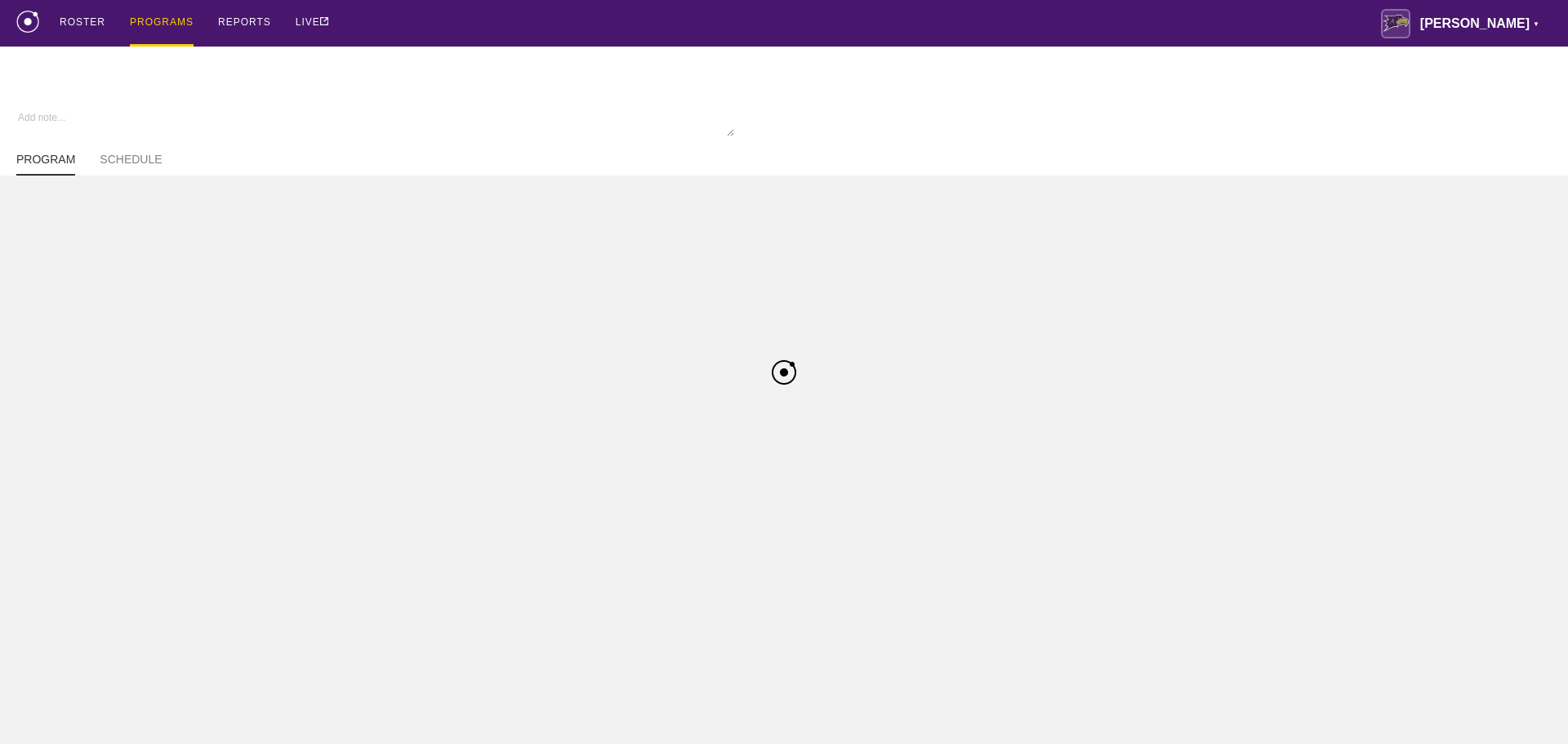
type textarea "x"
type input "Softball FA25"
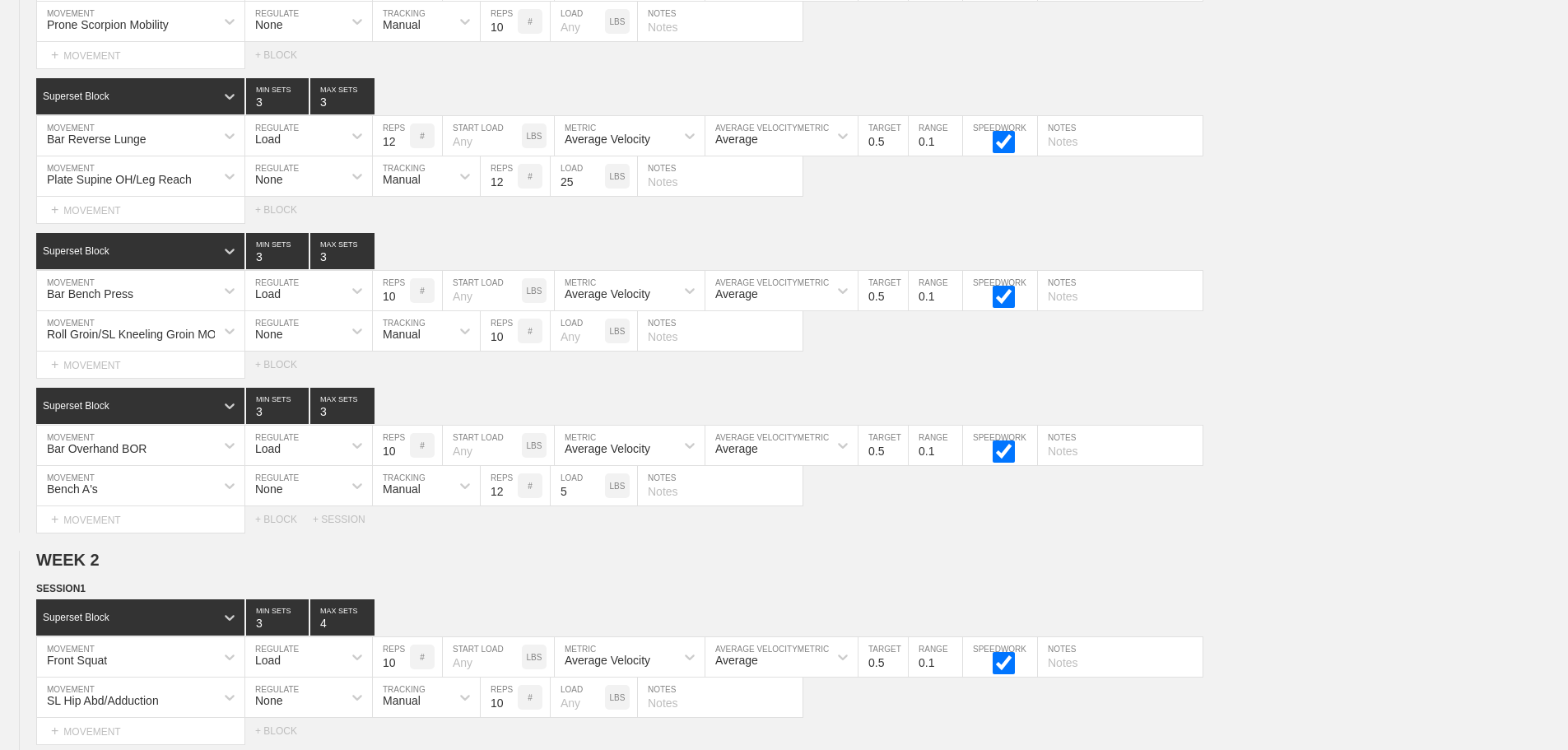
scroll to position [10743, 0]
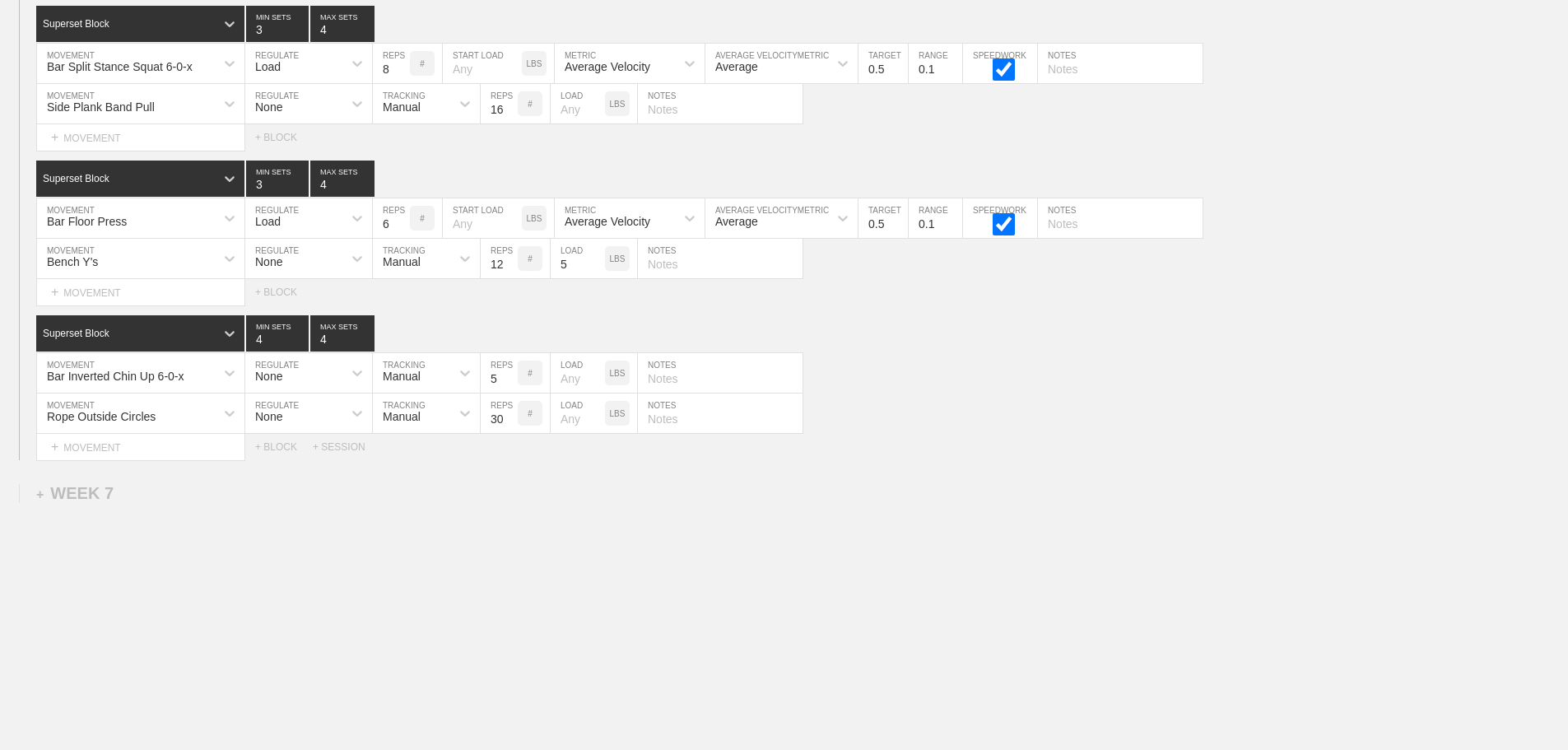
click at [997, 441] on div "Select... MOVEMENT + MOVEMENT + BLOCK + SESSION" at bounding box center [784, 446] width 1568 height 27
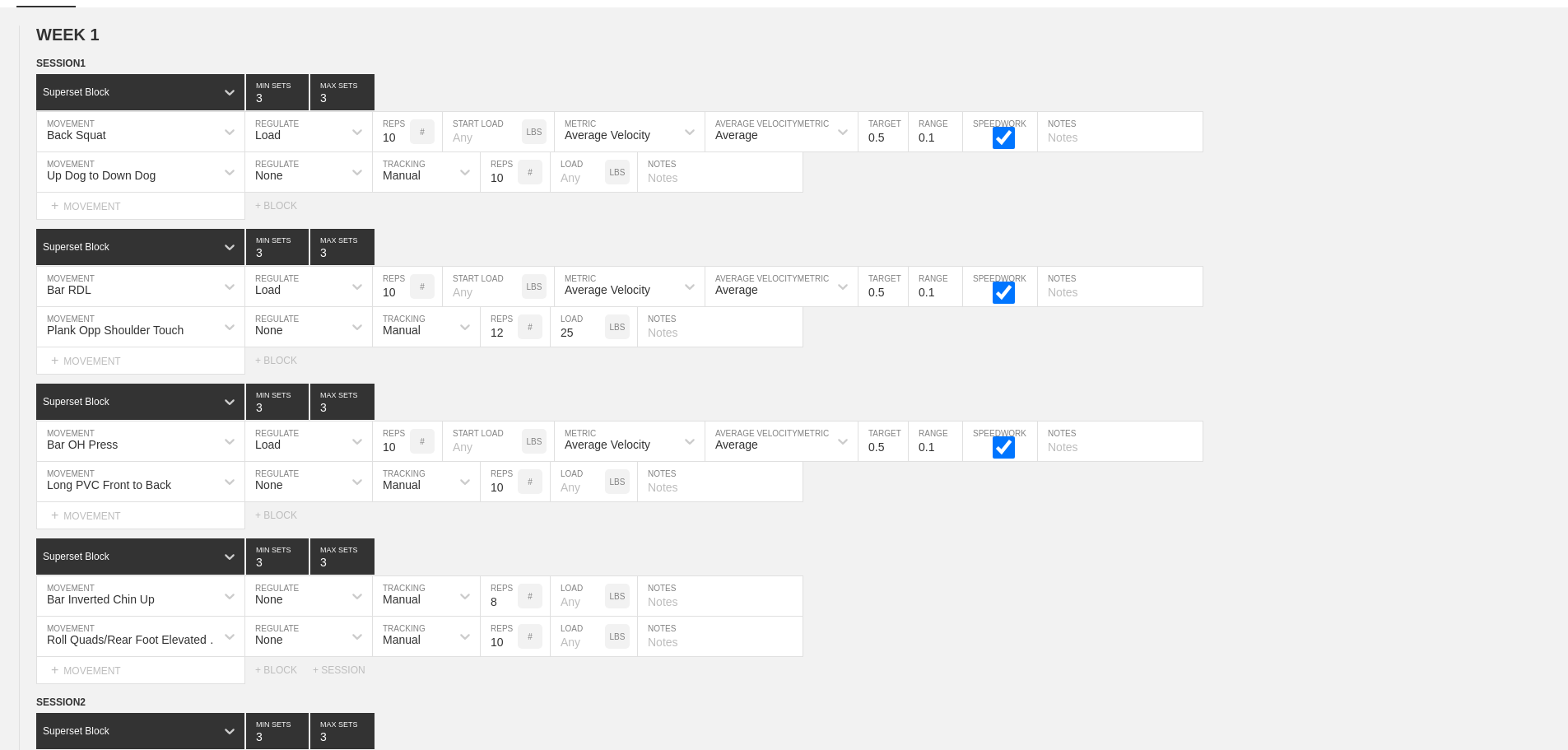
scroll to position [0, 0]
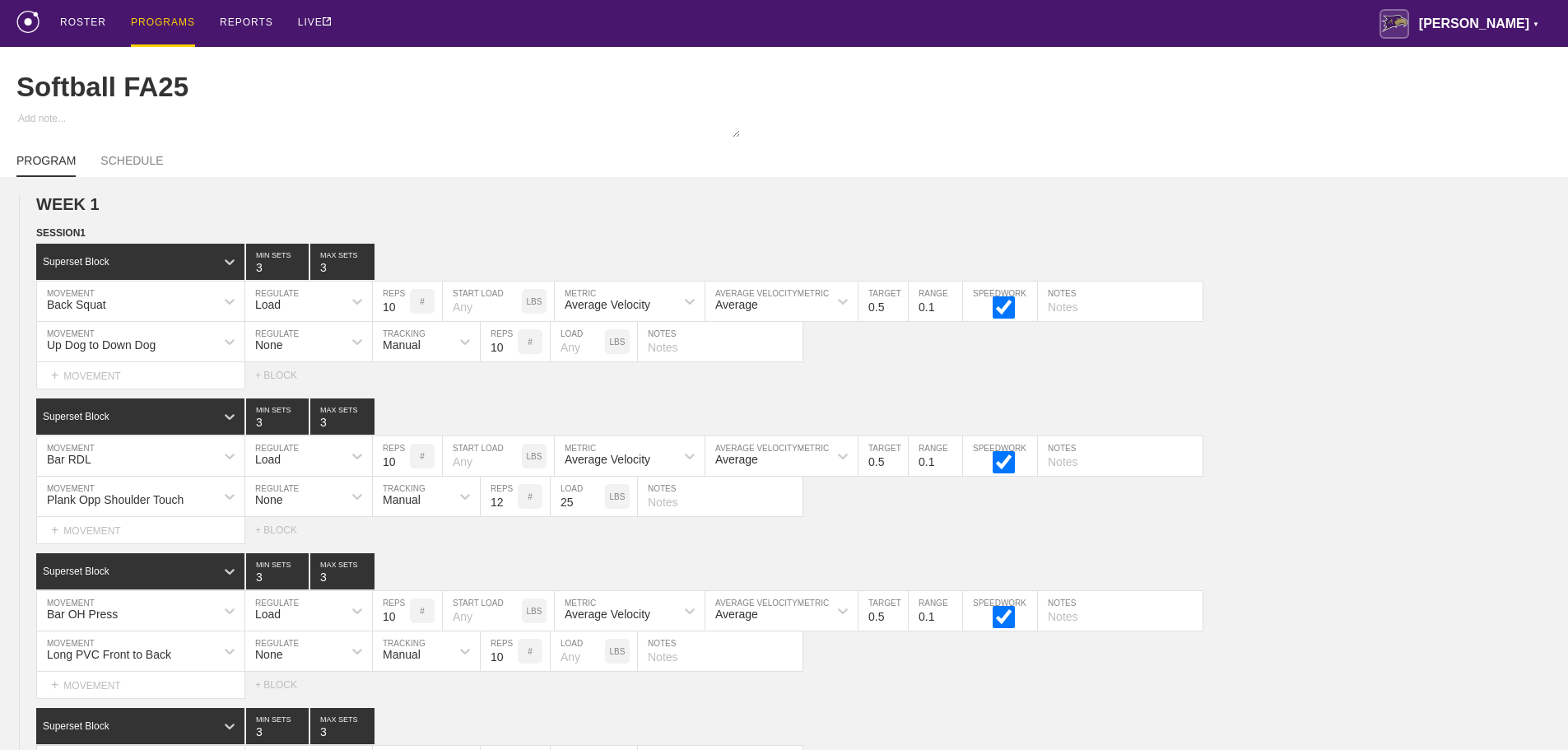
click at [162, 17] on div "PROGRAMS" at bounding box center [163, 23] width 64 height 47
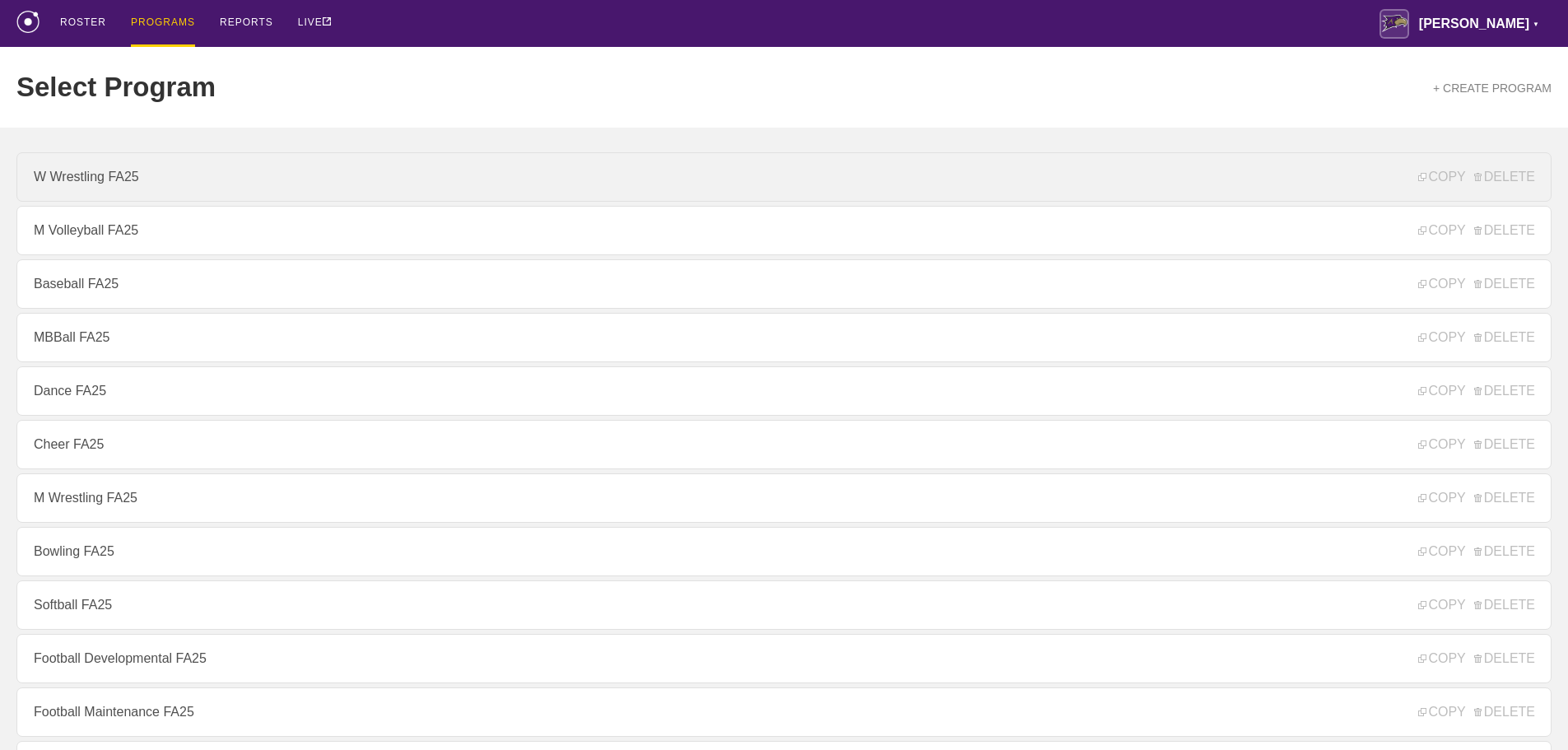
click at [93, 170] on link "W Wrestling FA25" at bounding box center [784, 177] width 1535 height 50
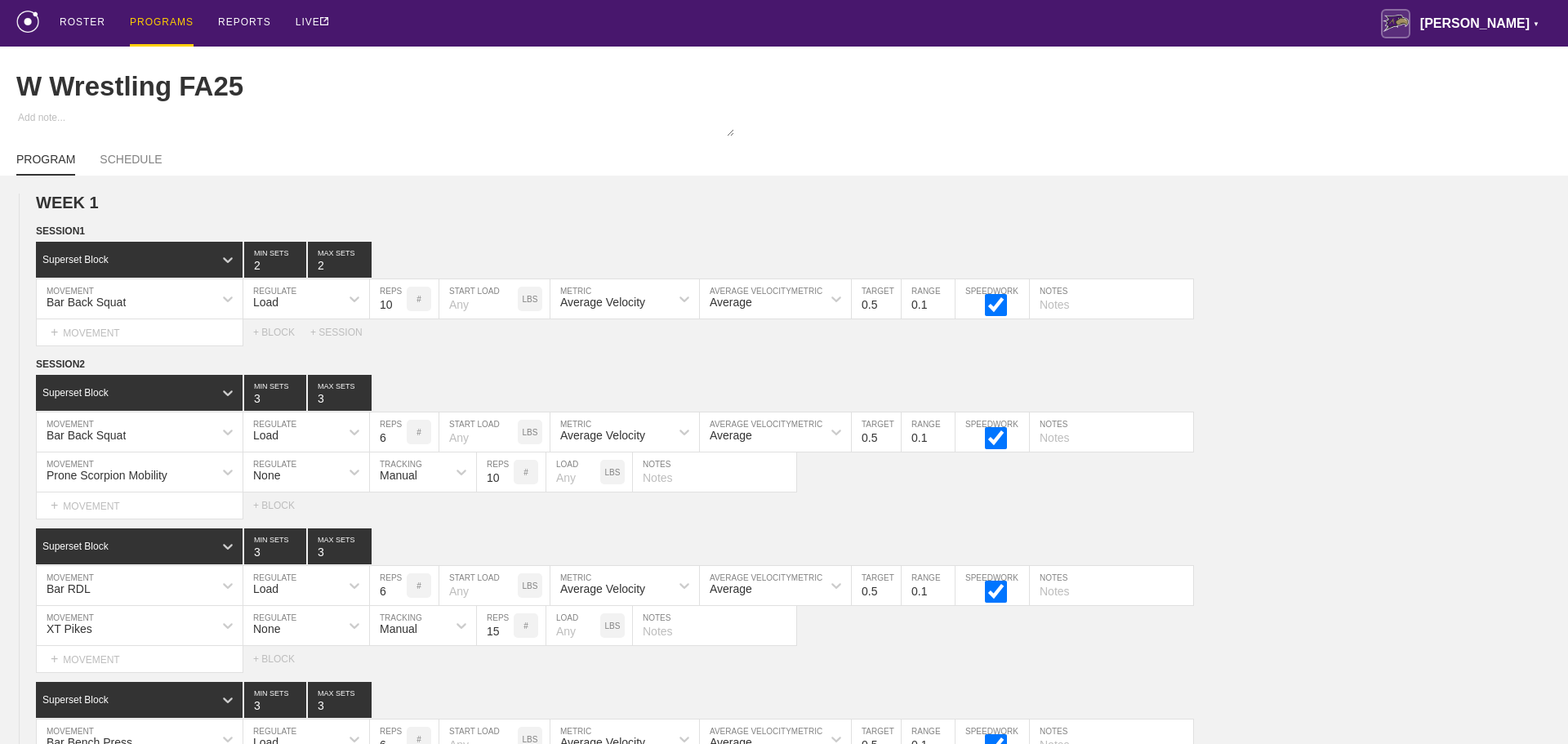
type textarea "x"
type input "W Wrestling FA25"
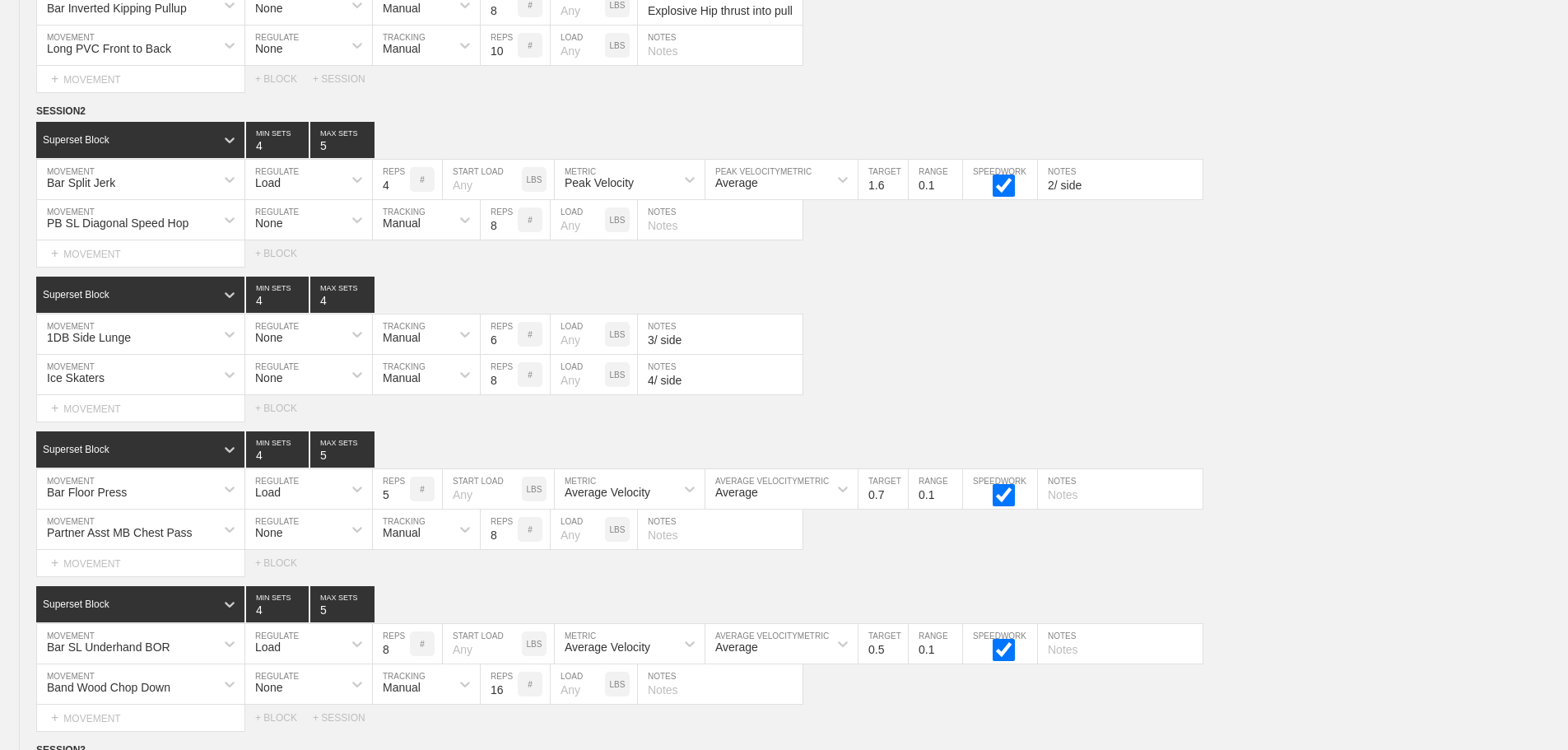
scroll to position [10305, 0]
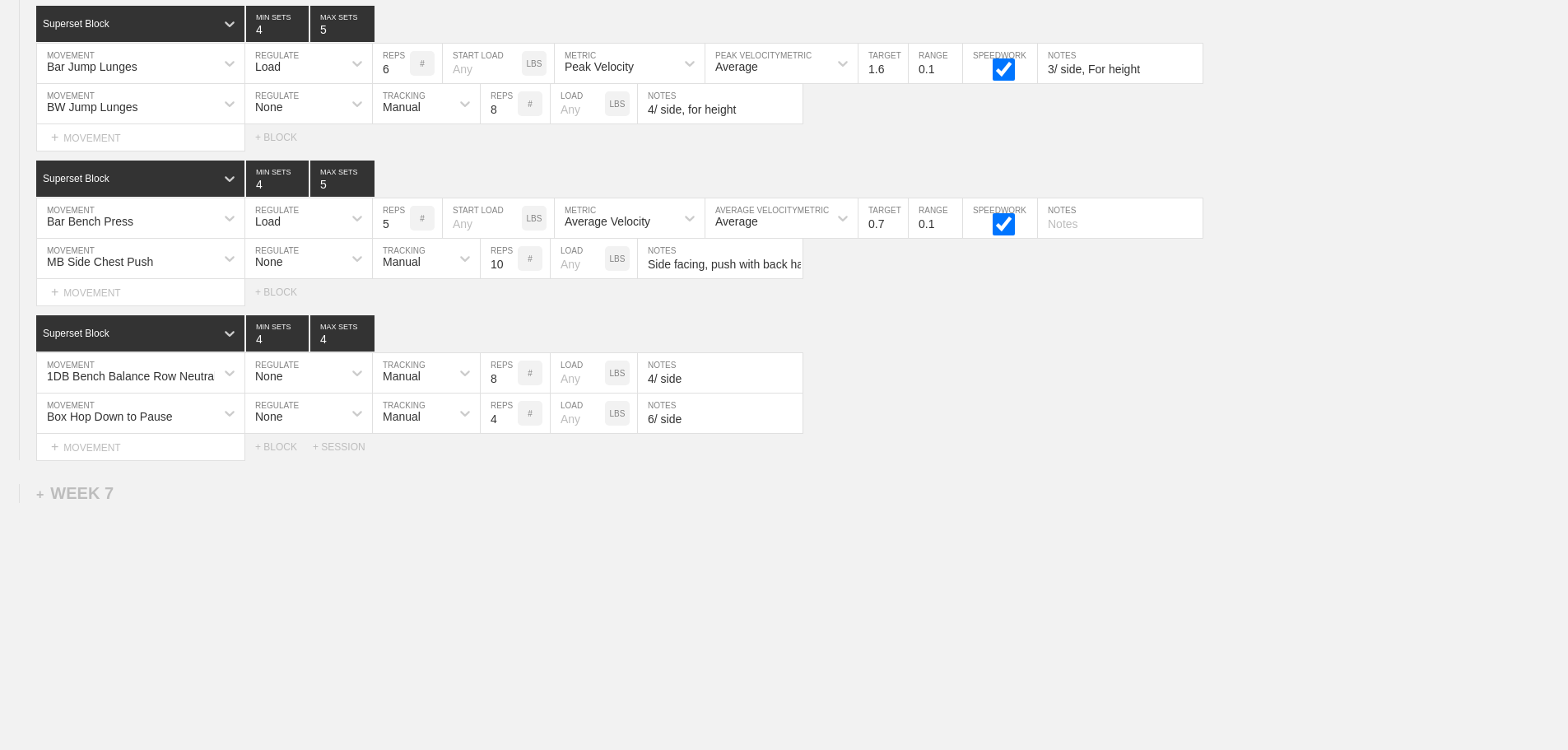
click at [954, 391] on div "1DB Bench Balance Row Neutral MOVEMENT None REGULATE Manual TRACKING 8 REPS # L…" at bounding box center [784, 374] width 1568 height 40
click at [956, 444] on div "Select... MOVEMENT + MOVEMENT + BLOCK + SESSION" at bounding box center [784, 446] width 1568 height 27
click at [1107, 439] on div "Select... MOVEMENT + MOVEMENT + BLOCK + SESSION" at bounding box center [784, 446] width 1568 height 27
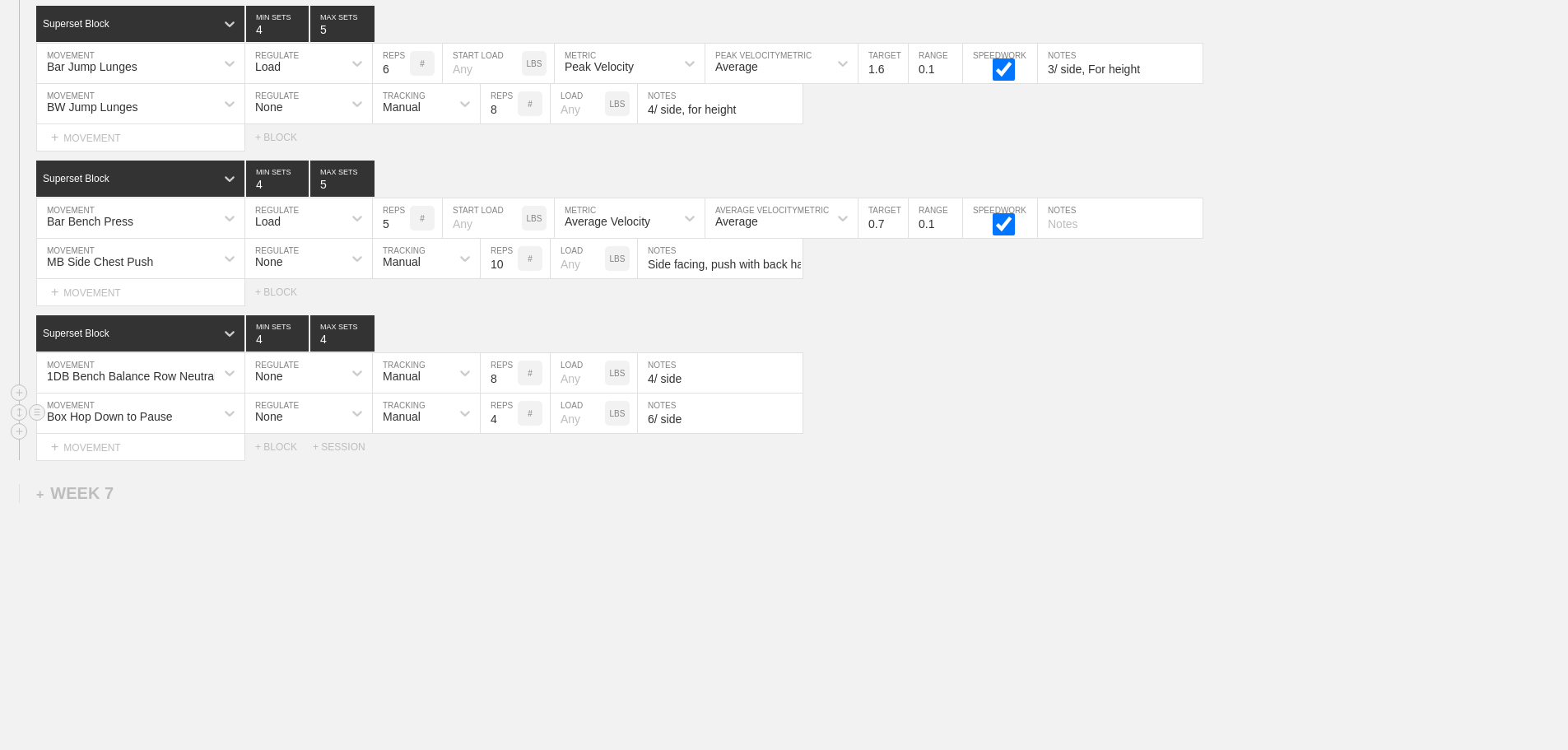
click at [702, 417] on input "6/ side" at bounding box center [720, 413] width 165 height 40
click at [962, 436] on div "Select... MOVEMENT + MOVEMENT + BLOCK + SESSION" at bounding box center [784, 446] width 1568 height 27
click at [1005, 413] on div "Box Hop Down to Pause MOVEMENT None REGULATE Manual TRACKING 4 REPS # LOAD LBS …" at bounding box center [784, 414] width 1568 height 40
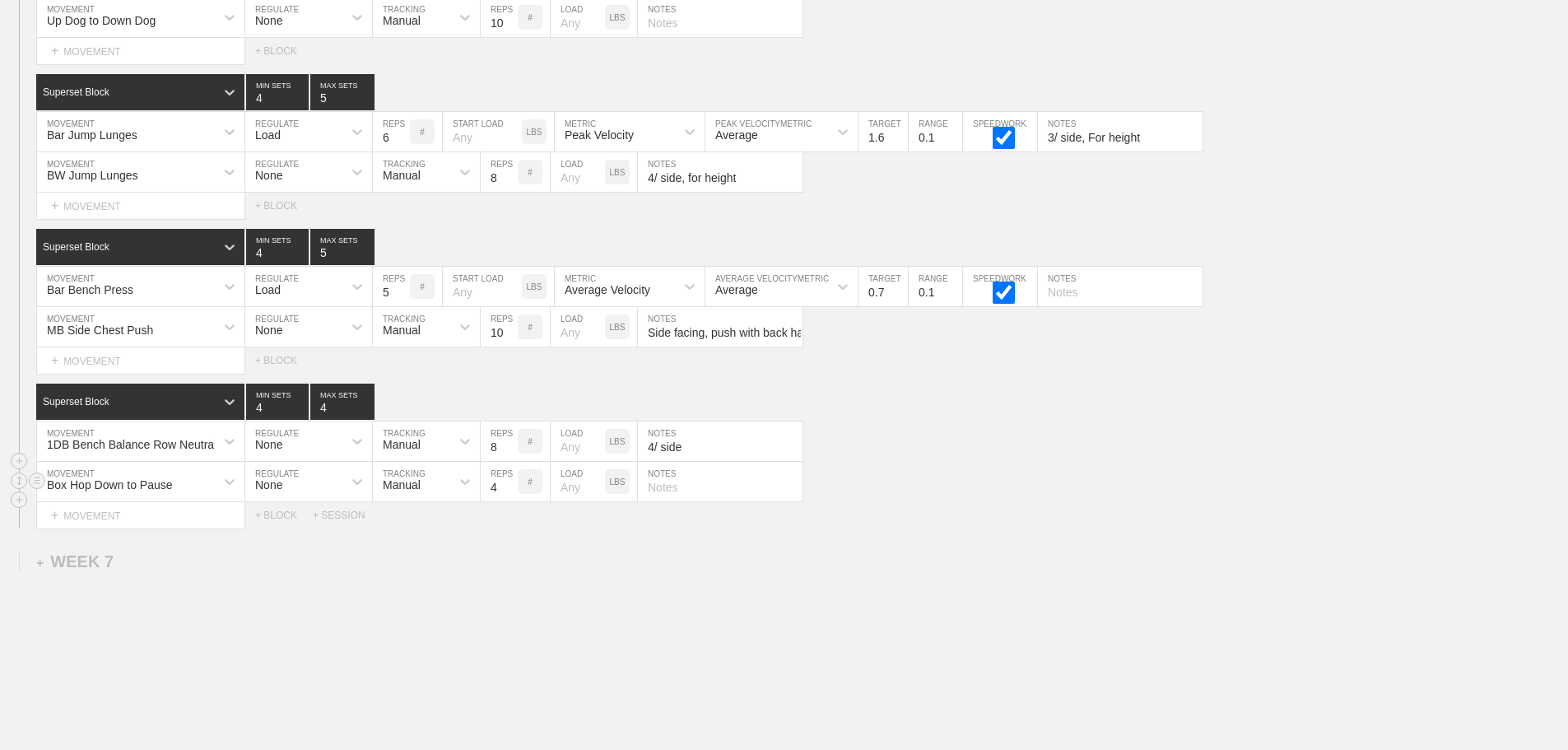
scroll to position [10058, 0]
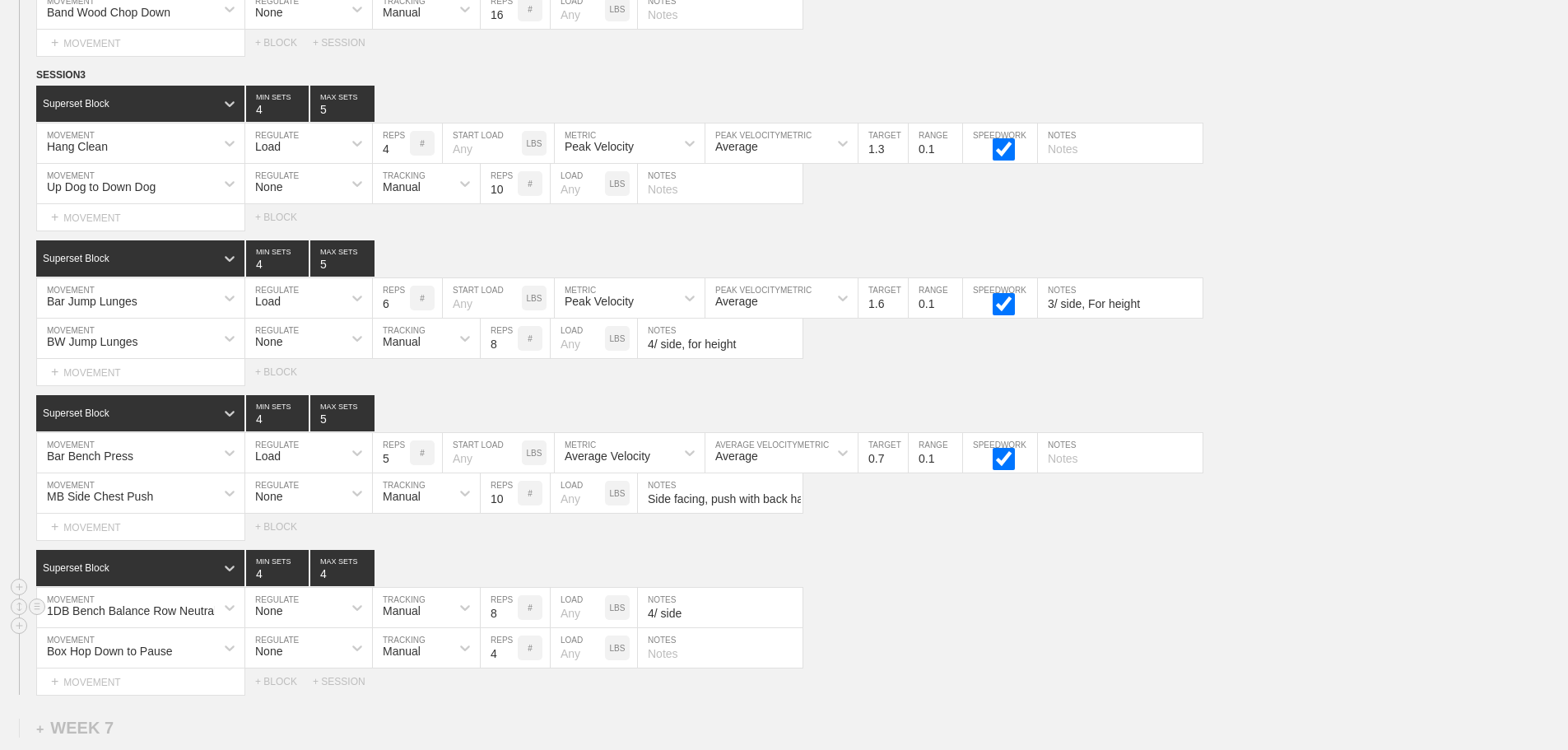
click at [1015, 624] on div "1DB Bench Balance Row Neutral MOVEMENT None REGULATE Manual TRACKING 8 REPS # L…" at bounding box center [784, 608] width 1568 height 40
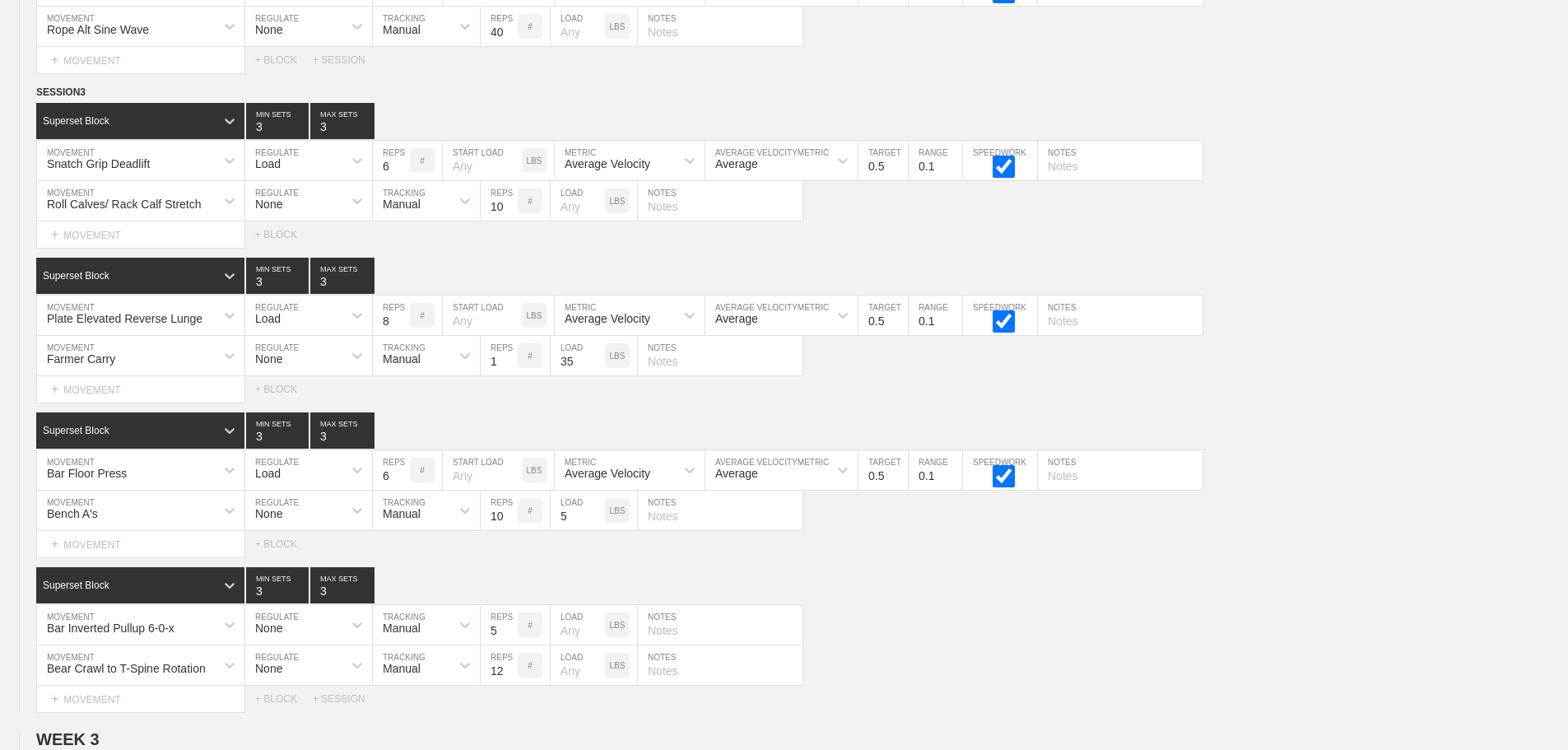
scroll to position [0, 0]
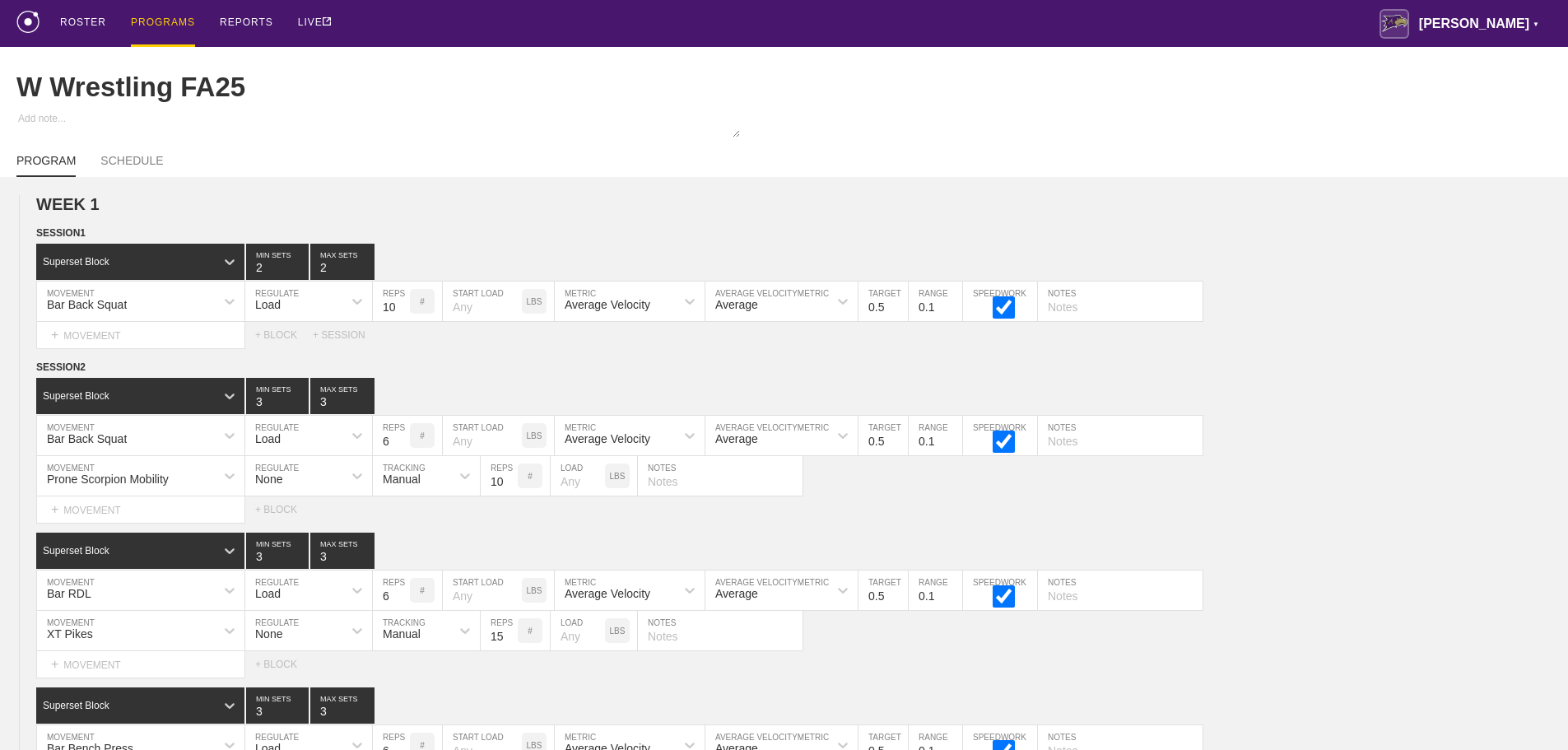
click at [160, 25] on div "PROGRAMS" at bounding box center [163, 23] width 64 height 47
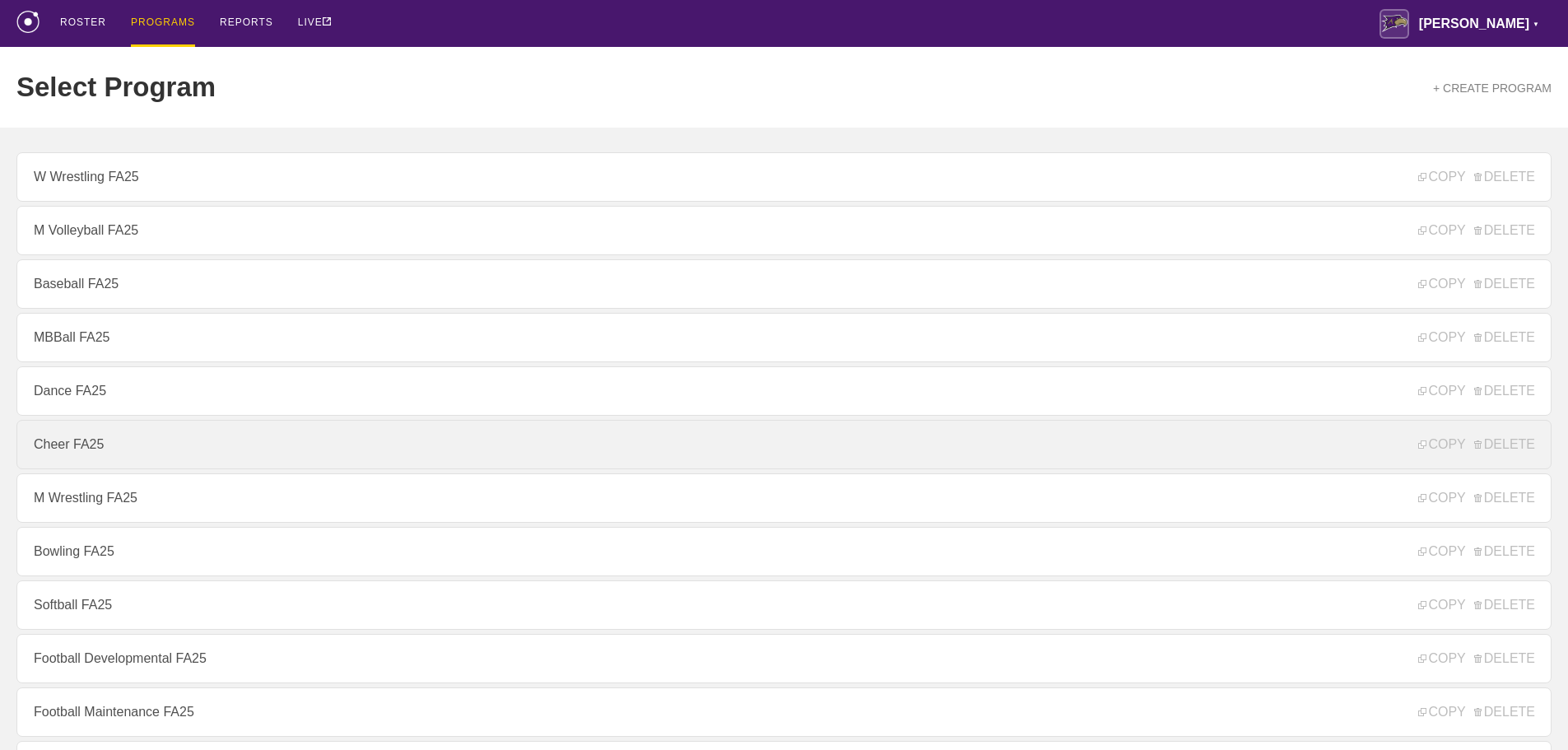
click at [66, 454] on link "Cheer FA25" at bounding box center [784, 444] width 1535 height 50
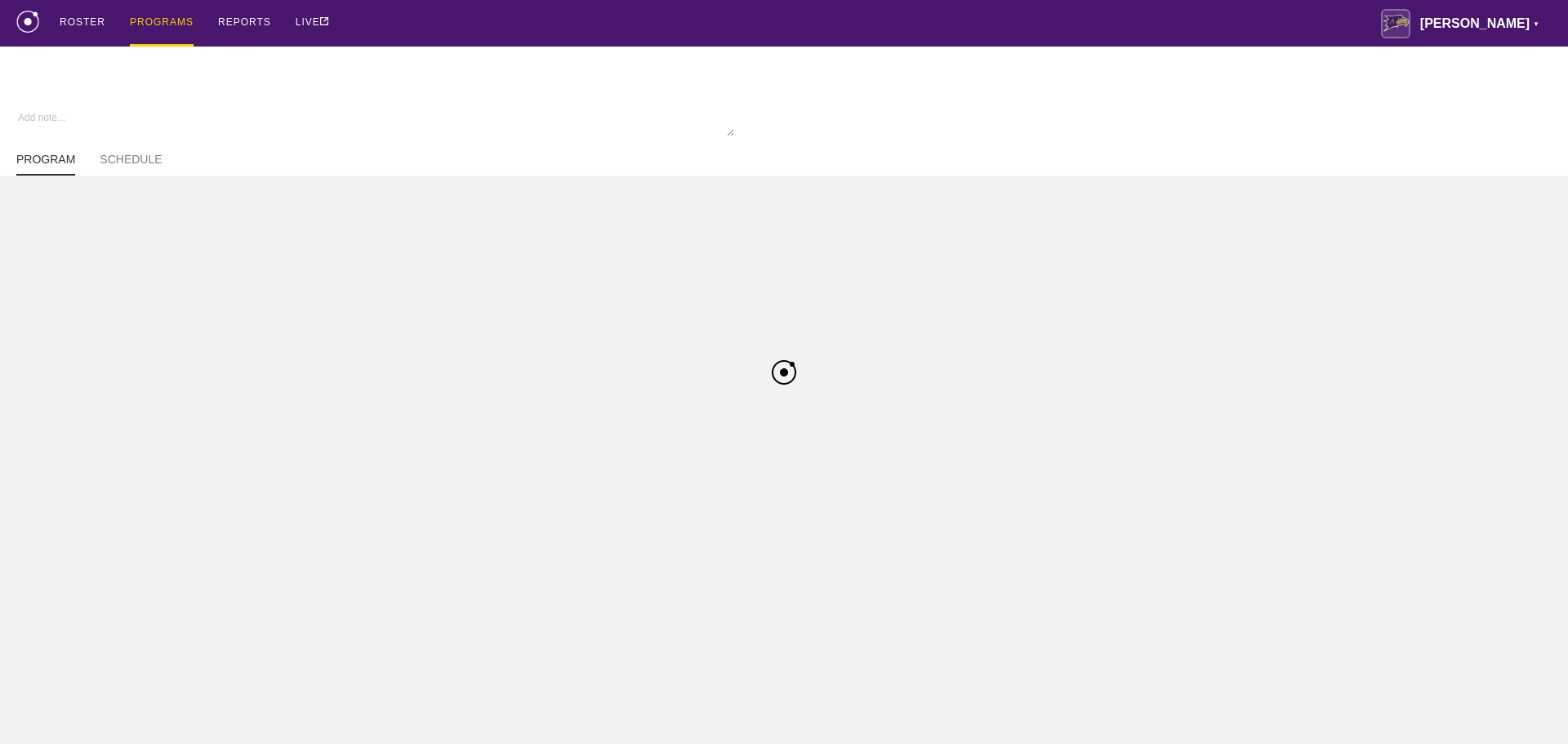
type textarea "x"
type input "Cheer FA25"
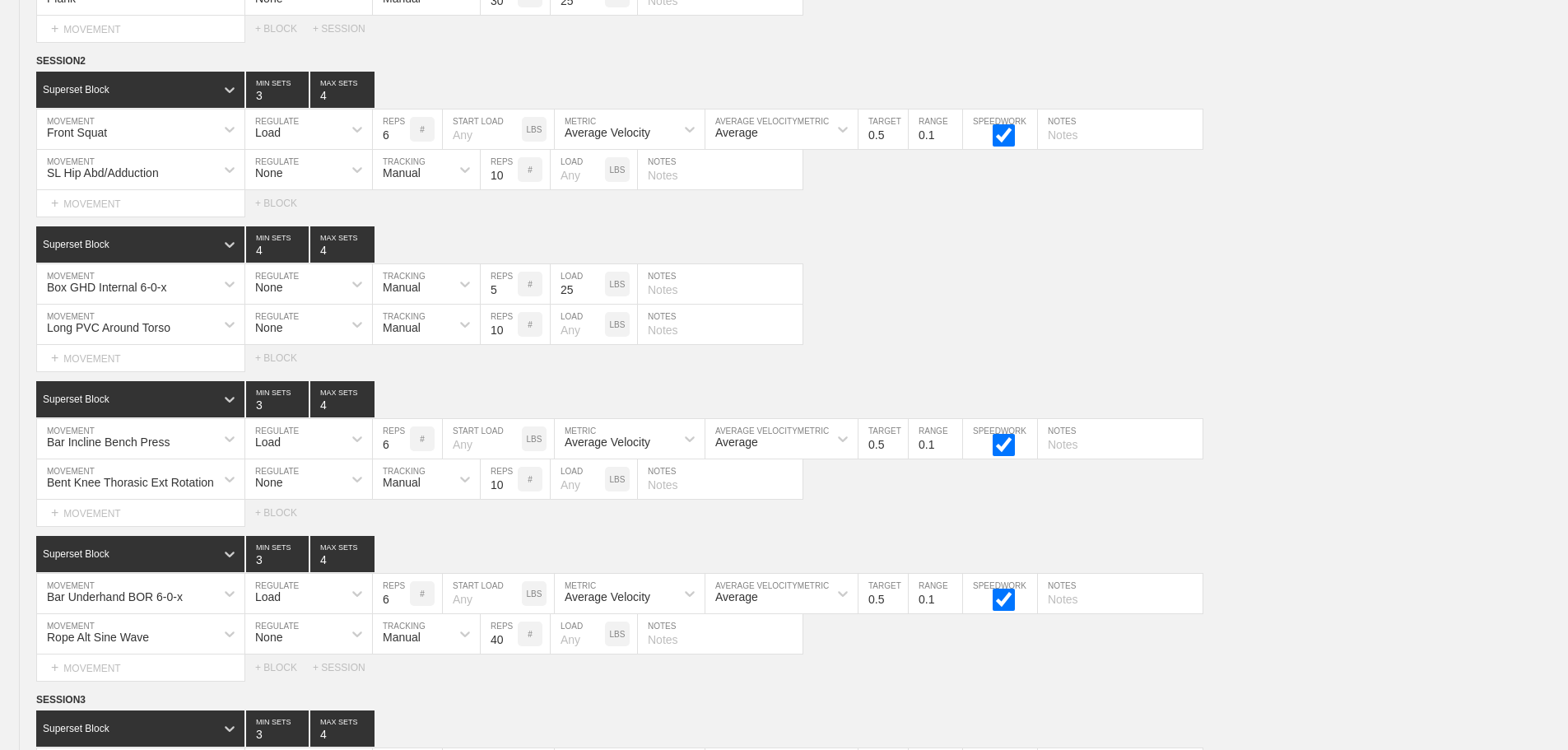
scroll to position [10305, 0]
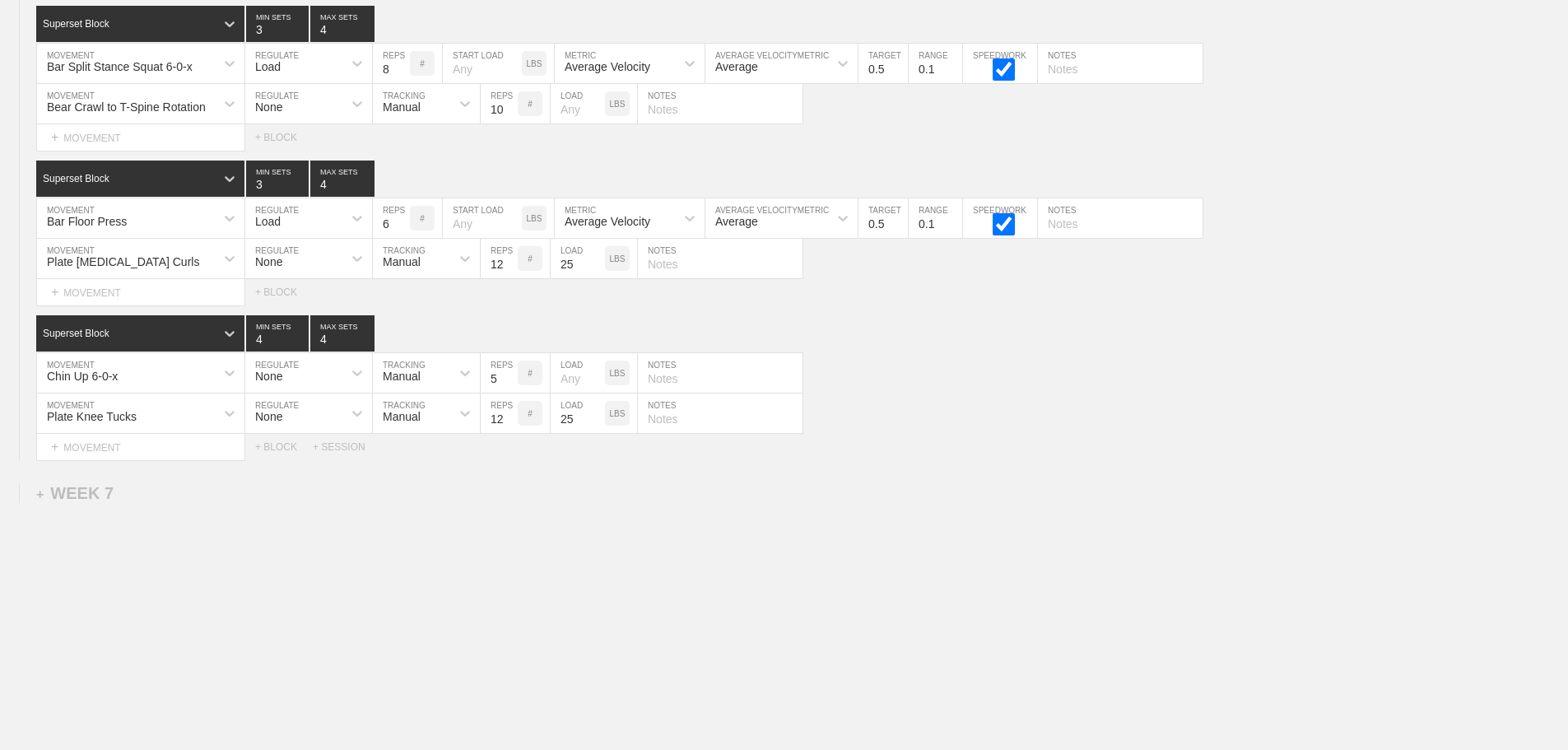
click at [969, 399] on div "Plate Knee Tucks MOVEMENT None REGULATE Manual TRACKING 12 REPS # 25 LOAD LBS N…" at bounding box center [784, 414] width 1568 height 40
click at [964, 398] on div "Plate Knee Tucks MOVEMENT None REGULATE Manual TRACKING 12 REPS # 25 LOAD LBS N…" at bounding box center [784, 414] width 1568 height 40
click at [857, 306] on div "SESSION 3 Superset Block 3 MIN SETS 4 MAX SETS DUPLICATE INSERT MOVEMENT AFTER …" at bounding box center [784, 146] width 1568 height 628
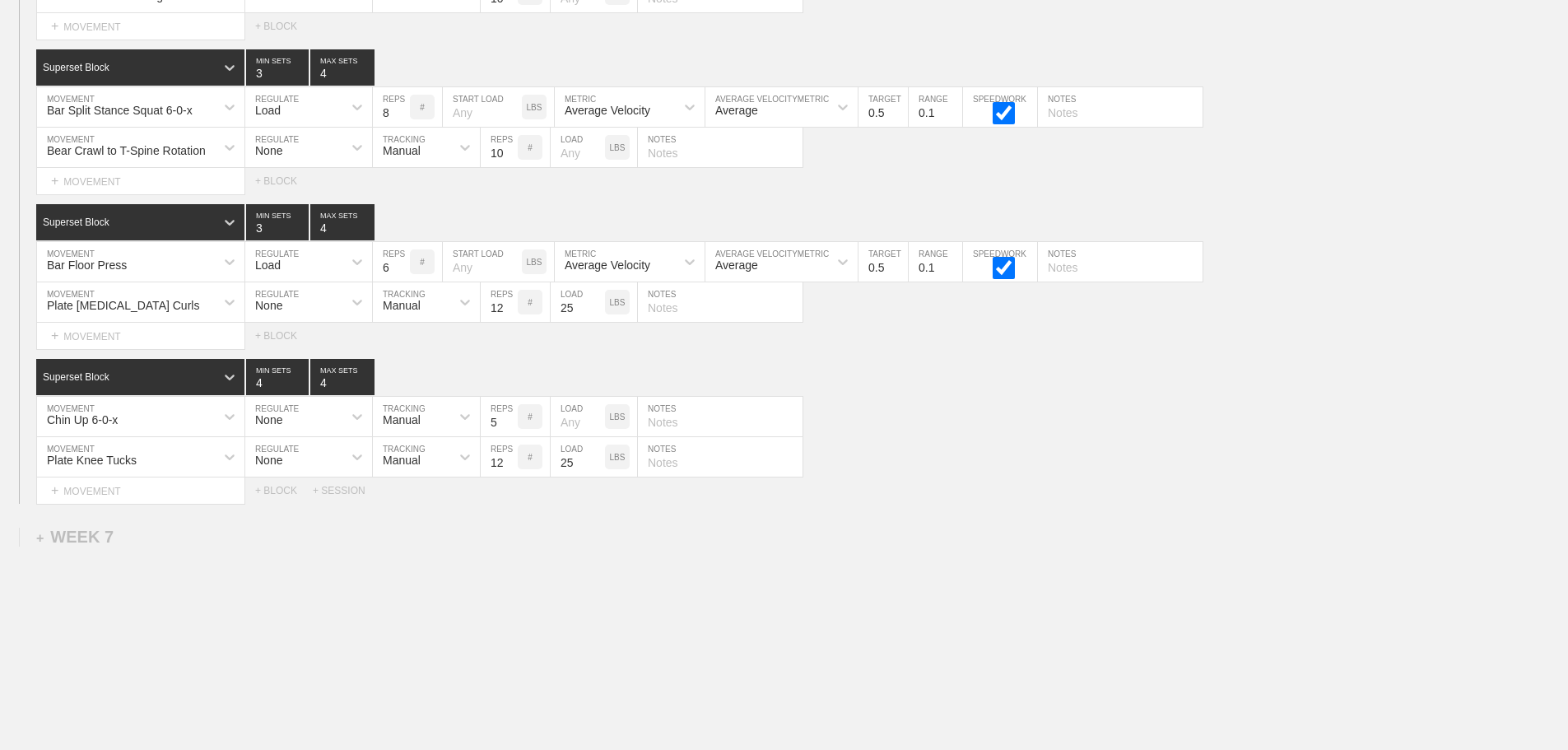
scroll to position [10223, 0]
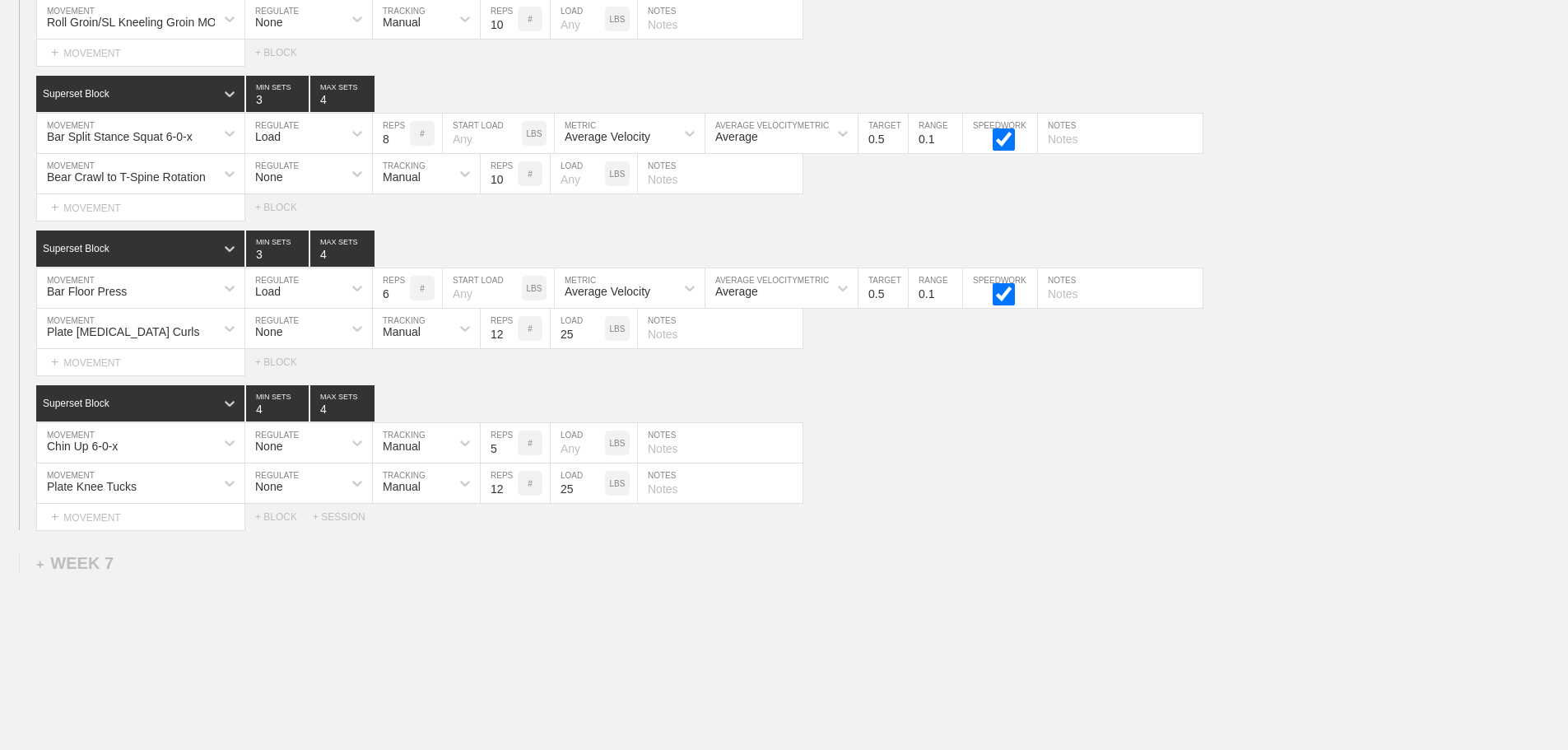
click at [917, 374] on div "Select... MOVEMENT + MOVEMENT + BLOCK" at bounding box center [784, 362] width 1568 height 27
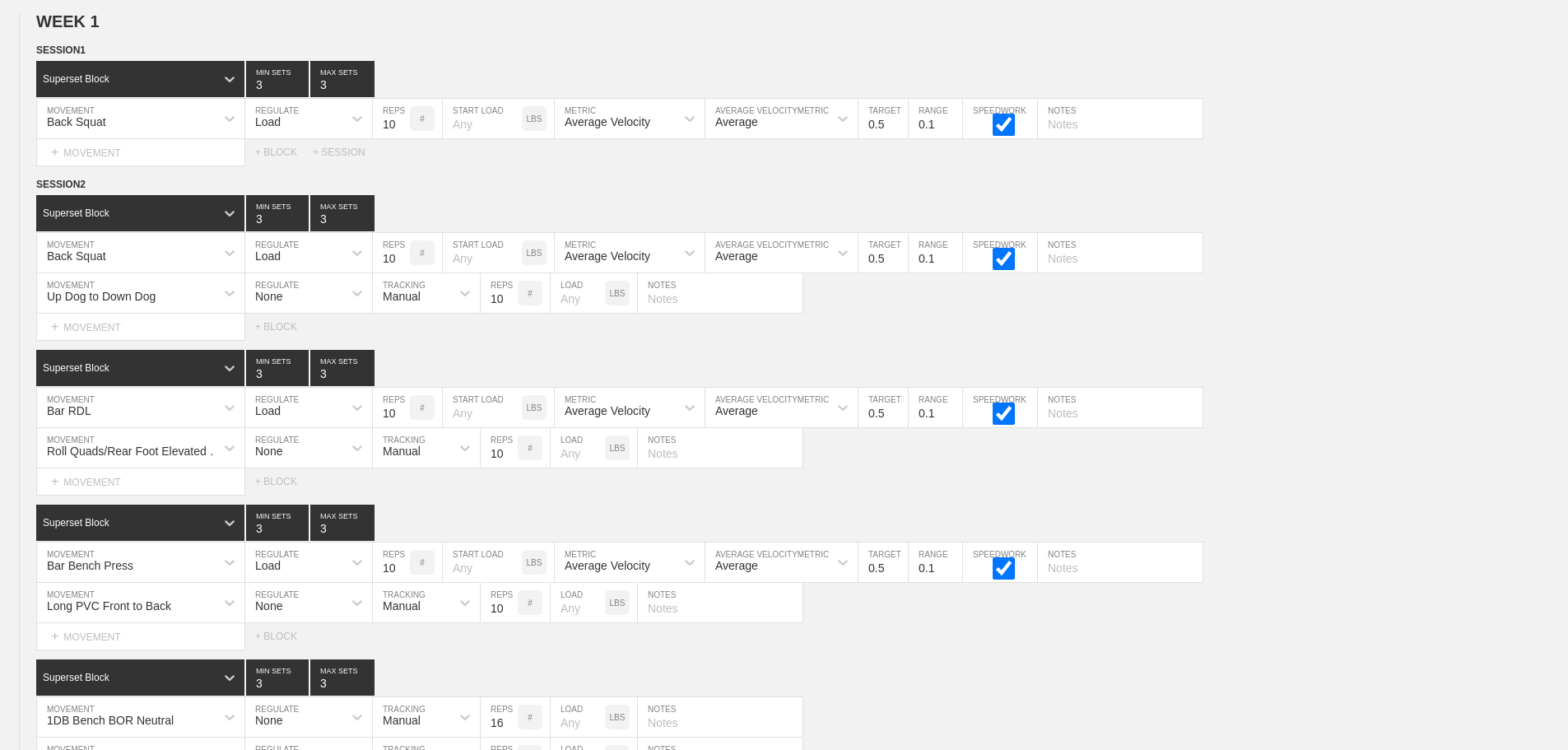
scroll to position [0, 0]
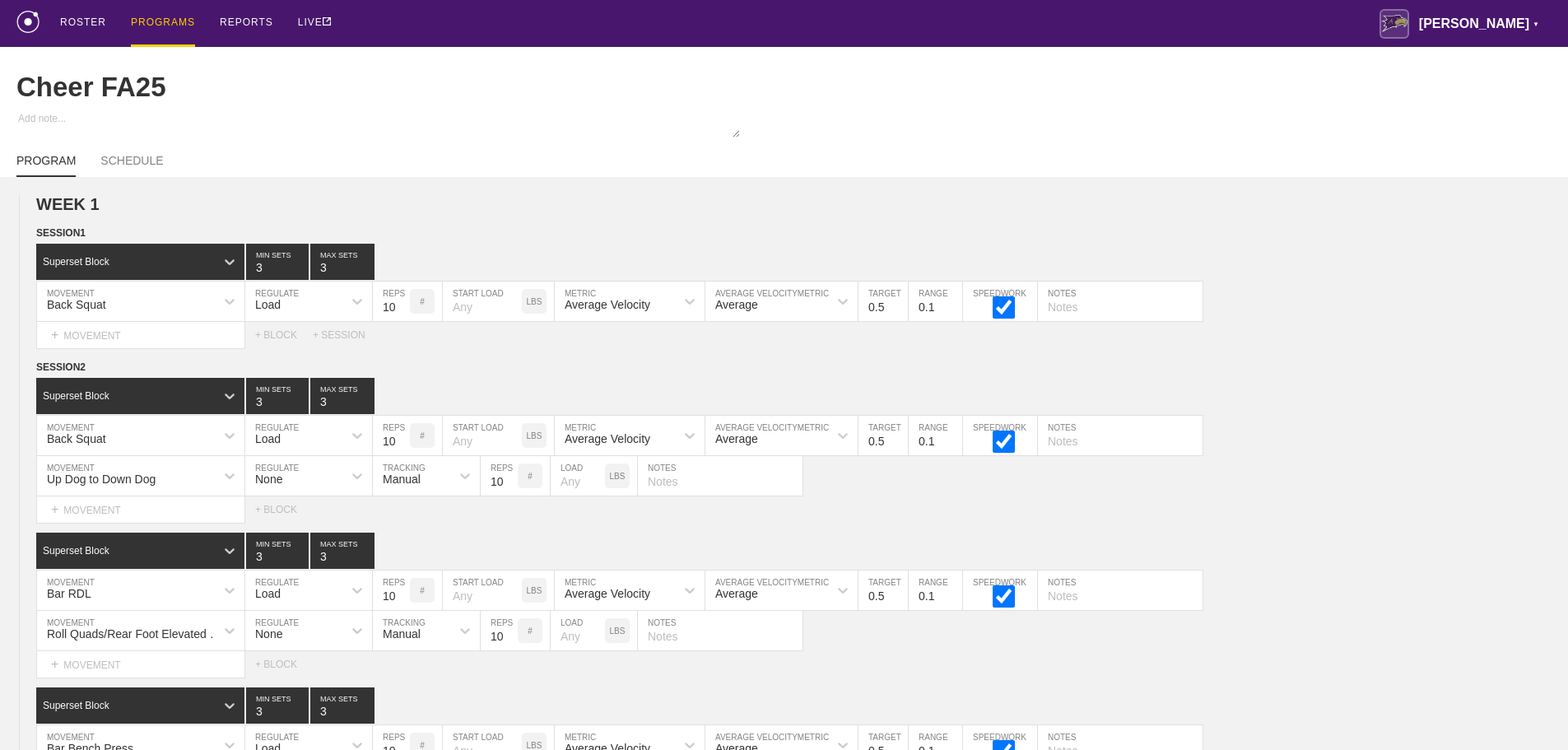
click at [164, 21] on div "PROGRAMS" at bounding box center [163, 23] width 64 height 47
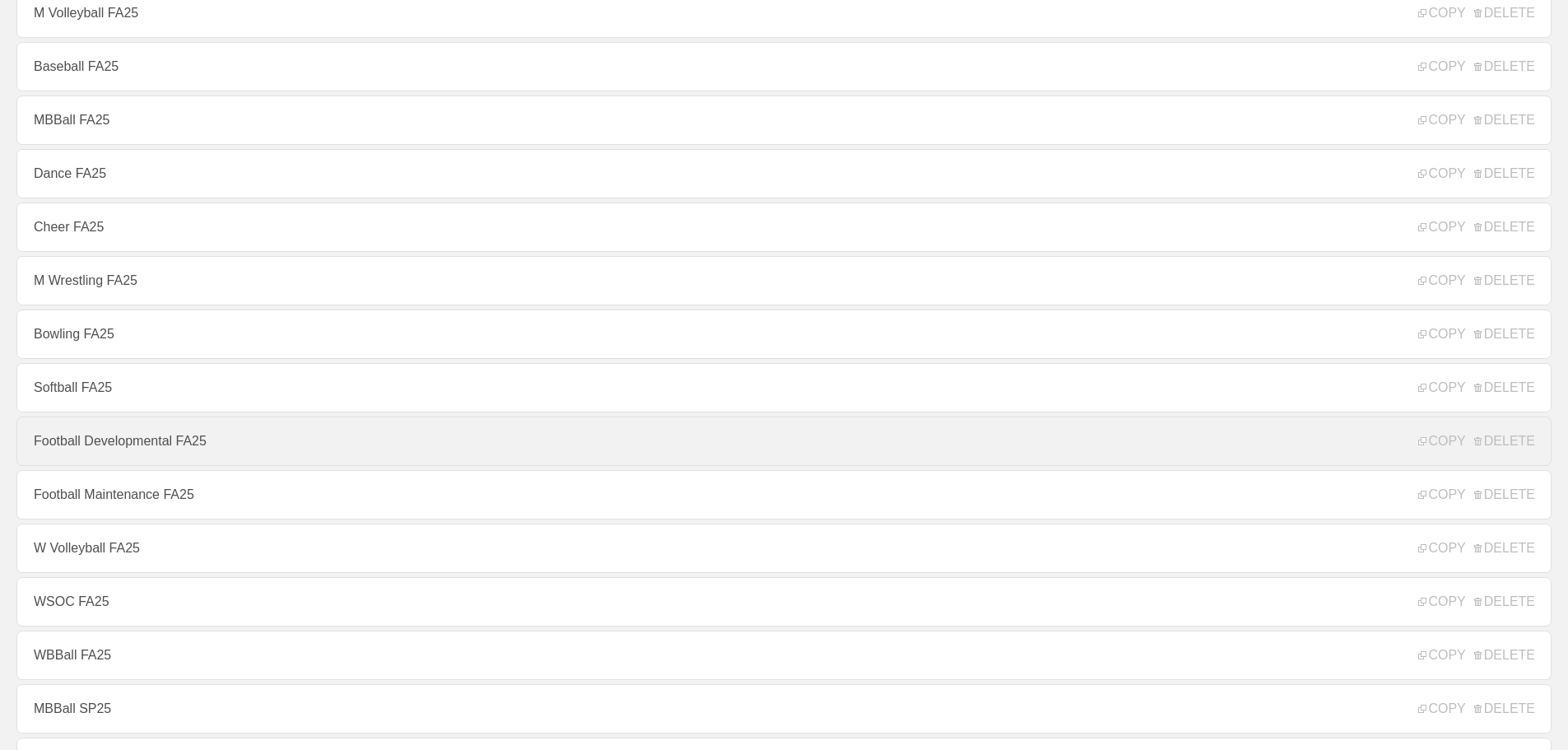
scroll to position [247, 0]
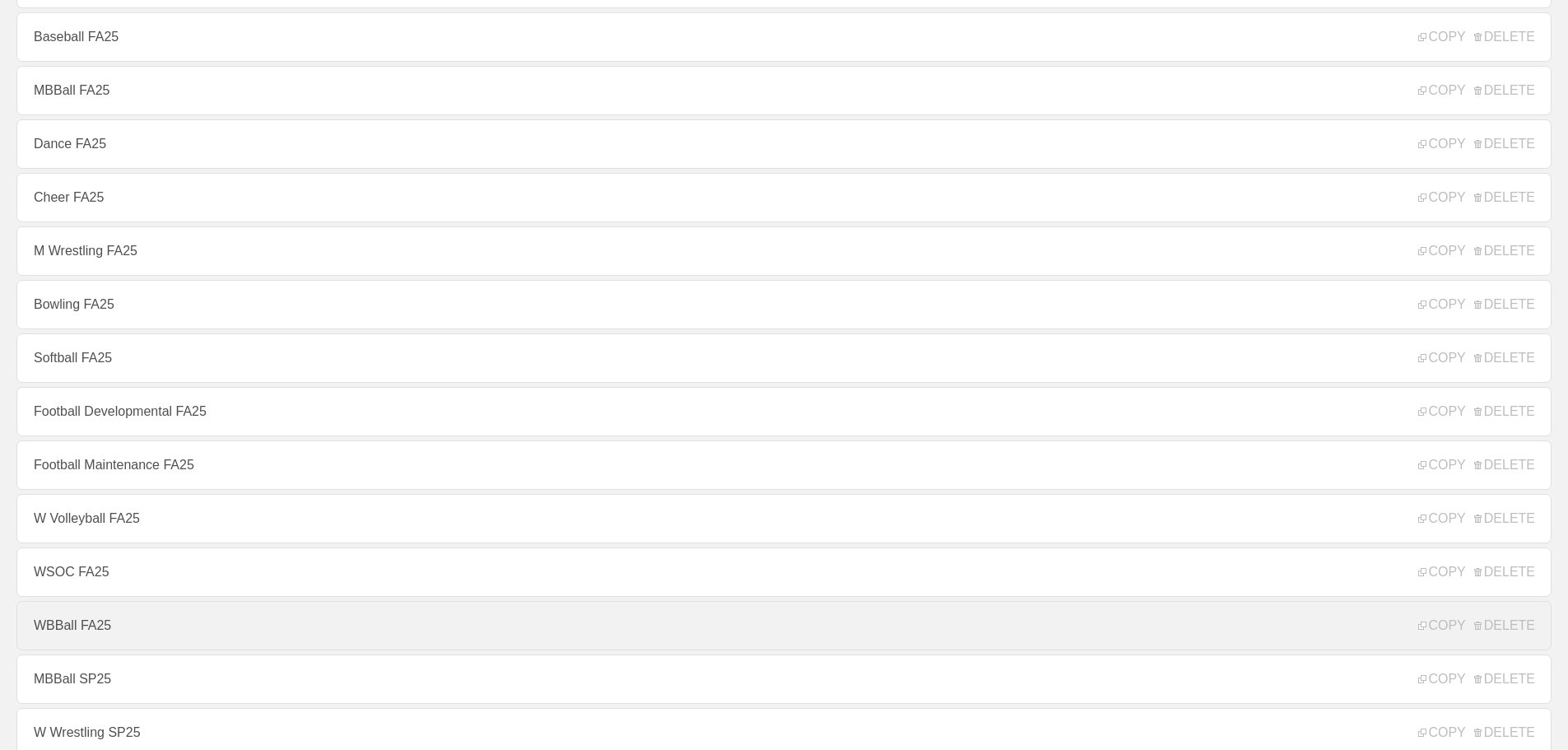
click at [61, 629] on link "WBBall FA25" at bounding box center [784, 626] width 1535 height 50
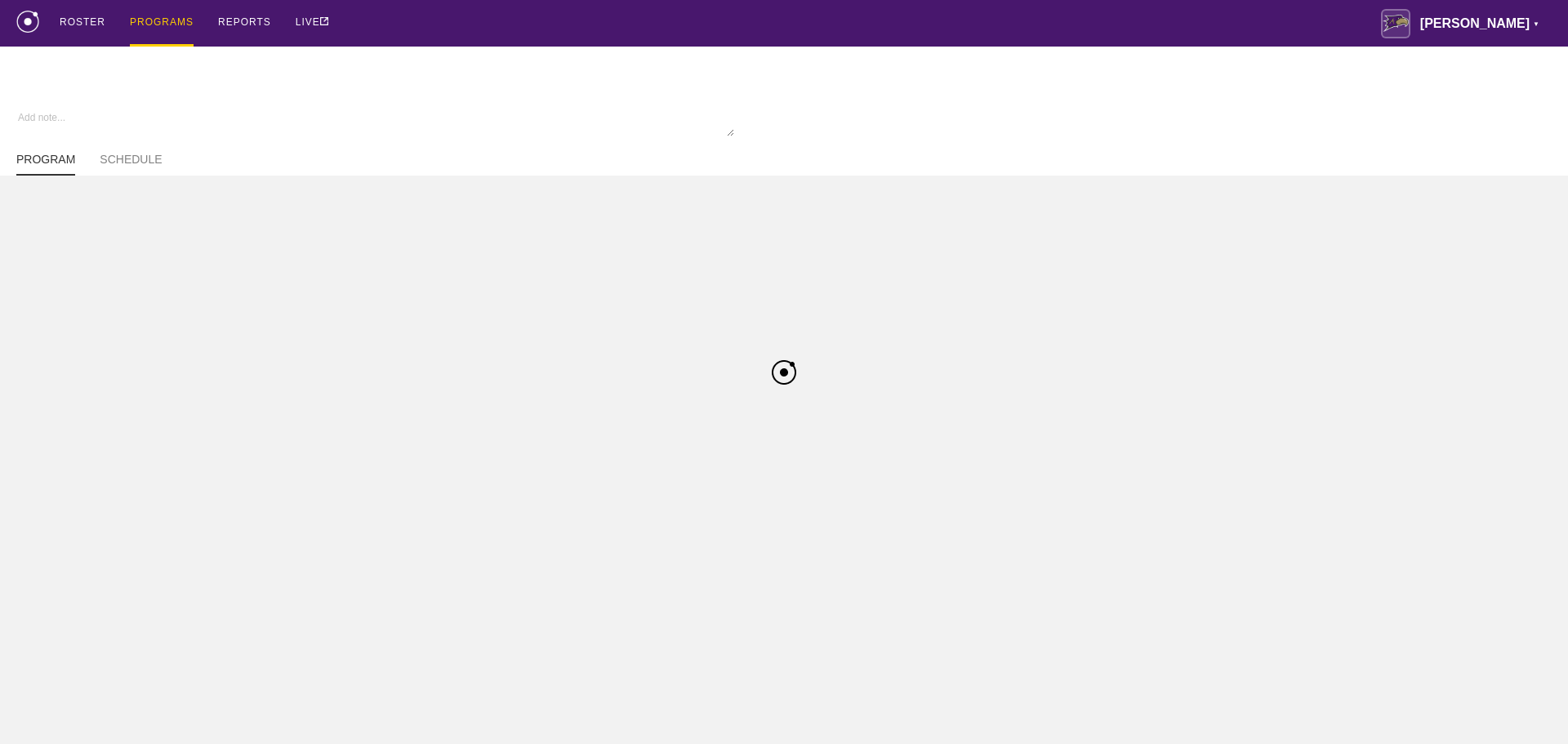
type textarea "x"
type input "WBBall FA25"
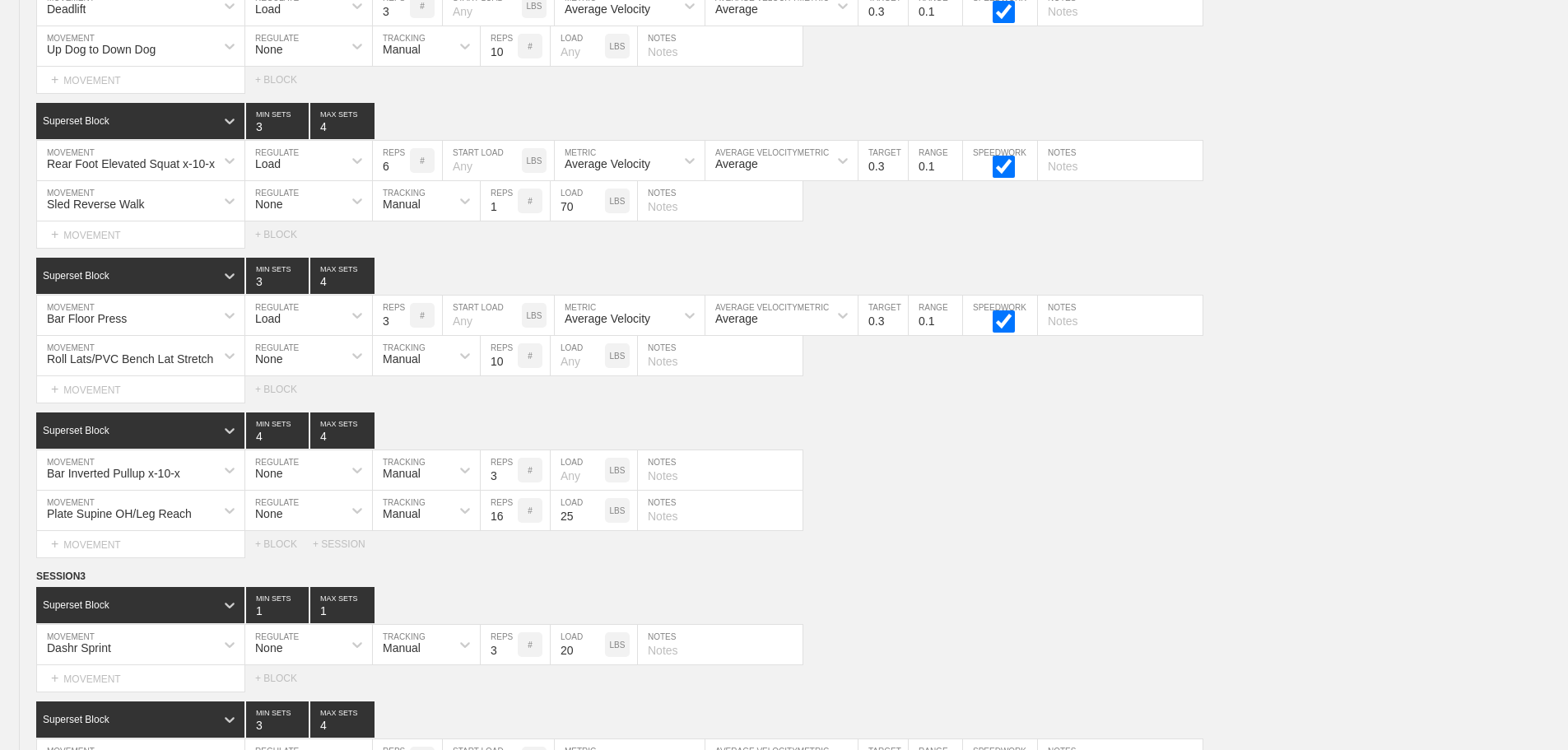
scroll to position [11752, 0]
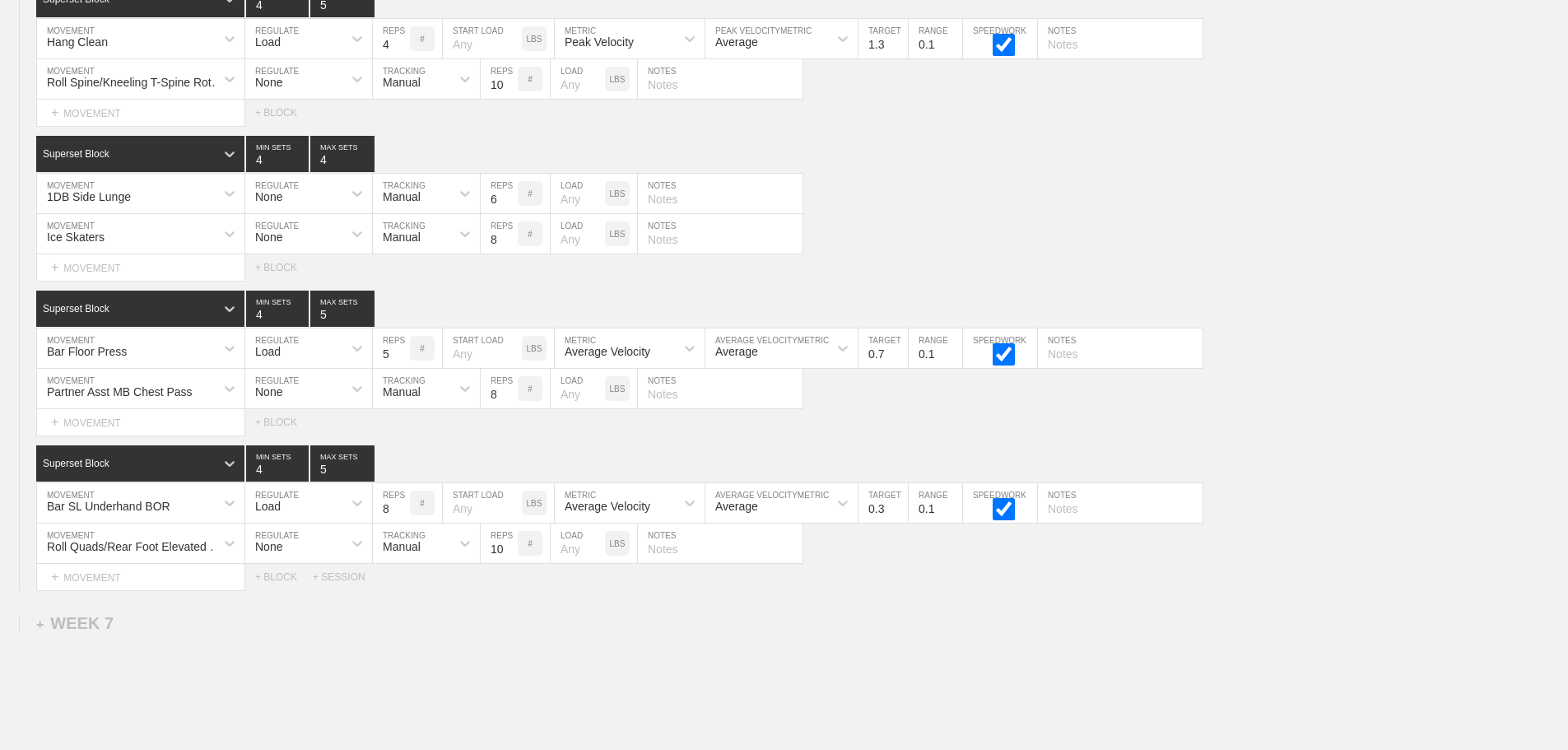
scroll to position [11587, 0]
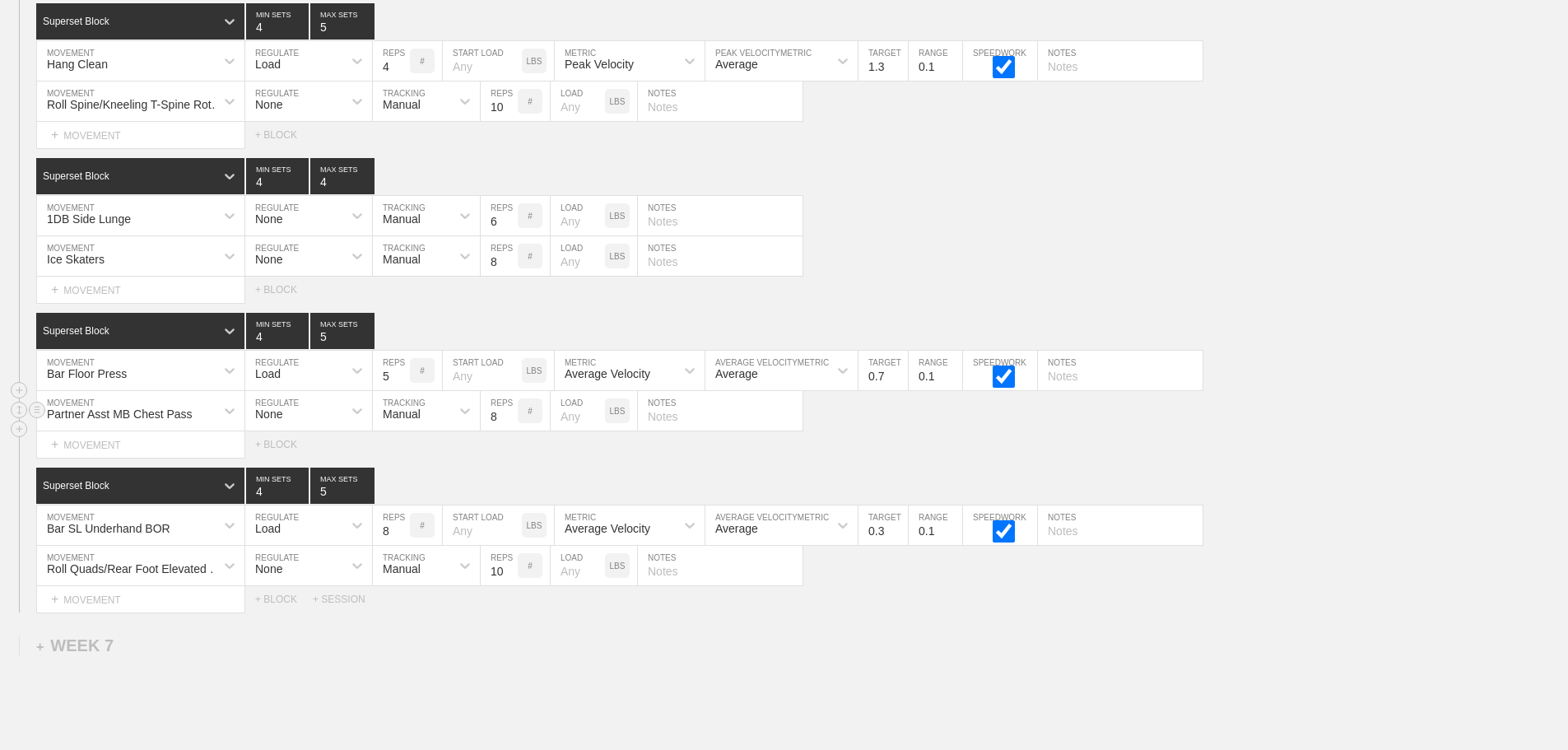
click at [846, 432] on div "Partner Asst MB Chest Pass MOVEMENT None REGULATE Manual TRACKING 8 REPS # LOAD…" at bounding box center [784, 411] width 1568 height 40
click at [673, 276] on input "text" at bounding box center [720, 256] width 165 height 40
type input "4/ side"
click at [672, 236] on input "text" at bounding box center [720, 215] width 165 height 40
type input "3/ side"
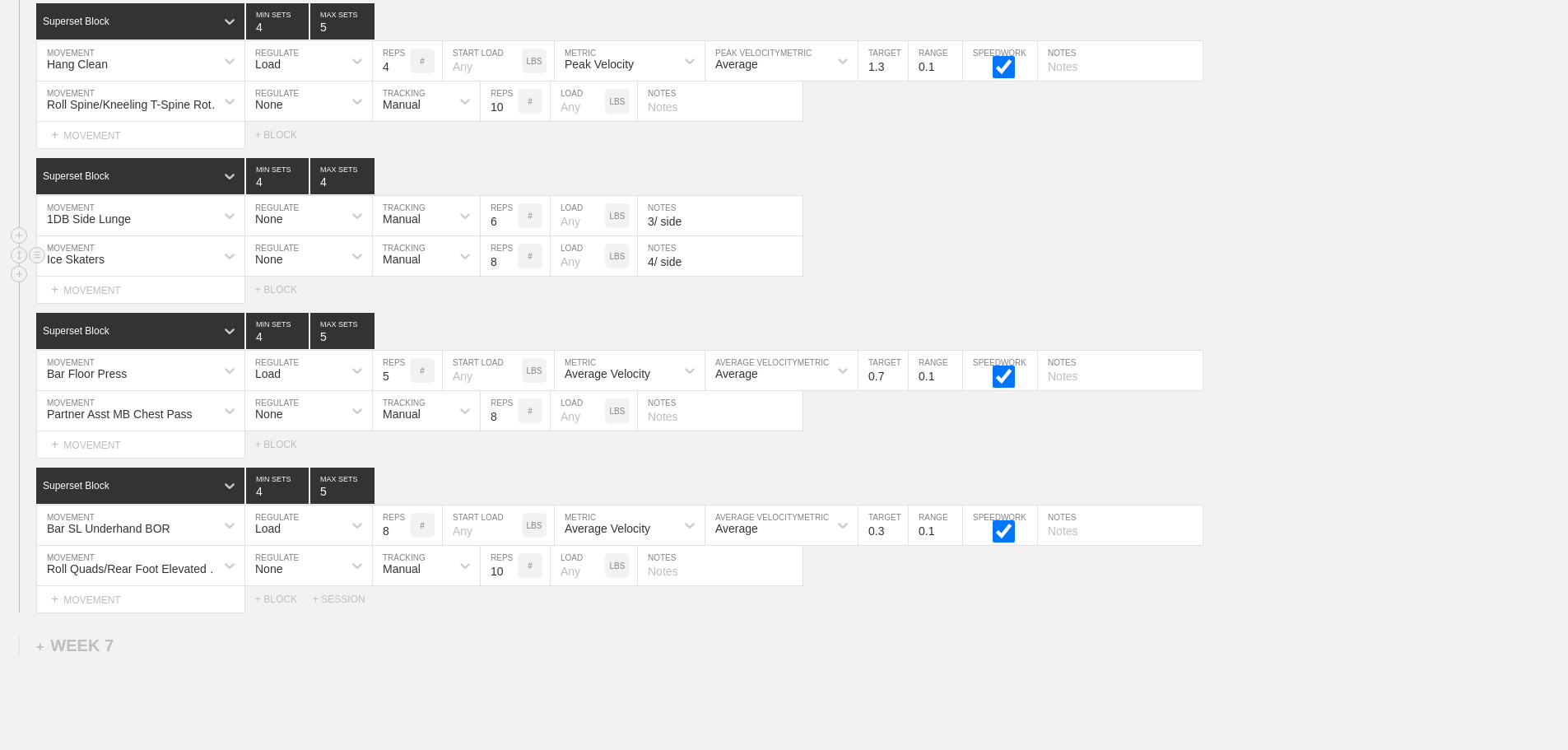
click at [1007, 277] on div "Ice Skaters MOVEMENT None REGULATE Manual TRACKING 8 REPS # LOAD LBS 4/ side NO…" at bounding box center [784, 257] width 1568 height 40
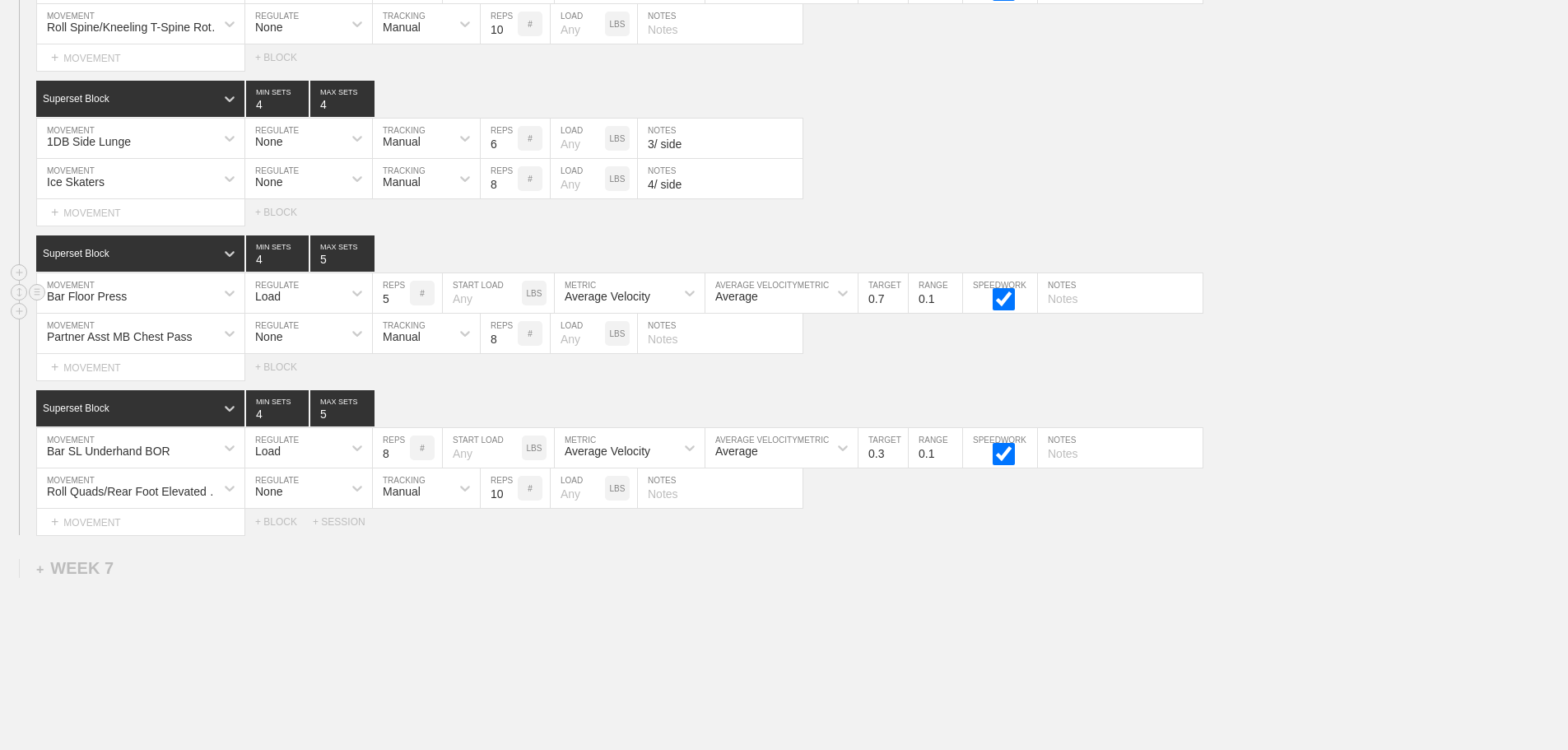
scroll to position [11670, 0]
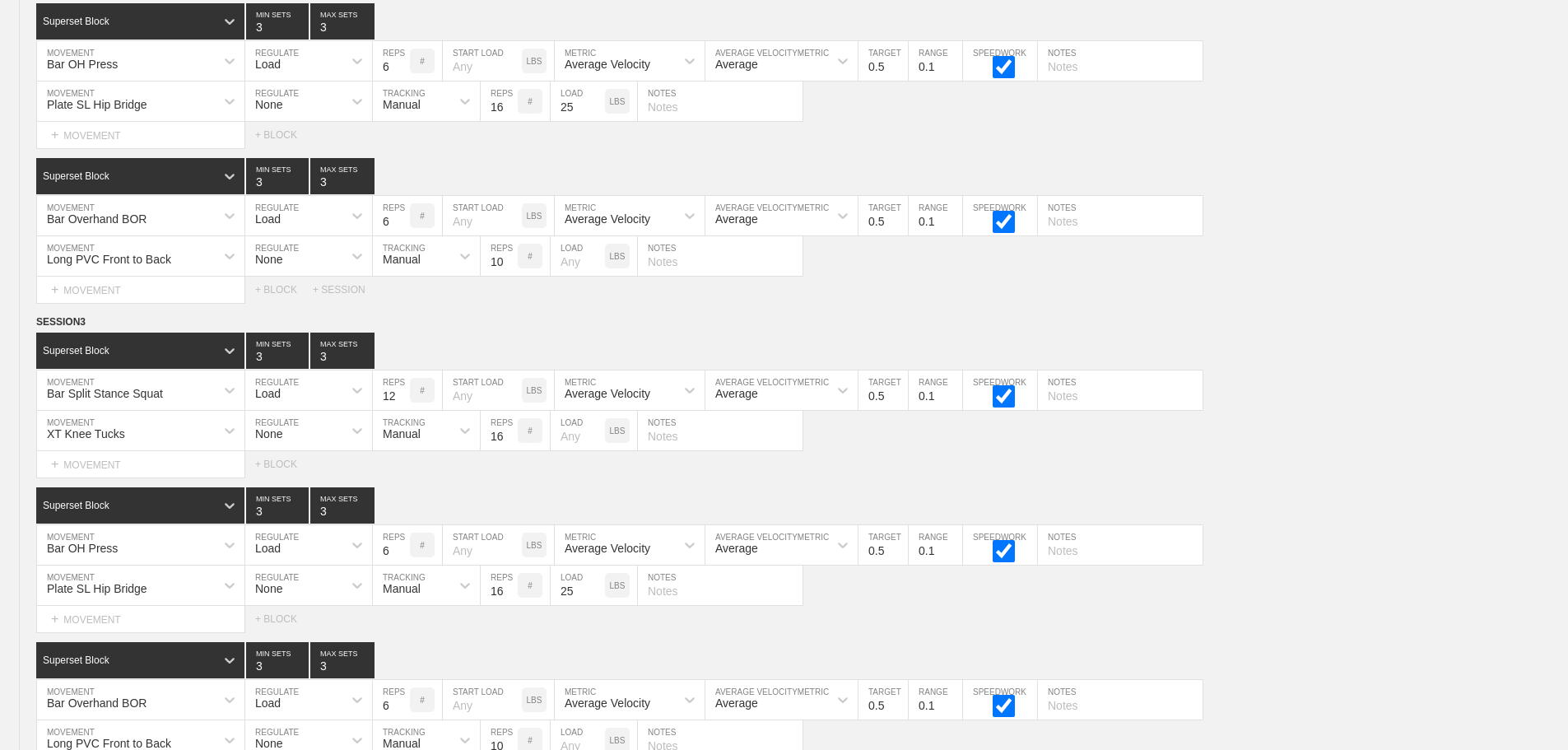
scroll to position [0, 0]
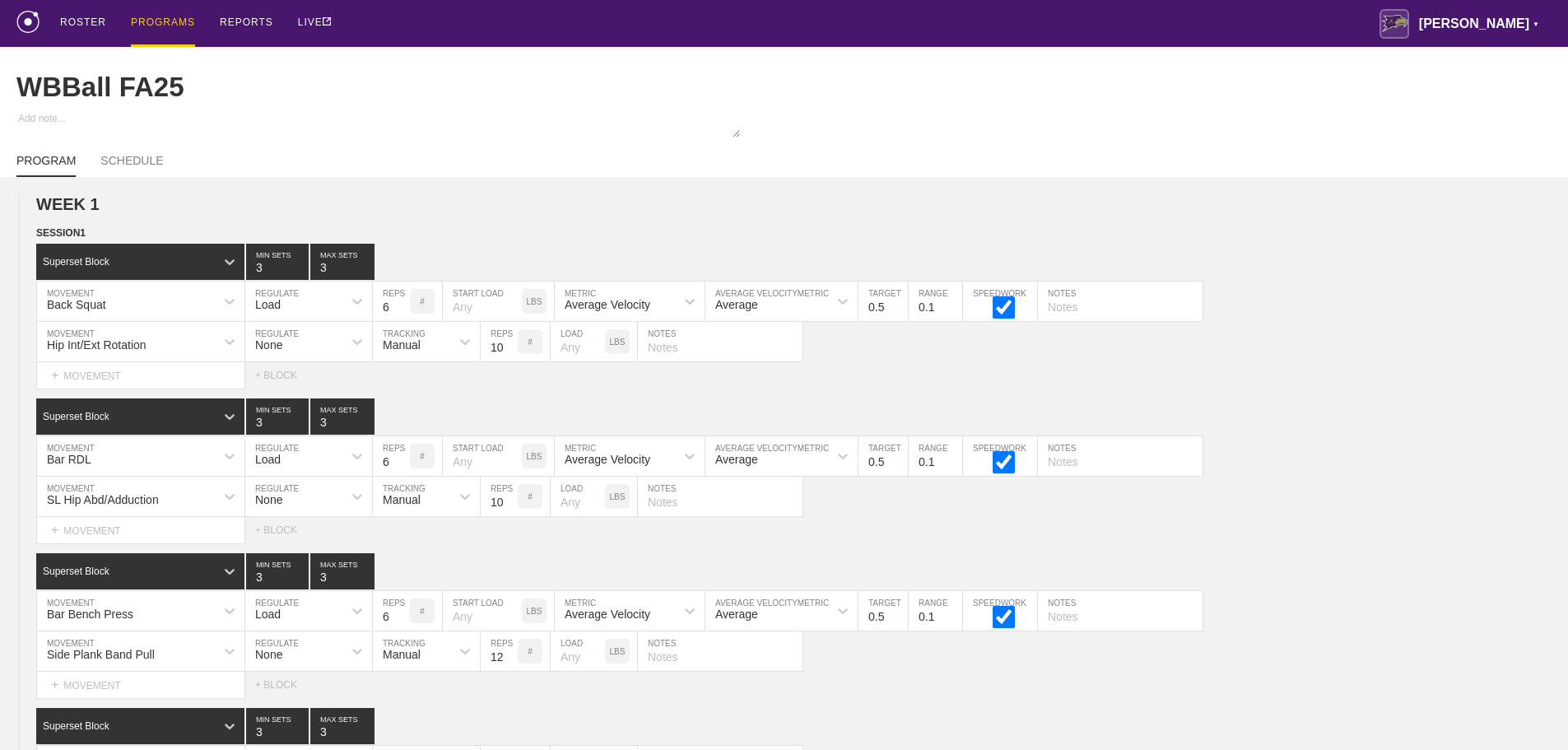
click at [155, 20] on div "PROGRAMS" at bounding box center [163, 23] width 64 height 47
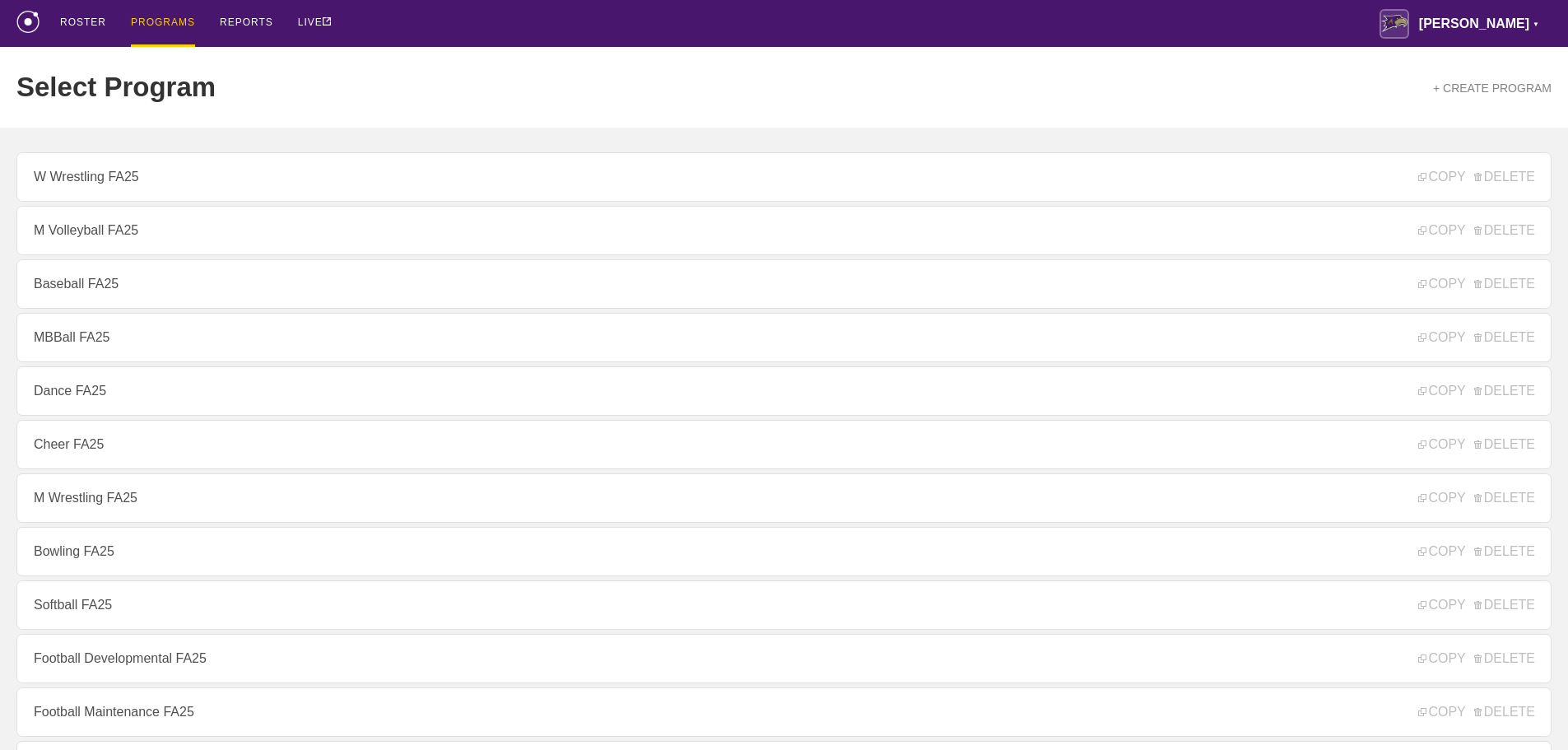
click at [466, 17] on div "ROSTER PROGRAMS REPORTS LIVE [PERSON_NAME] ▼ [PERSON_NAME][EMAIL_ADDRESS][PERSO…" at bounding box center [784, 23] width 1535 height 47
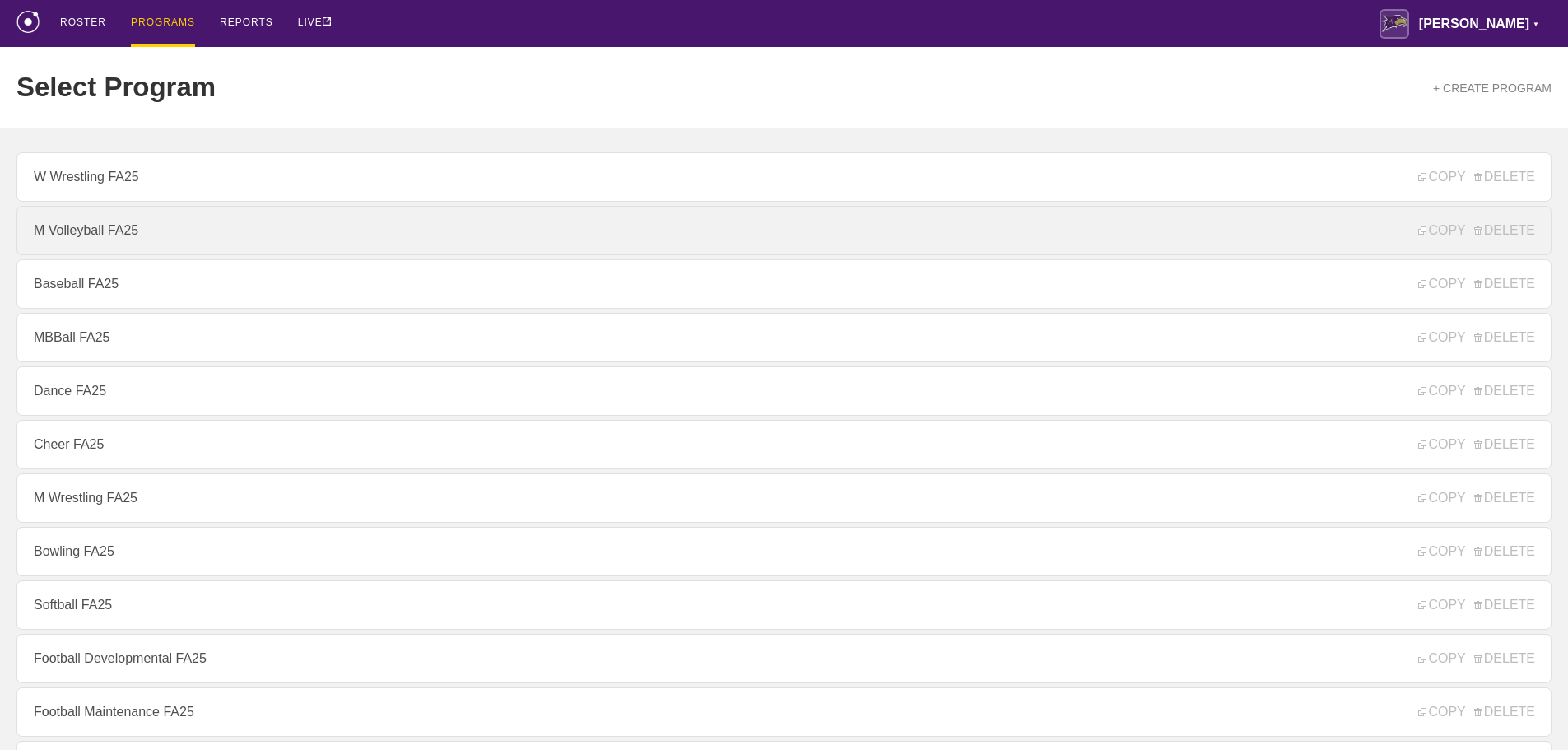
click at [84, 228] on link "M Volleyball FA25" at bounding box center [784, 231] width 1535 height 50
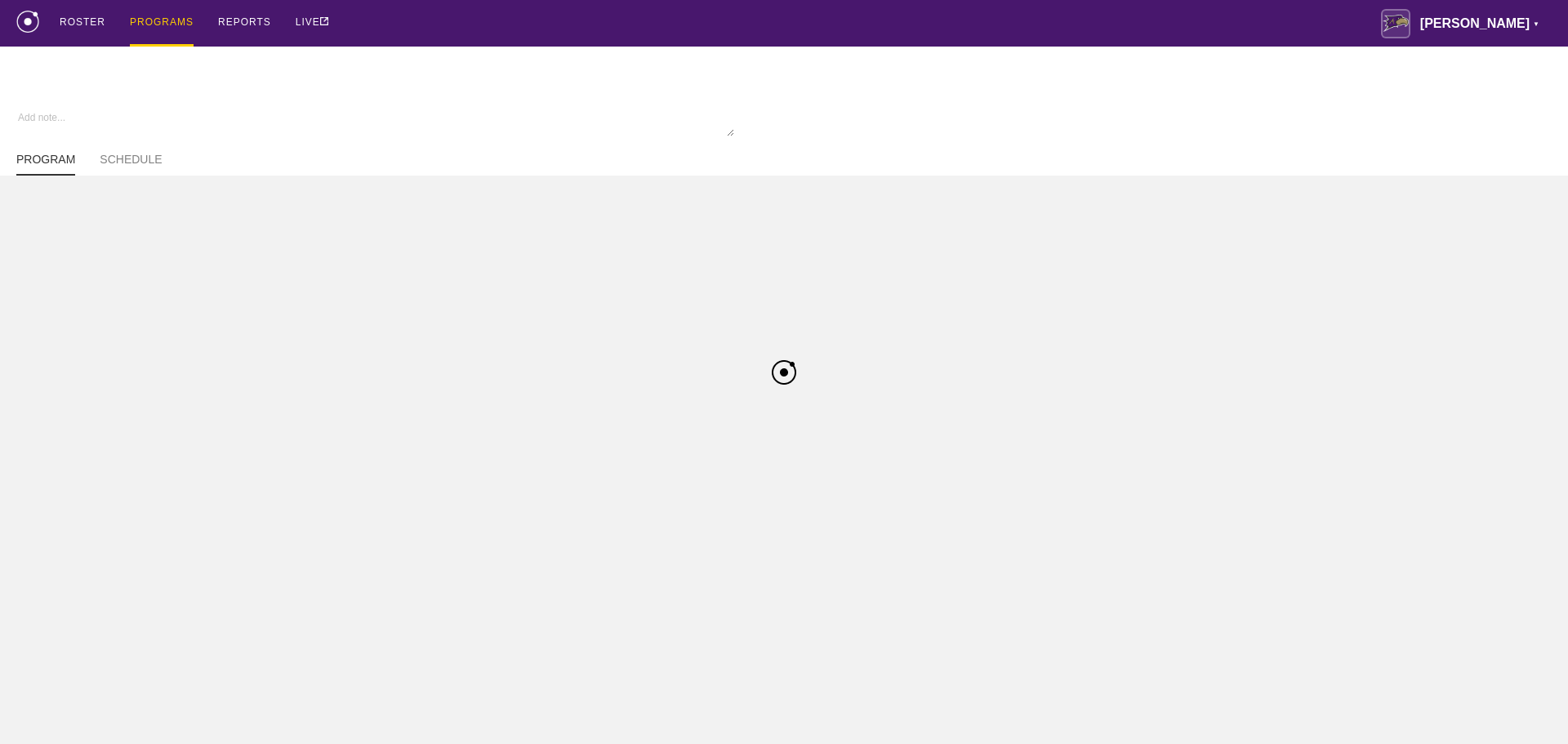
type textarea "x"
type input "M Volleyball FA25"
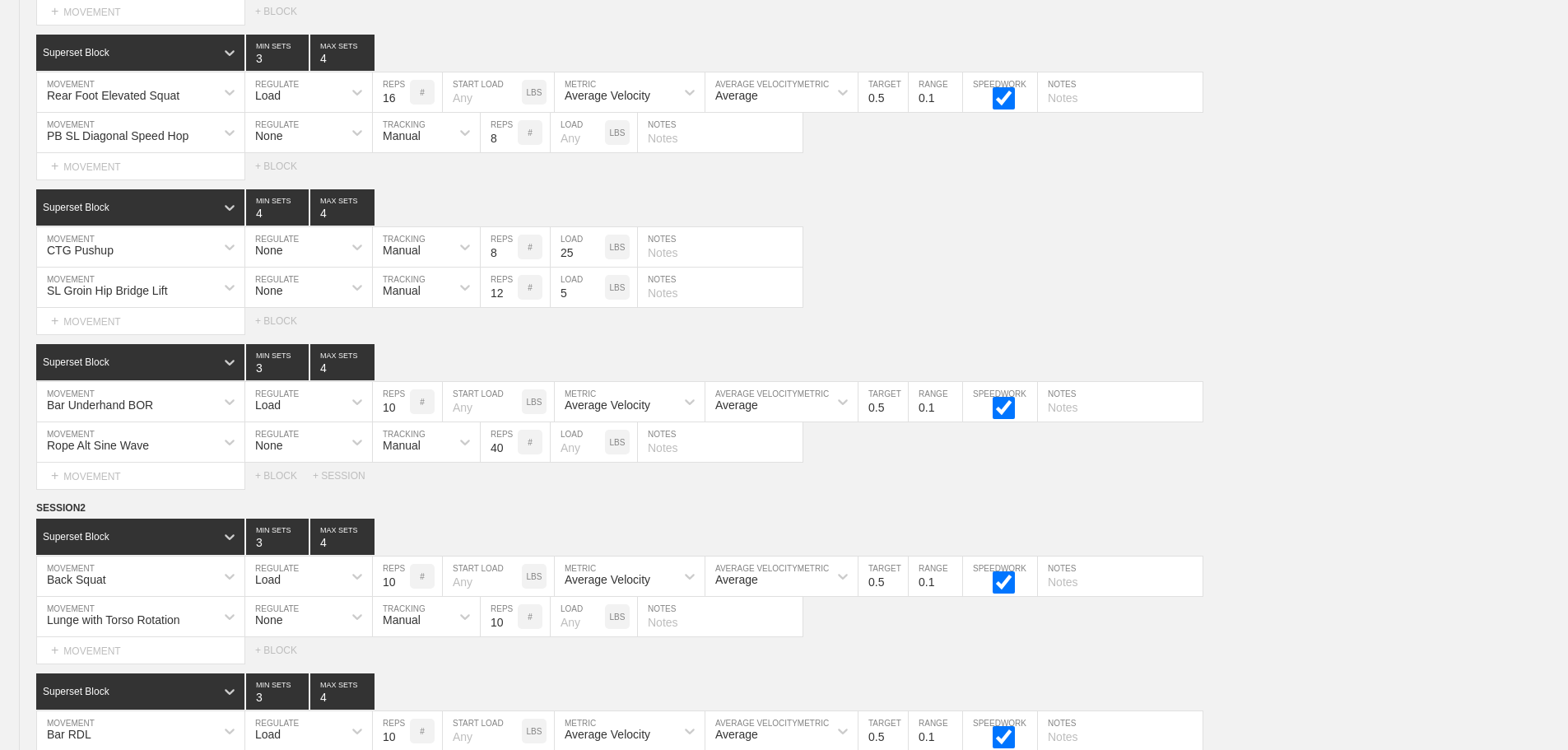
scroll to position [10171, 0]
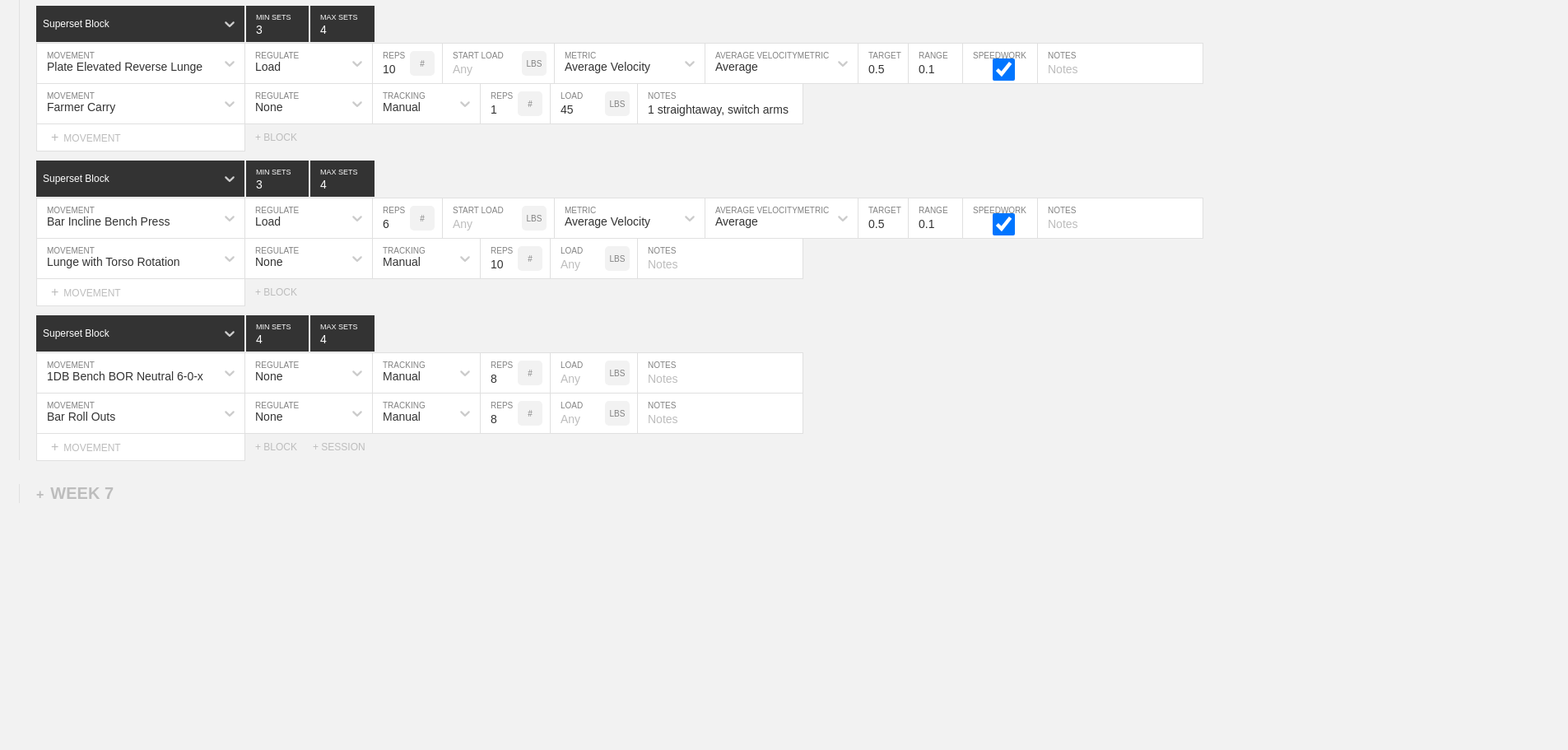
click at [573, 424] on input "number" at bounding box center [577, 413] width 54 height 40
type input "65"
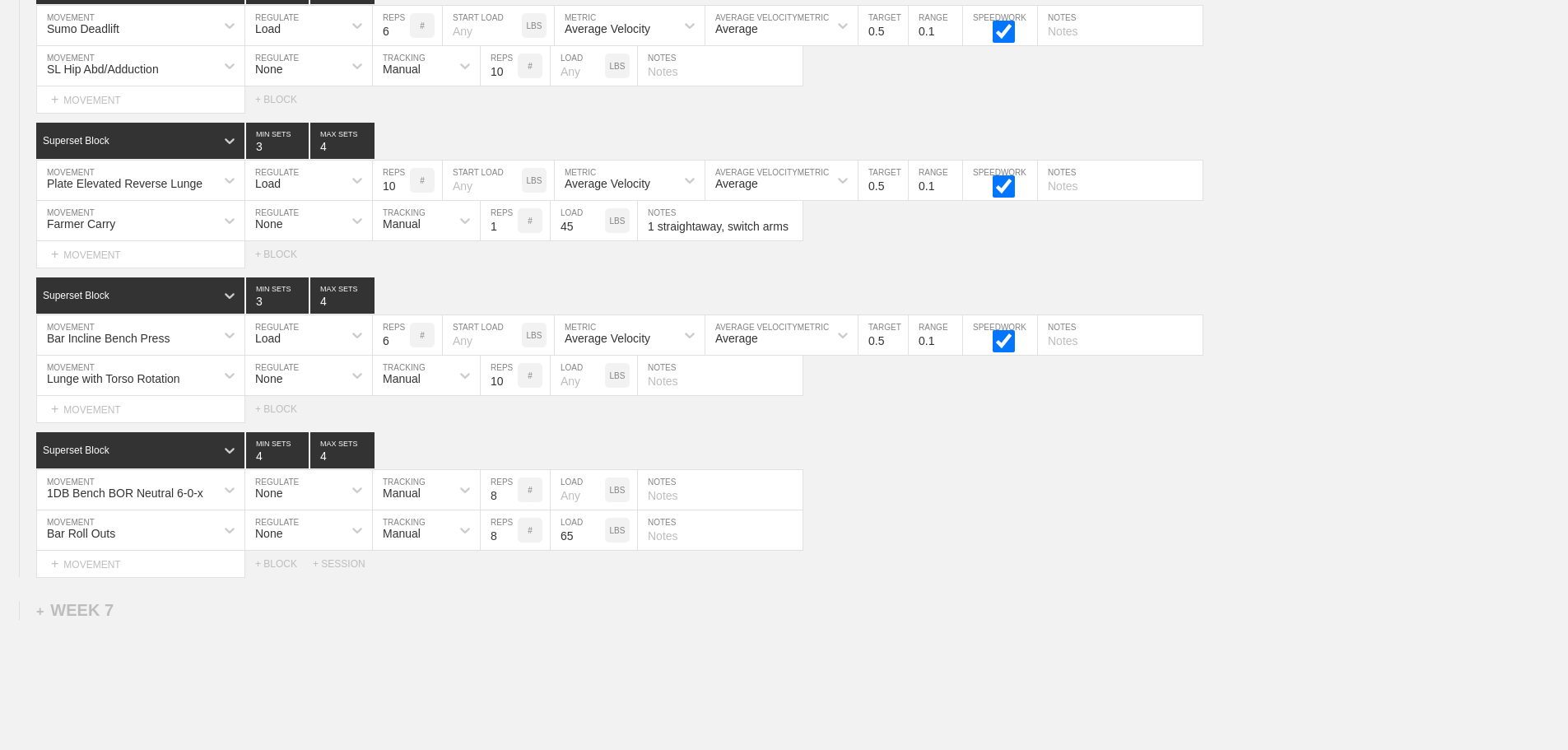
scroll to position [10007, 0]
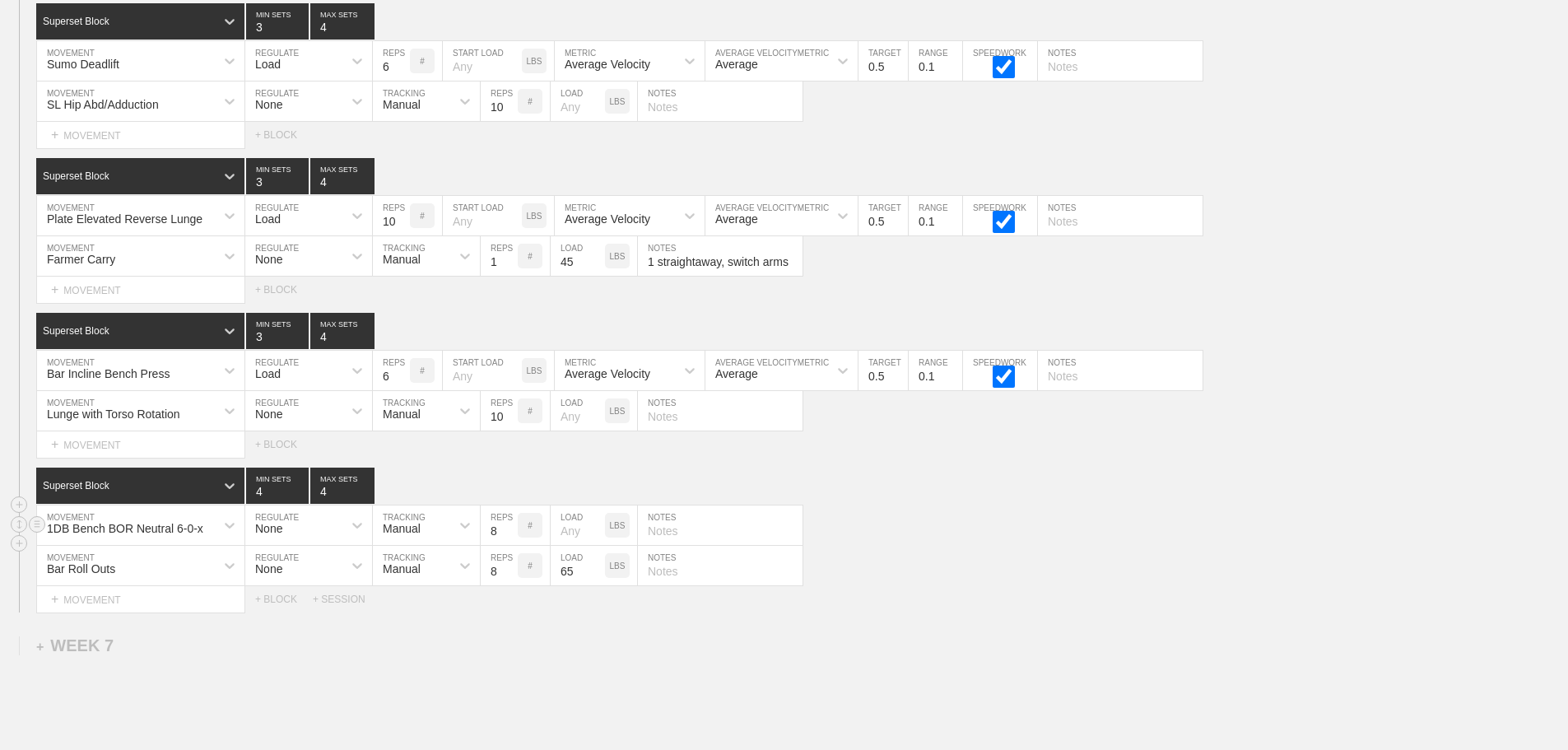
click at [936, 523] on div "1DB Bench BOR Neutral 6-0-x MOVEMENT None REGULATE Manual TRACKING 8 REPS # LOA…" at bounding box center [784, 525] width 1568 height 40
click at [890, 503] on div "Superset Block 4 MIN SETS 4 MAX SETS" at bounding box center [801, 485] width 1532 height 36
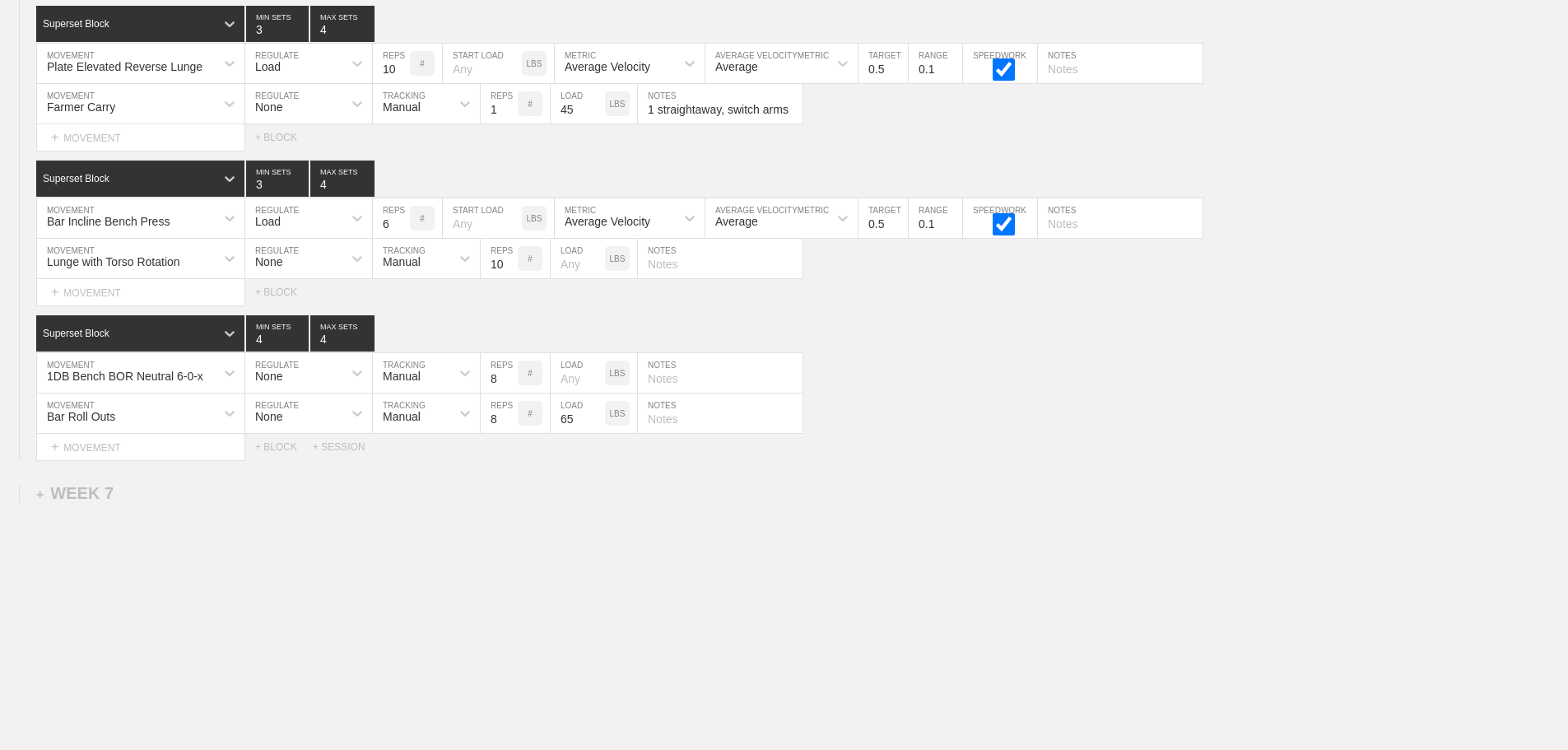
scroll to position [0, 0]
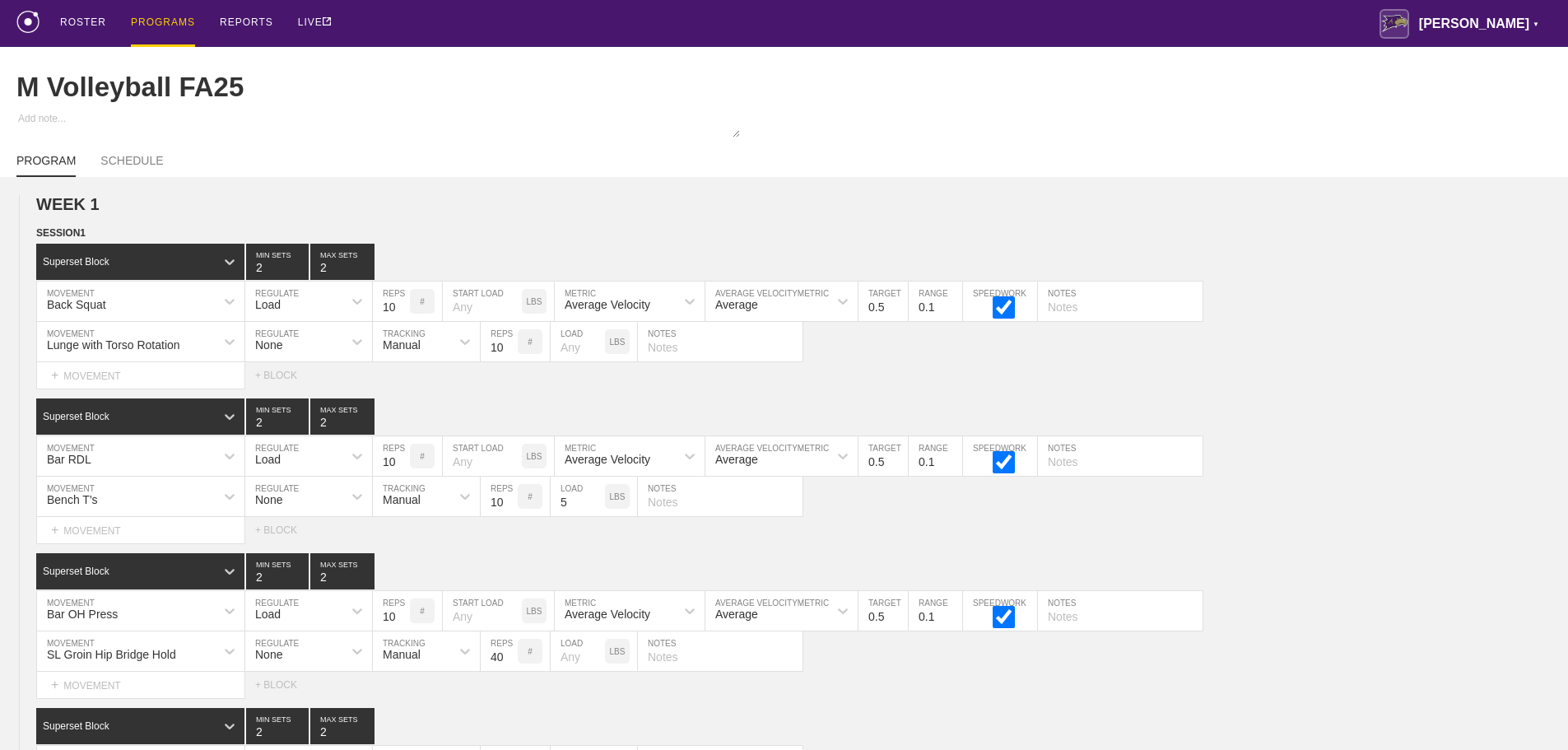
drag, startPoint x: 167, startPoint y: 20, endPoint x: 569, endPoint y: 35, distance: 402.3
click at [167, 20] on div "PROGRAMS" at bounding box center [163, 23] width 64 height 47
